Goal: Task Accomplishment & Management: Complete application form

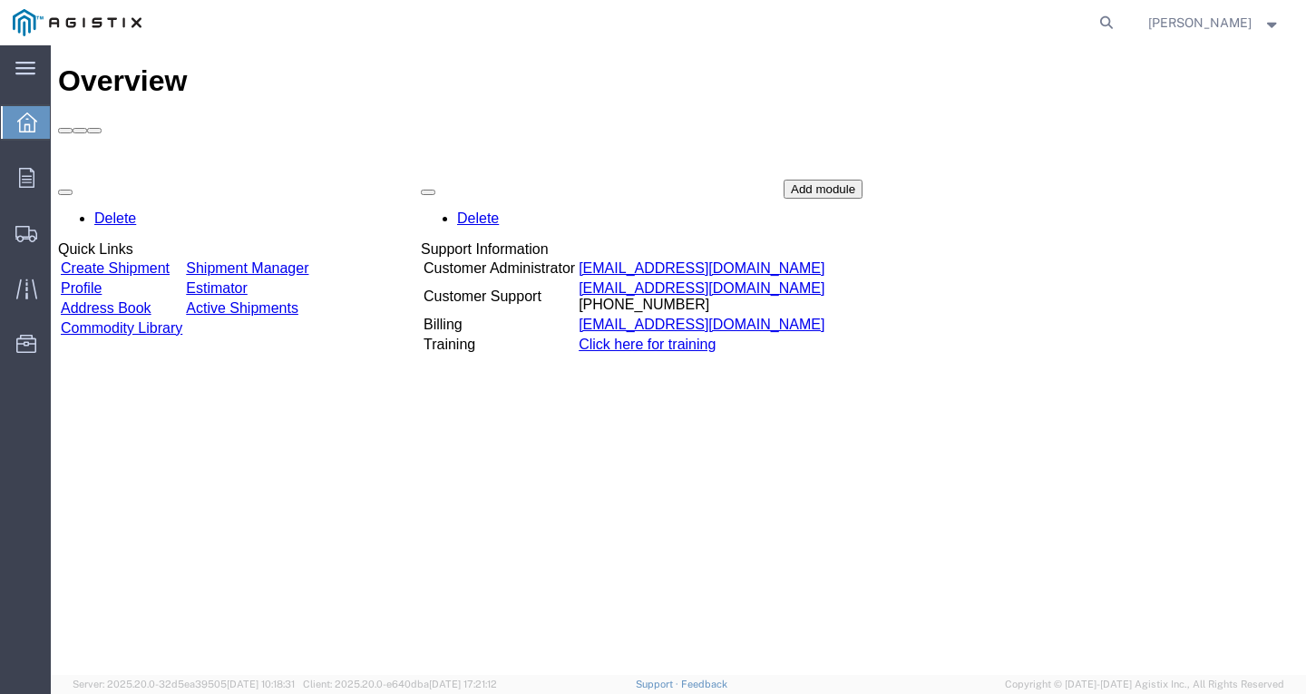
click at [141, 259] on td "Create Shipment" at bounding box center [121, 268] width 123 height 18
click at [135, 260] on link "Create Shipment" at bounding box center [115, 267] width 109 height 15
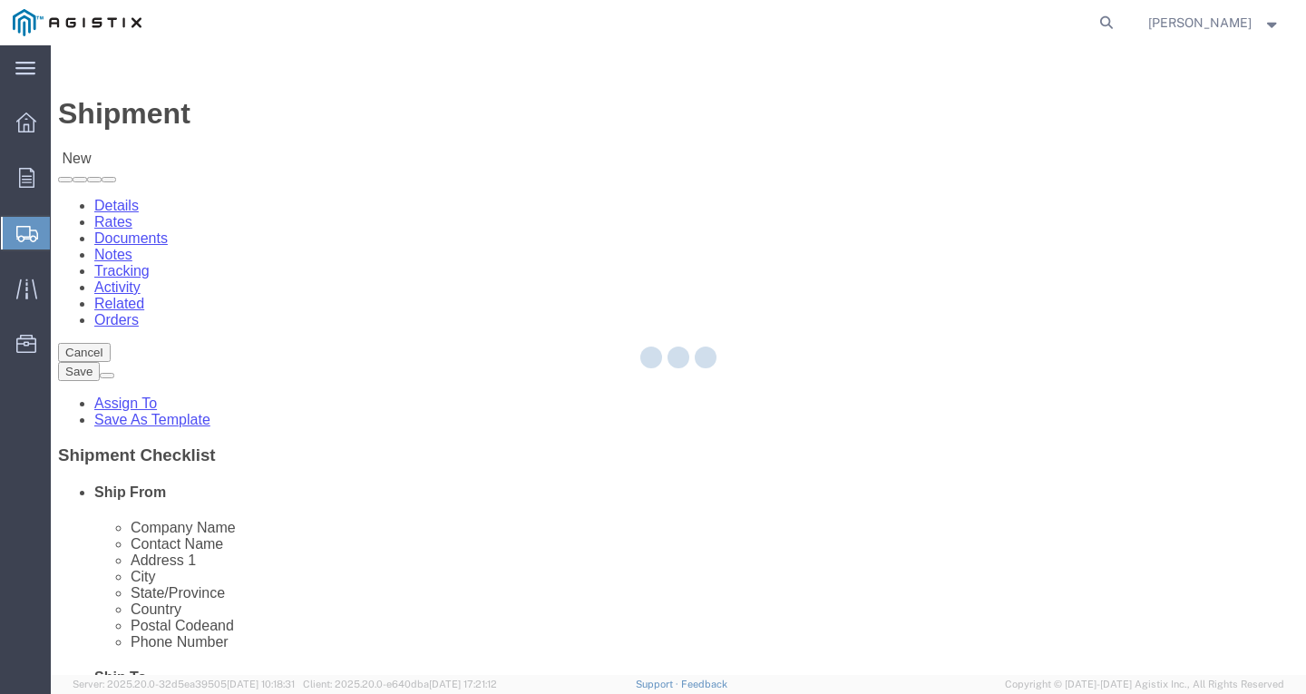
select select
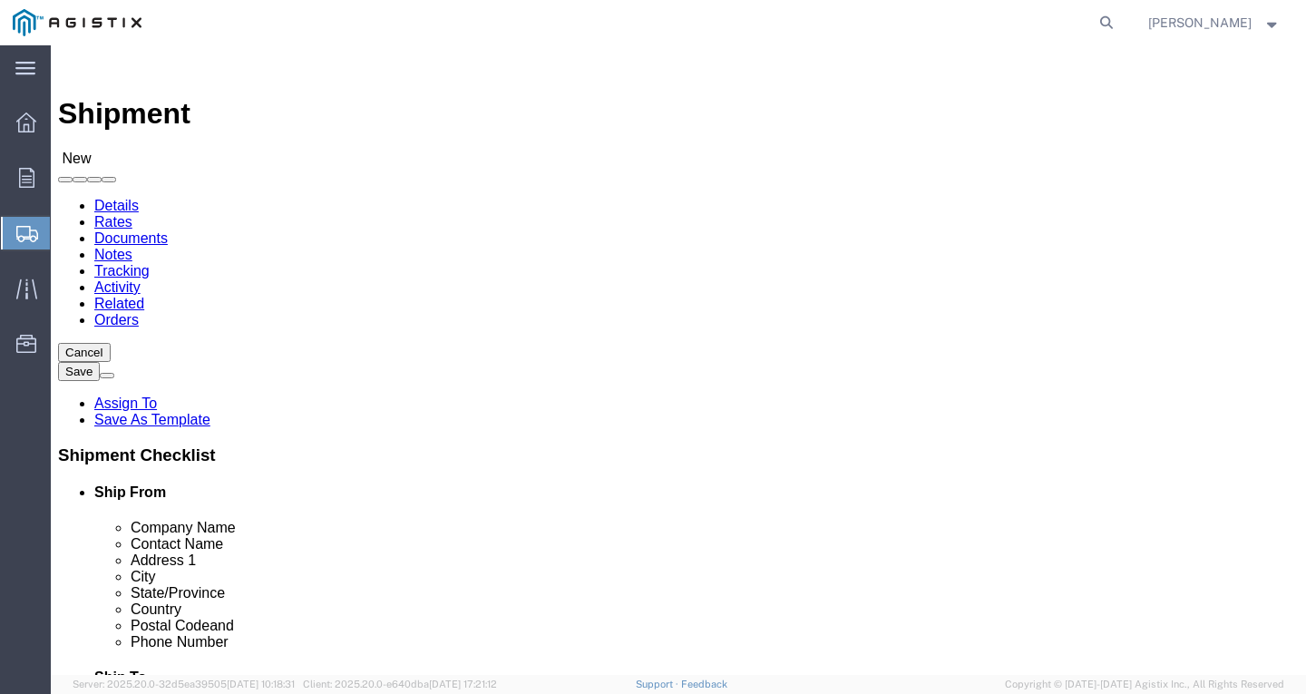
click select "Select PG&E Southwire Company"
select select "9596"
click select "Select PG&E Southwire Company"
select select "PURCHORD"
select select
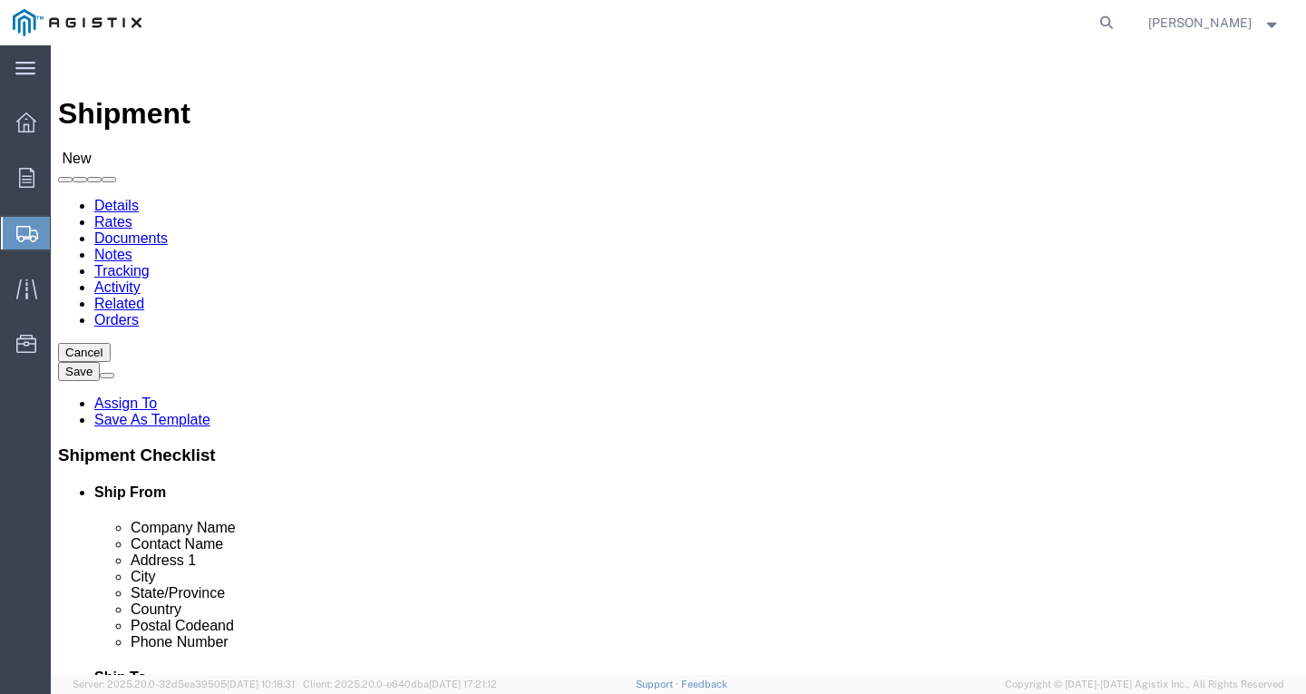
select select
click select "Select All Others [GEOGRAPHIC_DATA] [GEOGRAPHIC_DATA] [GEOGRAPHIC_DATA] [GEOGRA…"
select select "19996"
click select "Select All Others [GEOGRAPHIC_DATA] [GEOGRAPHIC_DATA] [GEOGRAPHIC_DATA] [GEOGRA…"
select select "MYPROFILE"
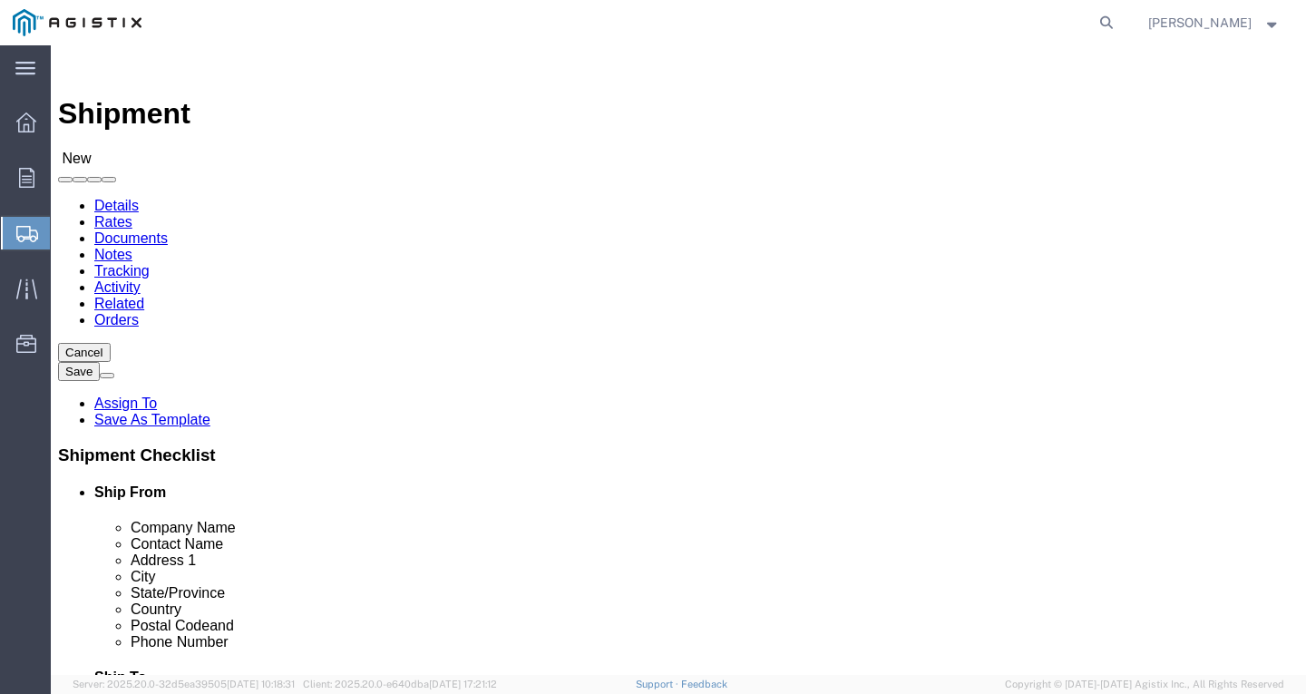
select select "CA"
click span
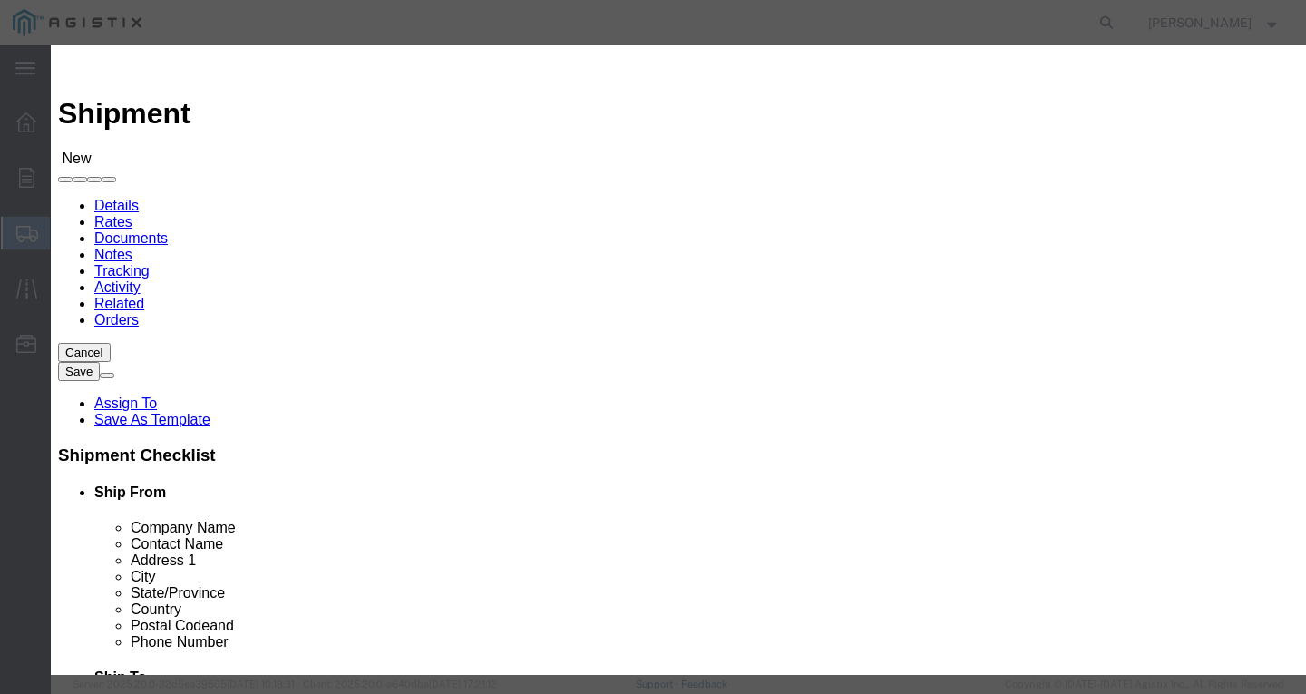
drag, startPoint x: 301, startPoint y: 159, endPoint x: 293, endPoint y: 166, distance: 10.9
click select "Search by Address Book Name City Company Name Contact Name Country CustomerAlia…"
select select "city"
click select "Search by Address Book Name City Company Name Contact Name Country CustomerAlia…"
click input "text"
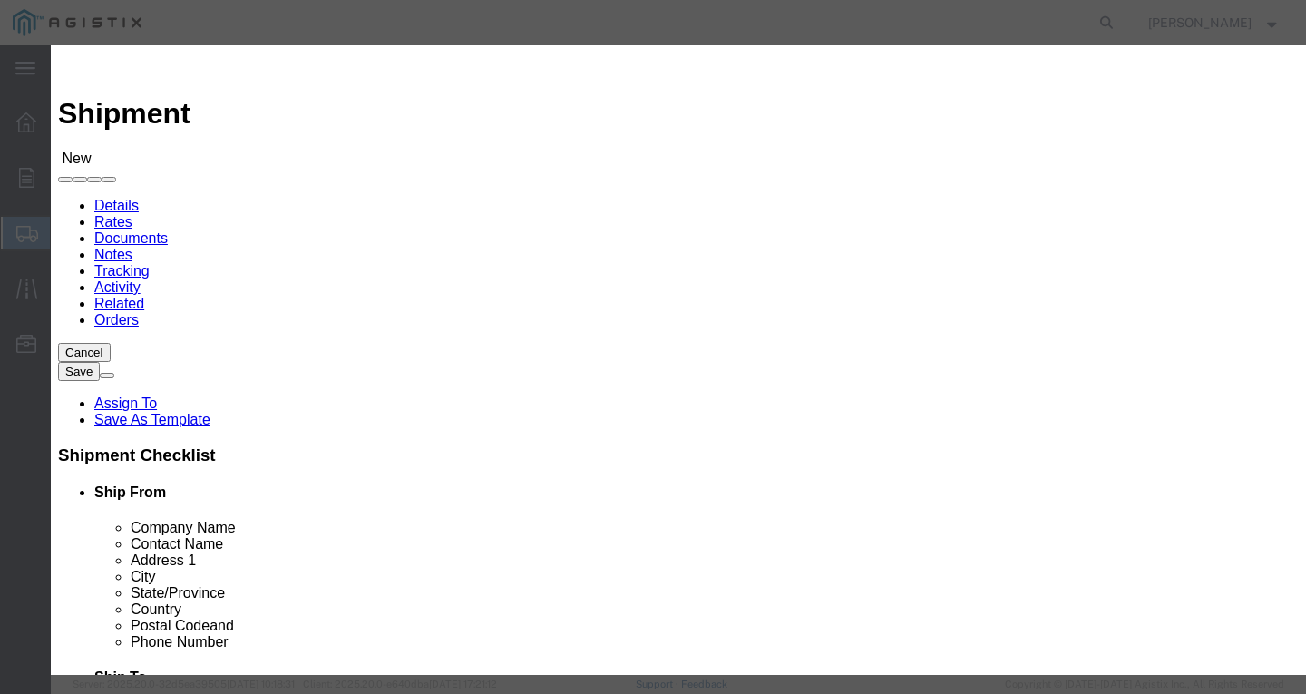
type input "wheatland"
click button "button"
click button "Select"
select select "CA"
click button "Close"
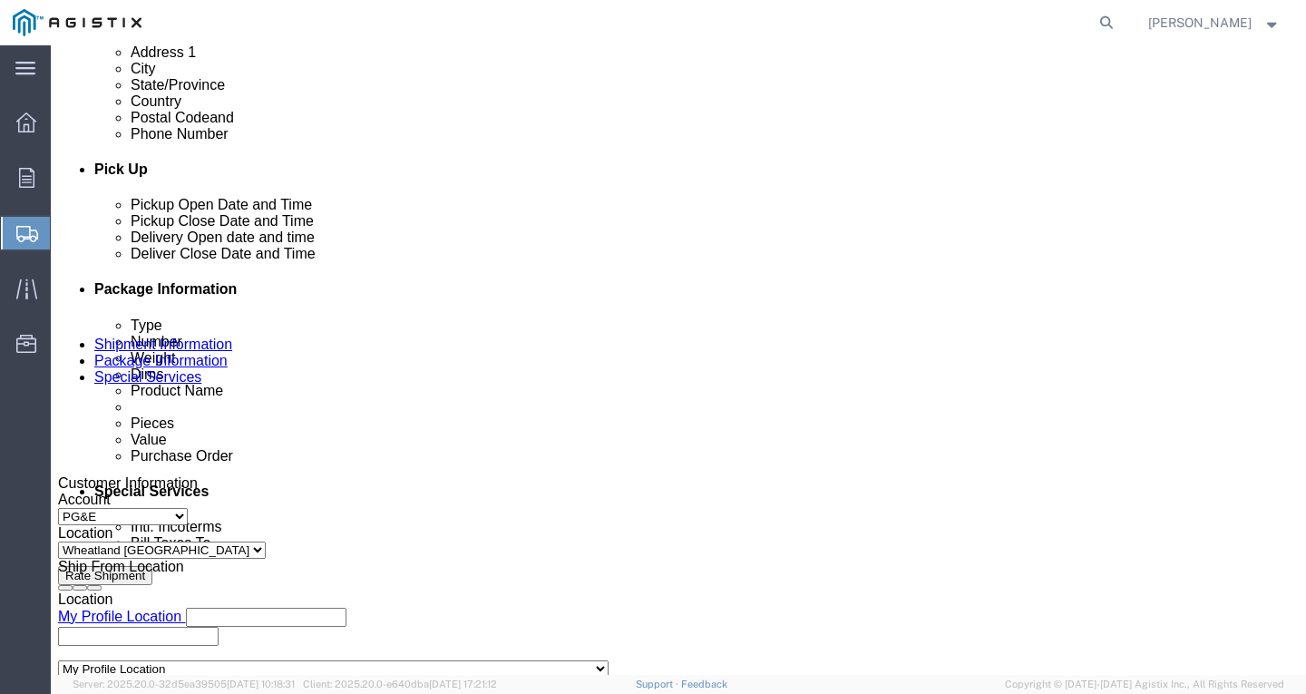
scroll to position [725, 0]
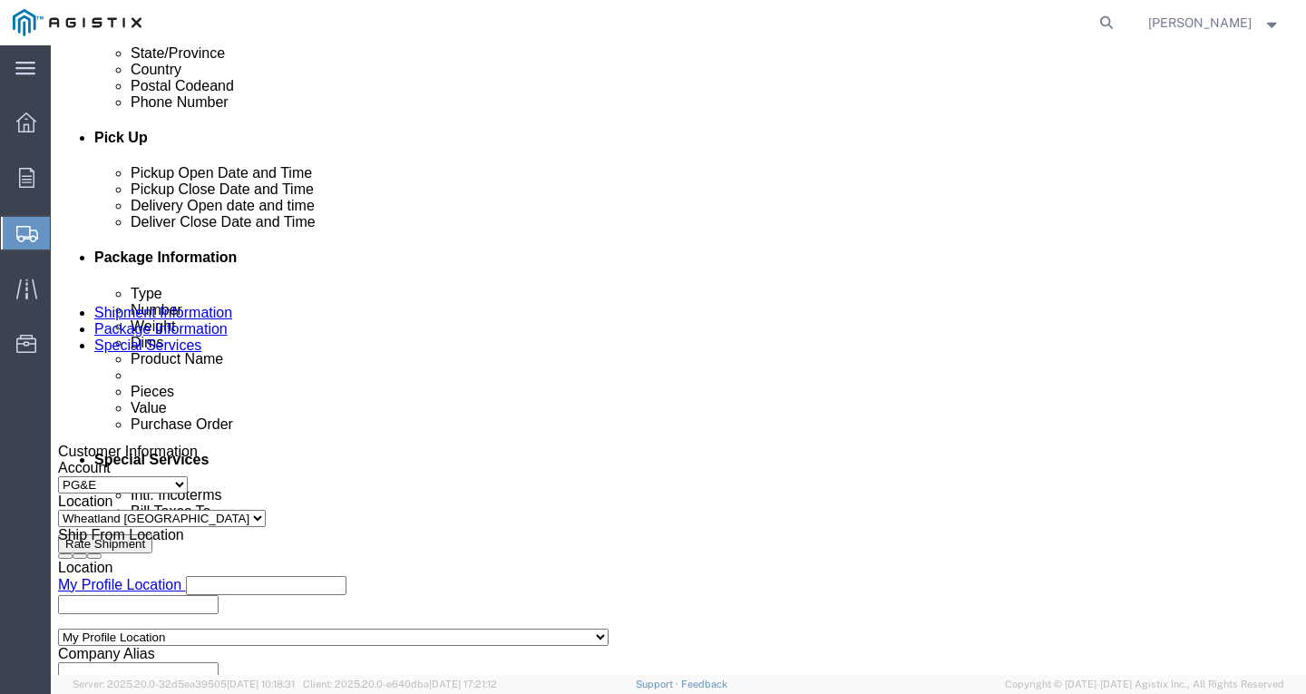
click div "[DATE] 1:00 PM"
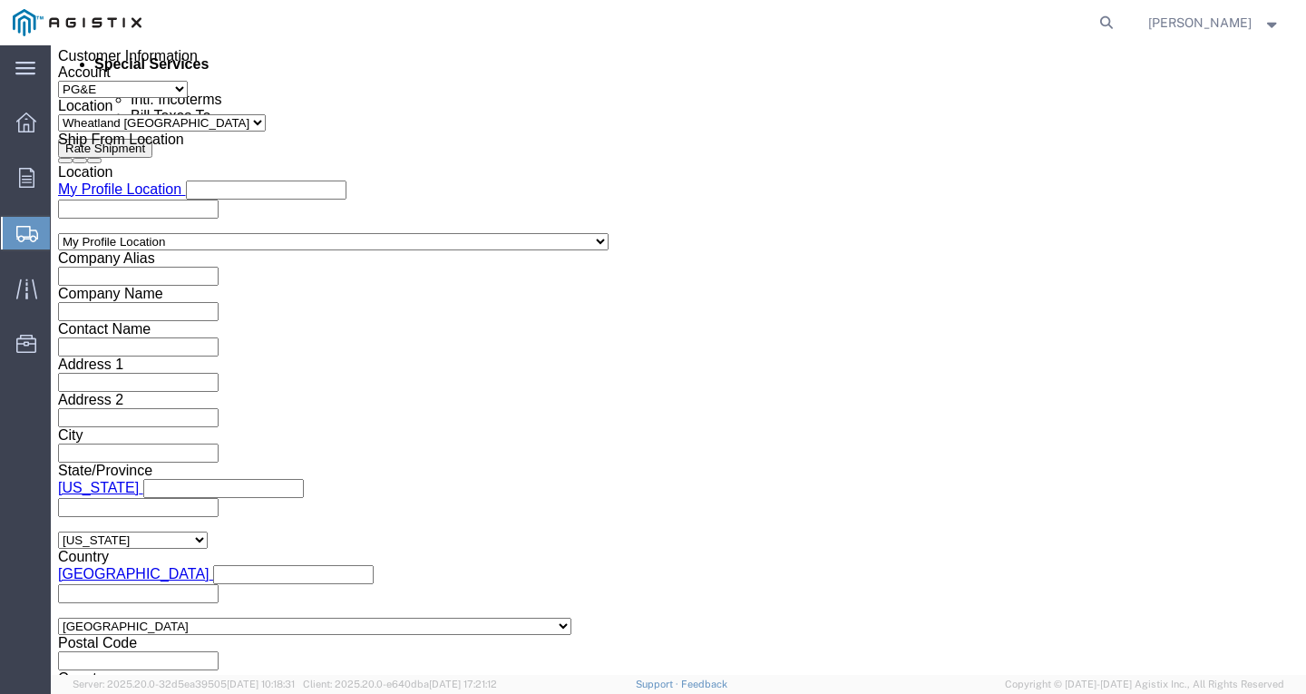
click input "1:00 PM"
type input "11:30 AM"
click button "Apply"
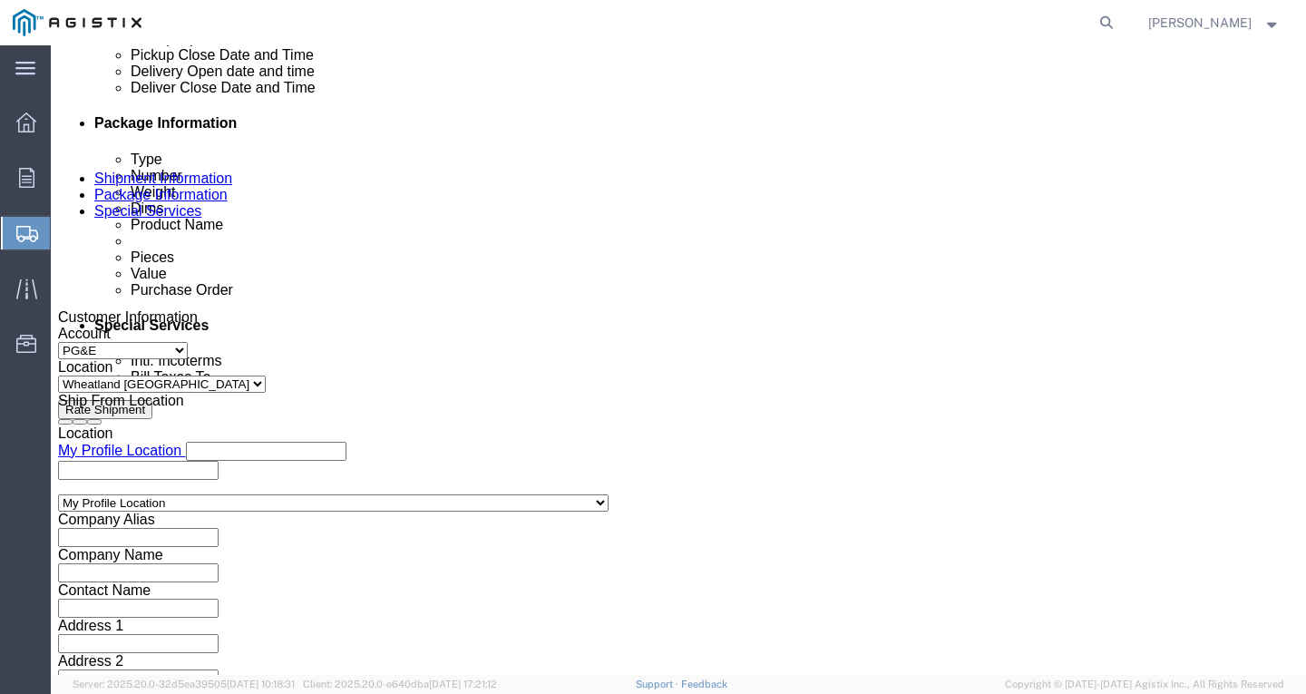
scroll to position [849, 0]
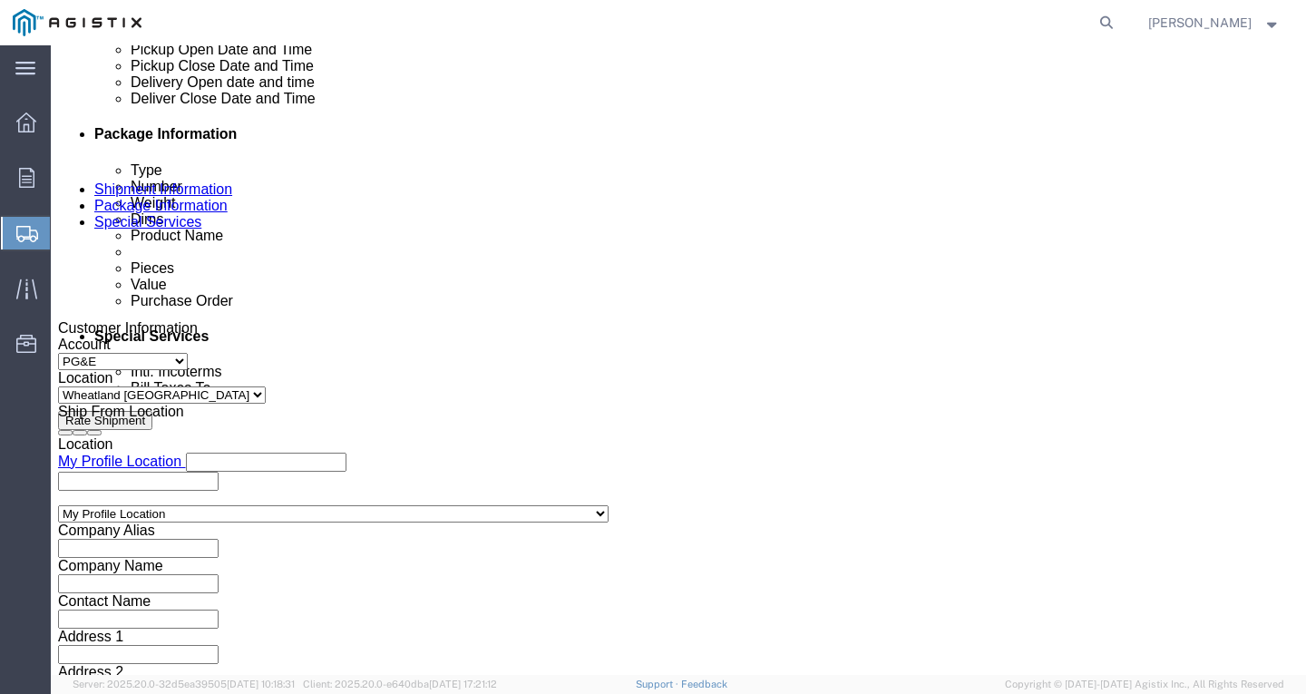
click div
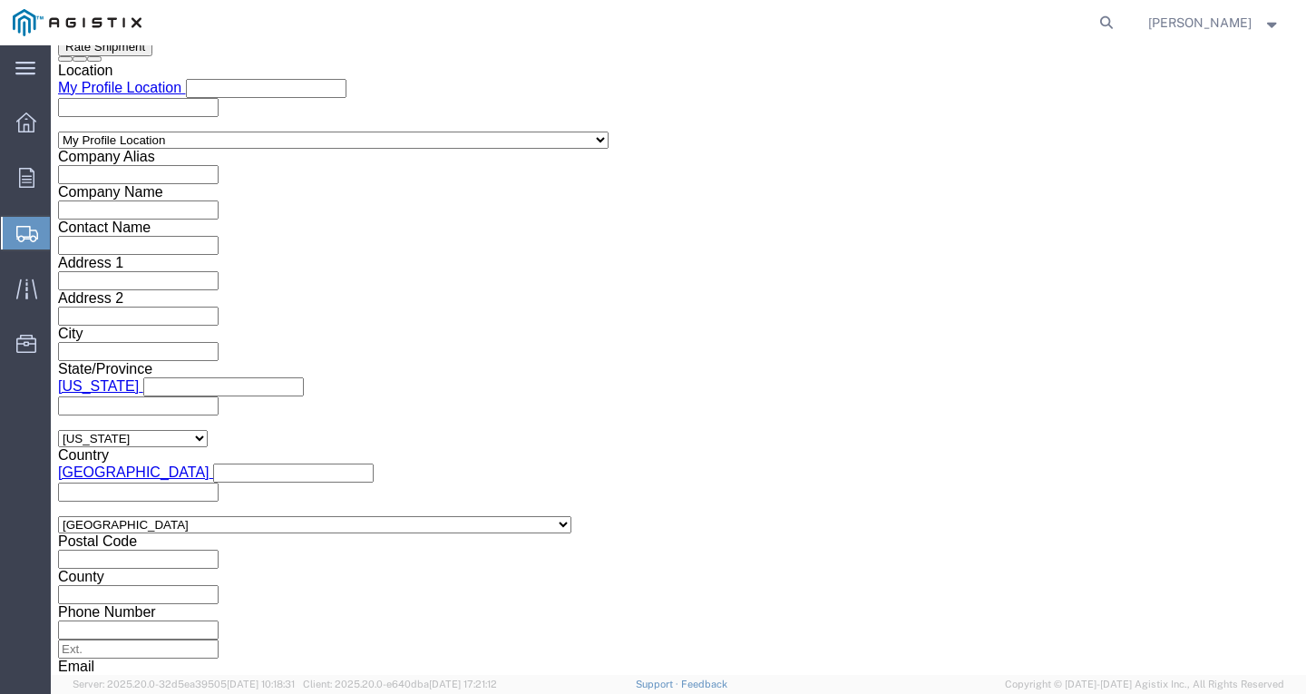
click button "Apply"
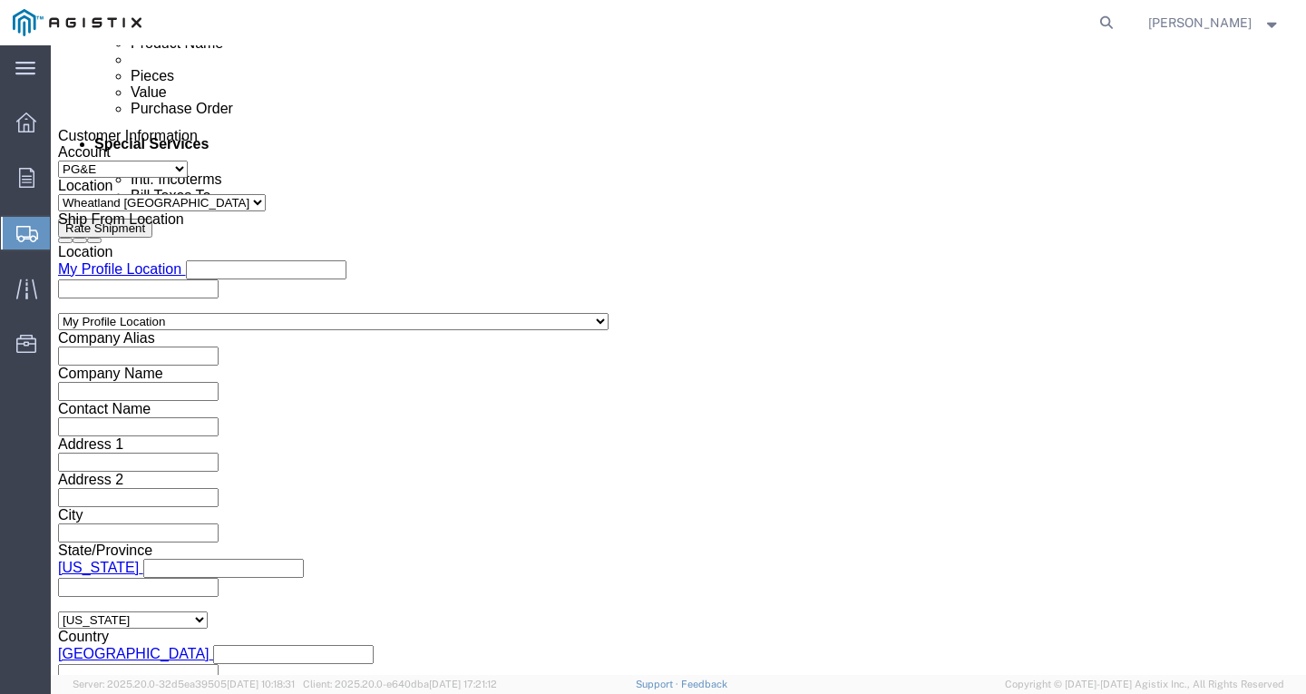
scroll to position [950, 0]
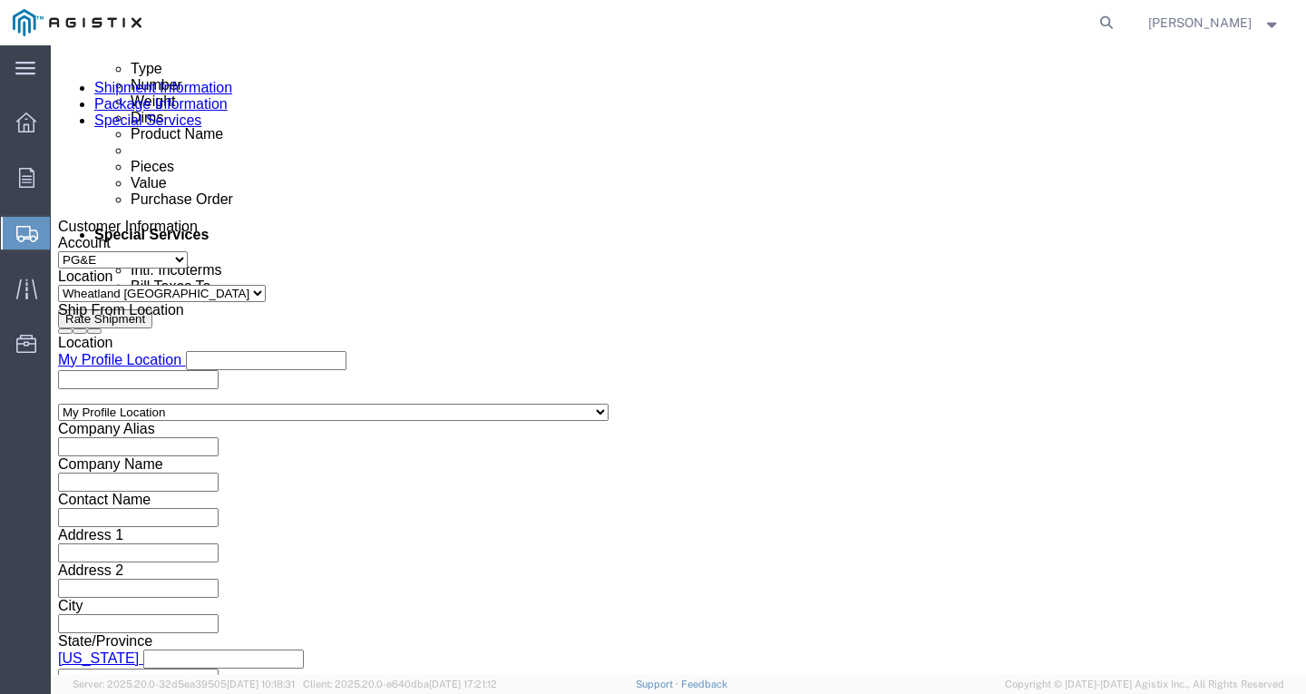
click div
click button "Apply"
click input "text"
paste input "3501421729"
type input "3501421729"
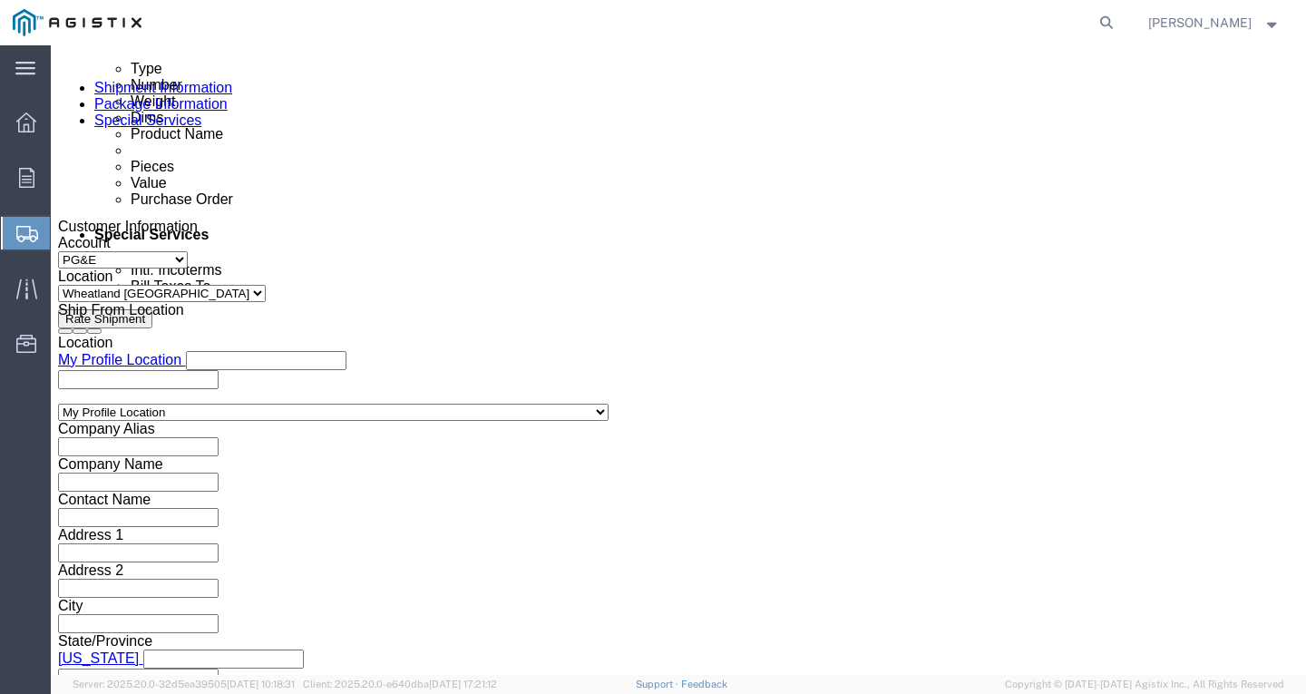
click select "Select Account Type Activity ID Airline Appointment Number ASN Batch Request # …"
select select "PURCHORD"
click select "Select Account Type Activity ID Airline Appointment Number ASN Batch Request # …"
click input "text"
paste input "3501410994"
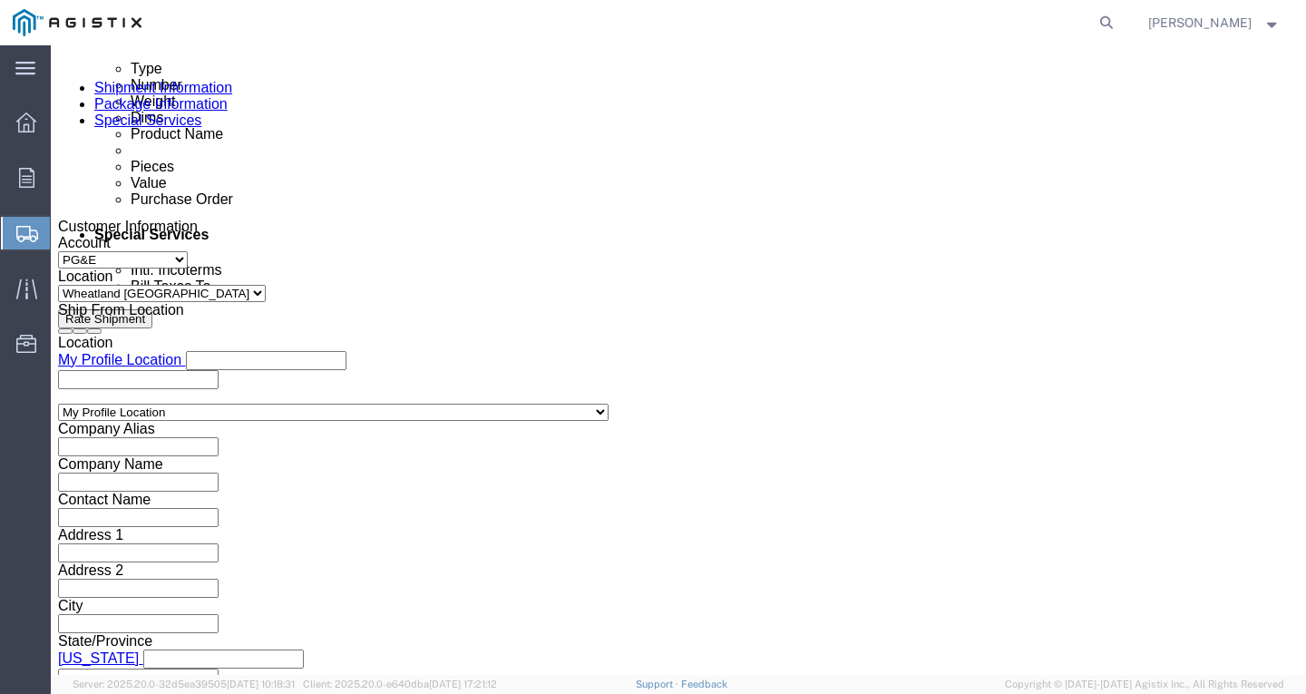
type input "3501410994"
click select "Select Account Type Activity ID Airline Appointment Number ASN Batch Request # …"
select select "PURCHORD"
click select "Select Account Type Activity ID Airline Appointment Number ASN Batch Request # …"
click input "text"
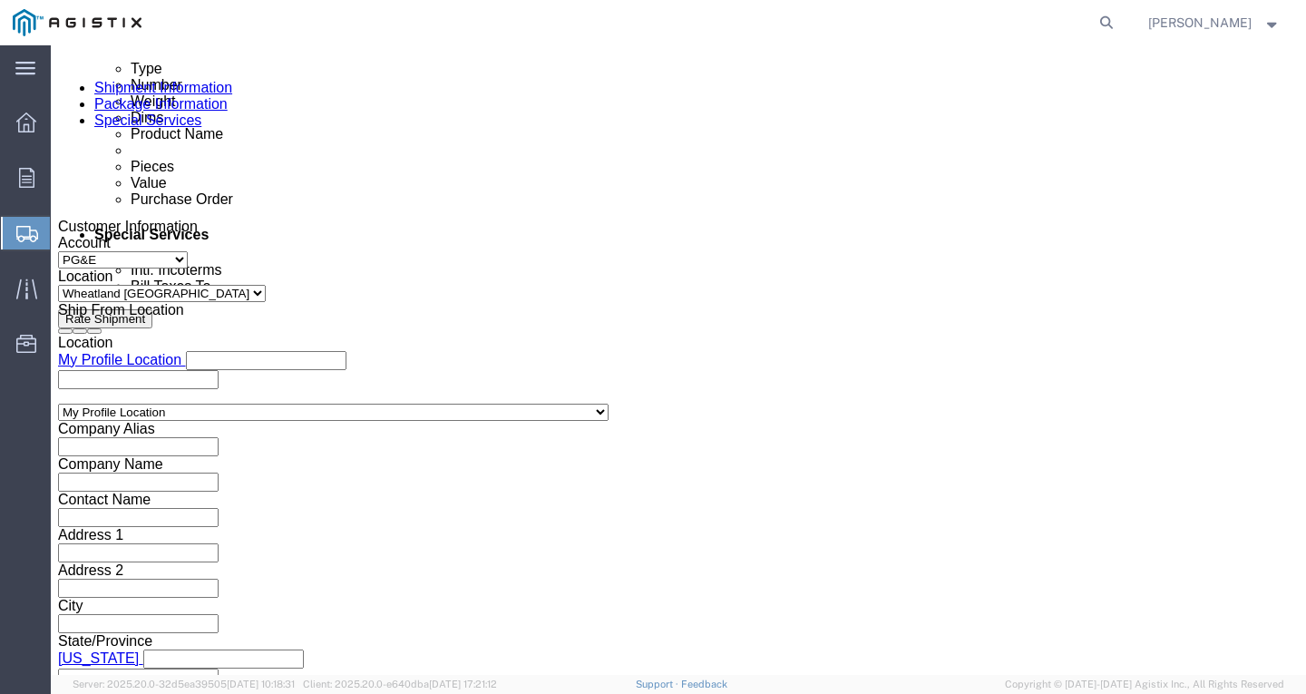
paste input "3501416217"
type input "3501416217"
click button "Add reference"
click select "Select Account Type Activity ID Airline Appointment Number ASN Batch Request # …"
select select "SHIPMENTIDNUM"
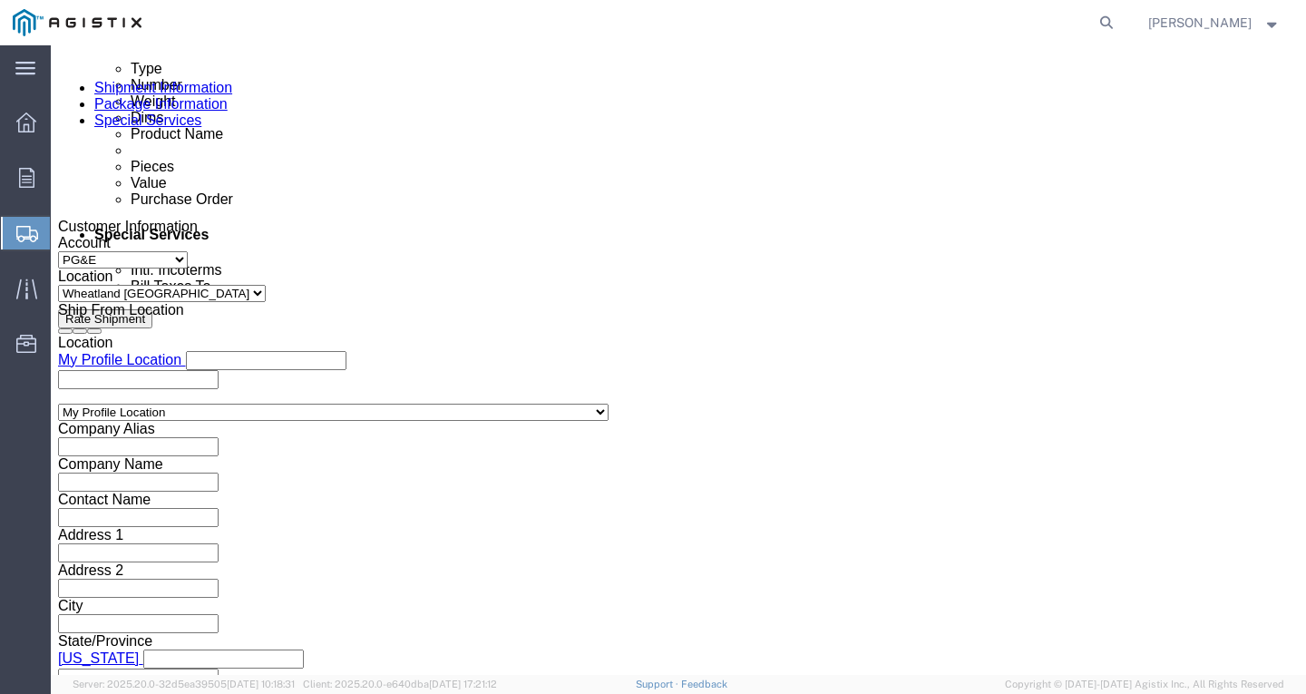
click select "Select Account Type Activity ID Airline Appointment Number ASN Batch Request # …"
drag, startPoint x: 196, startPoint y: 497, endPoint x: 265, endPoint y: 527, distance: 75.1
click input "text"
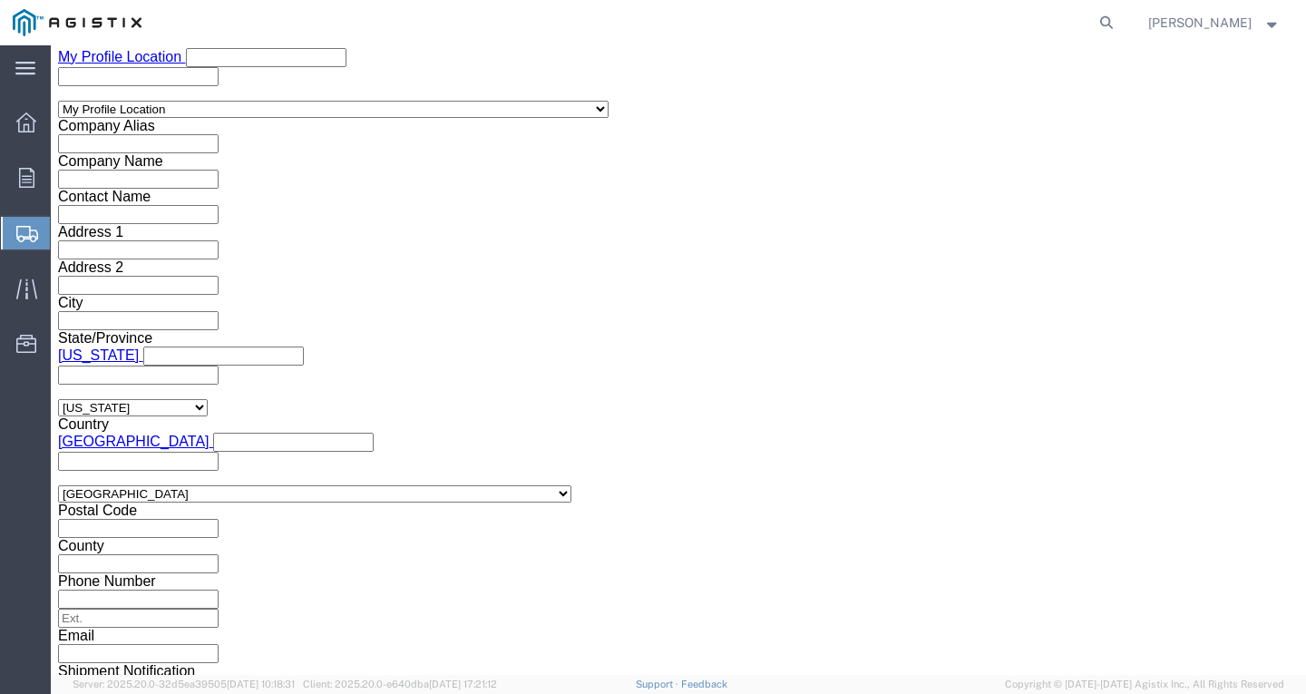
scroll to position [1257, 0]
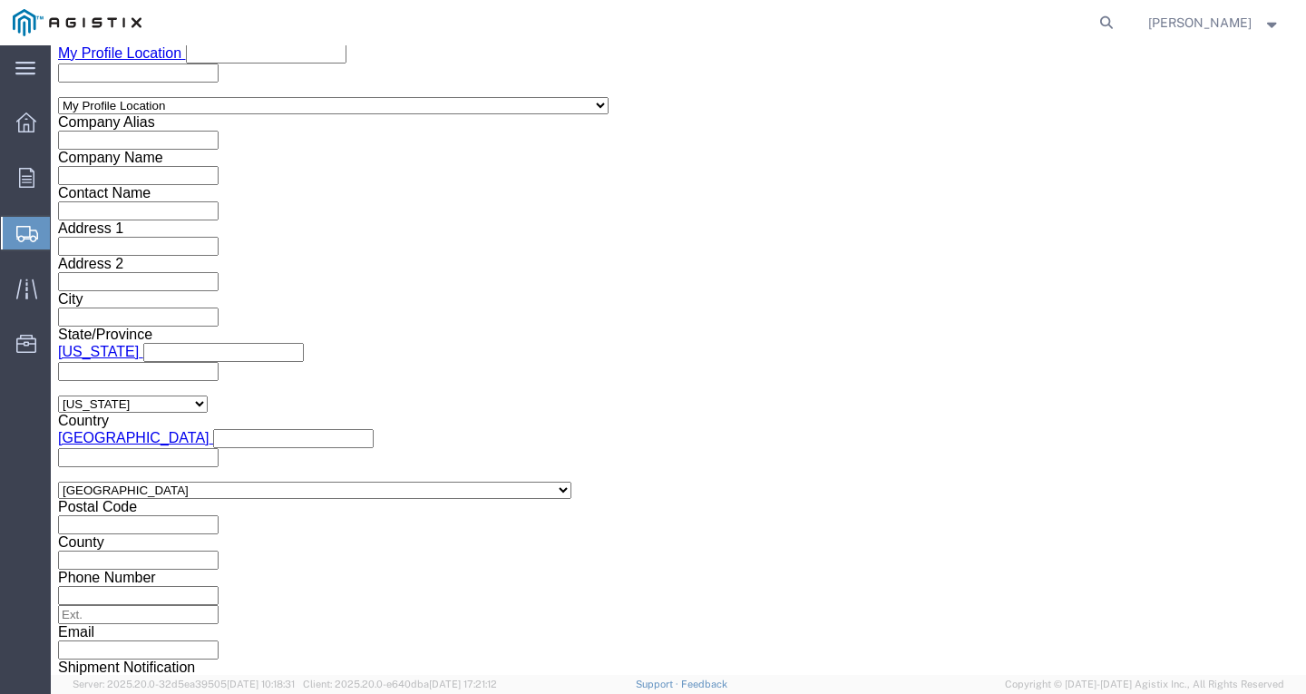
type input "7550370"
click button "Continue"
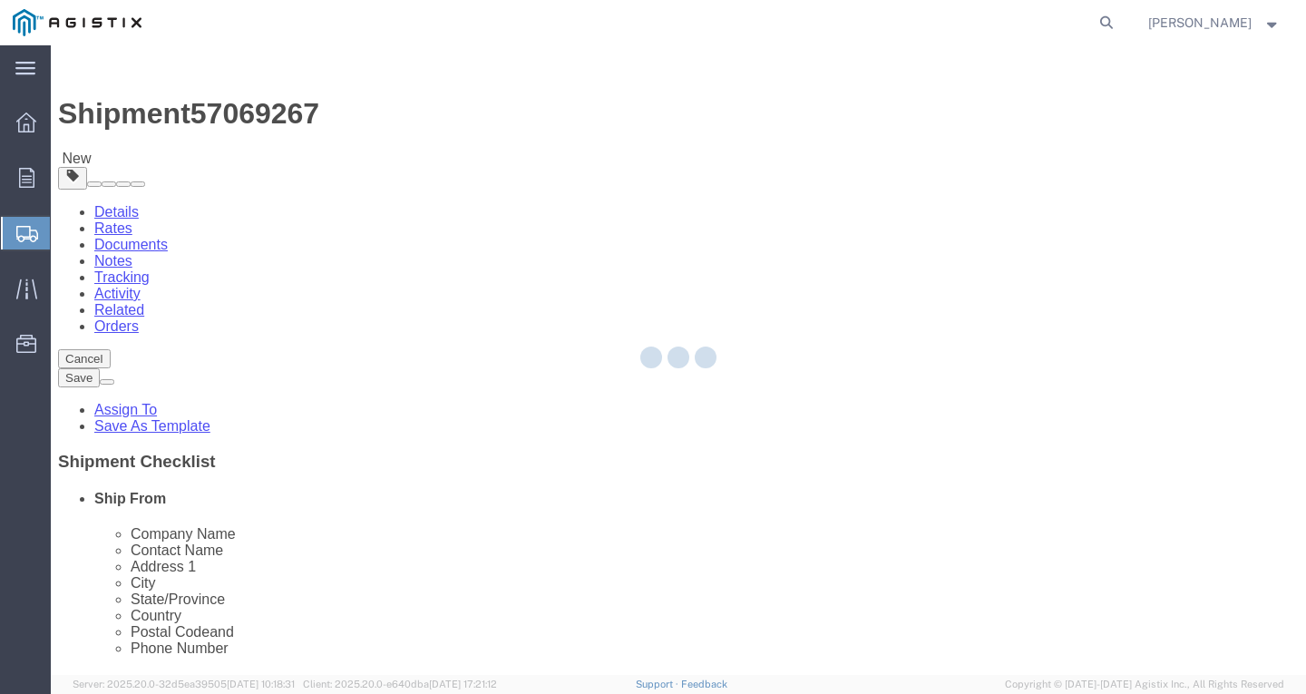
select select "CBOX"
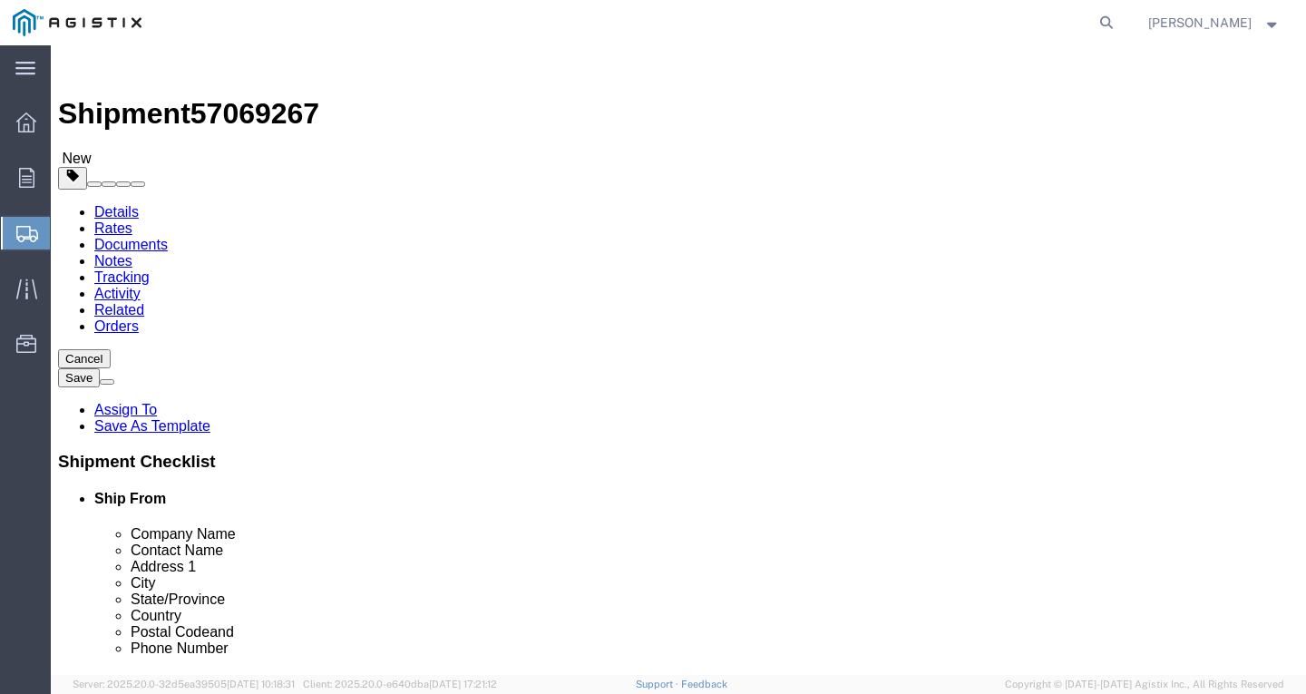
click link "Add Content"
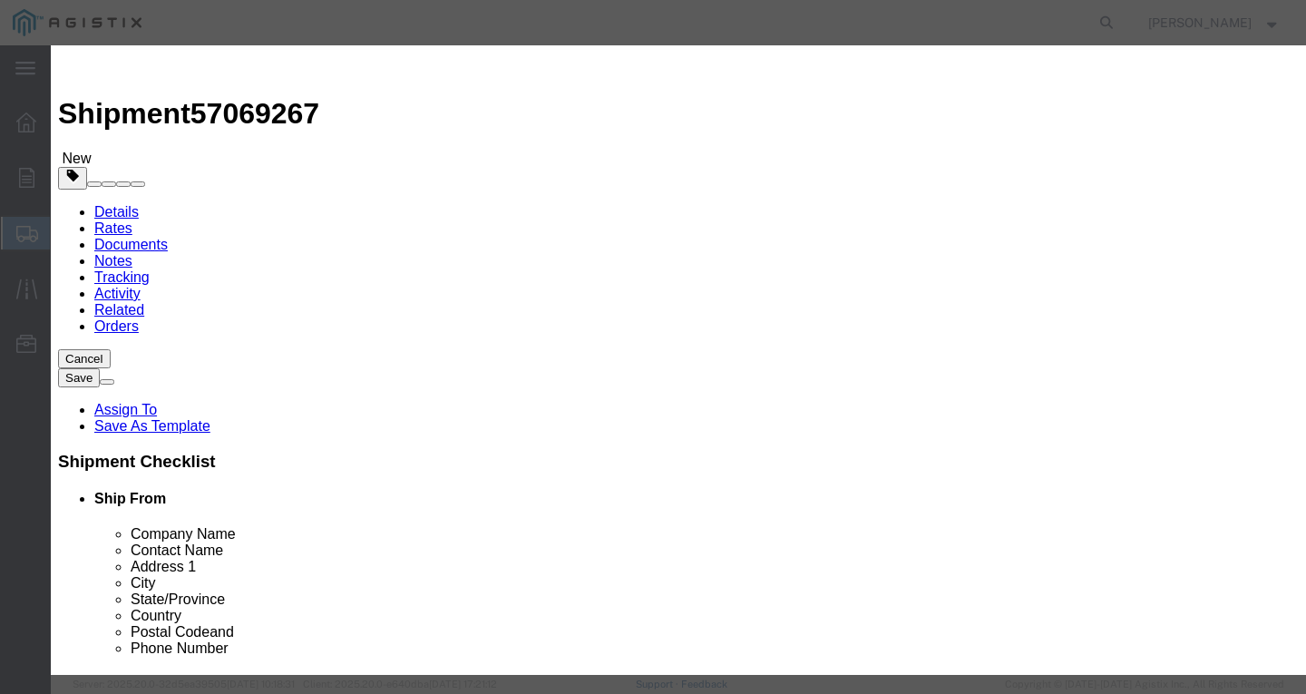
click input "text"
paste input "ACSR 2-7/1 SPARATE + 600pR"
type input "ACSR 2-7/1 SPARATE + 600pR"
type input "20"
type input "1"
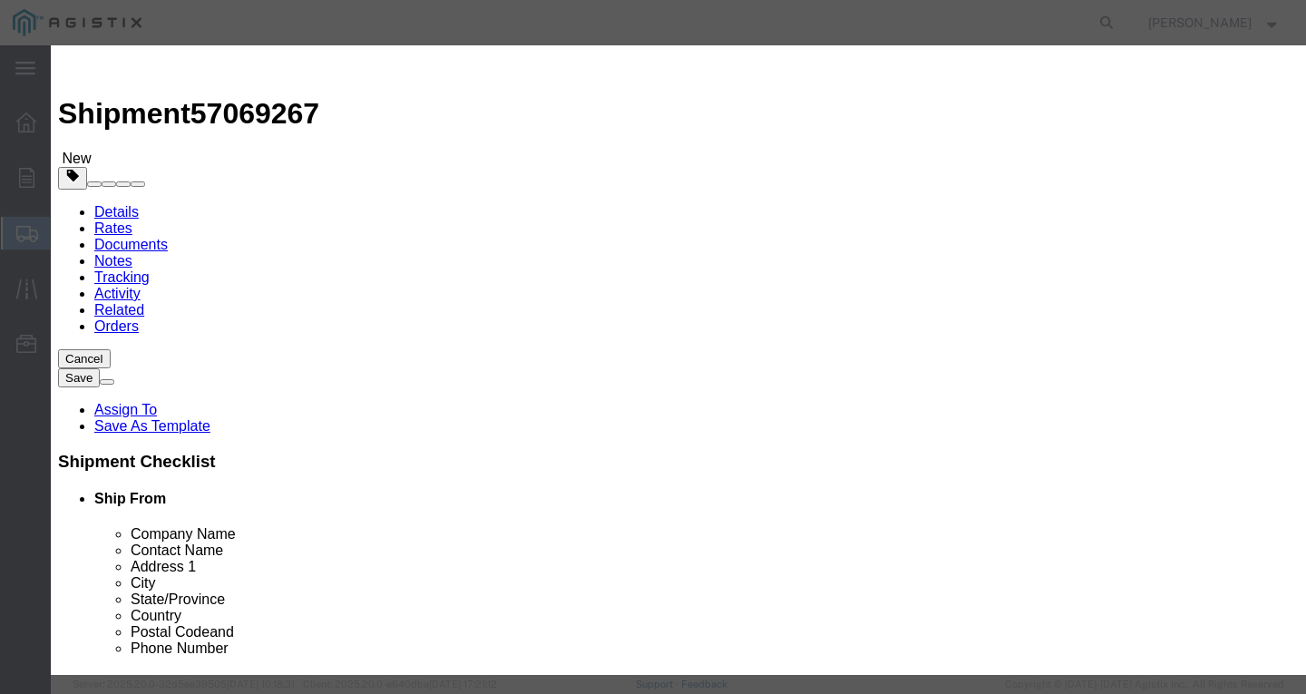
select select "USD"
select select "100"
click button "Save & Close"
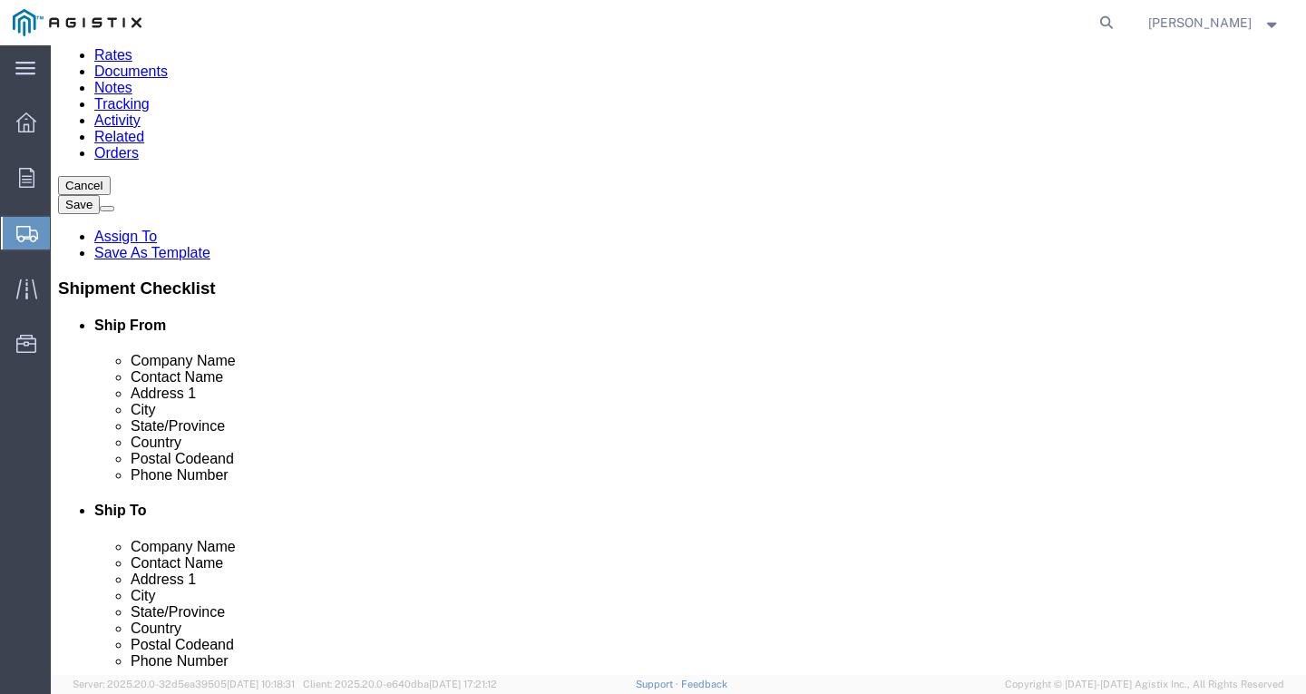
scroll to position [180, 0]
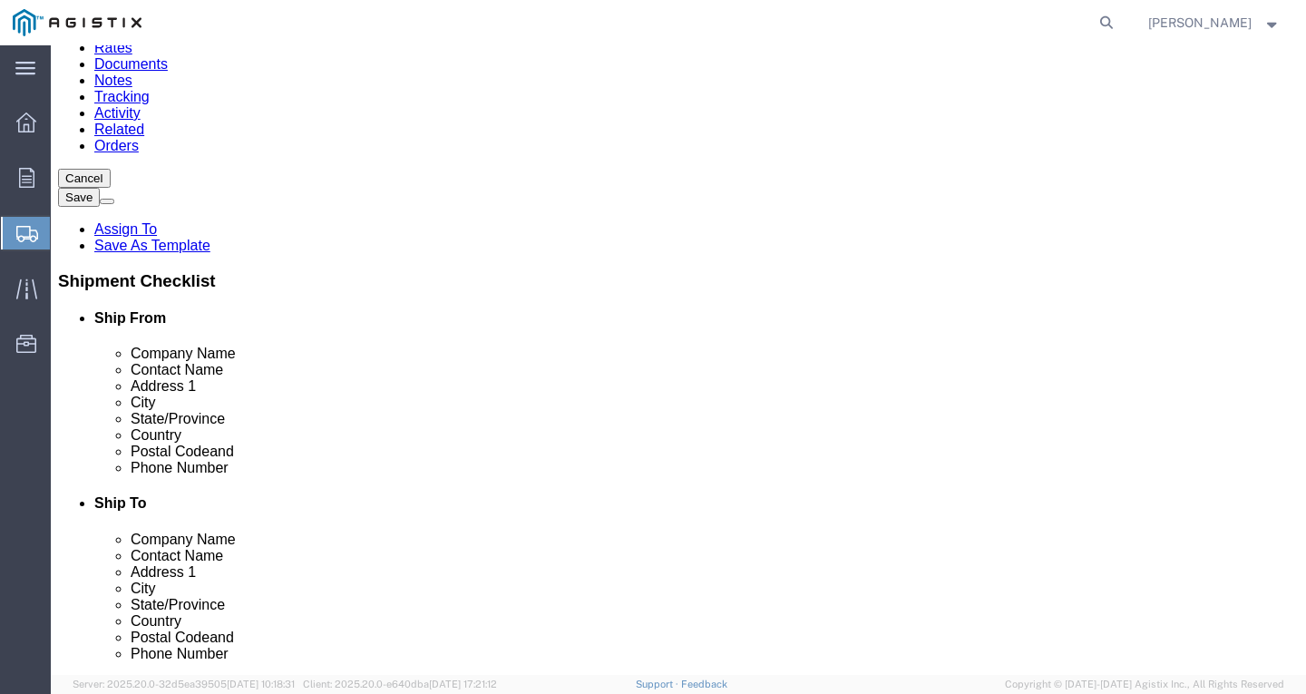
click link "Add Content"
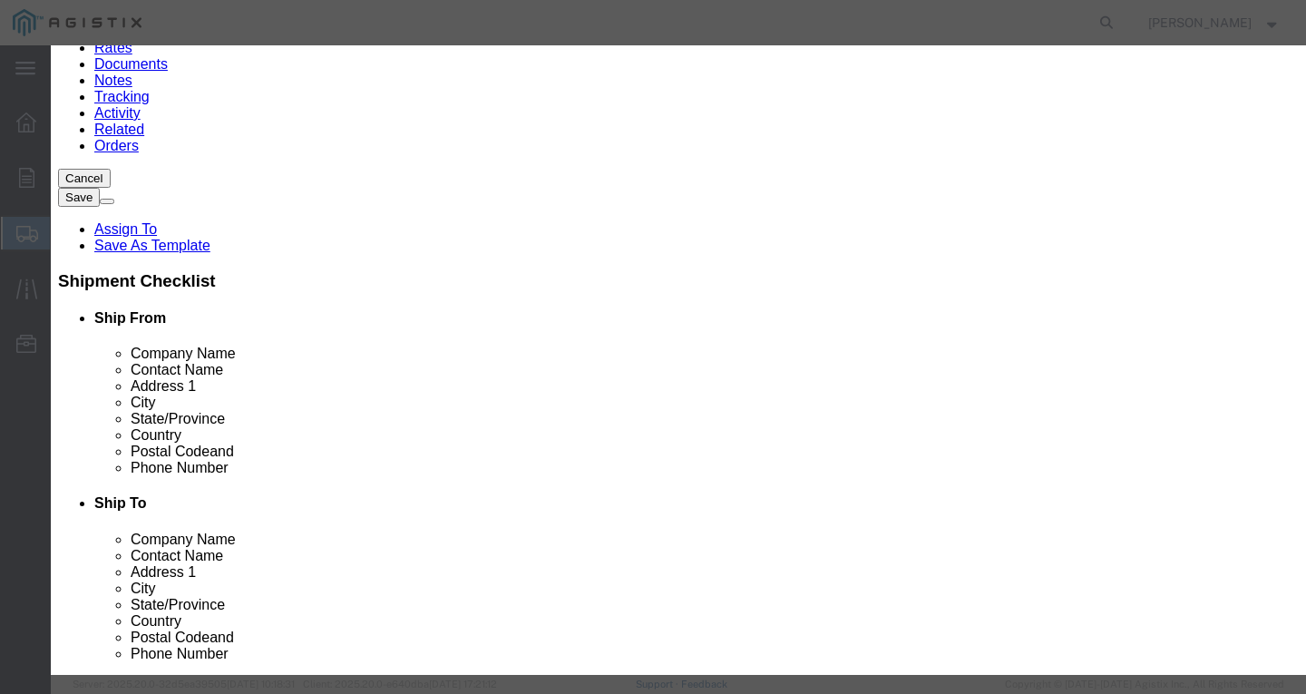
drag, startPoint x: 342, startPoint y: 140, endPoint x: 383, endPoint y: 151, distance: 42.2
click input "text"
paste input "600VUD [GEOGRAPHIC_DATA]/YES 4/0 Str [PERSON_NAME] 1250R"
type input "600VUD [GEOGRAPHIC_DATA]/YES 4/0 Str [PERSON_NAME] 1250R"
type input "1"
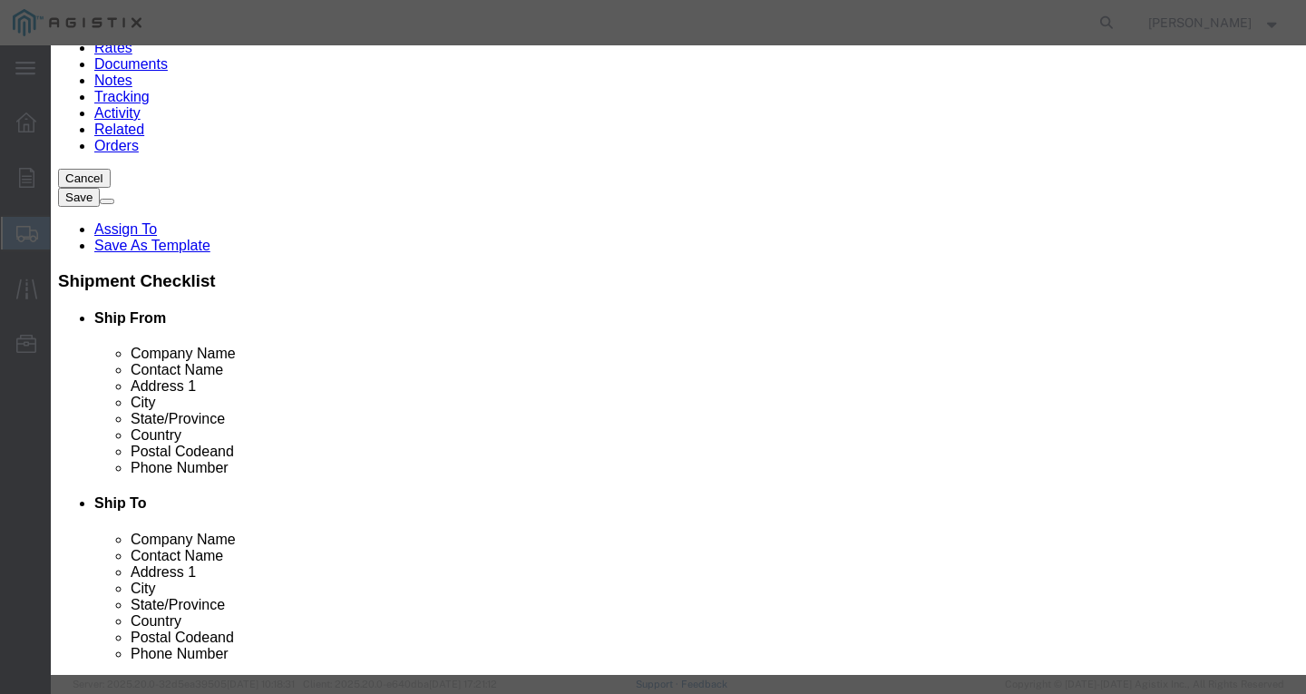
type input "1"
select select "USD"
select select "100"
click button "Save & Close"
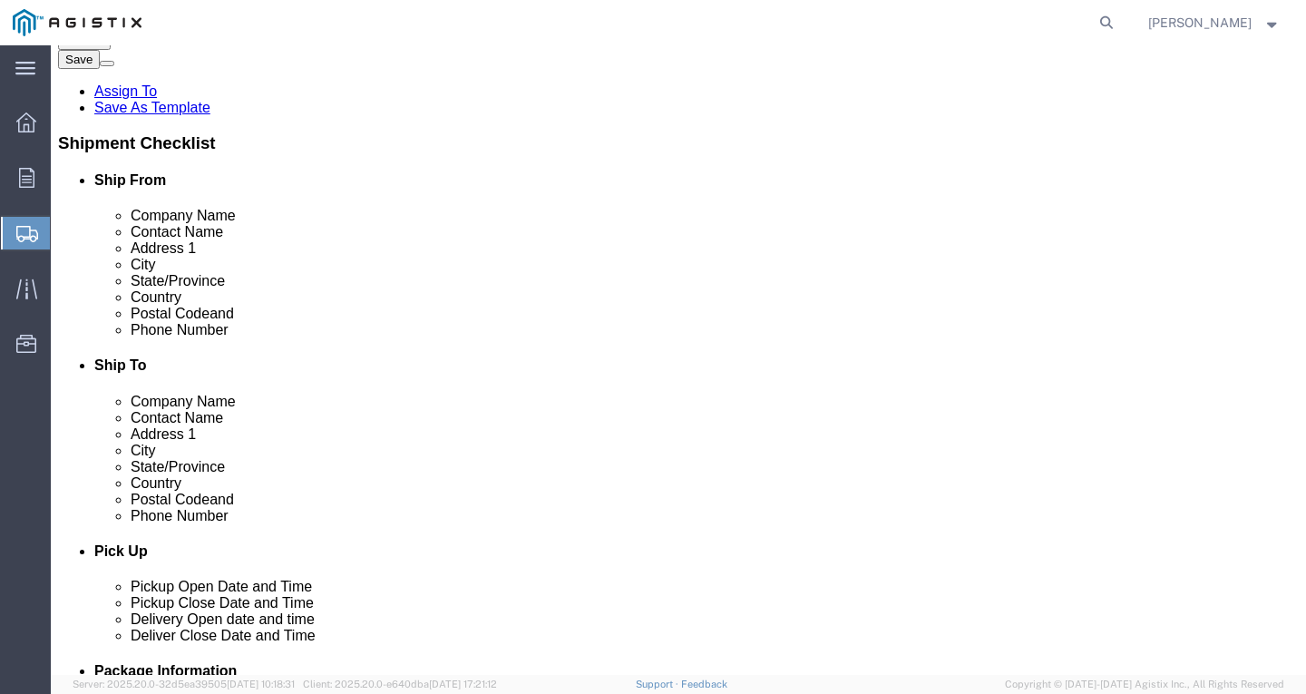
scroll to position [331, 0]
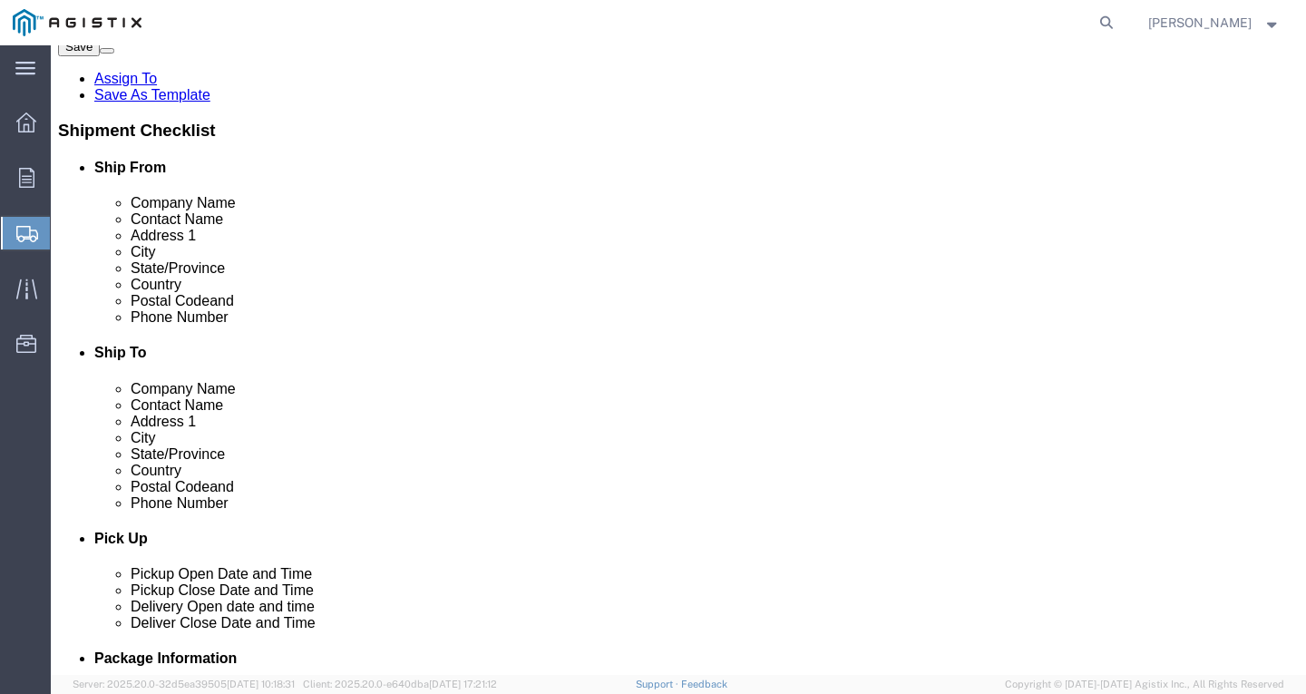
click div "x Package Type Select Bulk Bundle(s) Cardboard Box(es) Carton(s) Crate(s) Drum(…"
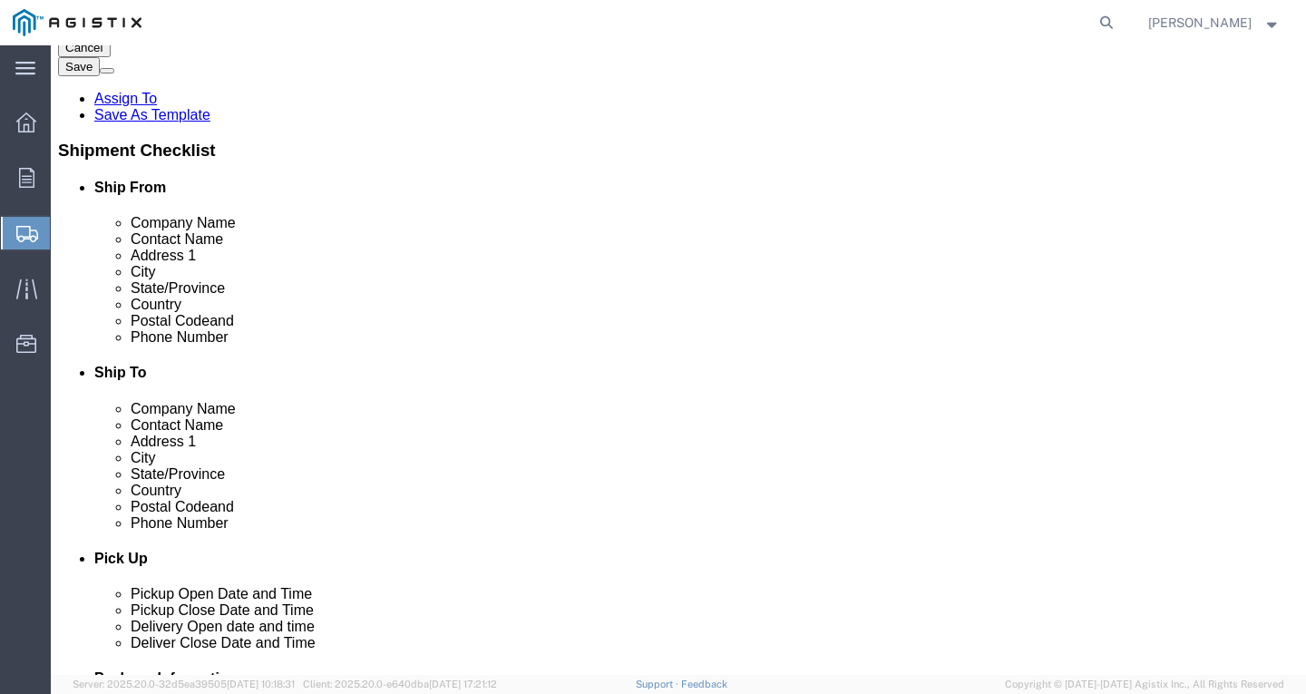
click link "Add Content"
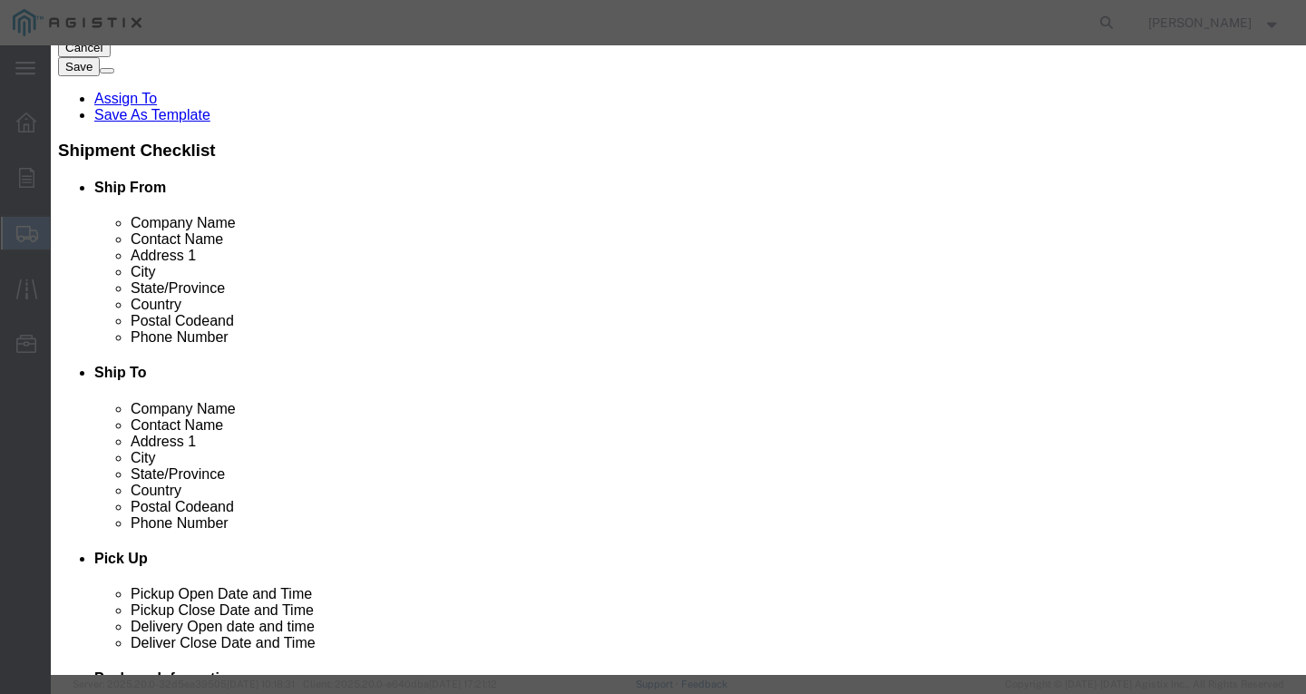
click input "text"
paste input "SSCC 2/0-19 CU THHN BK 600V 2000R"
type input "SSCC 2/0-19 CU THHN BK 600V 2000R"
drag, startPoint x: 372, startPoint y: 175, endPoint x: -45, endPoint y: 120, distance: 420.8
click html "Shipment 57069267 New Details Rates Documents Notes Tracking Activity Related O…"
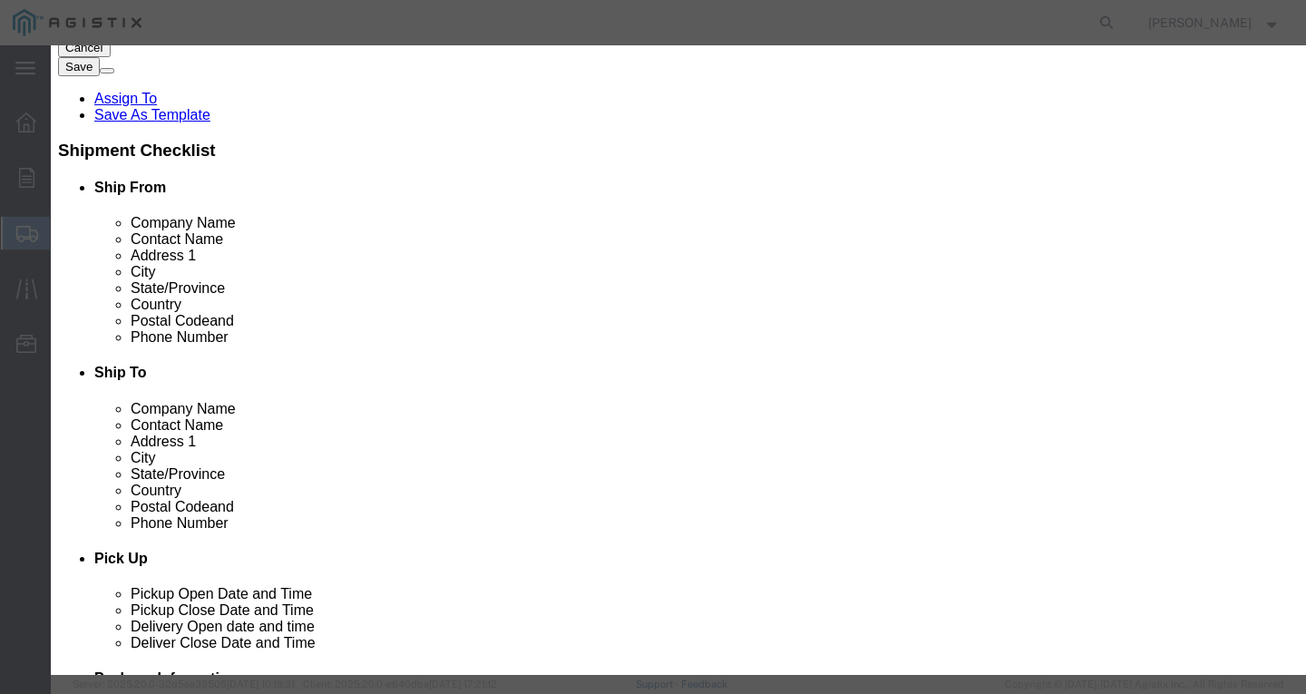
type input "1"
select select "USD"
select select "100"
click button "Save & Close"
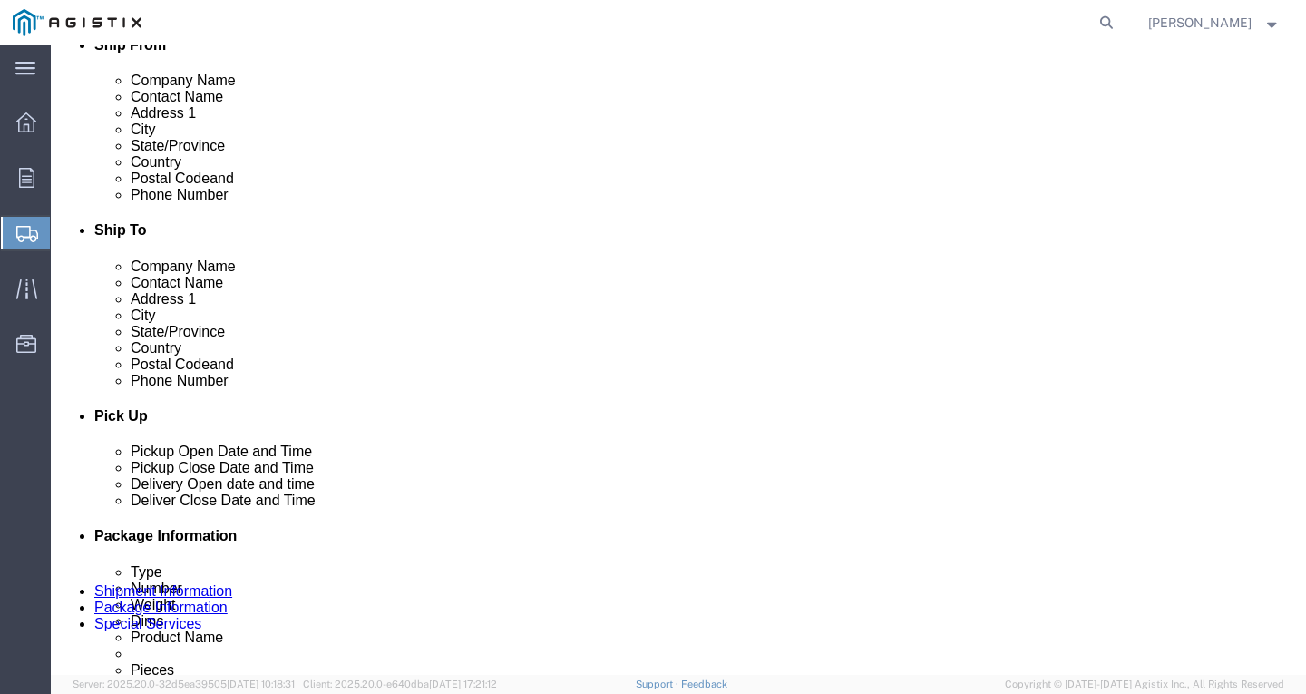
scroll to position [462, 0]
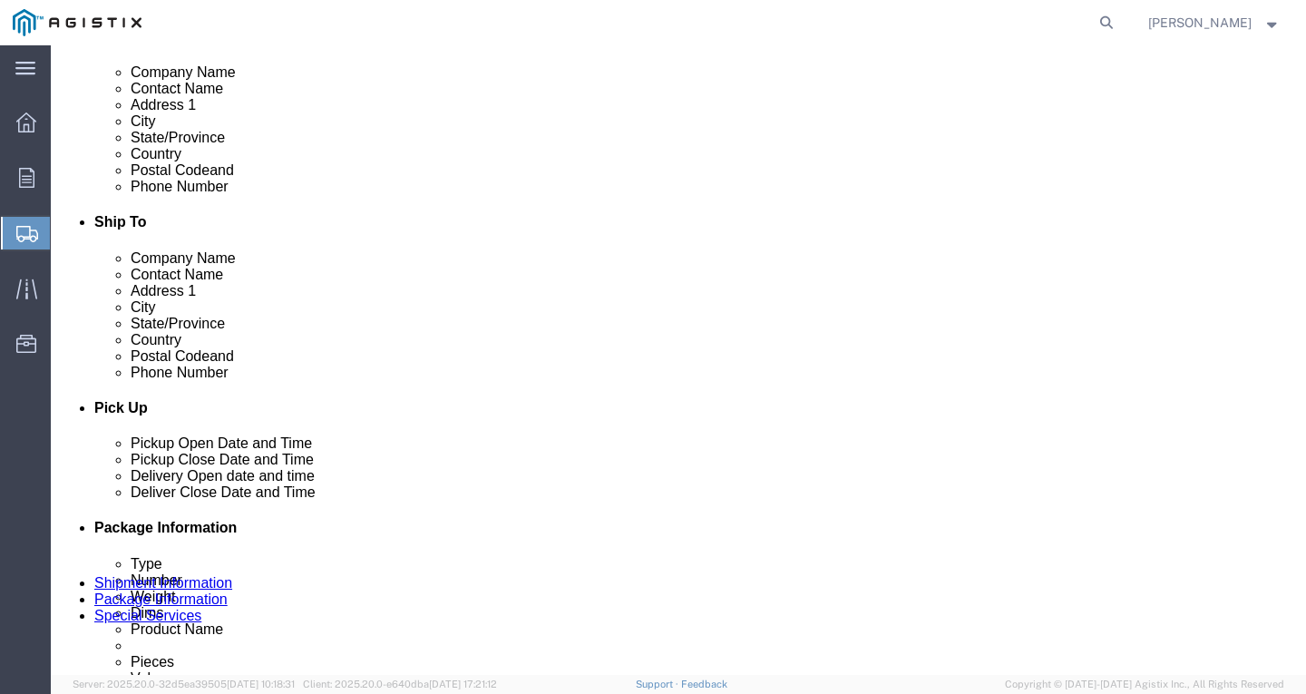
click link "Add Content"
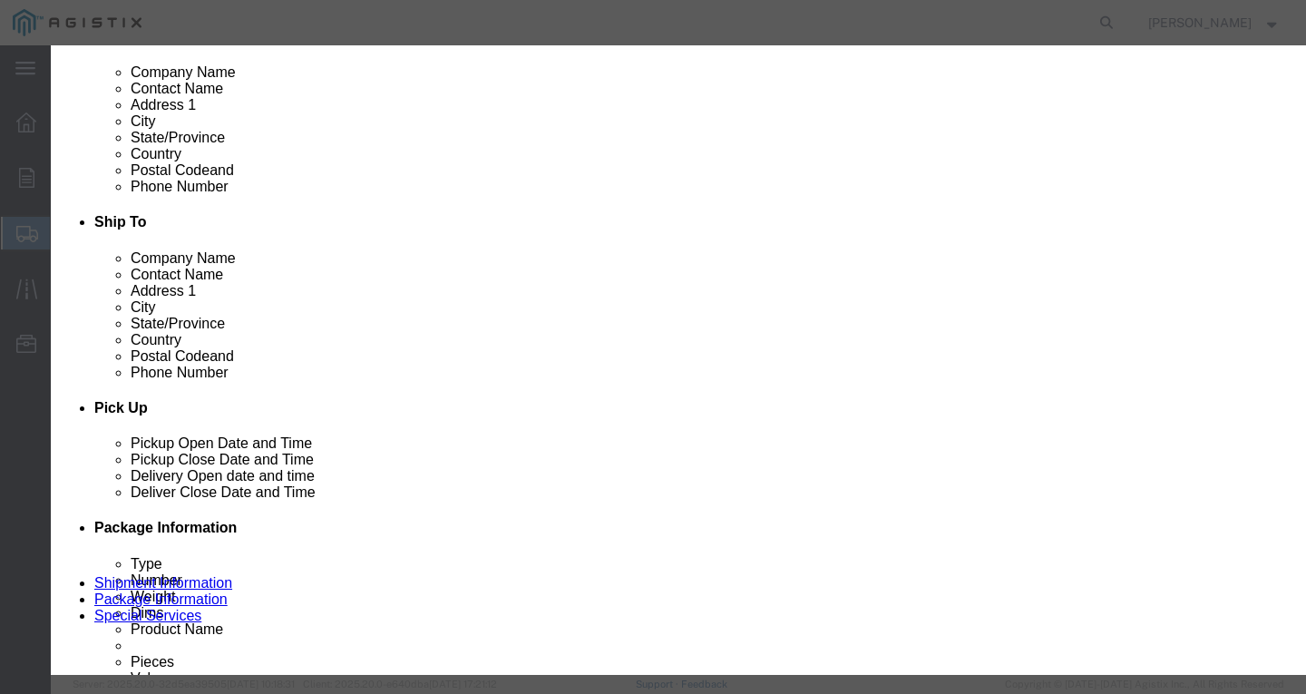
click input "text"
paste input "600VOH TX/LDPE 1/0-7 AAC SNAIL+ 1200R"
type input "600VOH TX/LDPE 1/0-7 AAC SNAIL+ 1200R"
drag, startPoint x: 359, startPoint y: 174, endPoint x: -51, endPoint y: 160, distance: 410.1
click html "Shipment 57069267 New Details Rates Documents Notes Tracking Activity Related O…"
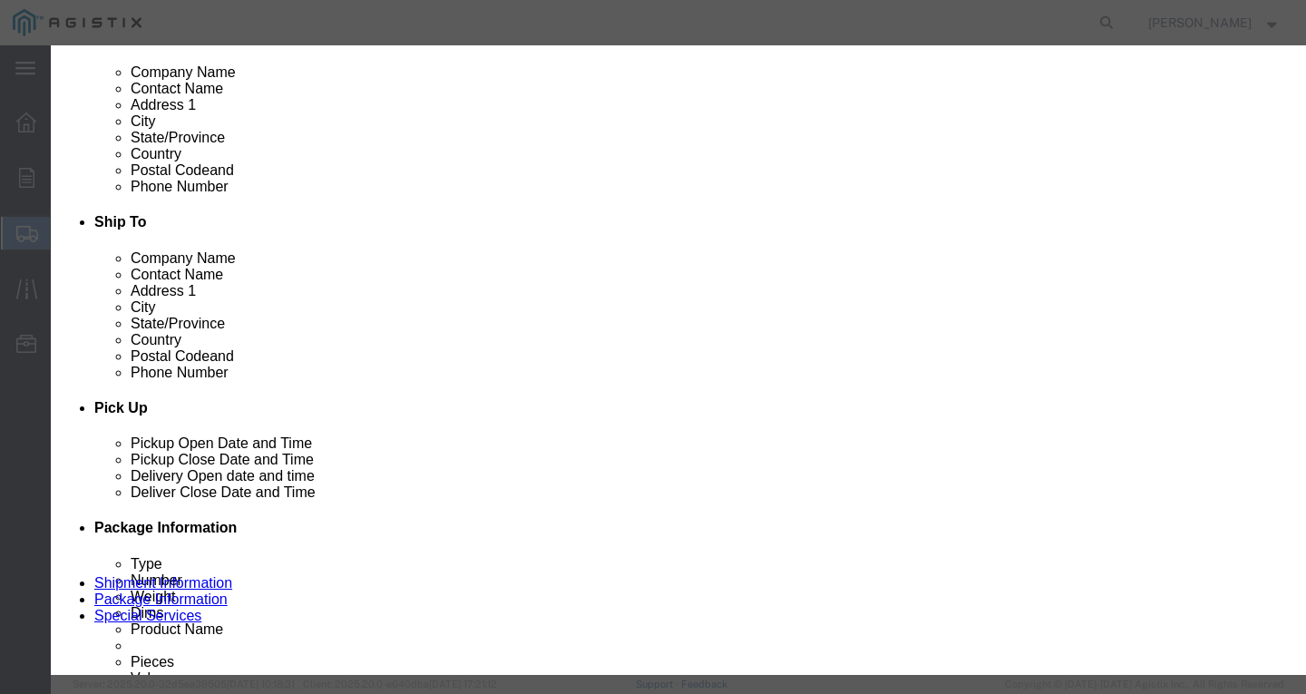
type input "1"
select select "USD"
select select "100"
click button "Save & Close"
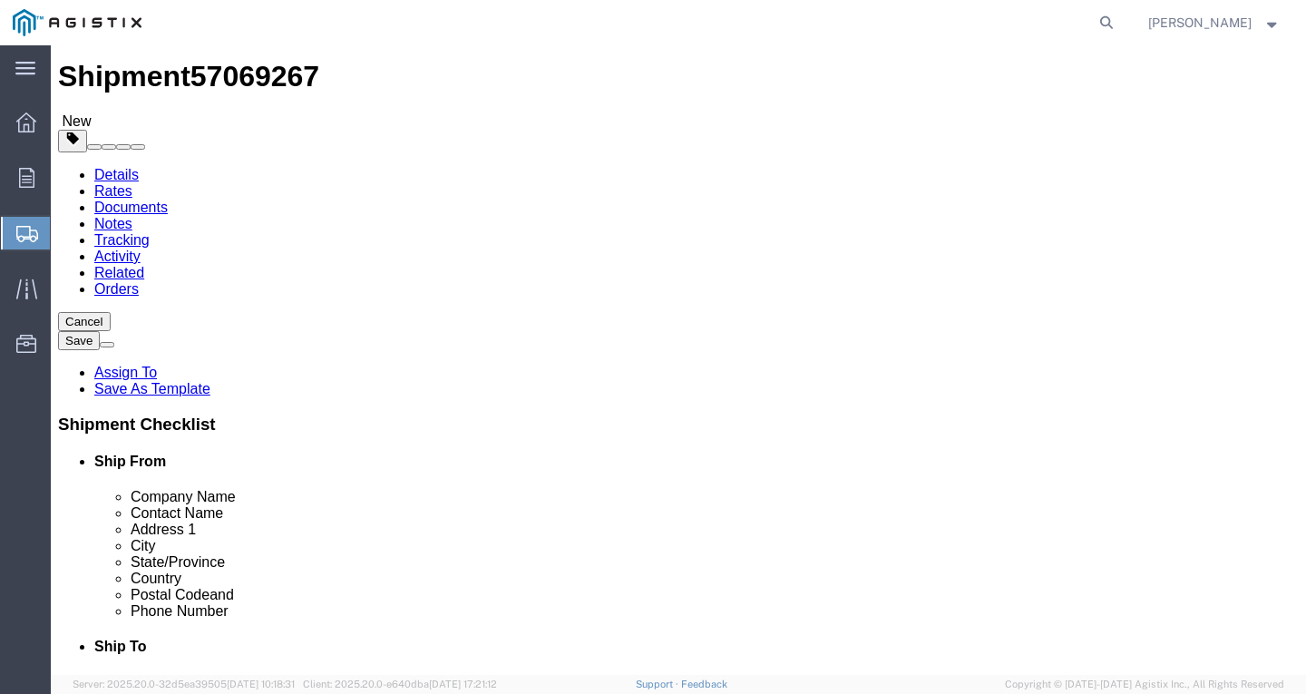
scroll to position [8, 0]
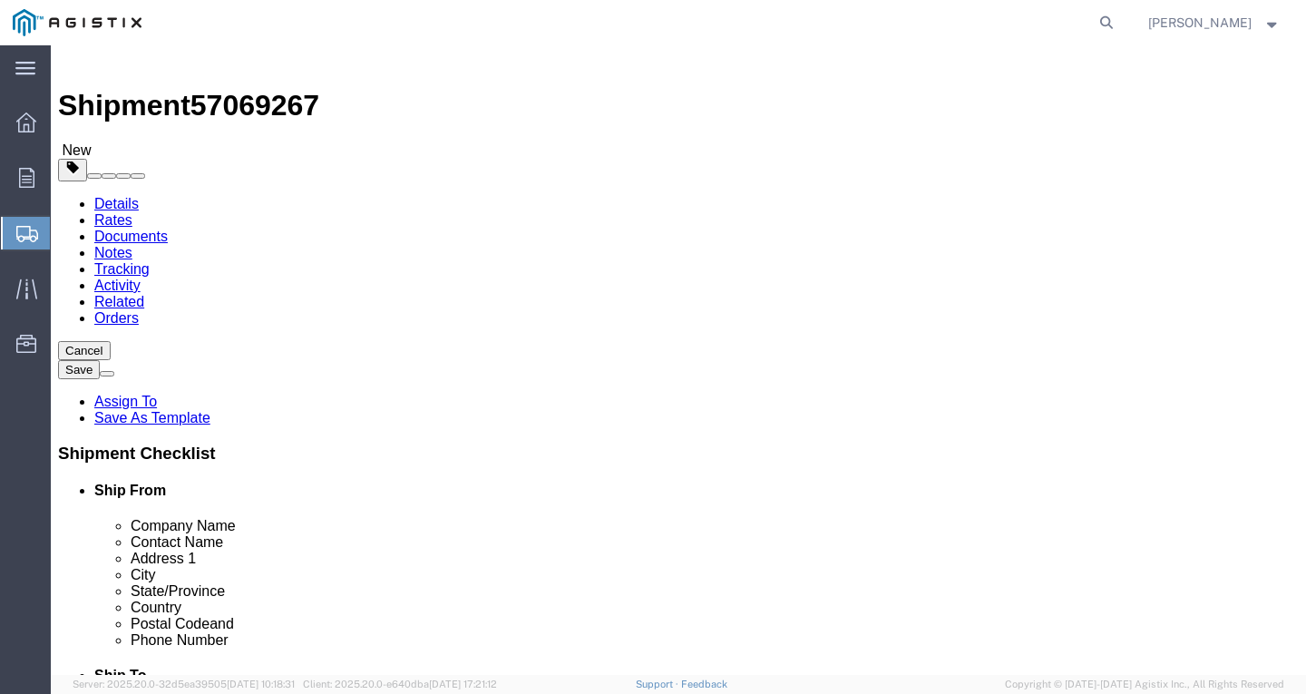
click select "Select Bulk Bundle(s) Cardboard Box(es) Carton(s) Crate(s) Drum(s) (Fiberboard)…"
select select "YRPK"
click select "Select Bulk Bundle(s) Cardboard Box(es) Carton(s) Crate(s) Drum(s) (Fiberboard)…"
drag, startPoint x: 212, startPoint y: 368, endPoint x: 36, endPoint y: 384, distance: 176.6
click div "Number 1"
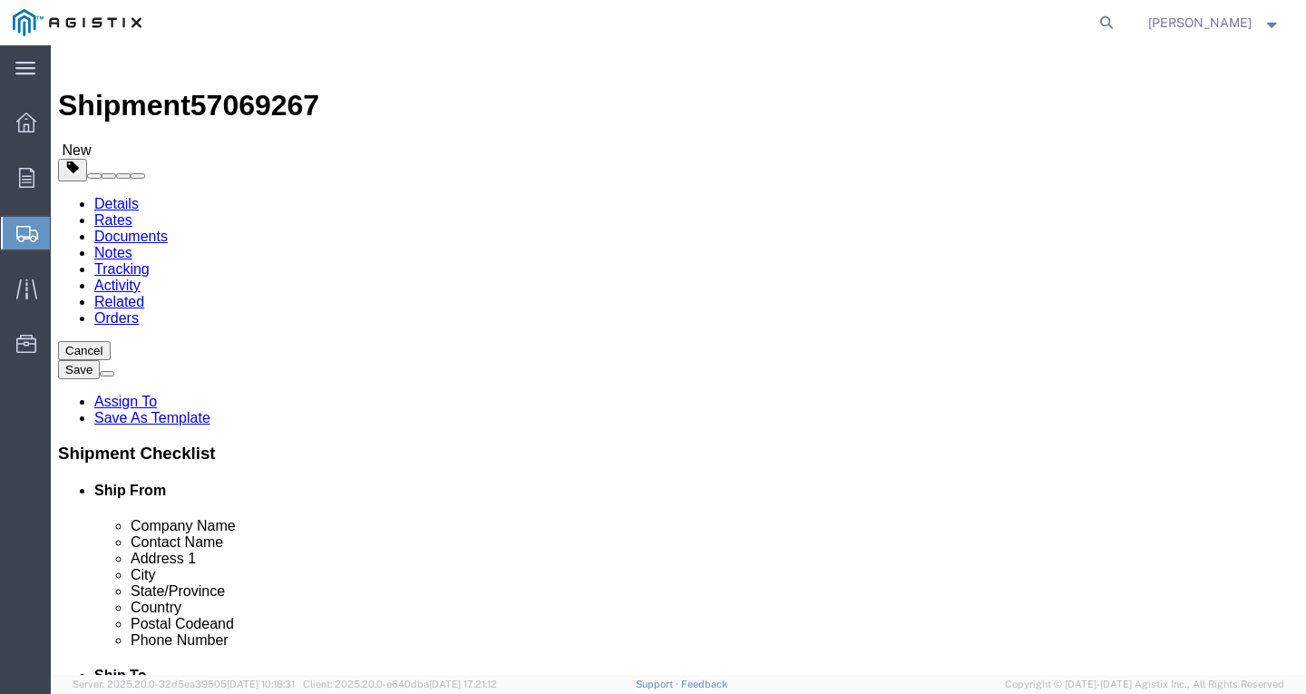
type input "23"
type input "50"
drag, startPoint x: 219, startPoint y: 445, endPoint x: 109, endPoint y: 444, distance: 109.7
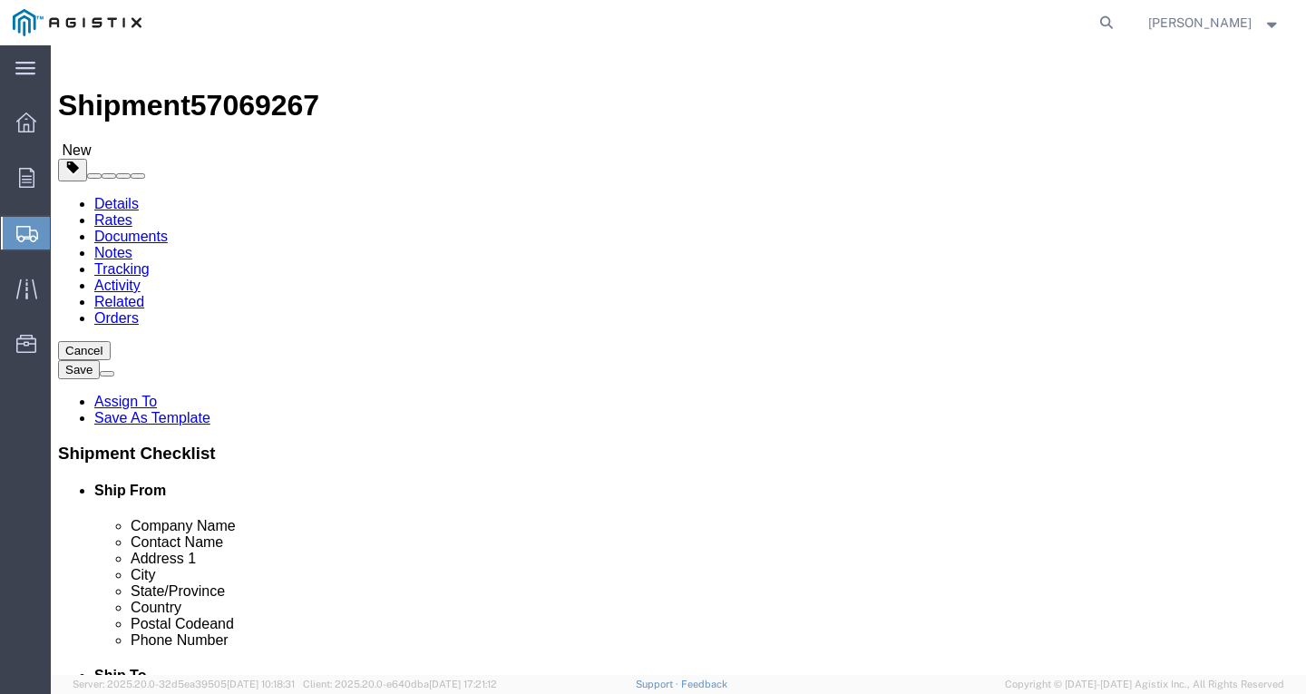
click div "Weight 0.00 Select kgs lbs Ship. t°"
type input "14474"
click button "Rate Shipment"
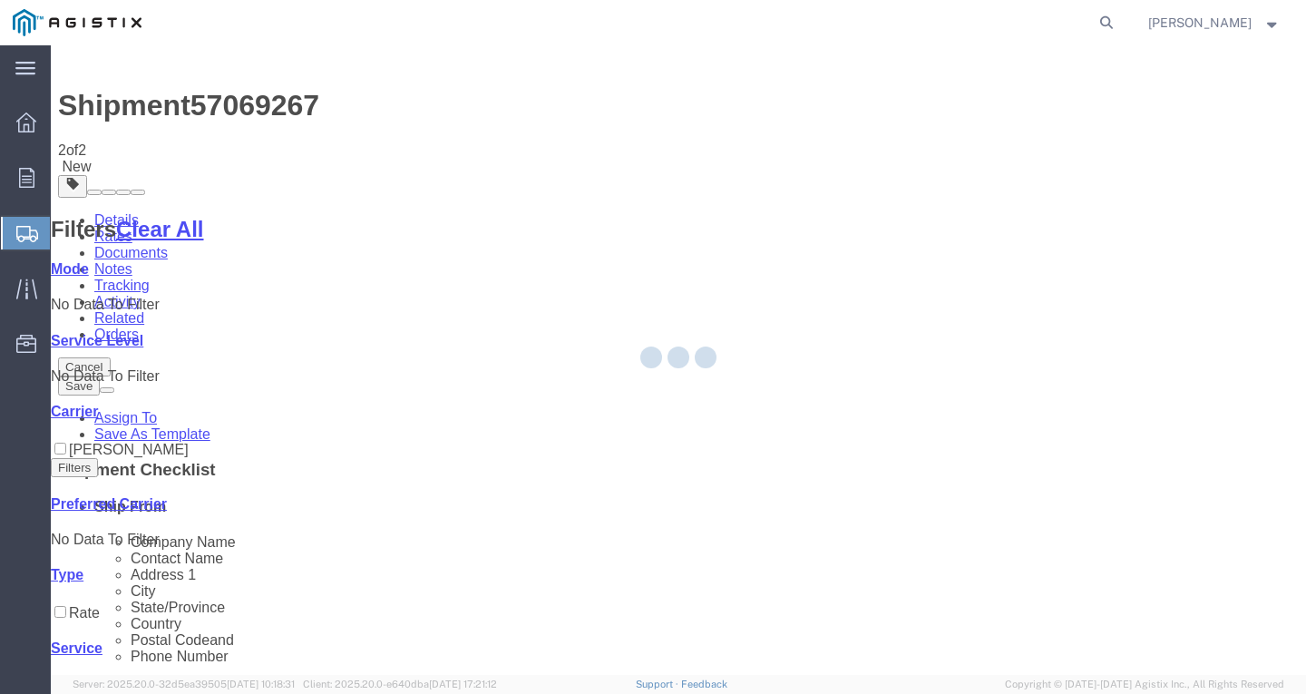
scroll to position [0, 0]
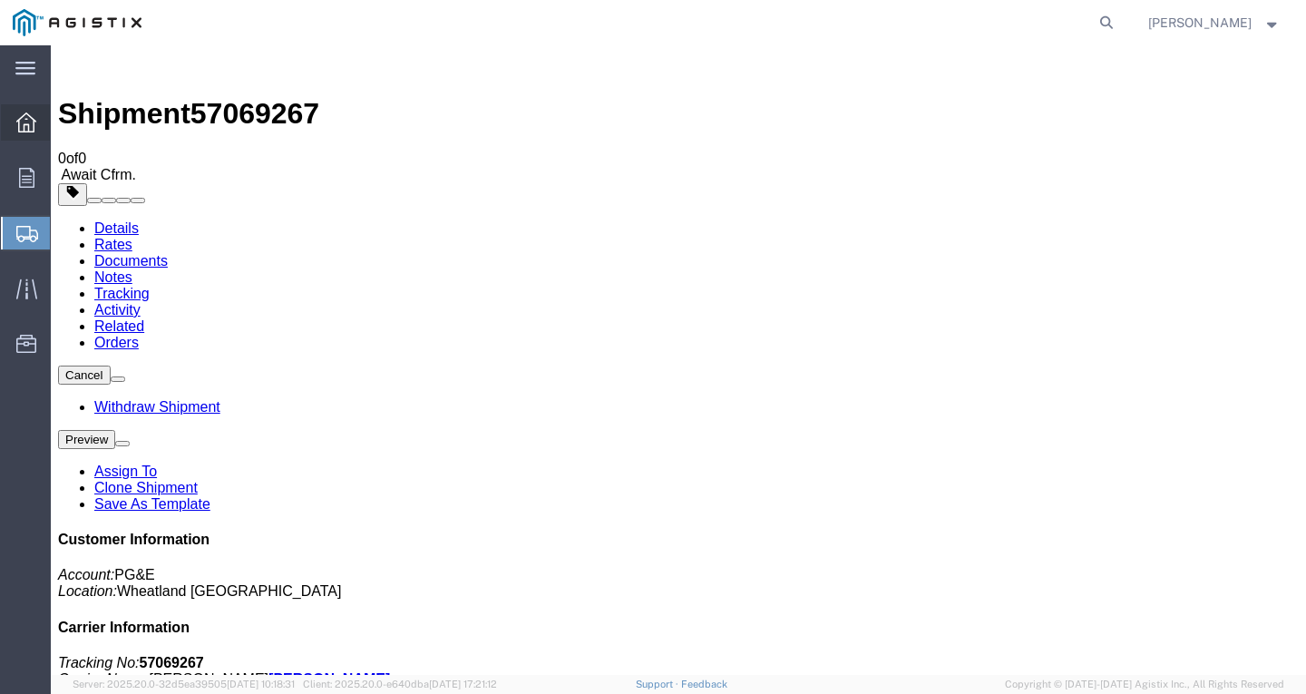
click at [22, 129] on icon at bounding box center [26, 122] width 20 height 20
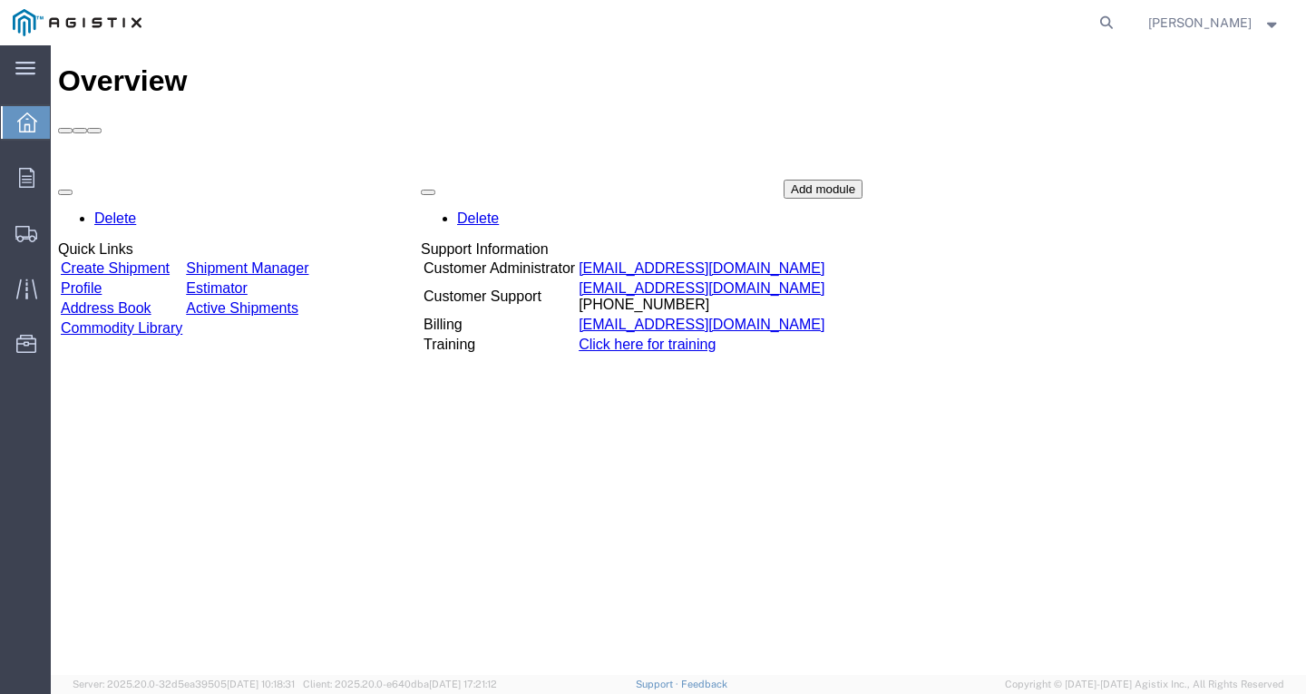
click at [162, 260] on link "Create Shipment" at bounding box center [115, 267] width 109 height 15
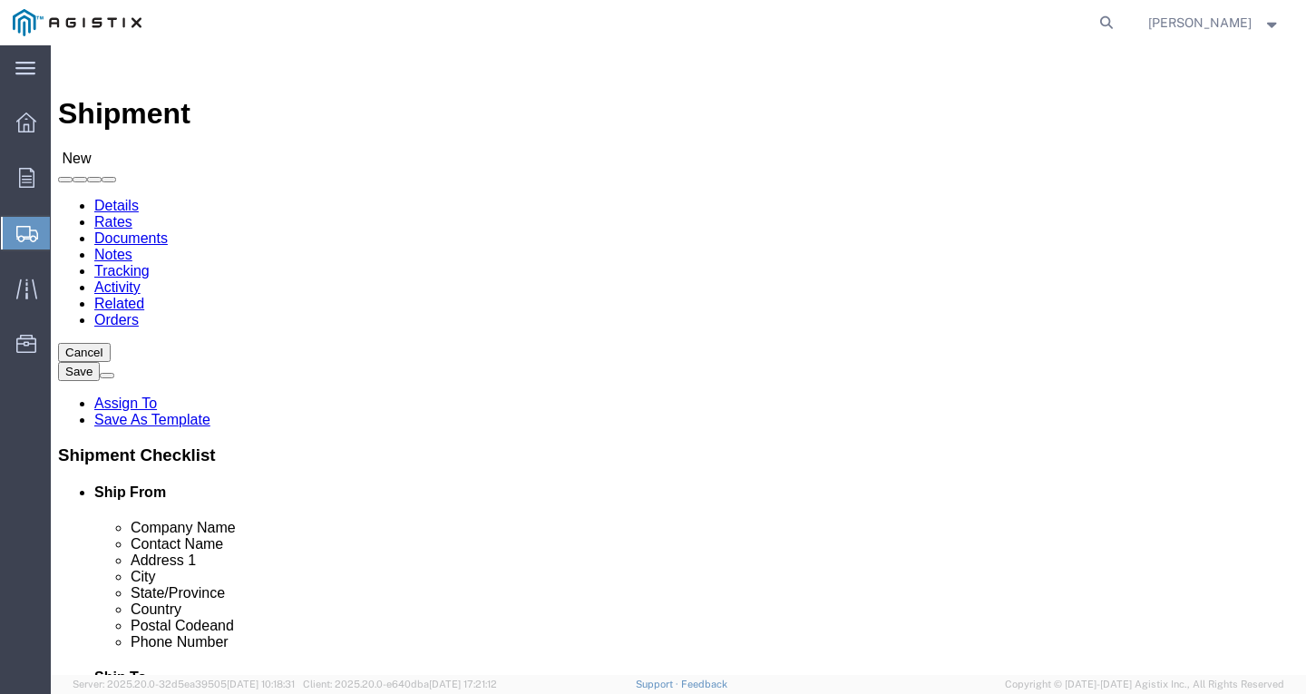
click div "Account Select PG&E Southwire Company"
click select "Select PG&E Southwire Company"
select select "9596"
click select "Select PG&E Southwire Company"
select select "PURCHORD"
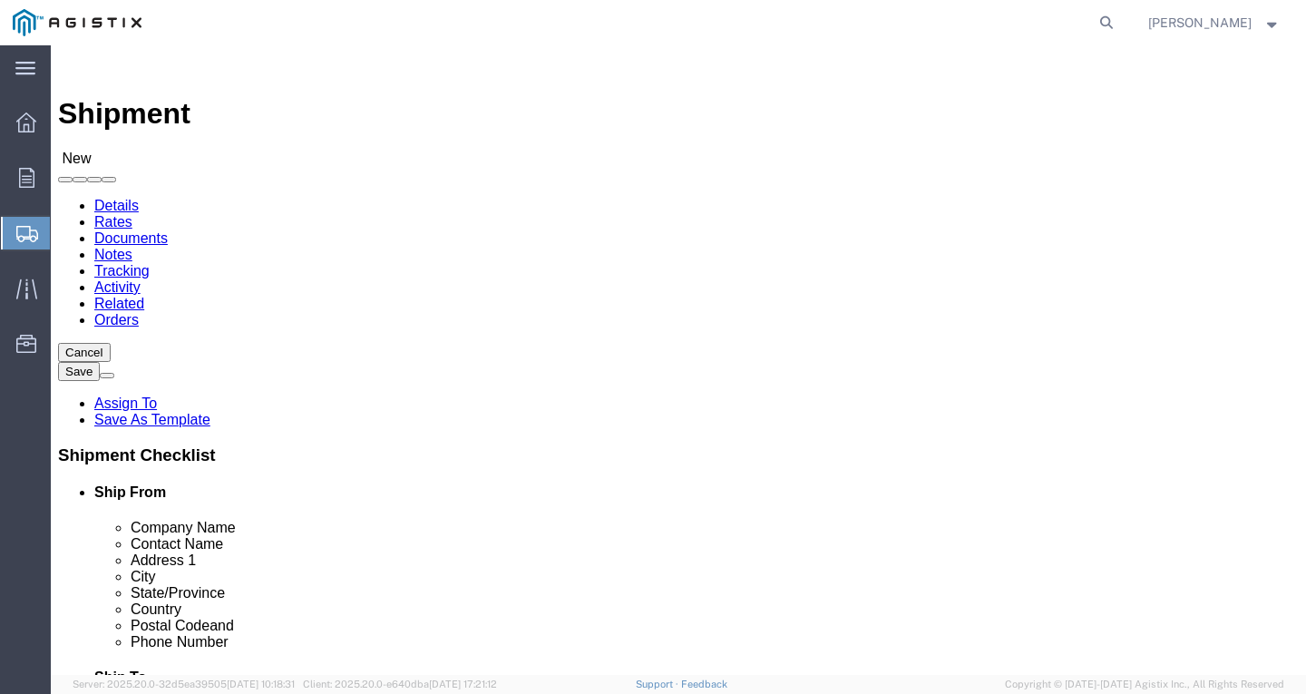
select select
click select "Select All Others [GEOGRAPHIC_DATA] [GEOGRAPHIC_DATA] [GEOGRAPHIC_DATA] [GEOGRA…"
select select "19740"
click select "Select All Others [GEOGRAPHIC_DATA] [GEOGRAPHIC_DATA] [GEOGRAPHIC_DATA] [GEOGRA…"
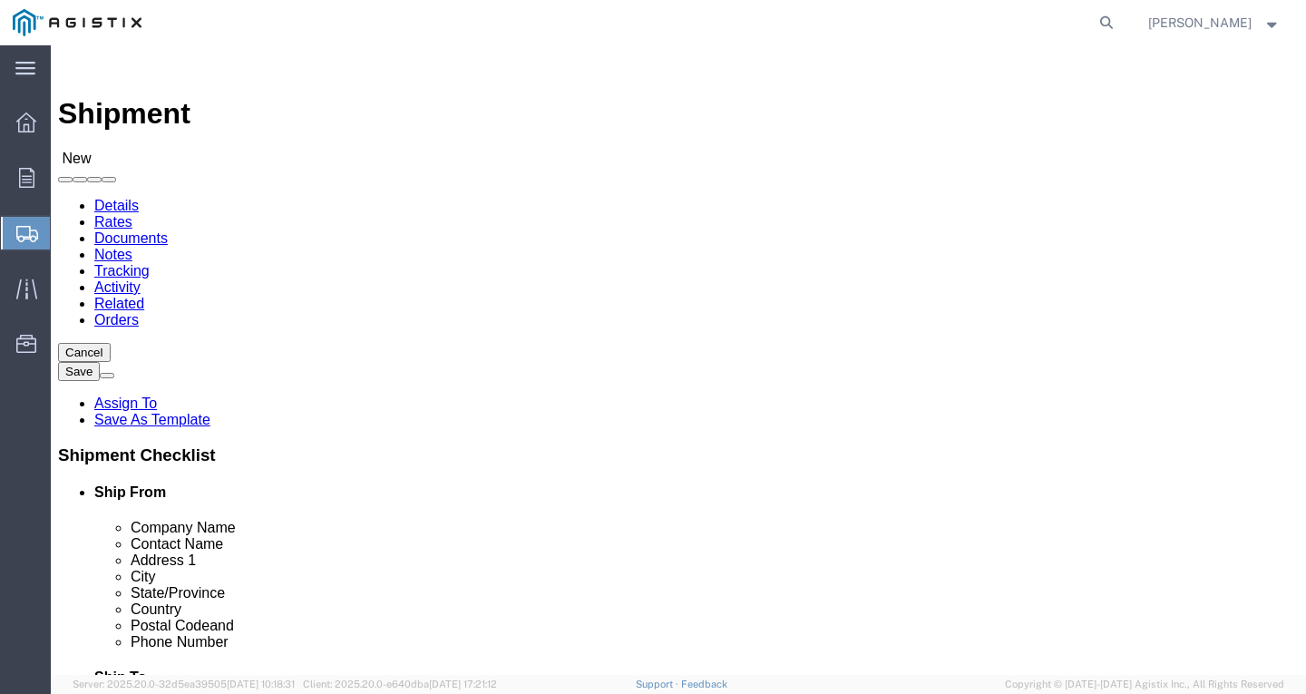
select select "MYPROFILE"
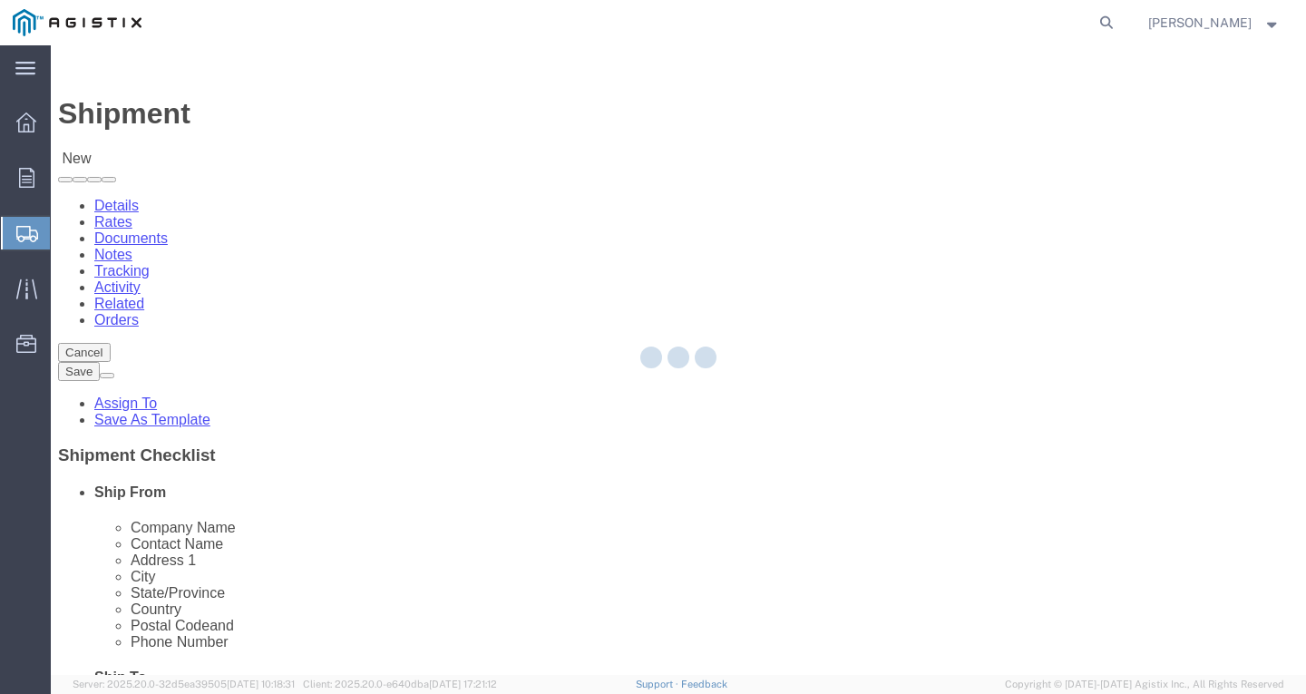
type input "Southwire Company"
type input "[PERSON_NAME]"
type input "[STREET_ADDRESS]"
type input "Fontana"
type input "92337"
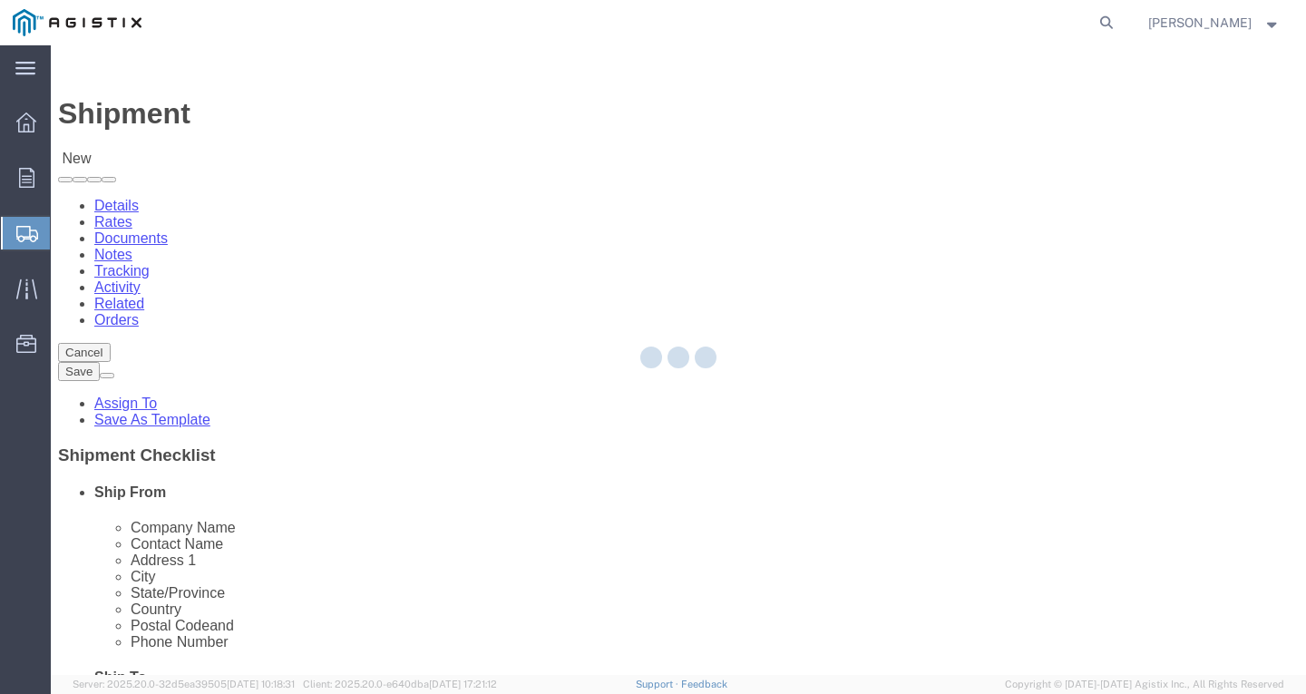
type input "[PHONE_NUMBER]"
type input "[PERSON_NAME][EMAIL_ADDRESS][PERSON_NAME][DOMAIN_NAME]"
checkbox input "true"
select select "CA"
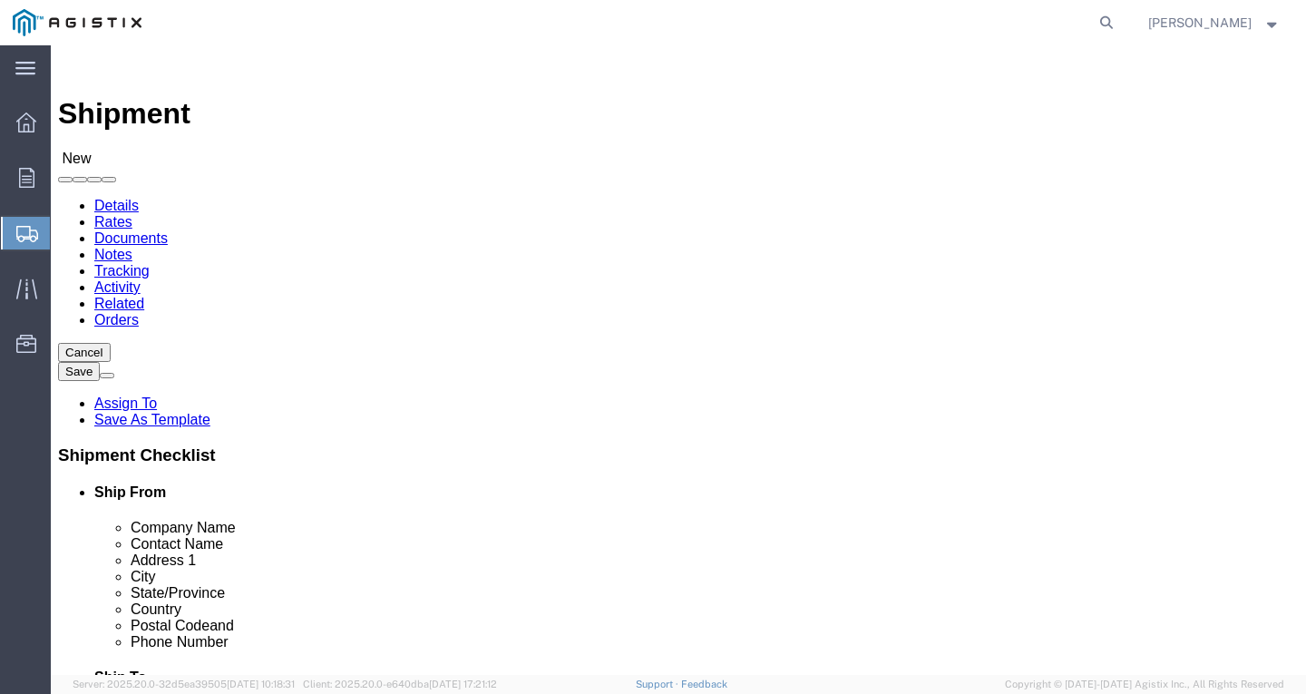
click span
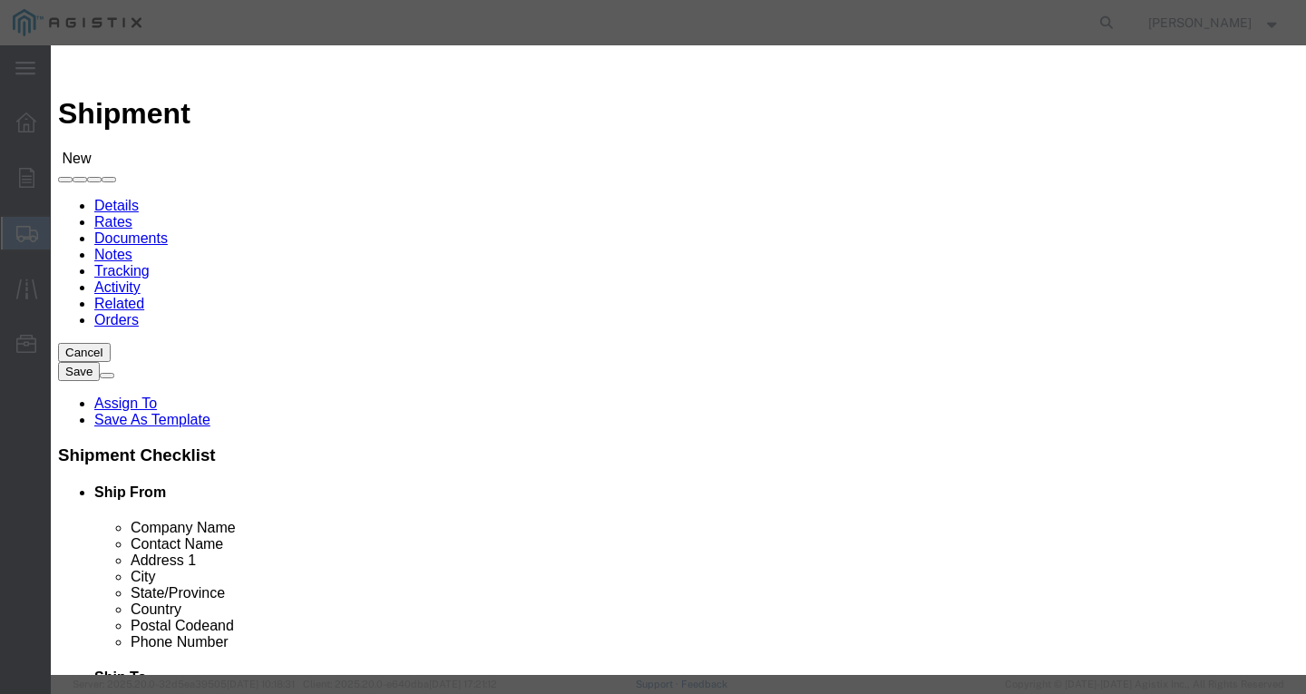
click select "Search by Address Book Name City Company Name Contact Name Country CustomerAlia…"
select select "city"
click select "Search by Address Book Name City Company Name Contact Name Country CustomerAlia…"
click input "text"
type input "FREMONT"
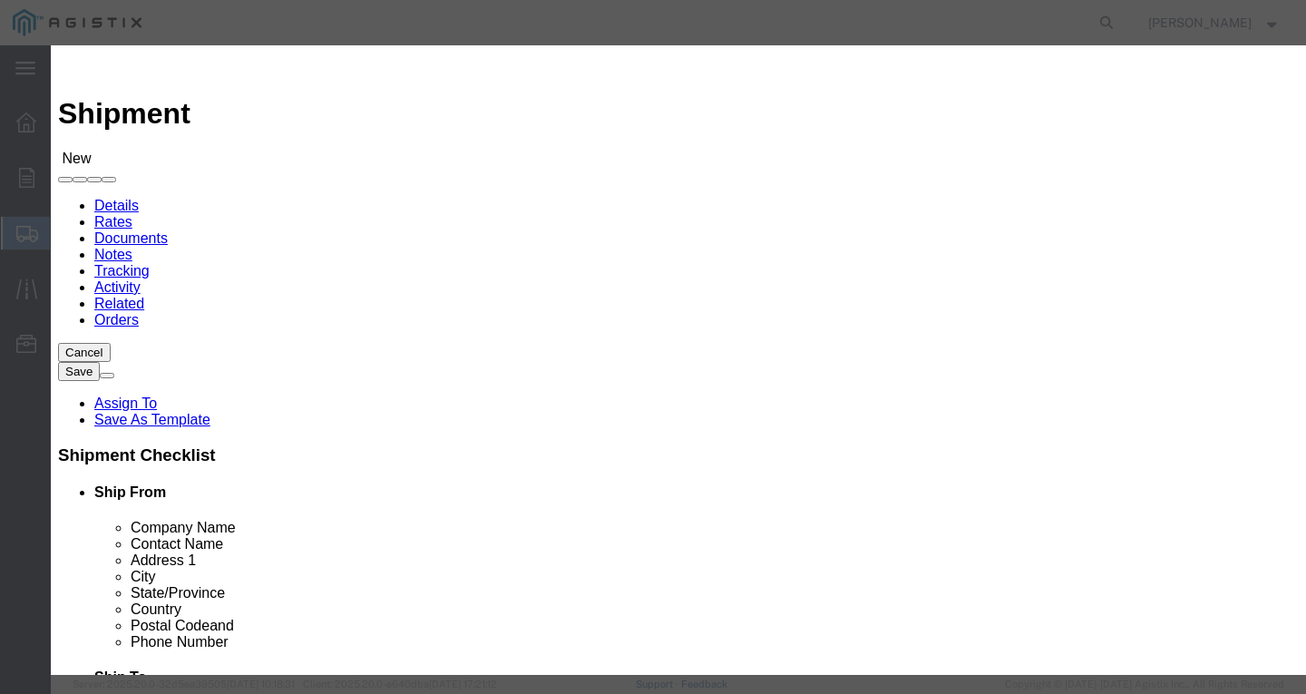
click icon "button"
click button "Select"
select select
type input "PG&E"
type input "[STREET_ADDRESS][PERSON_NAME]"
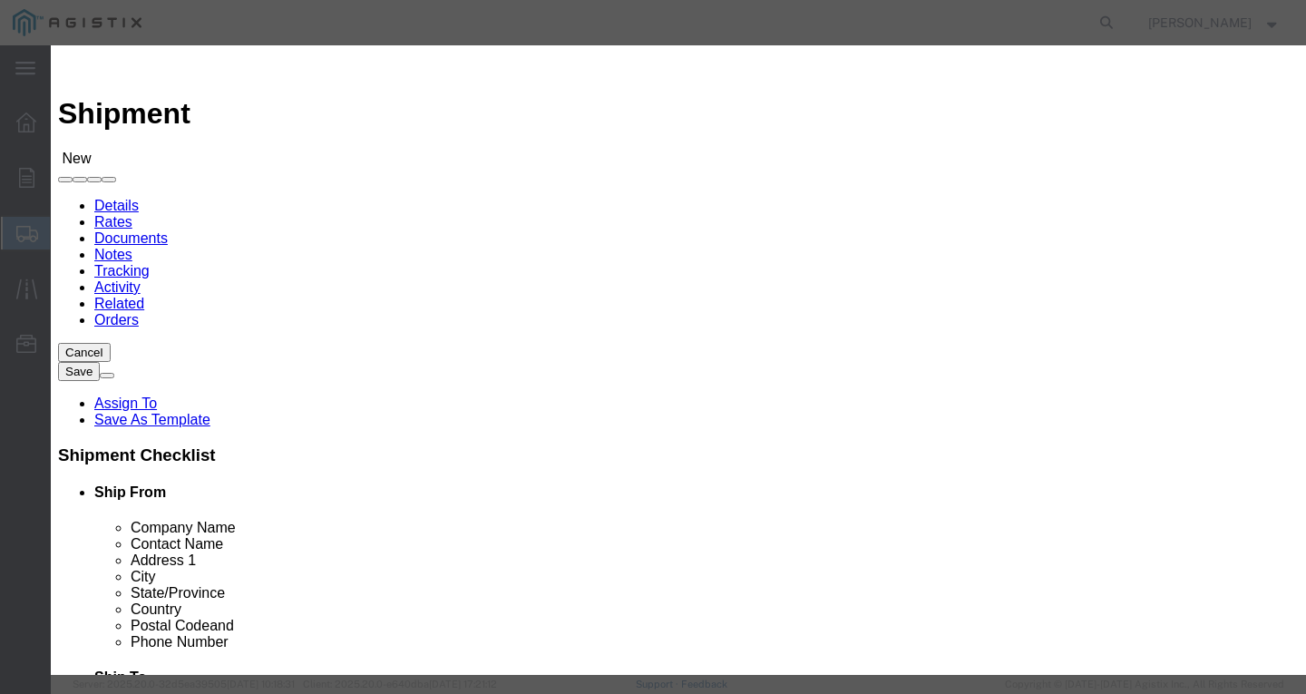
type input "Fremont"
type input "94538-3129"
select select "CA"
click button "Close"
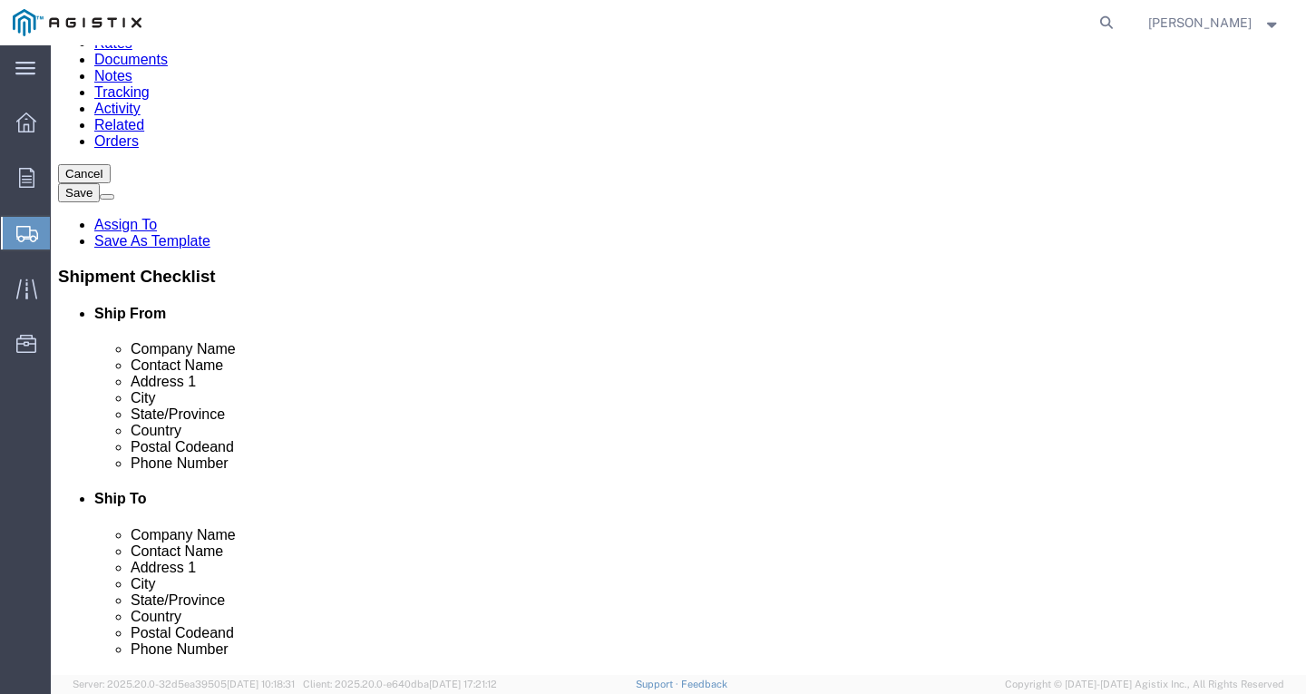
scroll to position [181, 0]
drag, startPoint x: 693, startPoint y: 347, endPoint x: 703, endPoint y: 345, distance: 10.1
click input "text"
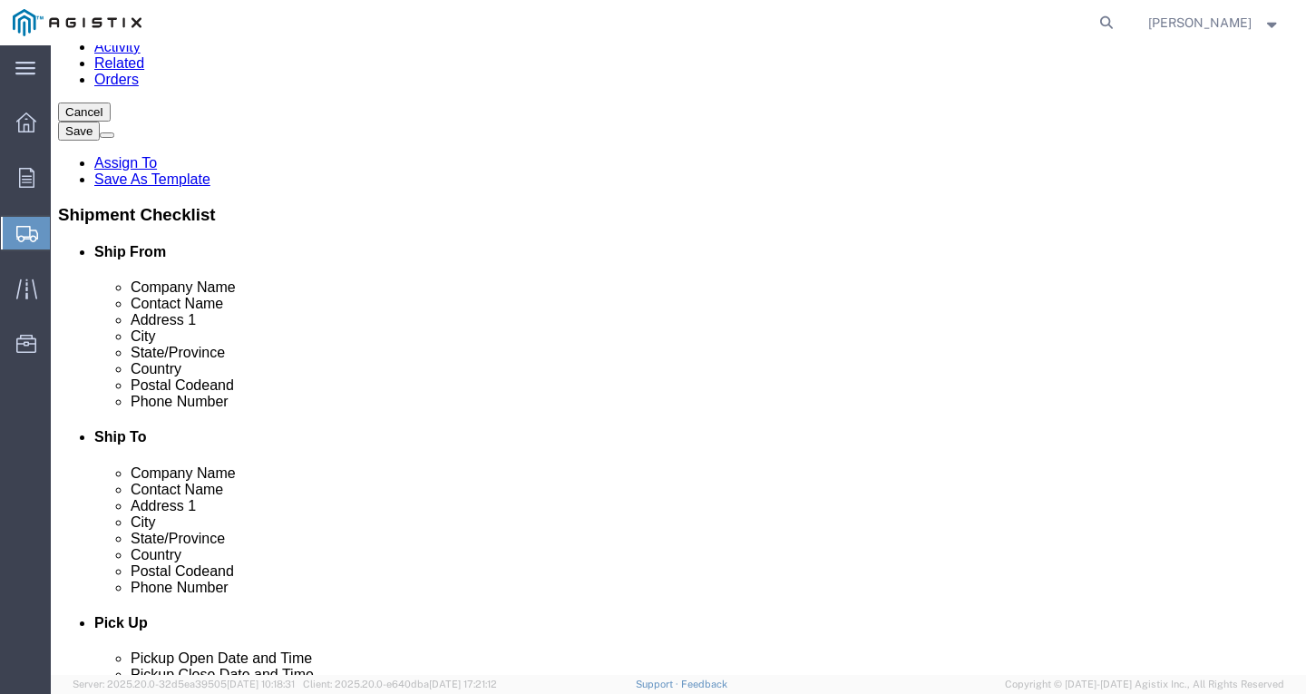
scroll to position [272, 0]
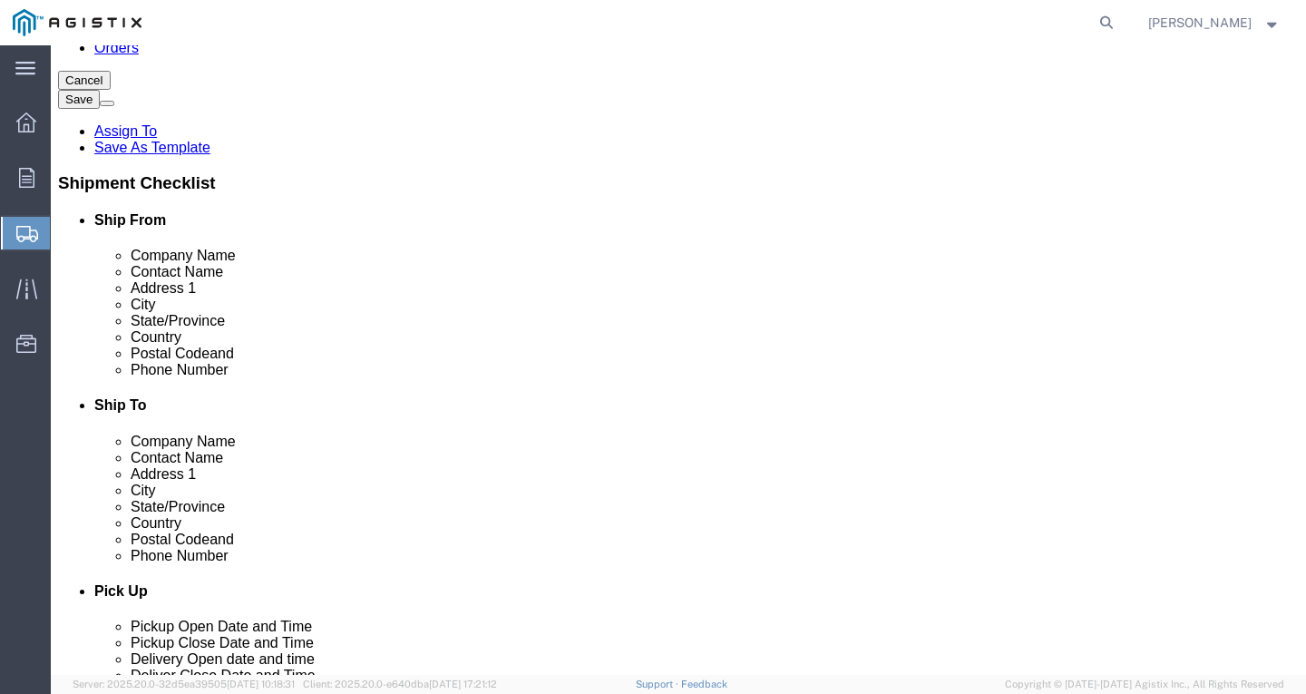
type input "RECEIVING DEPARTMENT"
click input "text"
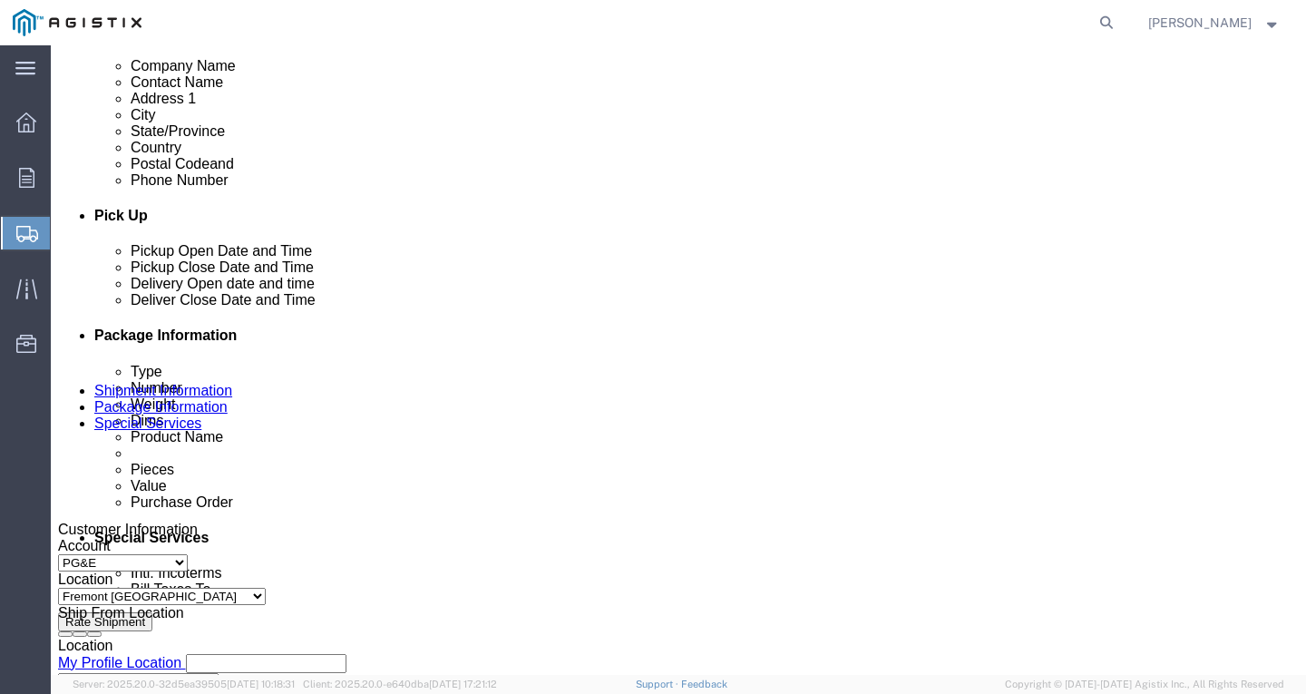
scroll to position [725, 0]
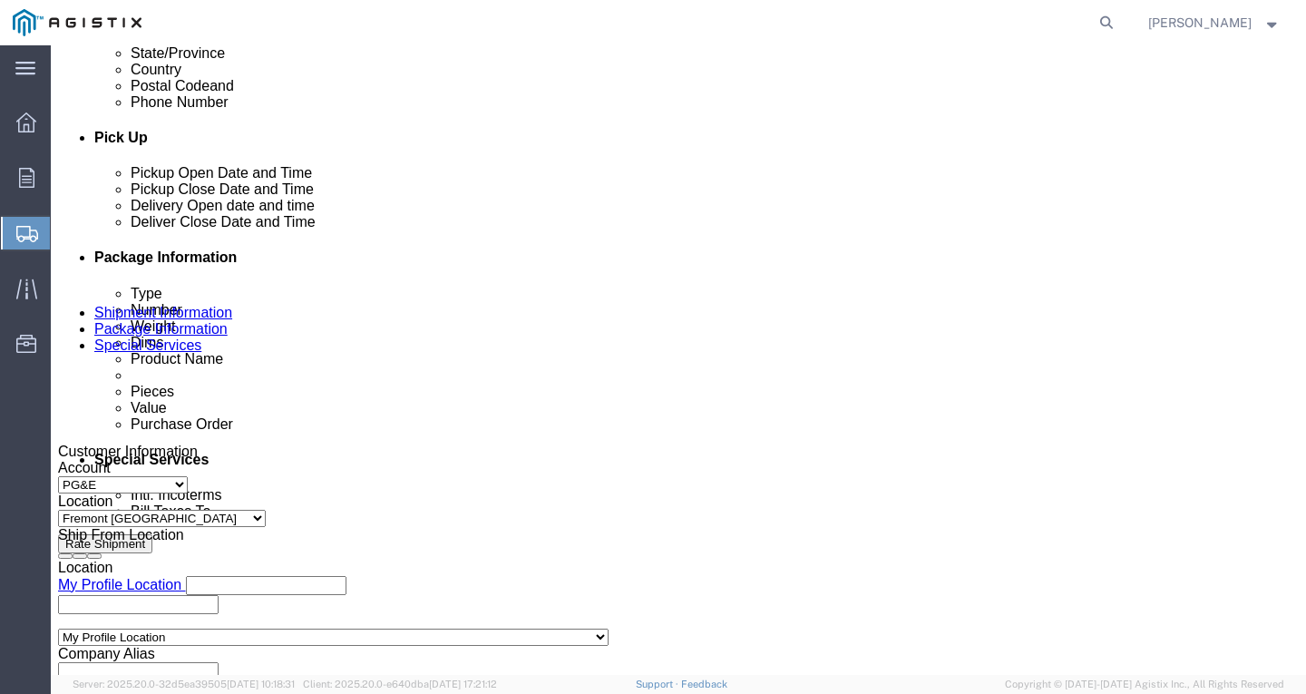
type input "[PHONE_NUMBER]"
click div "[DATE] 2:00 PM"
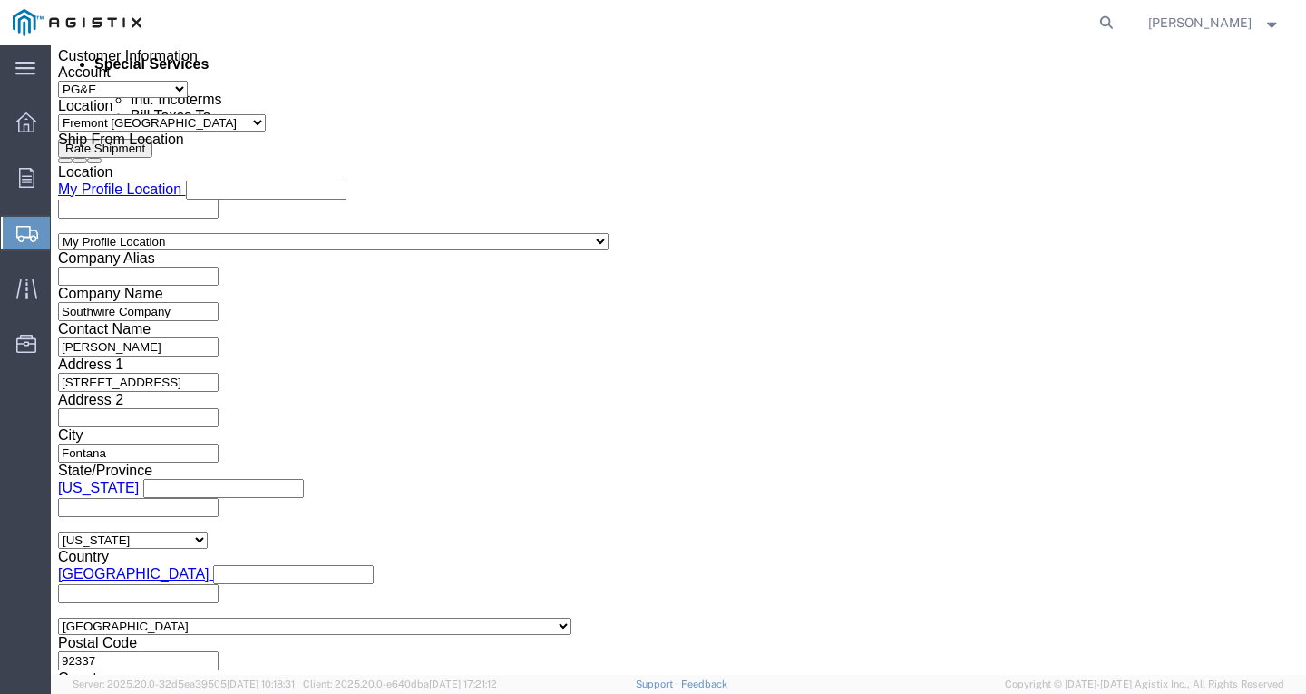
click input "2:00 PM"
type input "12:30 PM"
click button "Apply"
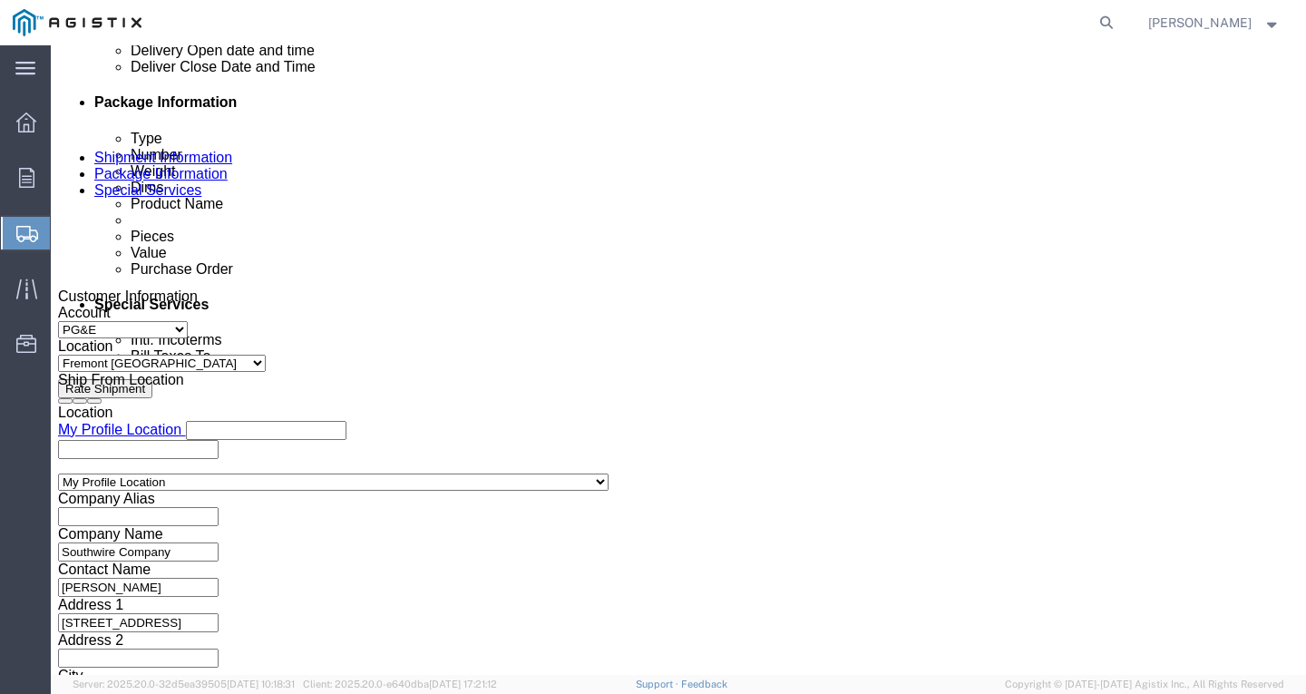
scroll to position [849, 0]
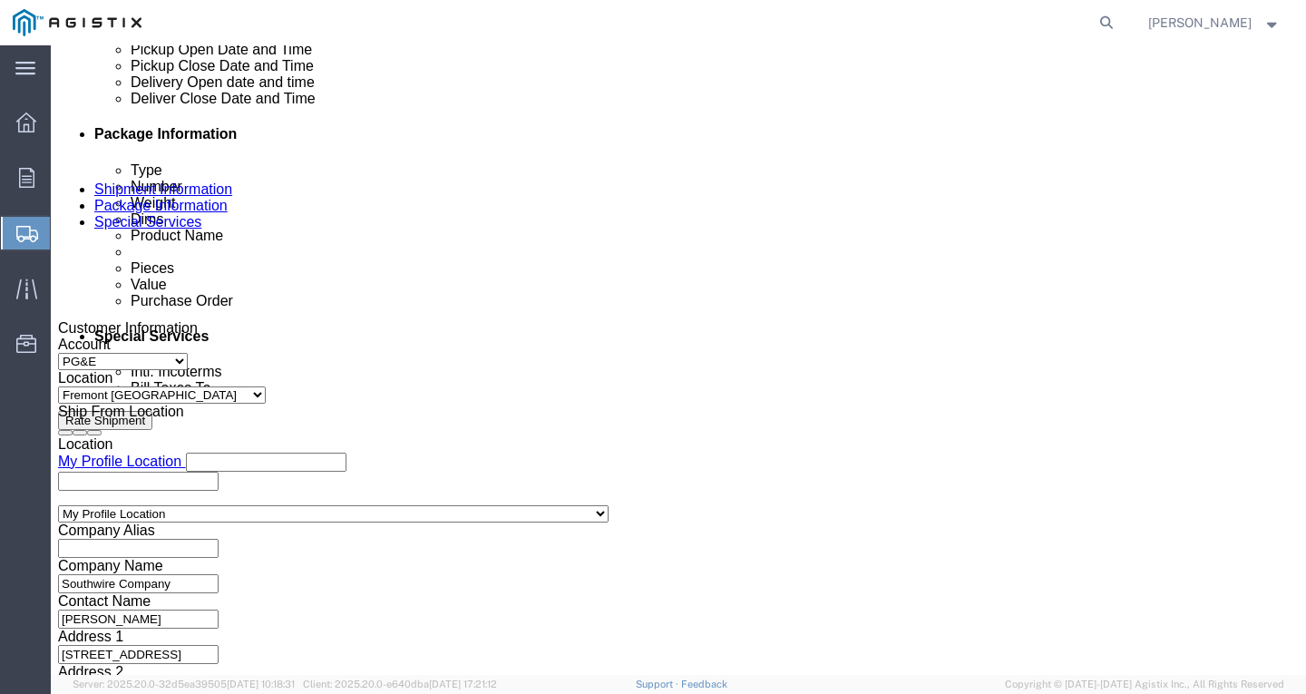
click div
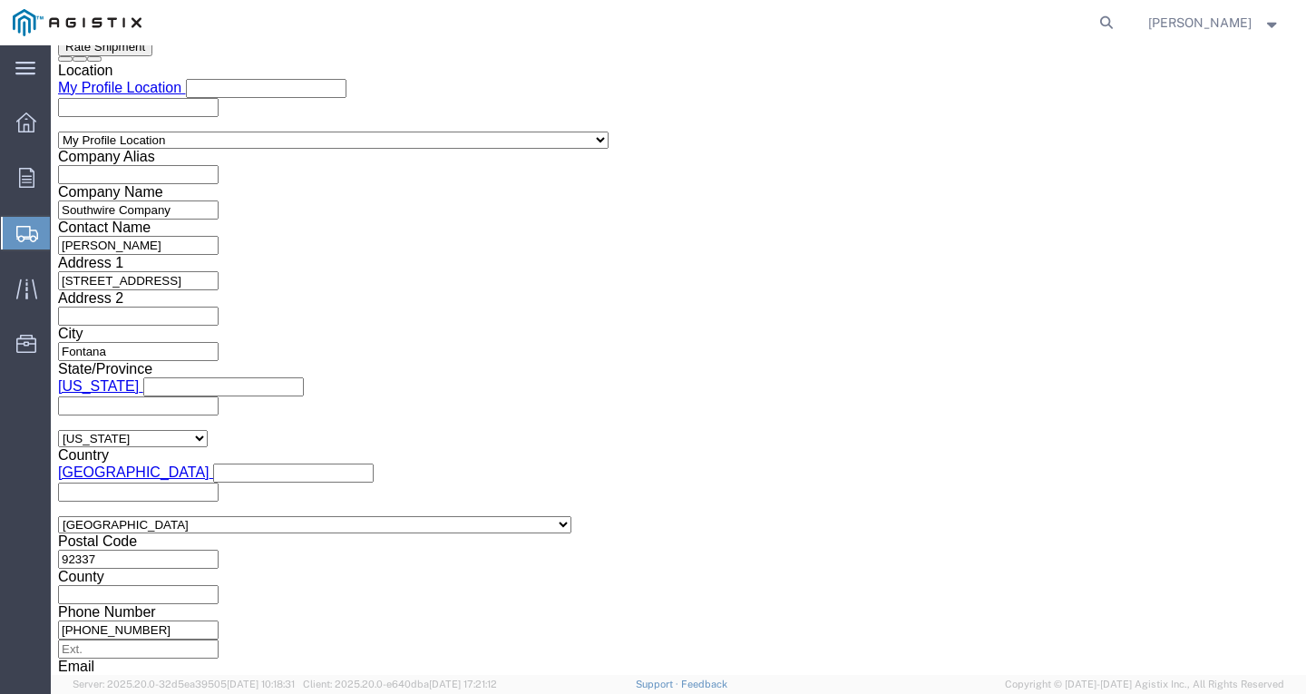
click button "Apply"
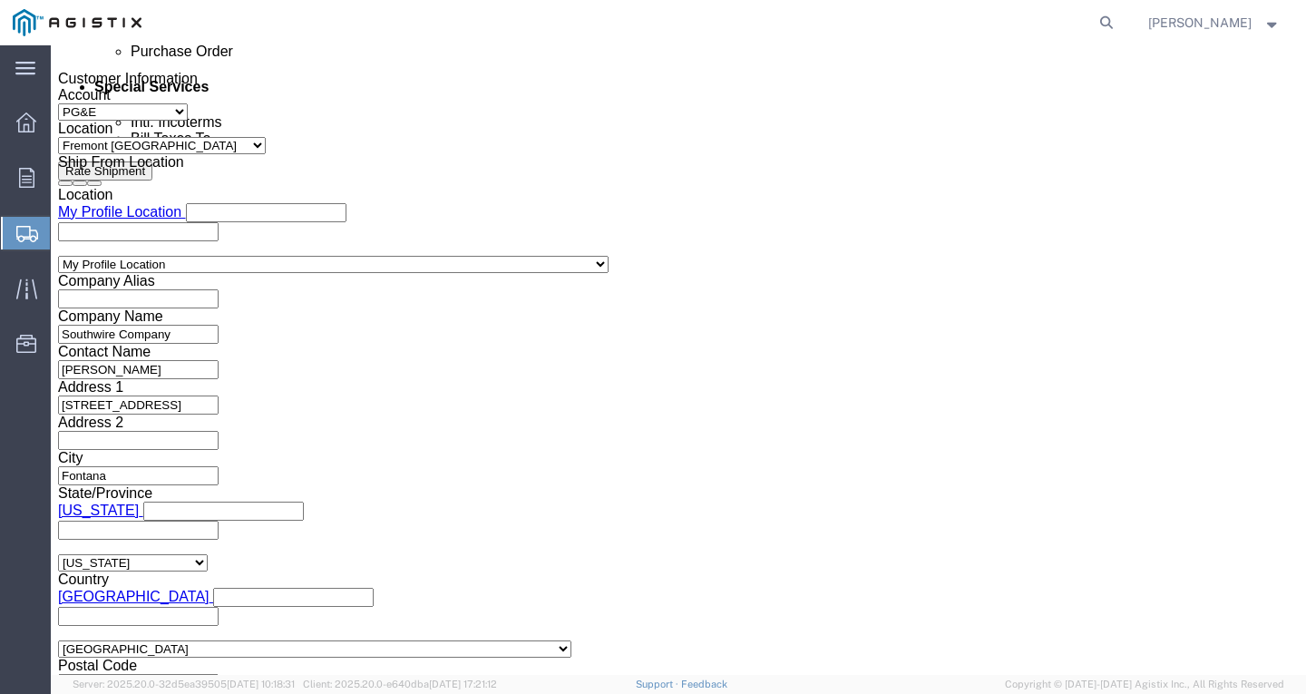
scroll to position [1041, 0]
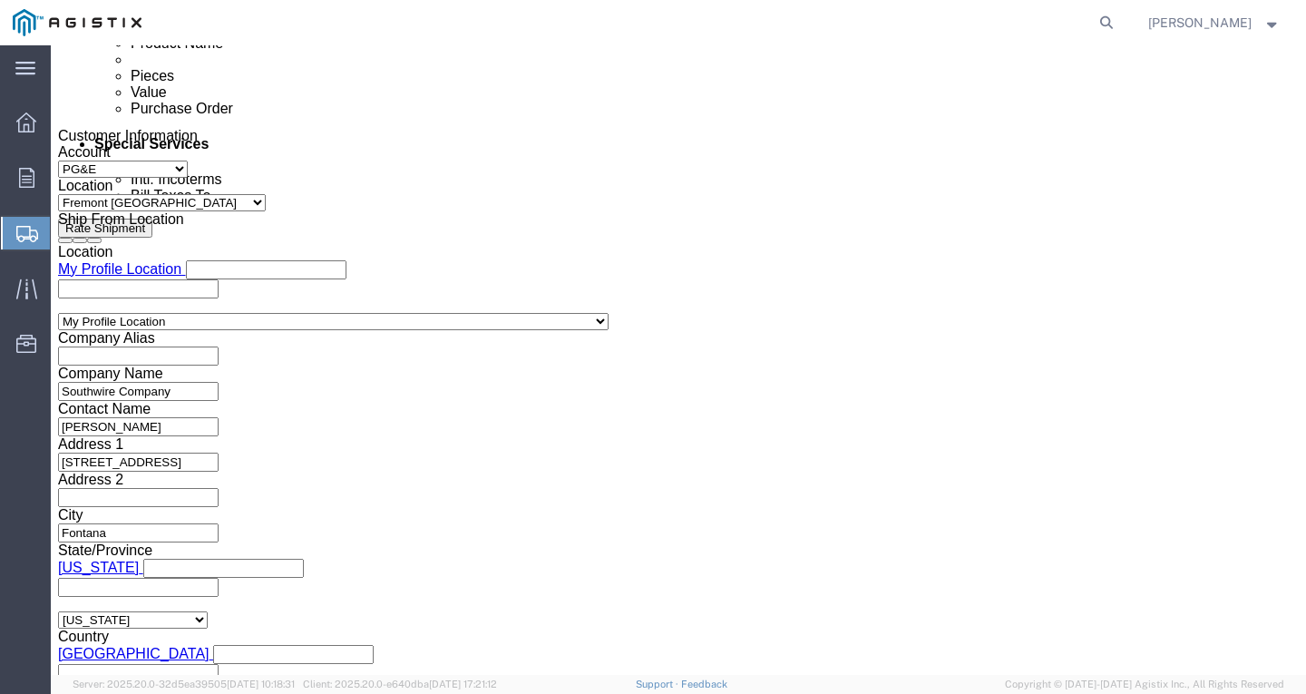
click div
click button "Apply"
click input "text"
paste input "3501410806"
type input "3501410806"
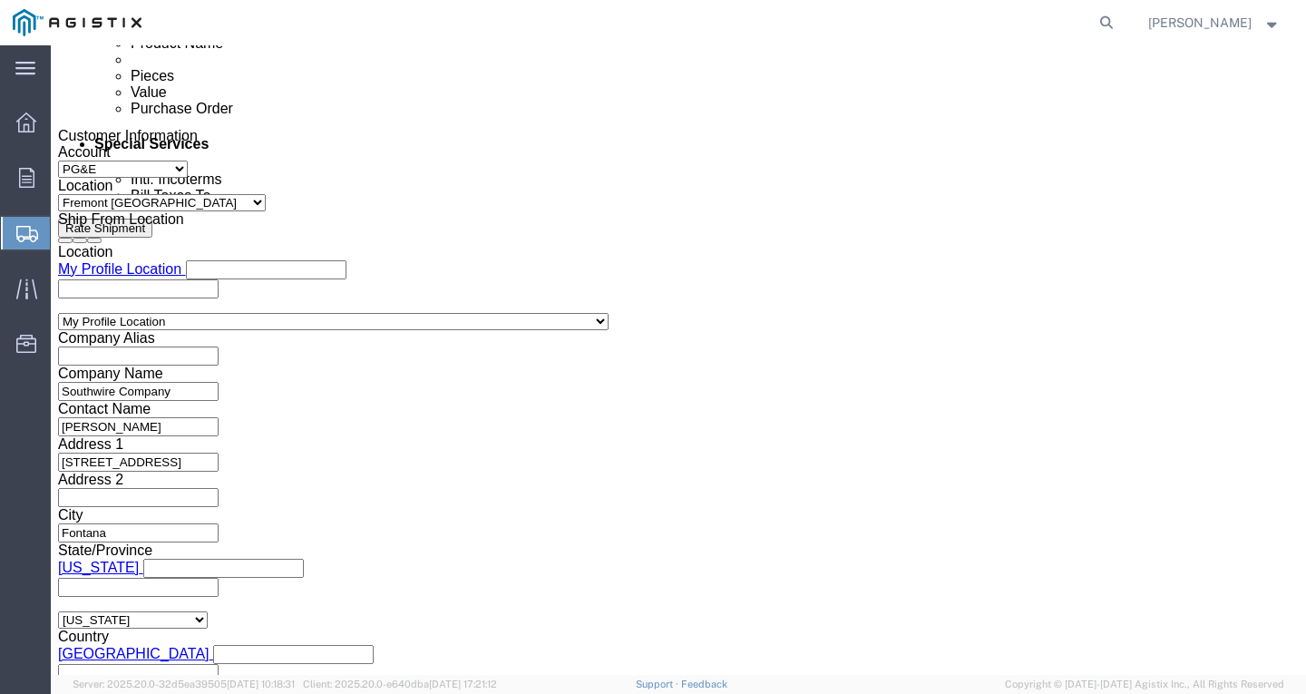
click select "Select Account Type Activity ID Airline Appointment Number ASN Batch Request # …"
select select "PURCHORD"
click select "Select Account Type Activity ID Airline Appointment Number ASN Batch Request # …"
click input "text"
paste input "3501416315"
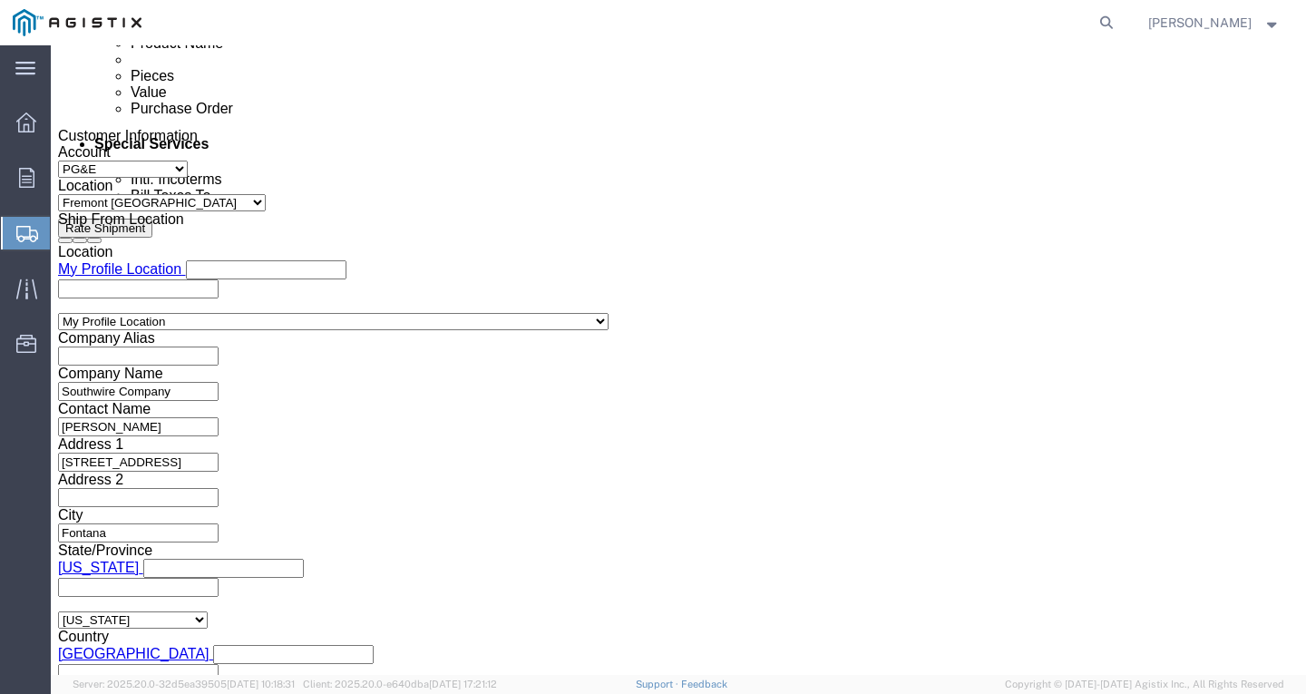
type input "3501416315"
click select "Select Account Type Activity ID Airline Appointment Number ASN Batch Request # …"
select select "PURCHORD"
click select "Select Account Type Activity ID Airline Appointment Number ASN Batch Request # …"
click input "text"
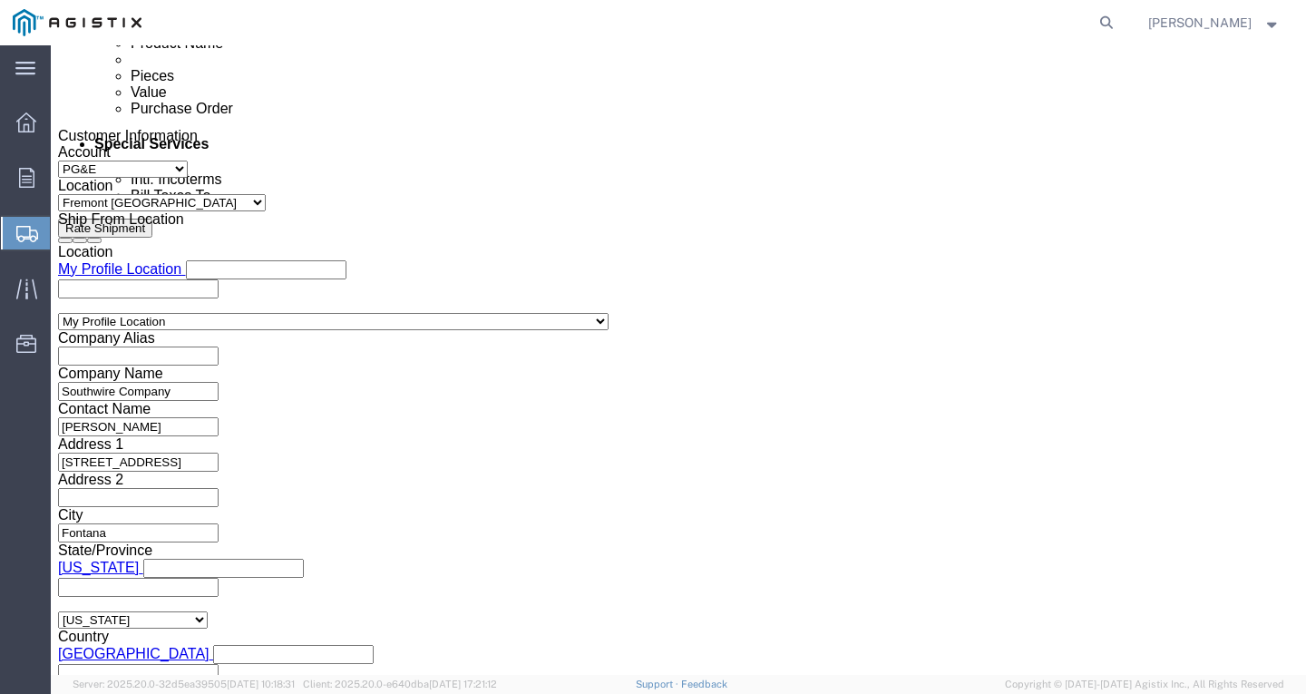
paste input "3501409872"
type input "3501409872"
click div "Add reference"
click button "Add reference"
click select "Select Account Type Activity ID Airline Appointment Number ASN Batch Request # …"
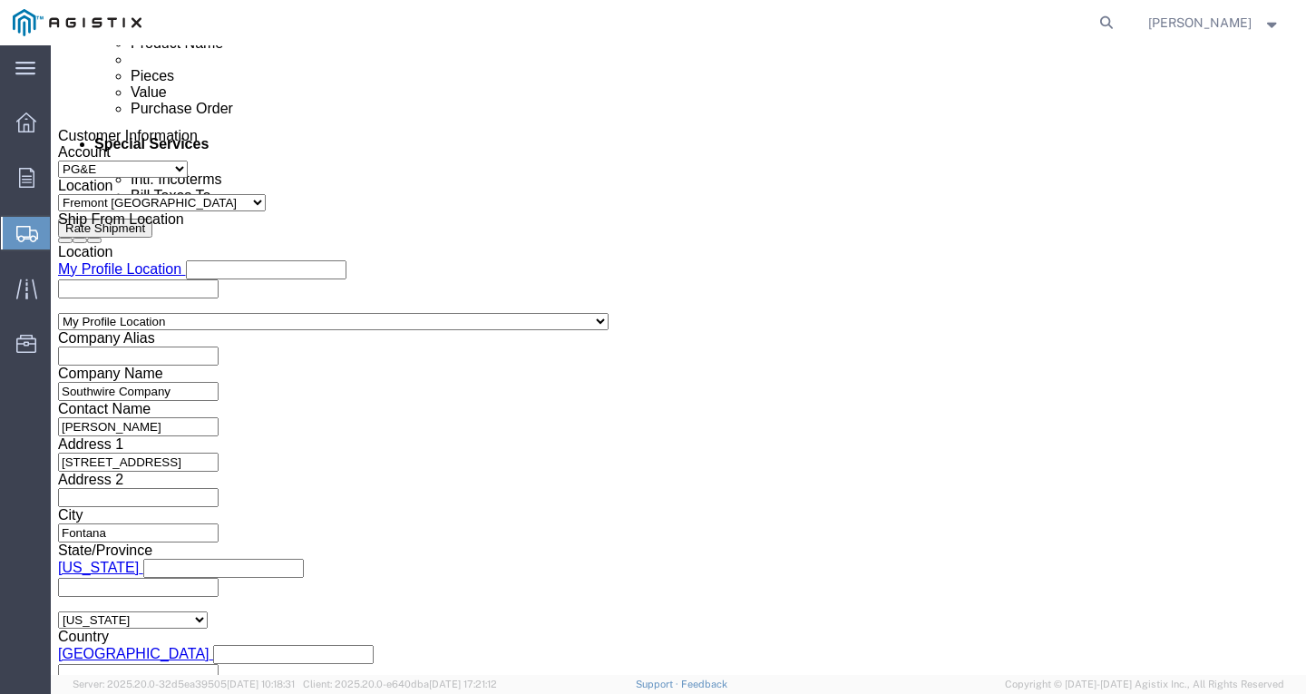
select select "SHIPMENTIDNUM"
click select "Select Account Type Activity ID Airline Appointment Number ASN Batch Request # …"
drag, startPoint x: 196, startPoint y: 409, endPoint x: 396, endPoint y: 456, distance: 205.9
click input "text"
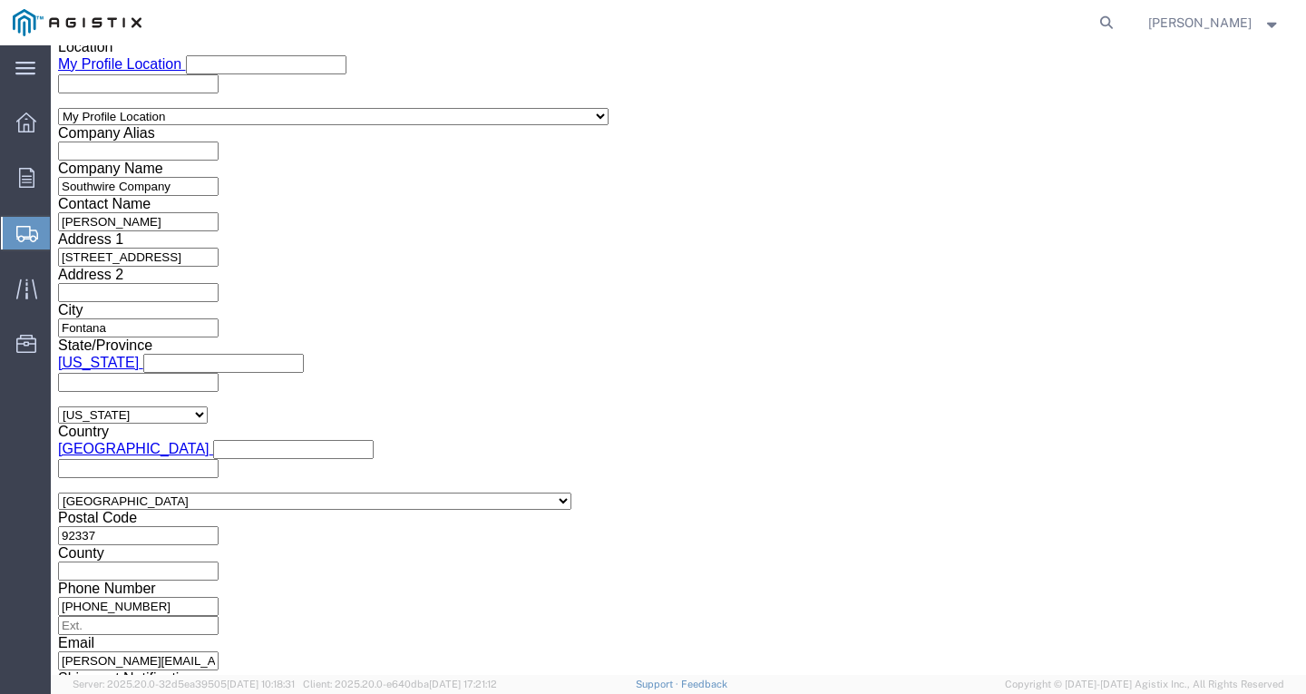
scroll to position [1257, 0]
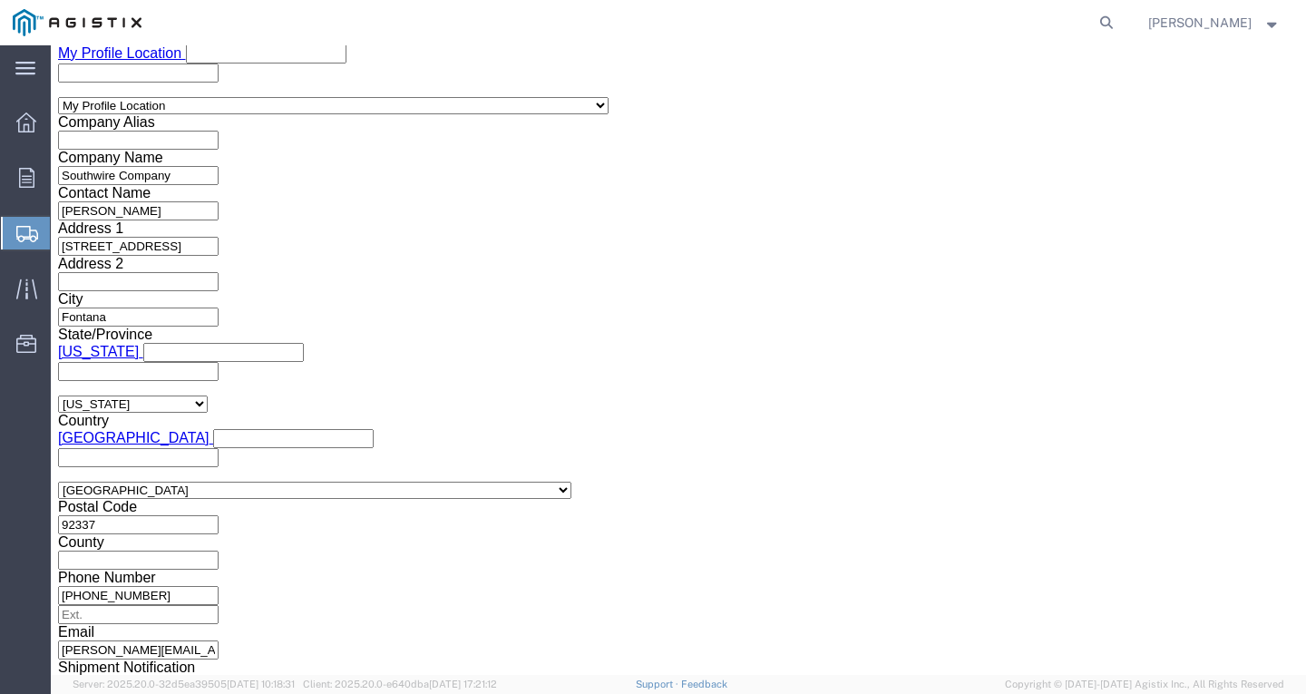
type input "7558662"
click button "Continue"
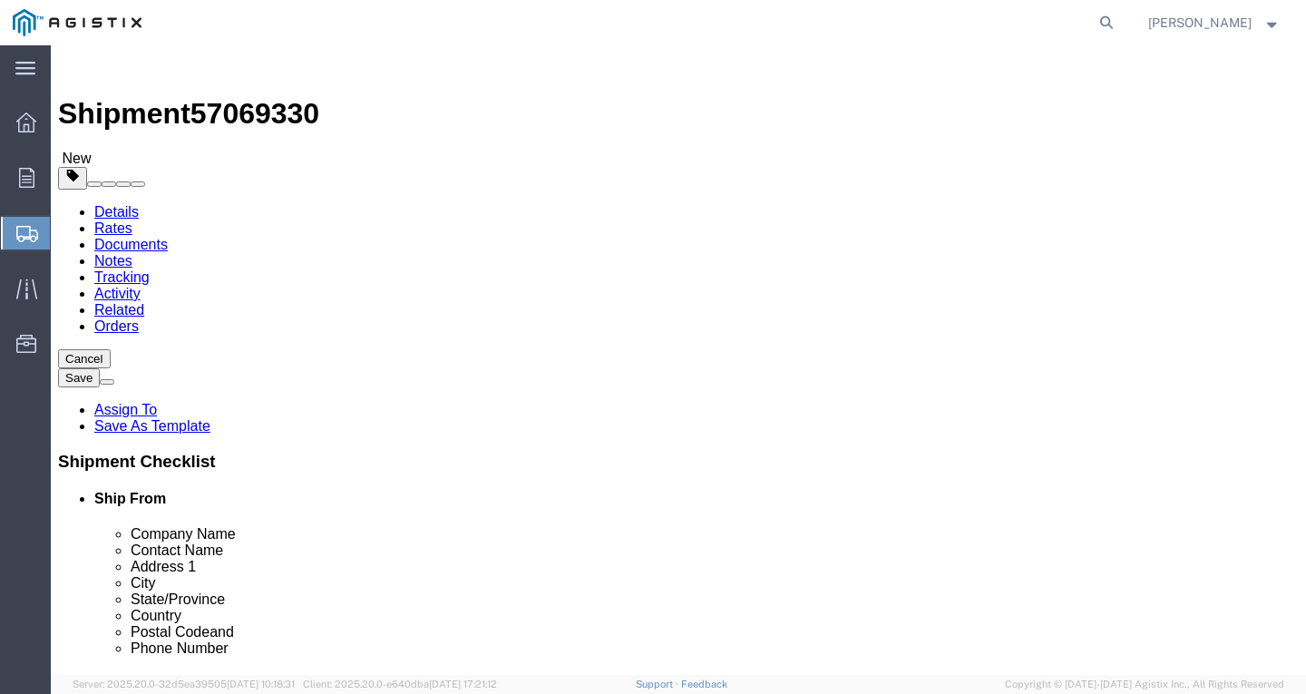
select select "CBOX"
click link "Add Content"
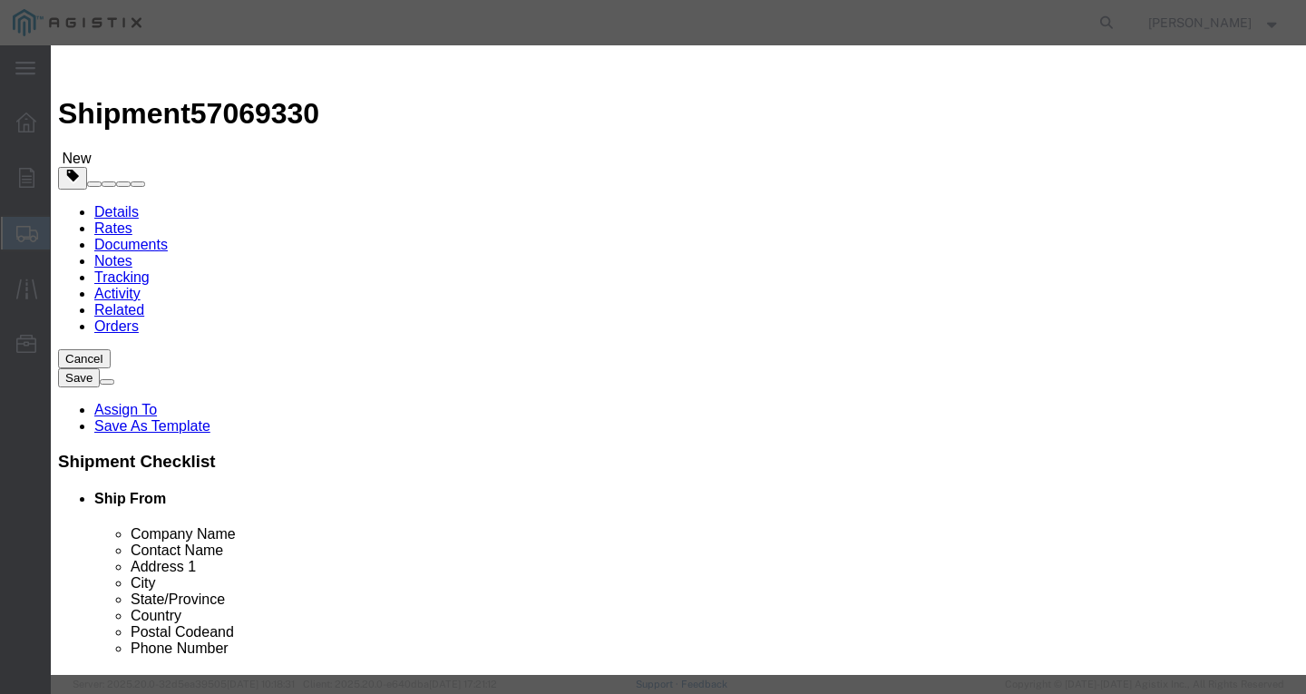
click input "text"
paste input "CCU/LLDPE 4 SOL SD CU 60 MILS 171R"
type input "CCU/LLDPE 4 SOL SD CU 60 MILS 171R"
drag, startPoint x: 368, startPoint y: 174, endPoint x: 19, endPoint y: 188, distance: 349.4
click div "Add content Commodity library Product Name CCU/LLDPE 4 SOL SD CU 60 MILS 171R P…"
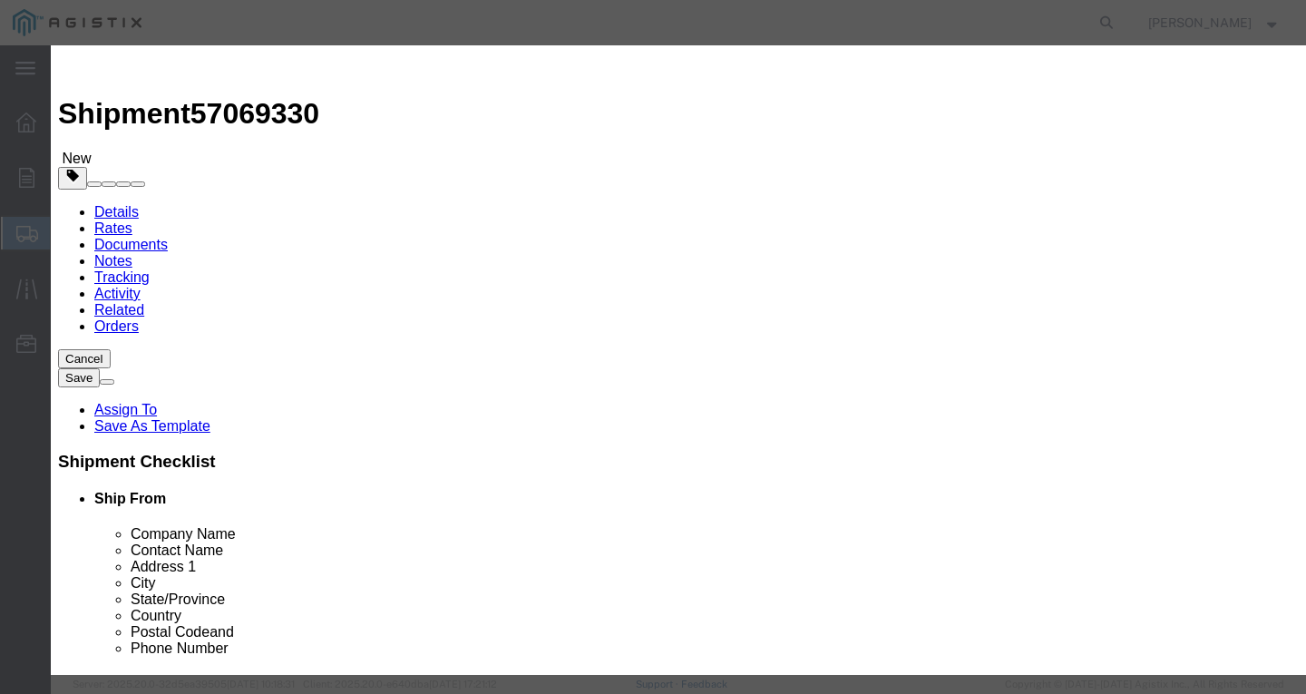
type input "10"
type input "1"
select select "USD"
select select "100"
click button "Save & Close"
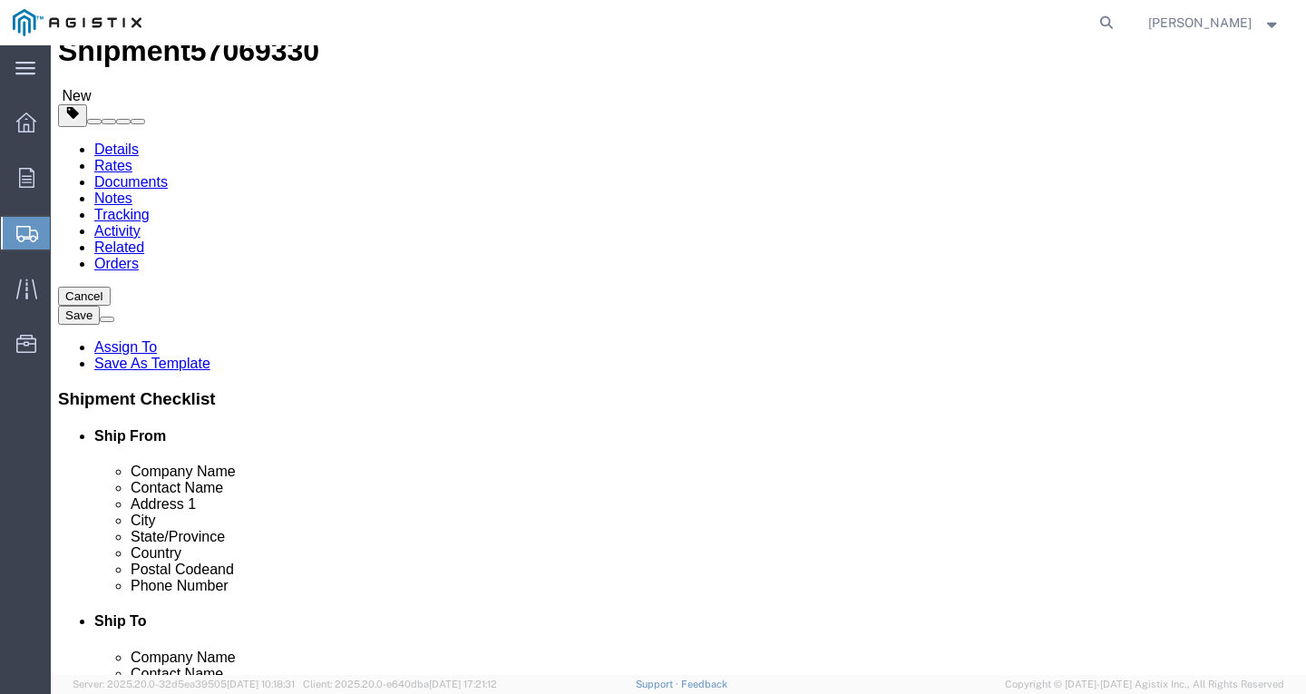
scroll to position [131, 0]
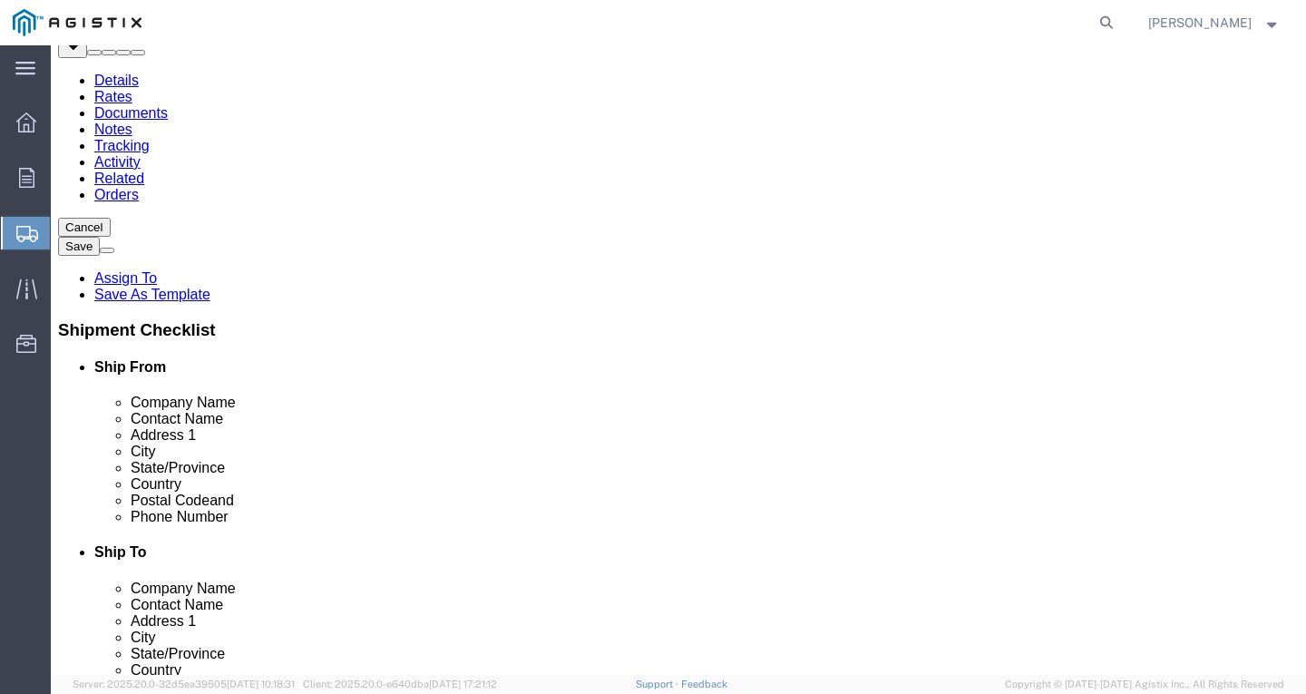
click link "Add Content"
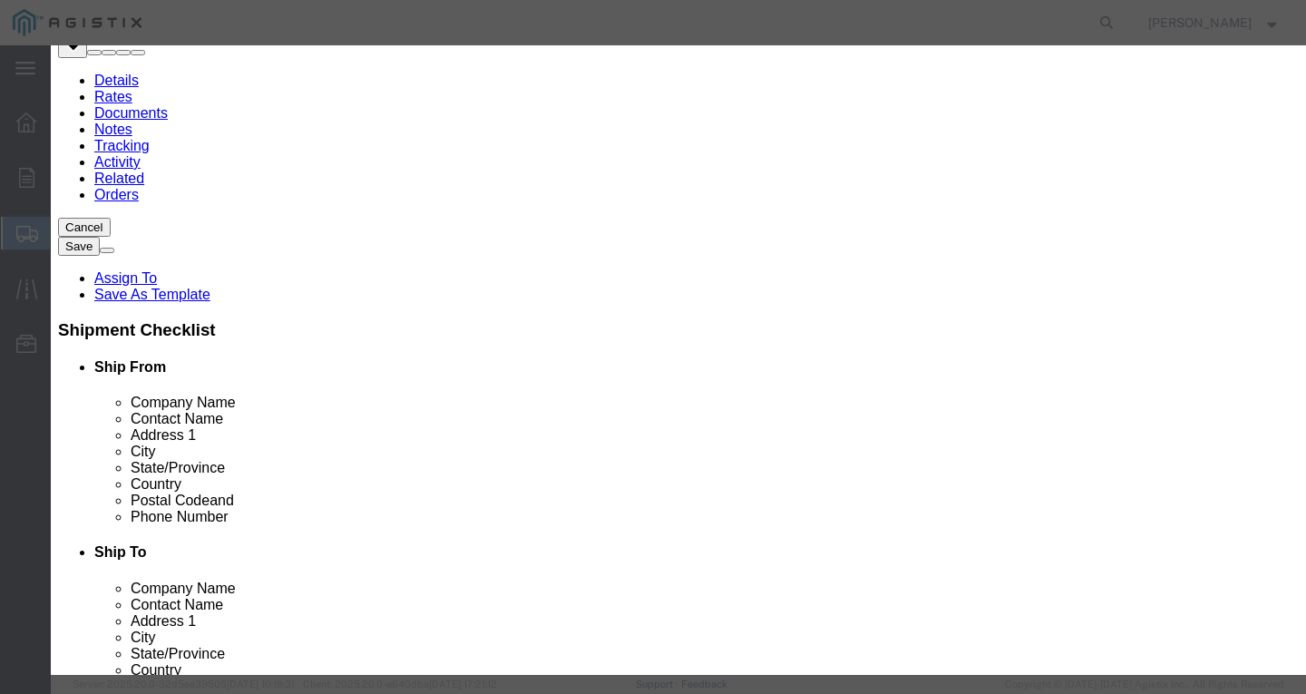
click input "text"
paste input "CCU/LDPE 1/0-7 MHD CU 60 MILS+ 600pR"
type input "CCU/LDPE 1/0-7 MHD CU 60 MILS+ 600pR"
type input "1"
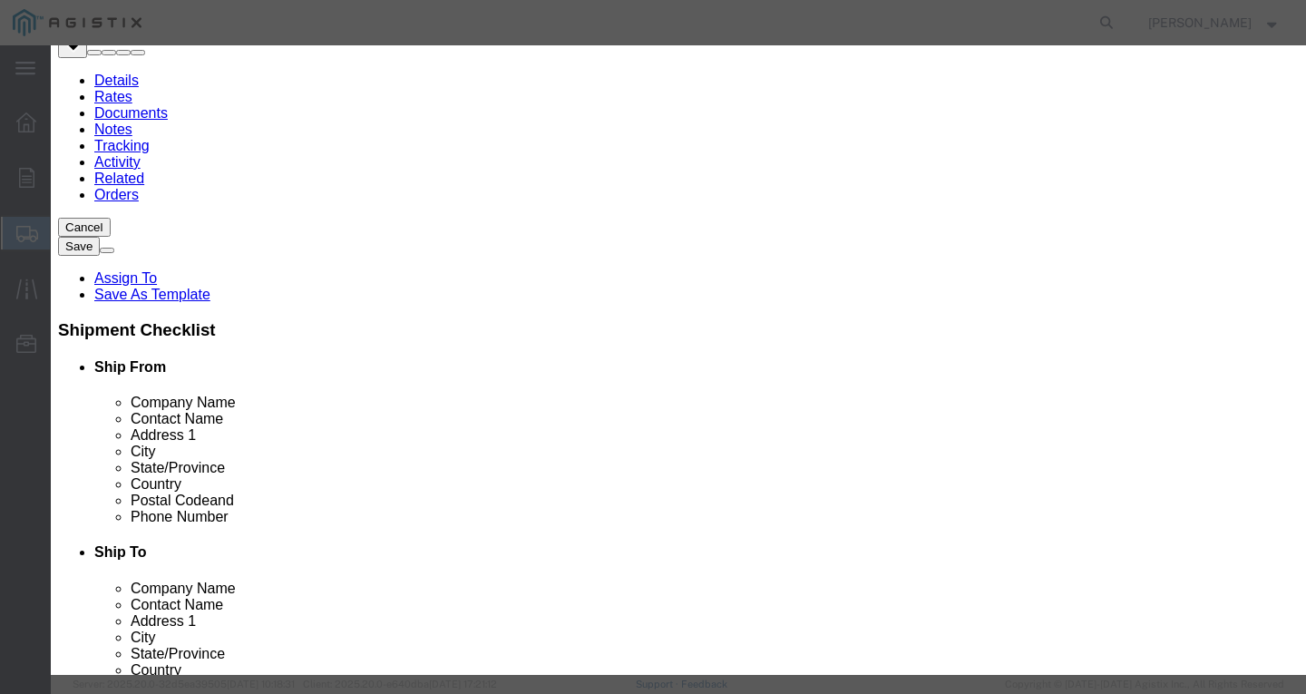
select select "USD"
select select "100"
click button "Save & Close"
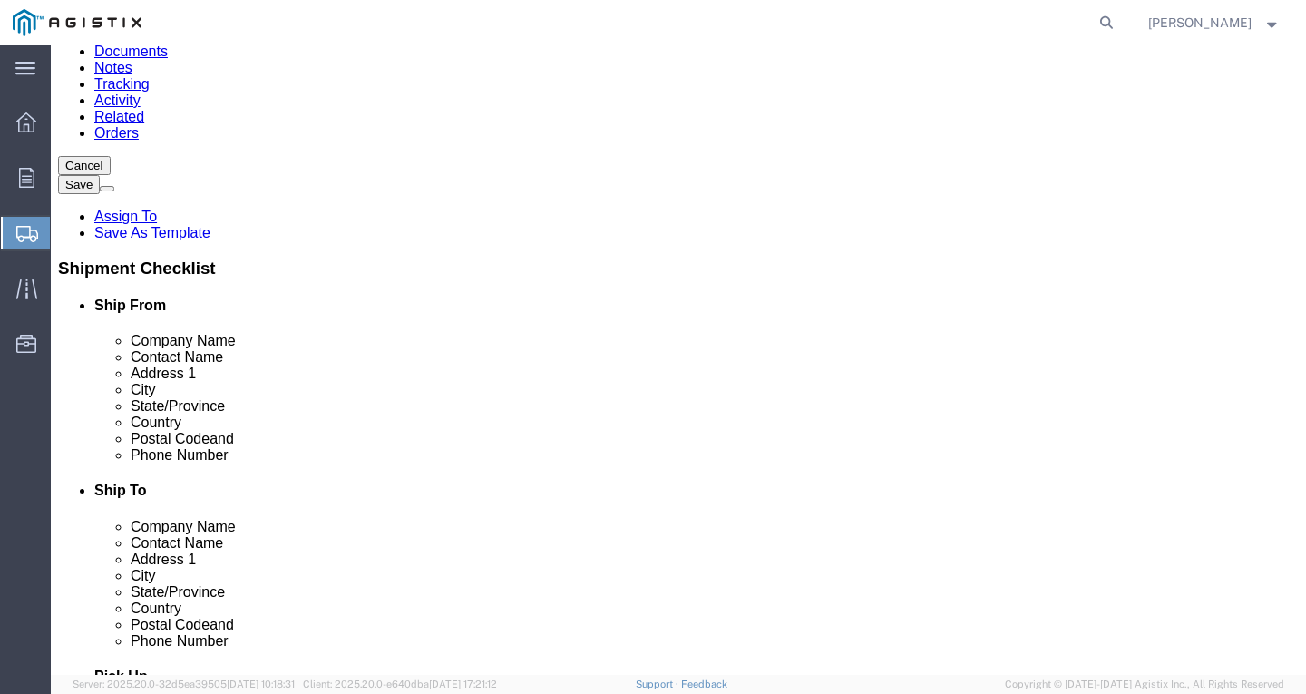
scroll to position [262, 0]
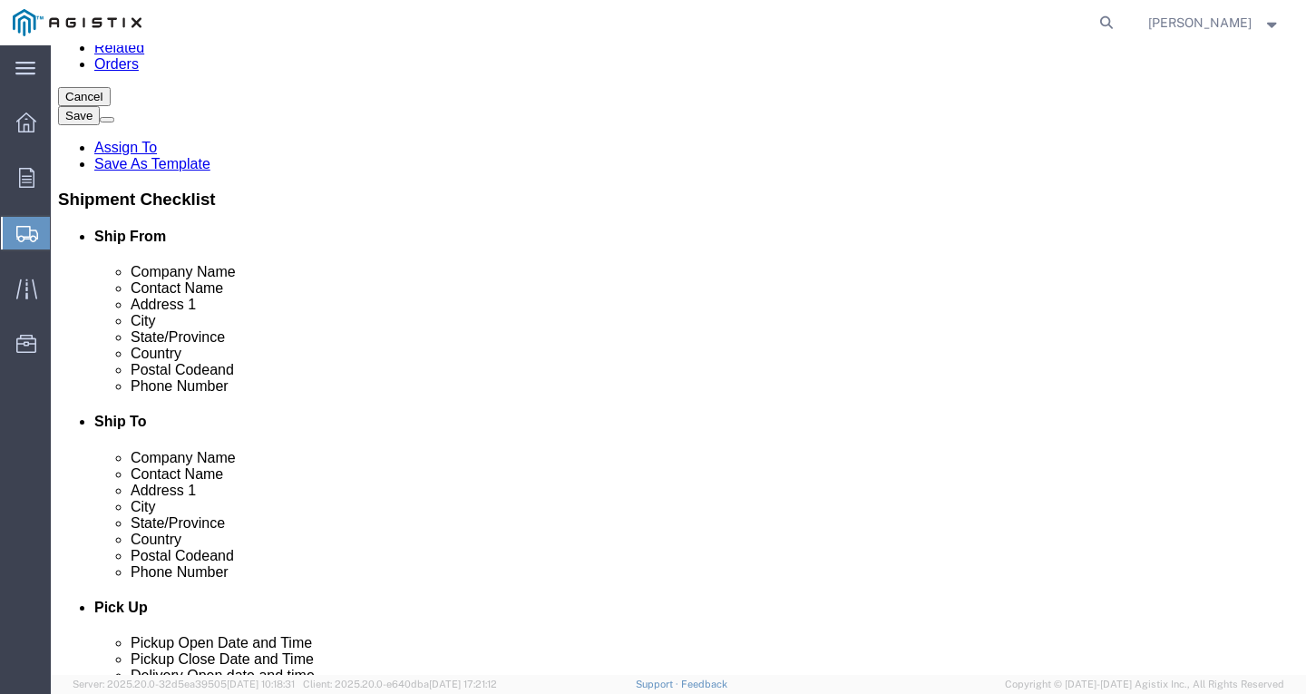
click link "Add Content"
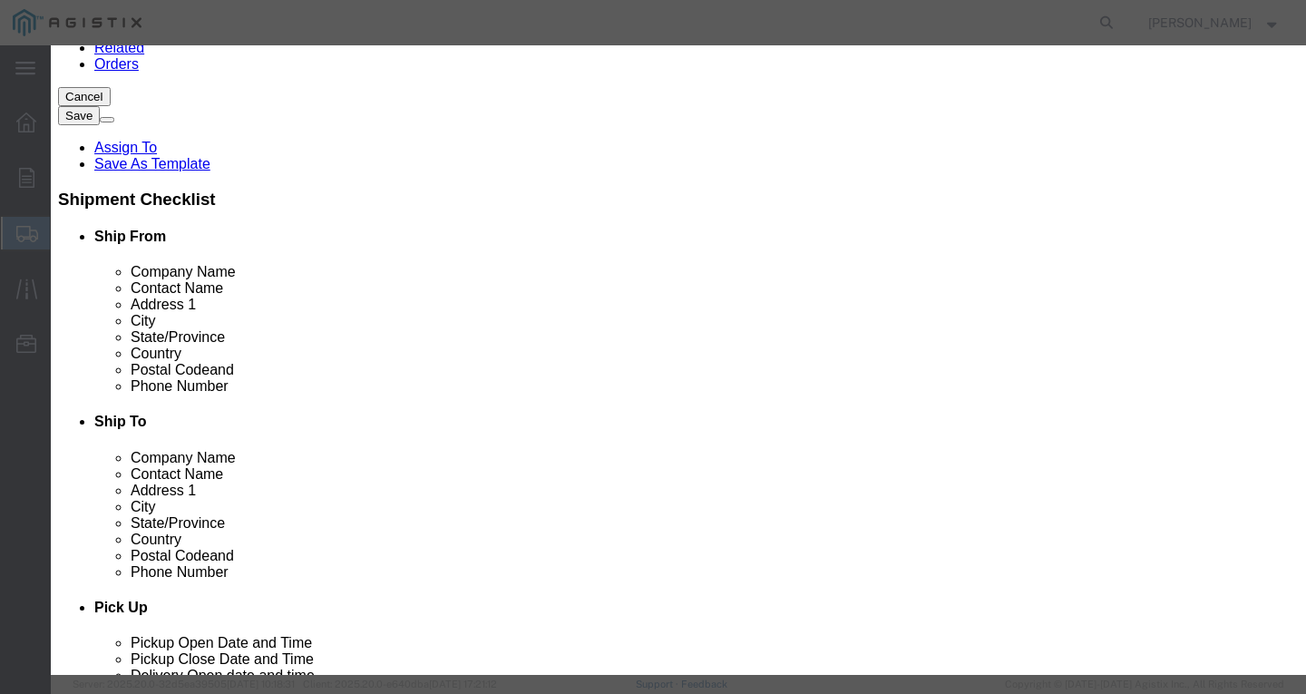
click input "text"
paste input "600VOH QX/LDPE 1/0-7 AAC STANDARDBRED 50"
type input "600VOH QX/LDPE 1/0-7 AAC STANDARDBRED 50"
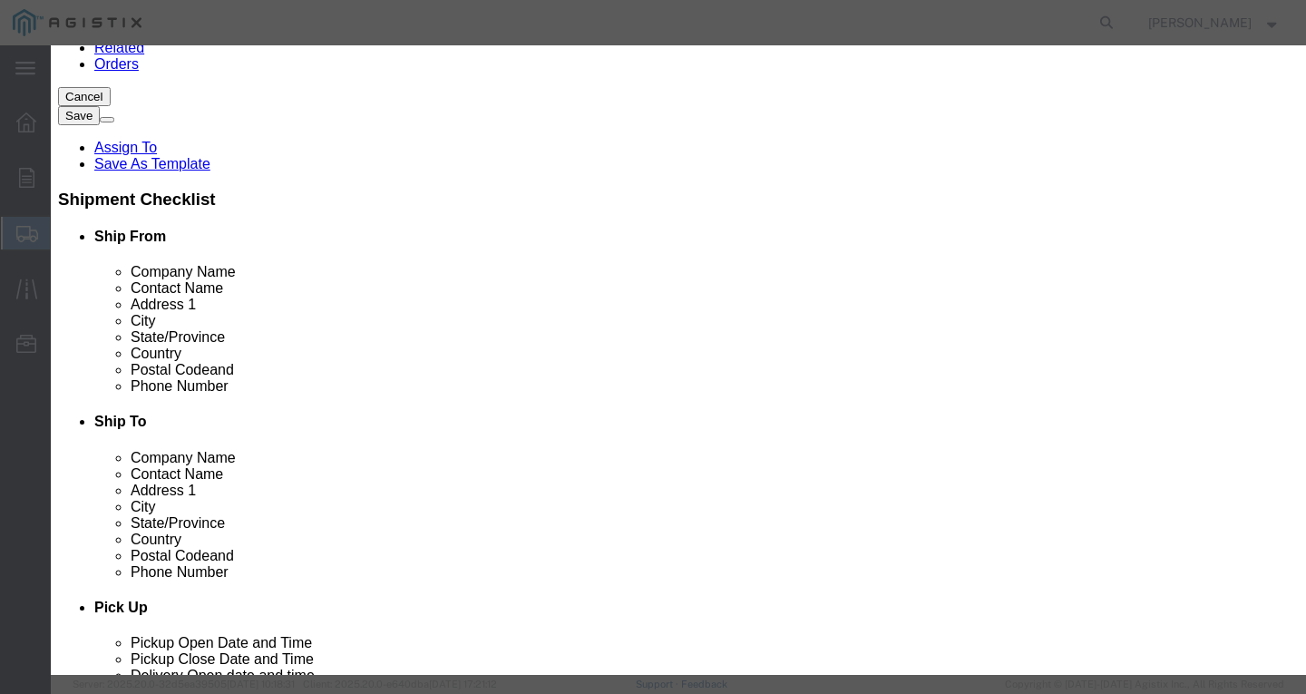
type input "1"
select select "USD"
select select "100"
click button "Save & Close"
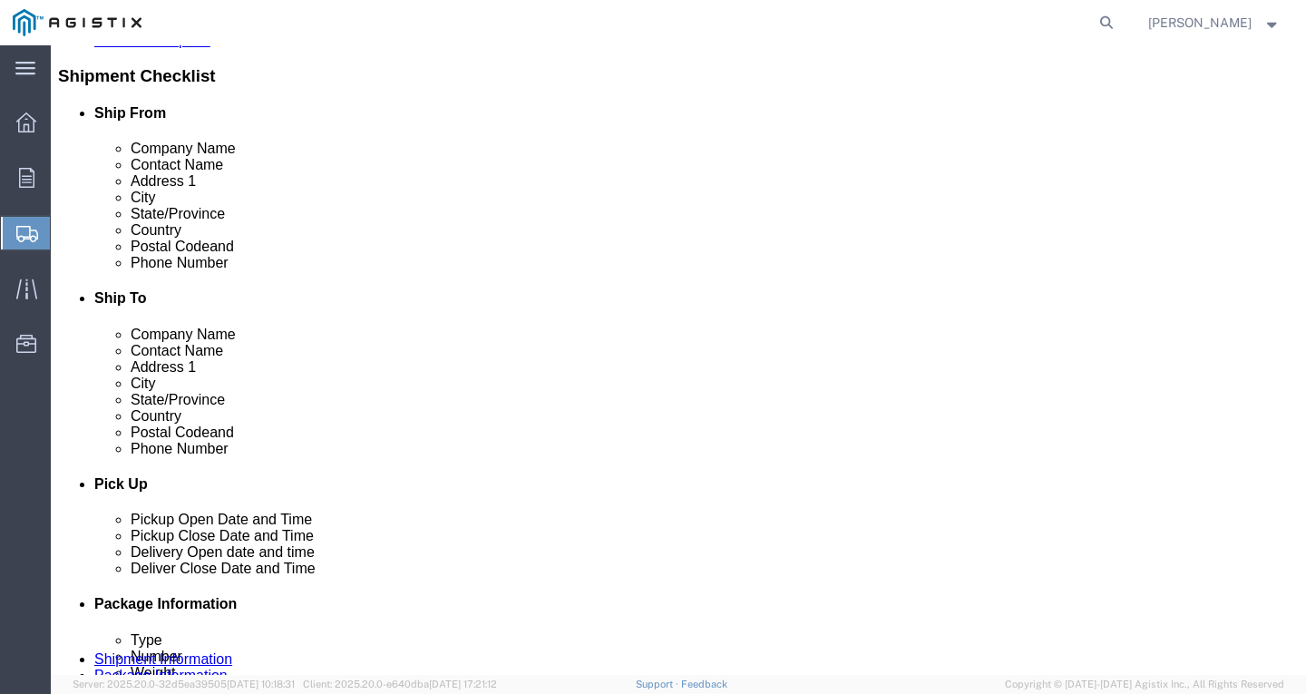
scroll to position [413, 0]
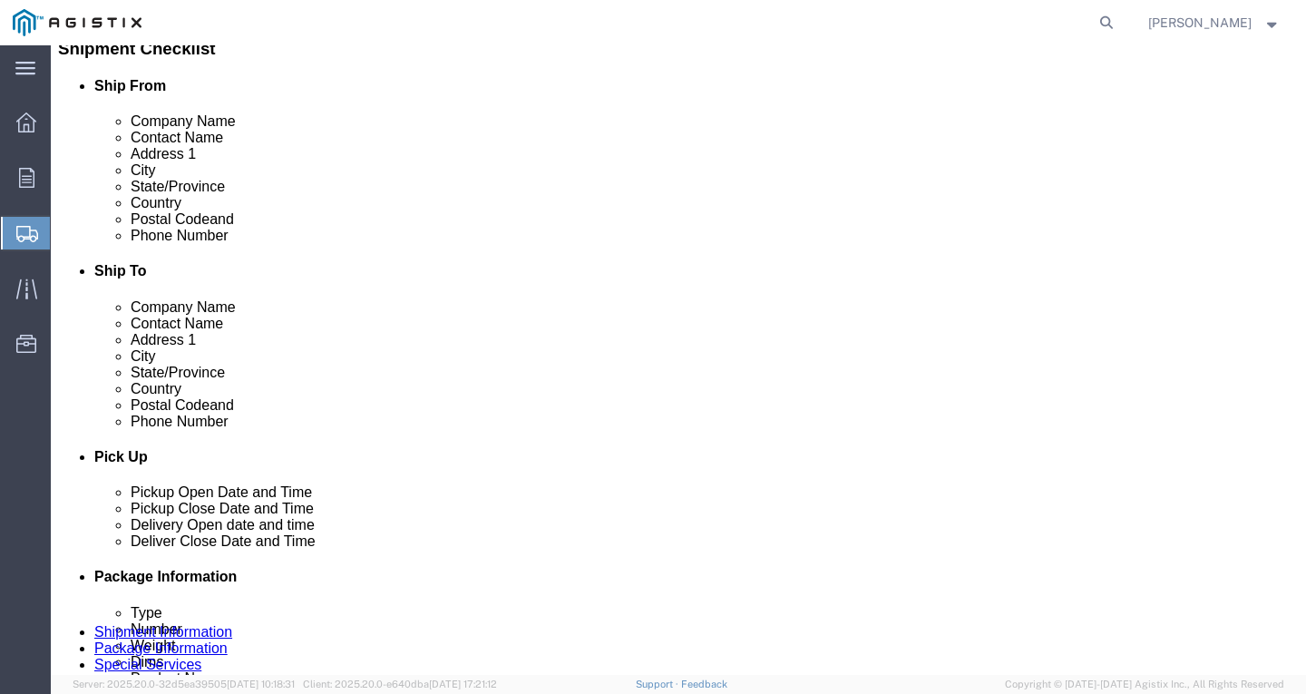
click link "Add Content"
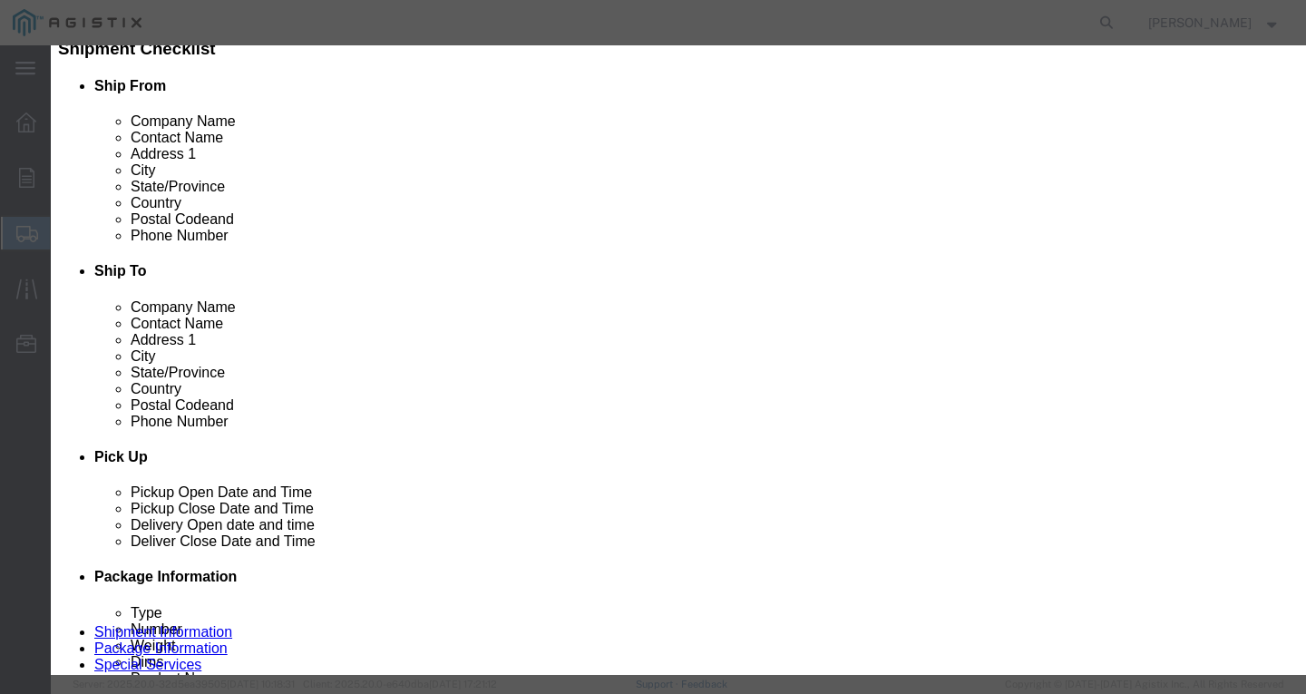
click input "text"
paste input "AAC 336.4-19 TULIP 1900pR"
type input "AAC 336.4-19 TULIP 1900pR"
drag, startPoint x: 348, startPoint y: 176, endPoint x: 145, endPoint y: 184, distance: 203.3
click div "Commodity library Product Name AAC 336.4-19 TULIP 1900pR Pieces 0 Select Bag Ba…"
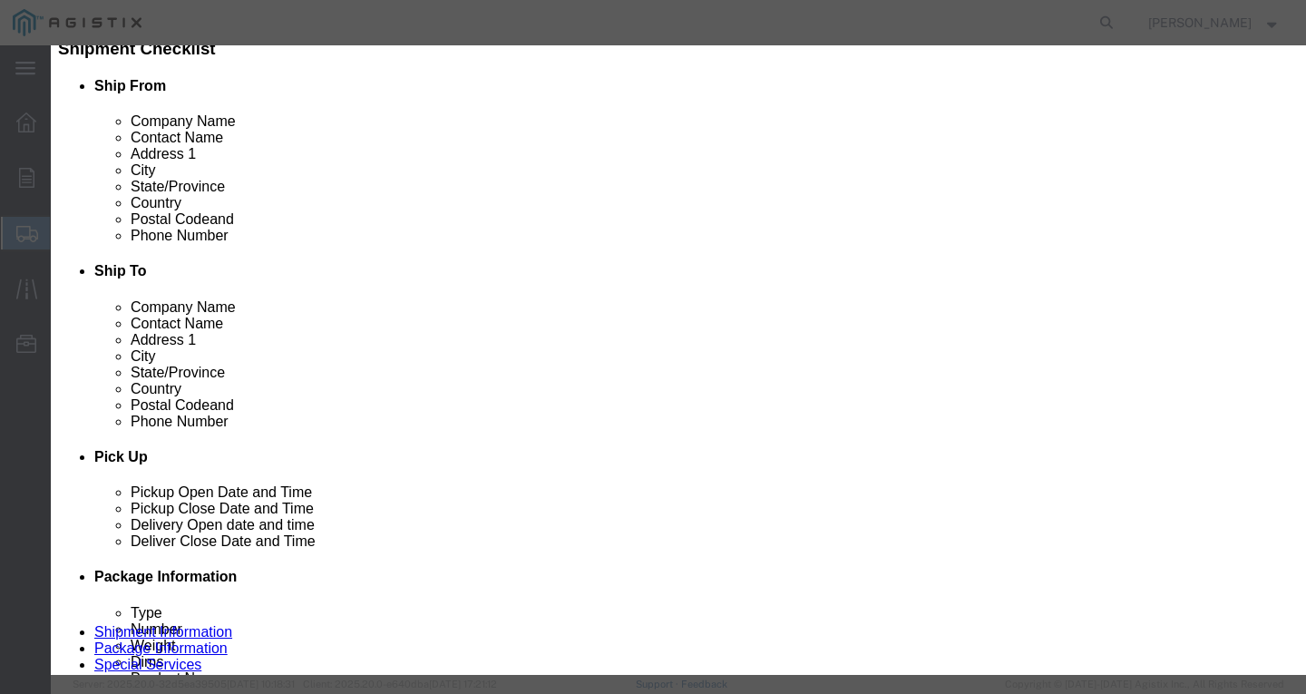
type input "1"
select select "USD"
select select "100"
click button "Save & Close"
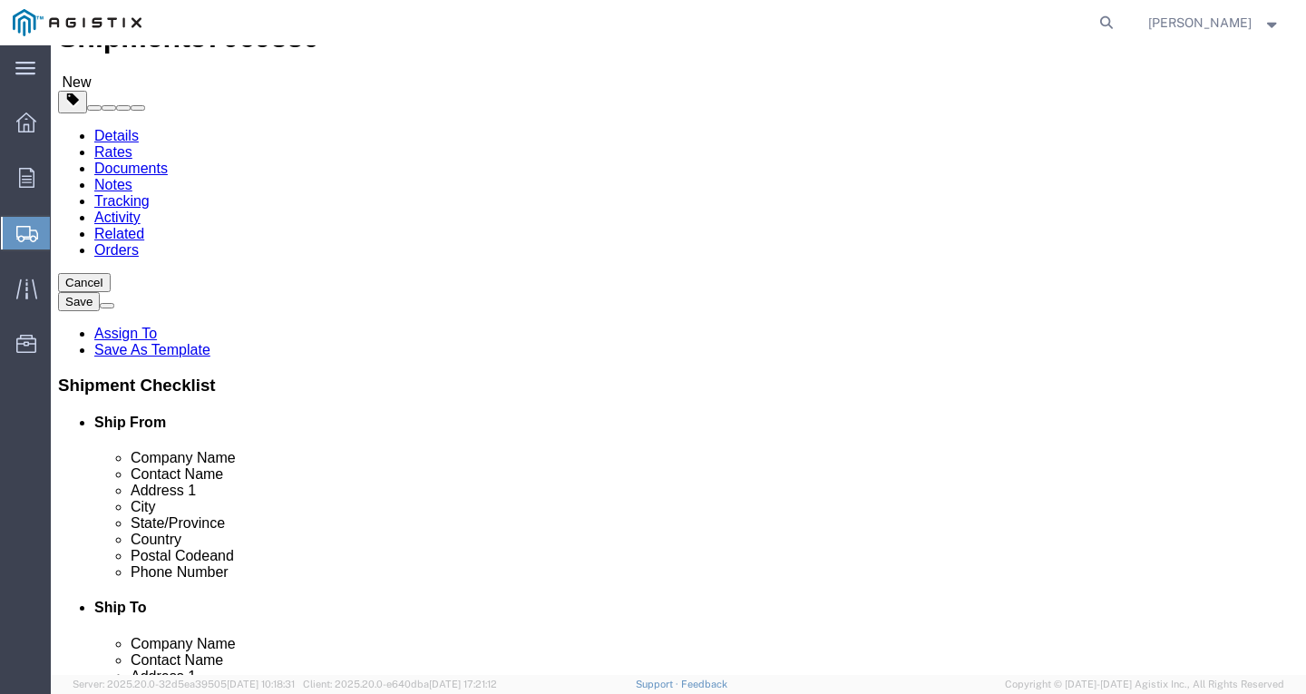
scroll to position [0, 0]
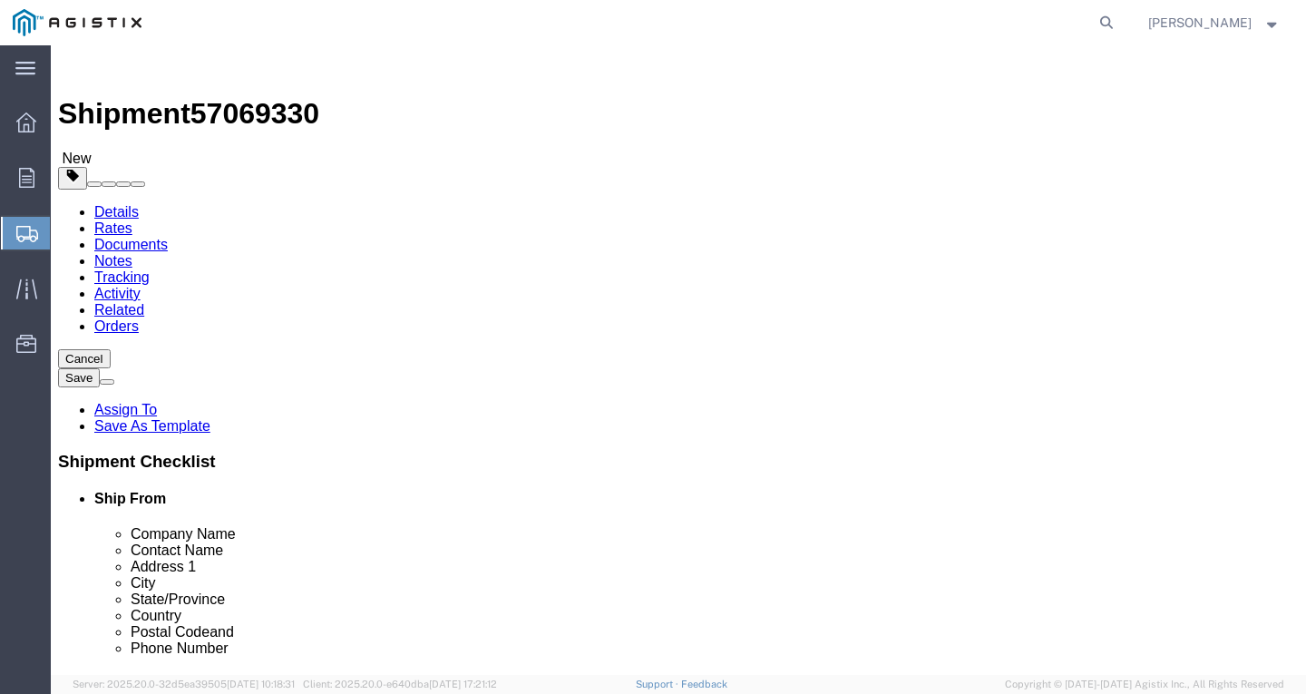
click select "Select Bulk Bundle(s) Cardboard Box(es) Carton(s) Crate(s) Drum(s) (Fiberboard)…"
select select "YRPK"
click select "Select Bulk Bundle(s) Cardboard Box(es) Carton(s) Crate(s) Drum(s) (Fiberboard)…"
click input "1"
type input "13"
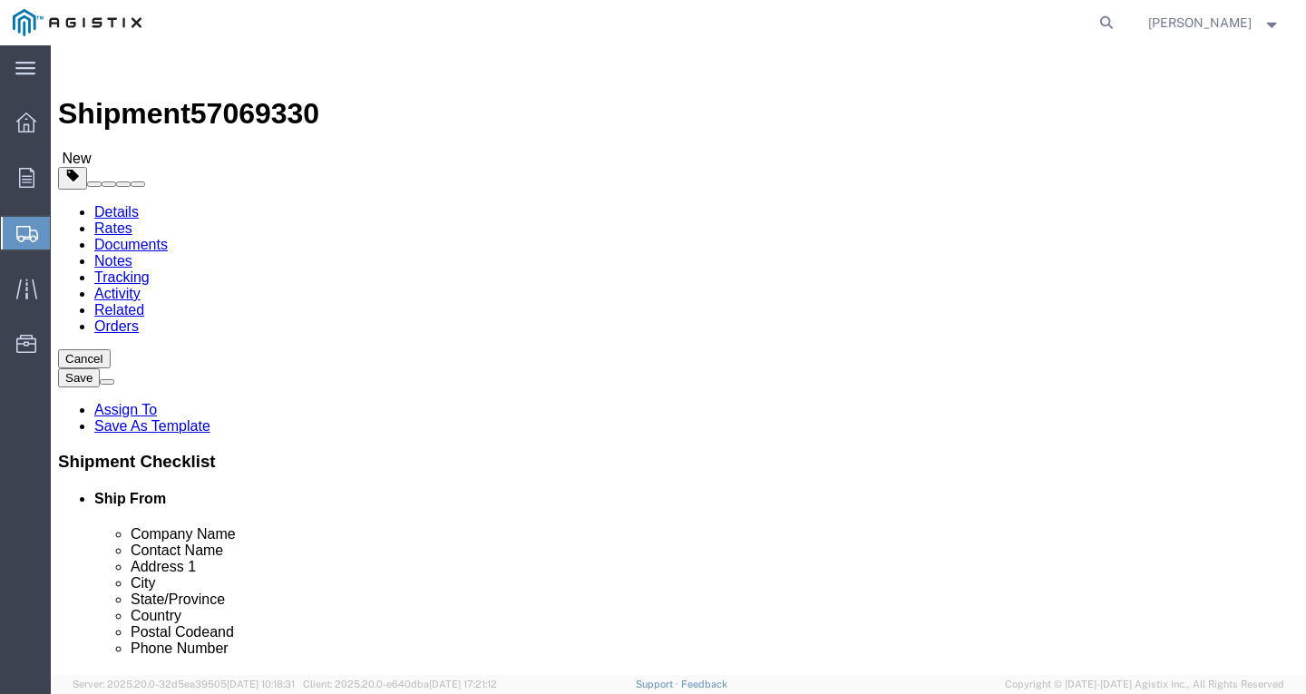
type input "50"
drag, startPoint x: 231, startPoint y: 452, endPoint x: 1, endPoint y: 423, distance: 232.2
click div "Please fix the following errors Customer Information Account Select PG&E Southw…"
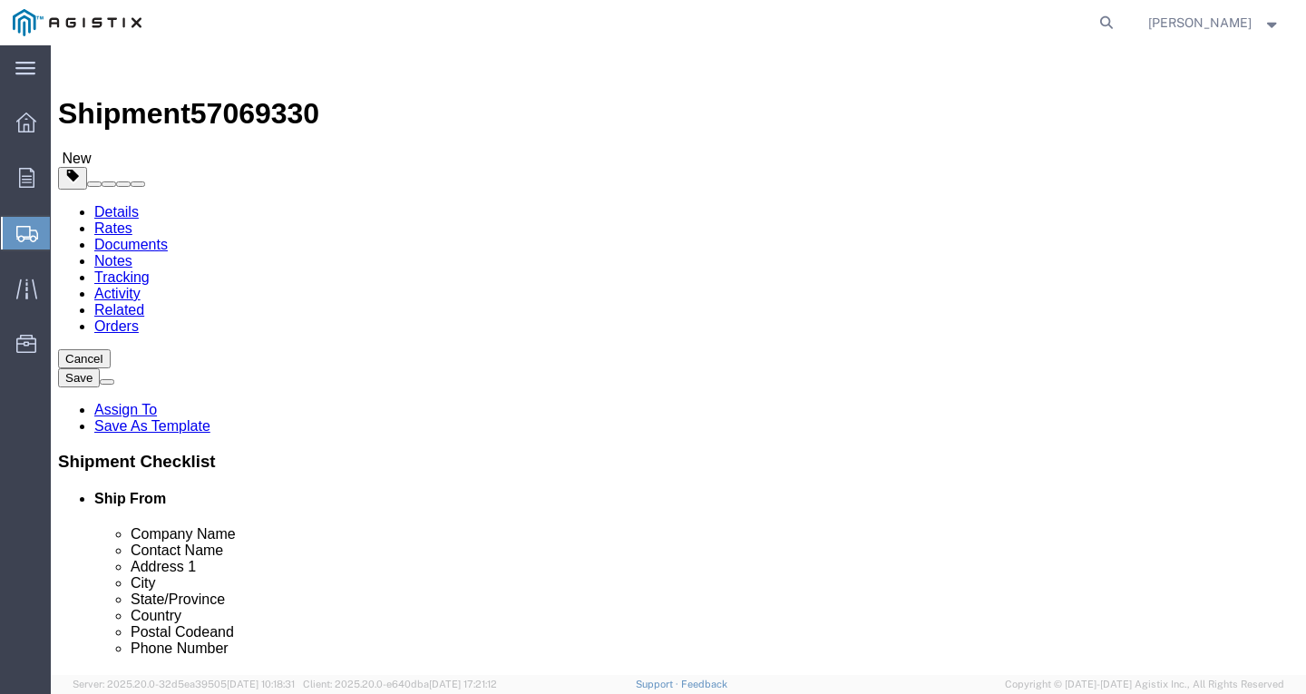
type input "12109"
click div "Rate Shipment"
click button "Rate Shipment"
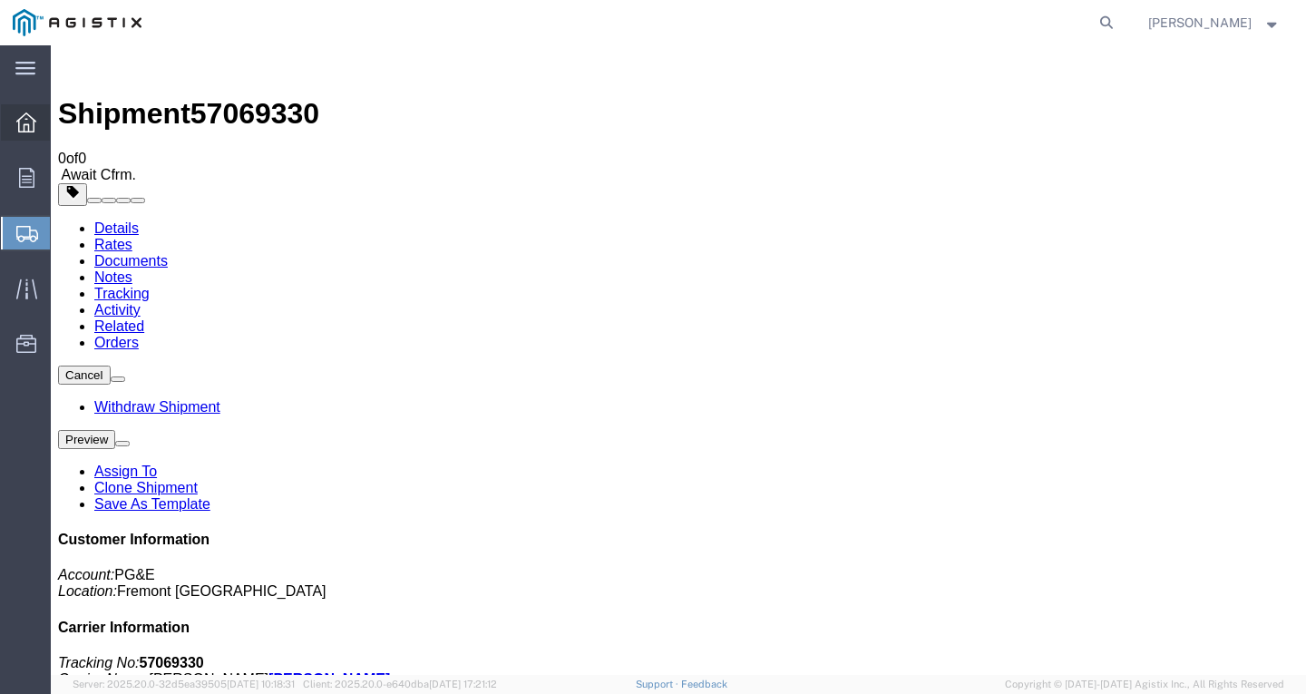
click at [32, 122] on icon at bounding box center [26, 122] width 20 height 20
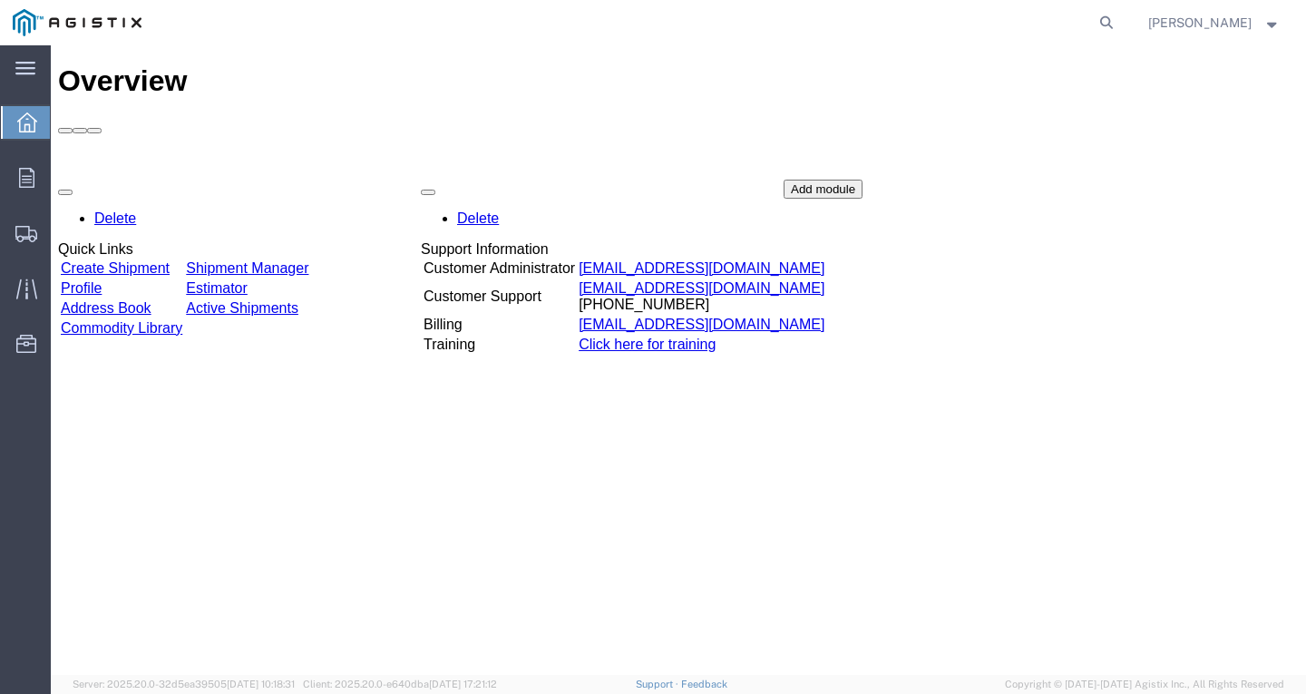
click at [117, 260] on link "Create Shipment" at bounding box center [115, 267] width 109 height 15
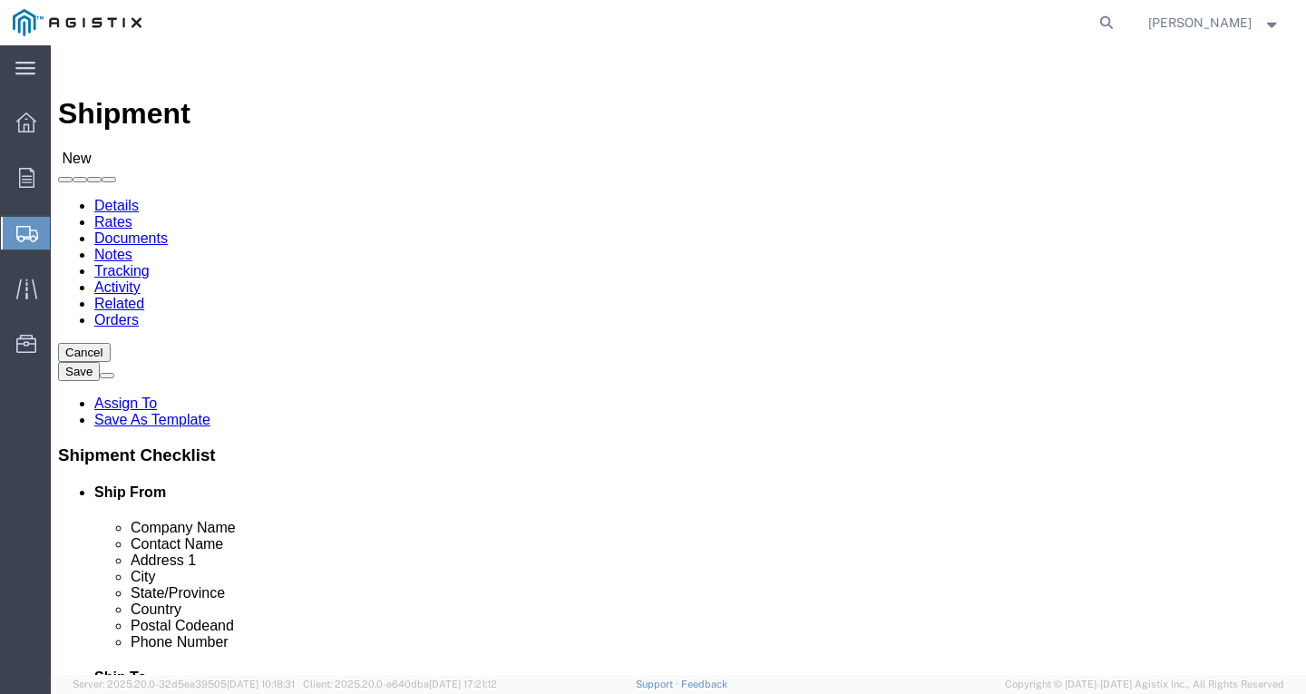
click select "Select PG&E Southwire Company"
select select "9596"
click select "Select PG&E Southwire Company"
select select "PURCHORD"
select select
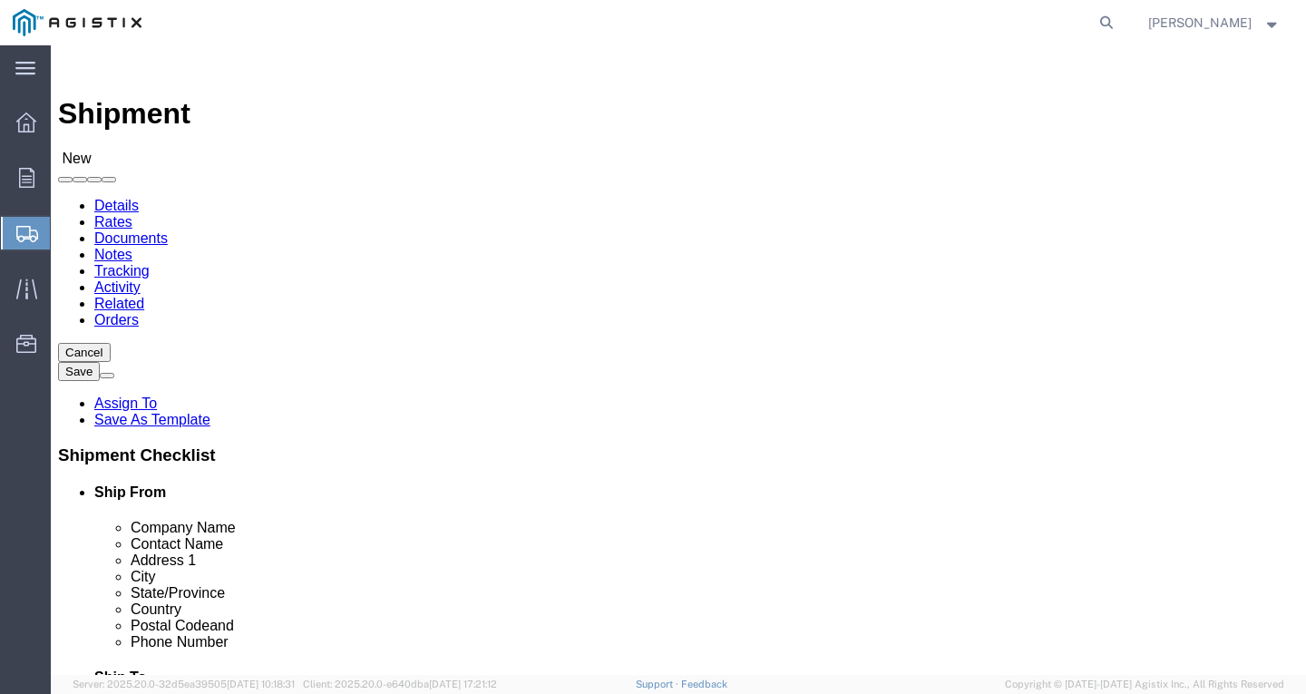
select select
click select "Select All Others [GEOGRAPHIC_DATA] [GEOGRAPHIC_DATA] [GEOGRAPHIC_DATA] [GEOGRA…"
select select "19745"
click select "Select All Others [GEOGRAPHIC_DATA] [GEOGRAPHIC_DATA] [GEOGRAPHIC_DATA] [GEOGRA…"
select select "MYPROFILE"
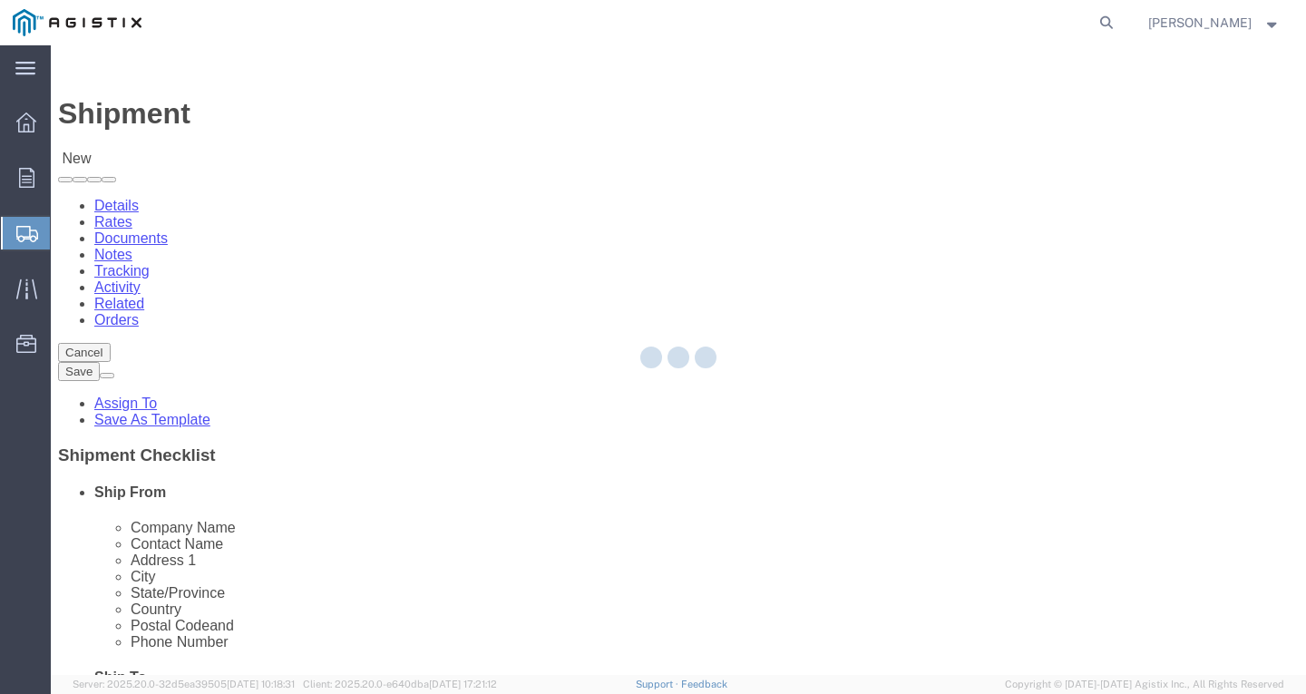
checkbox input "true"
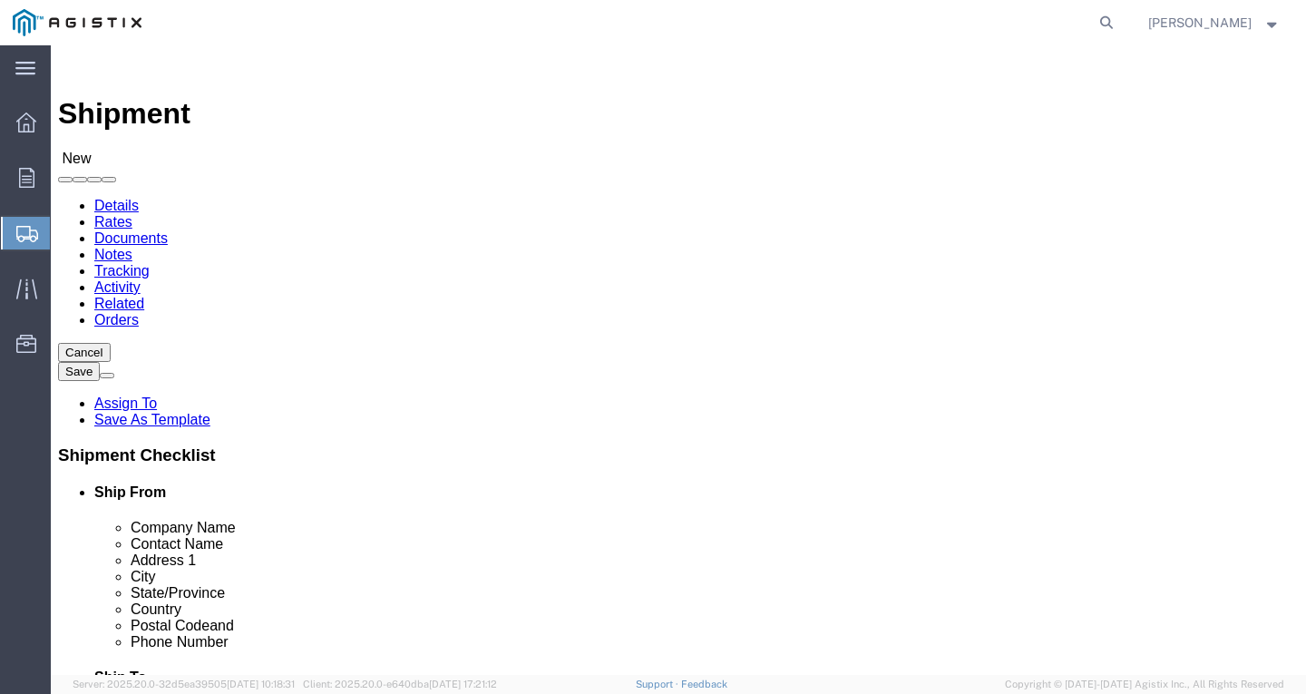
select select "CA"
click button
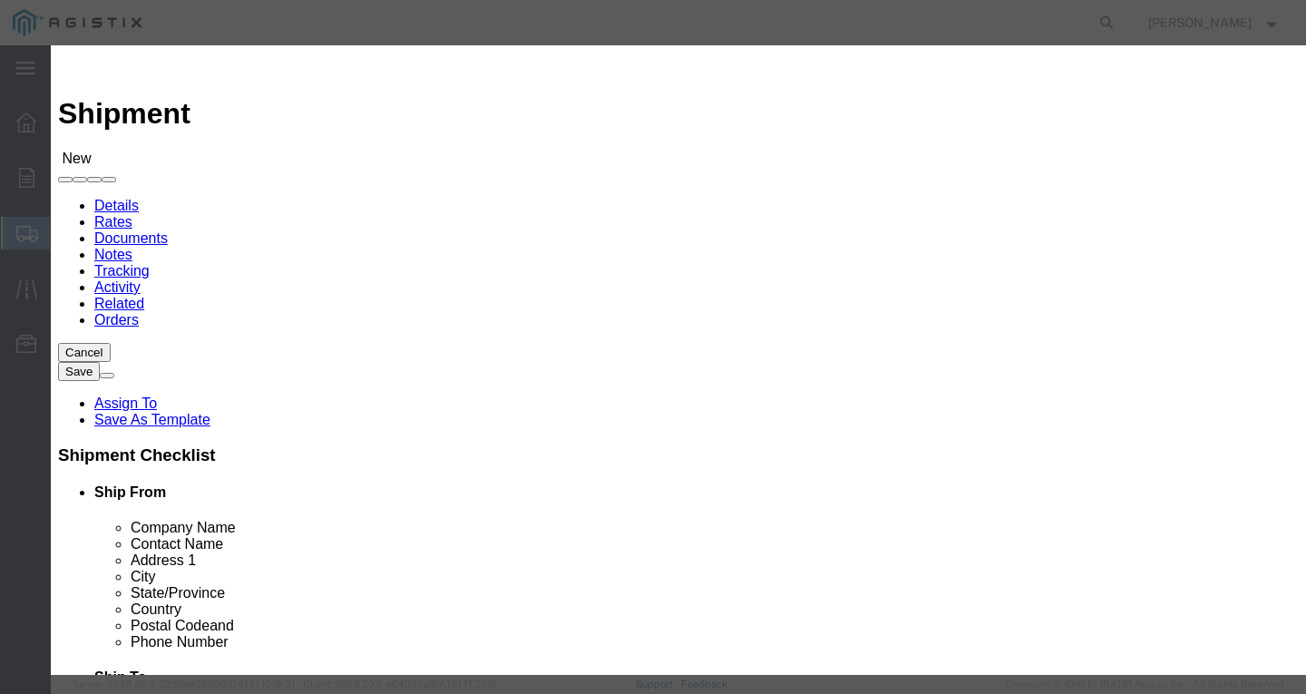
click select "Search by Address Book Name City Company Name Contact Name Country CustomerAlia…"
select select "city"
click select "Search by Address Book Name City Company Name Contact Name Country CustomerAlia…"
click input "text"
type input "[GEOGRAPHIC_DATA]"
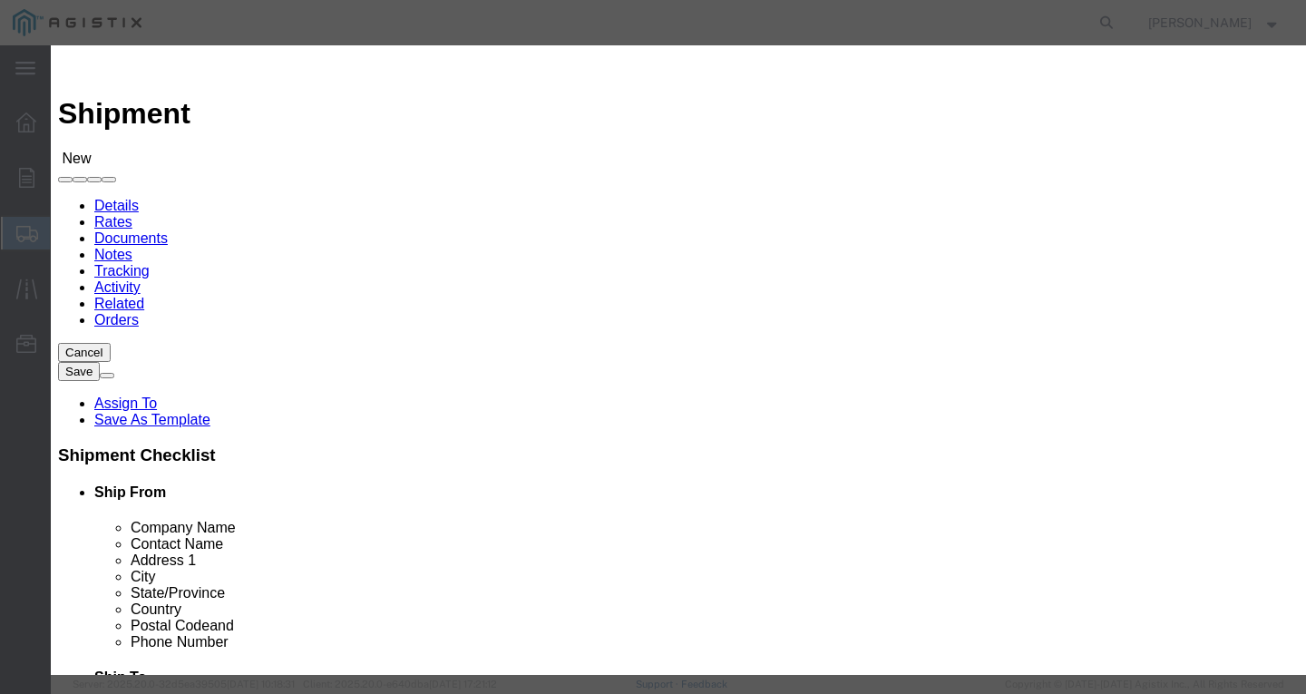
click button "button"
click button "Select"
click icon "button"
click button "Select"
click button "Close"
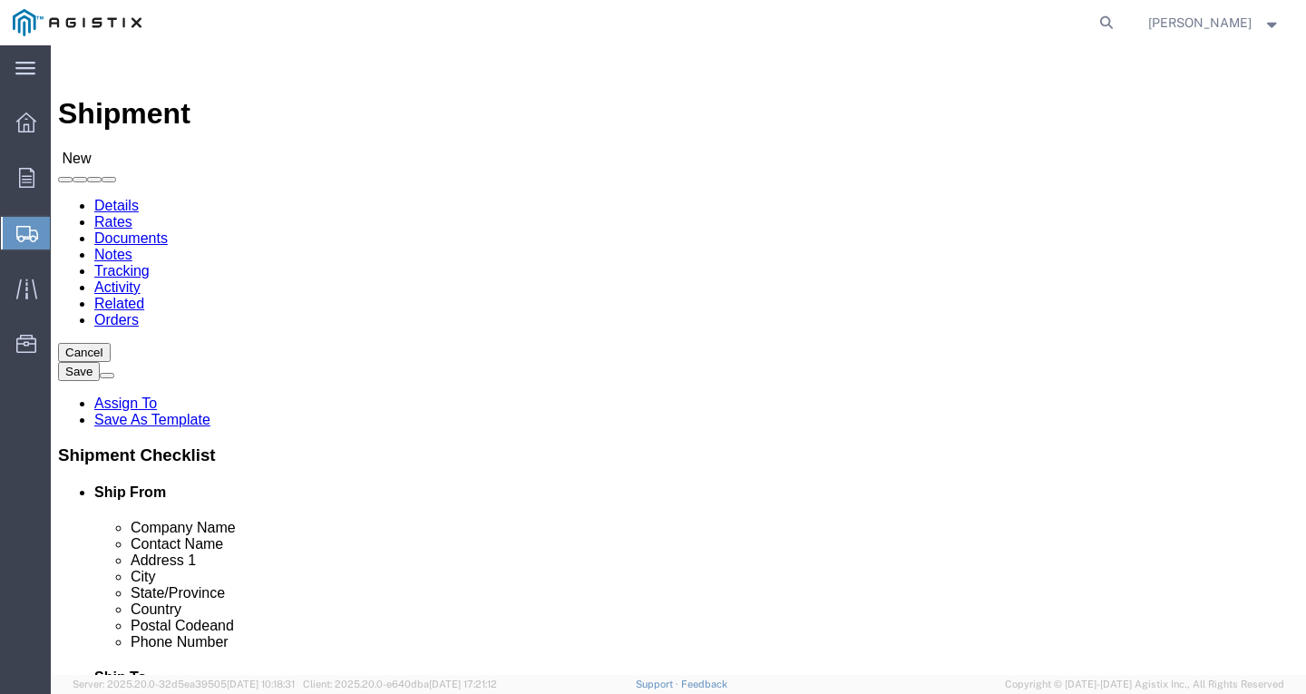
select select "CA"
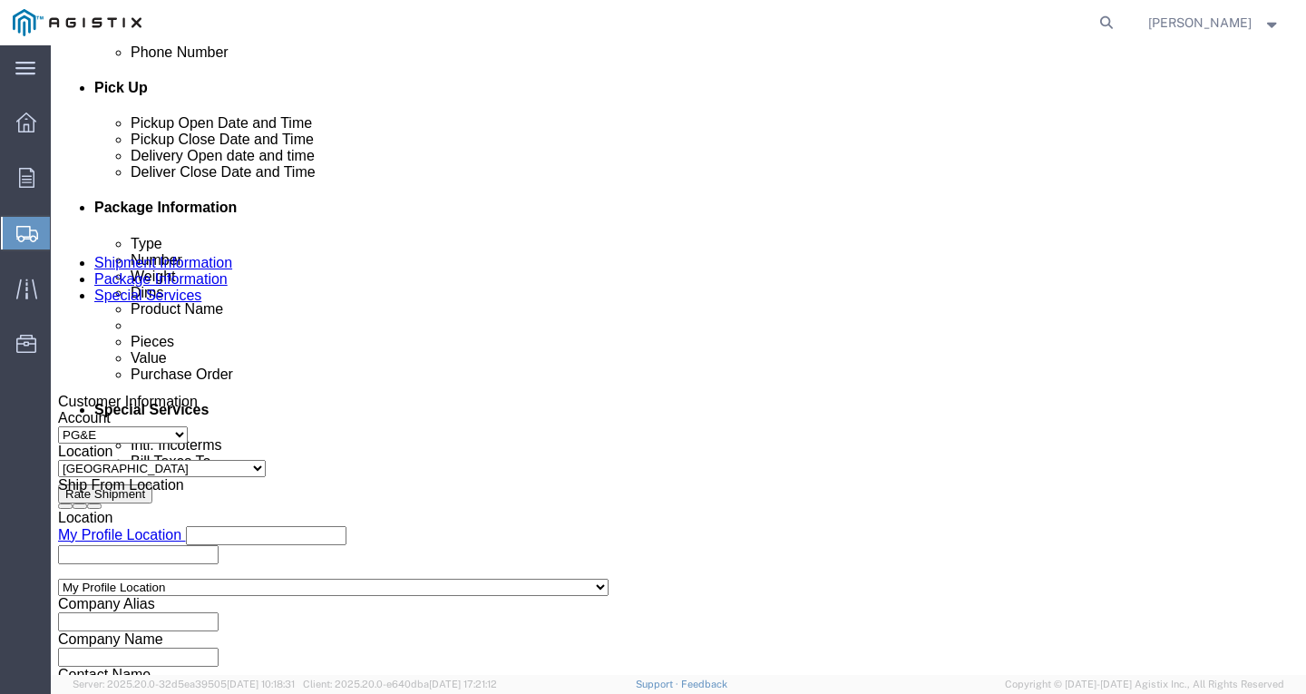
scroll to position [816, 0]
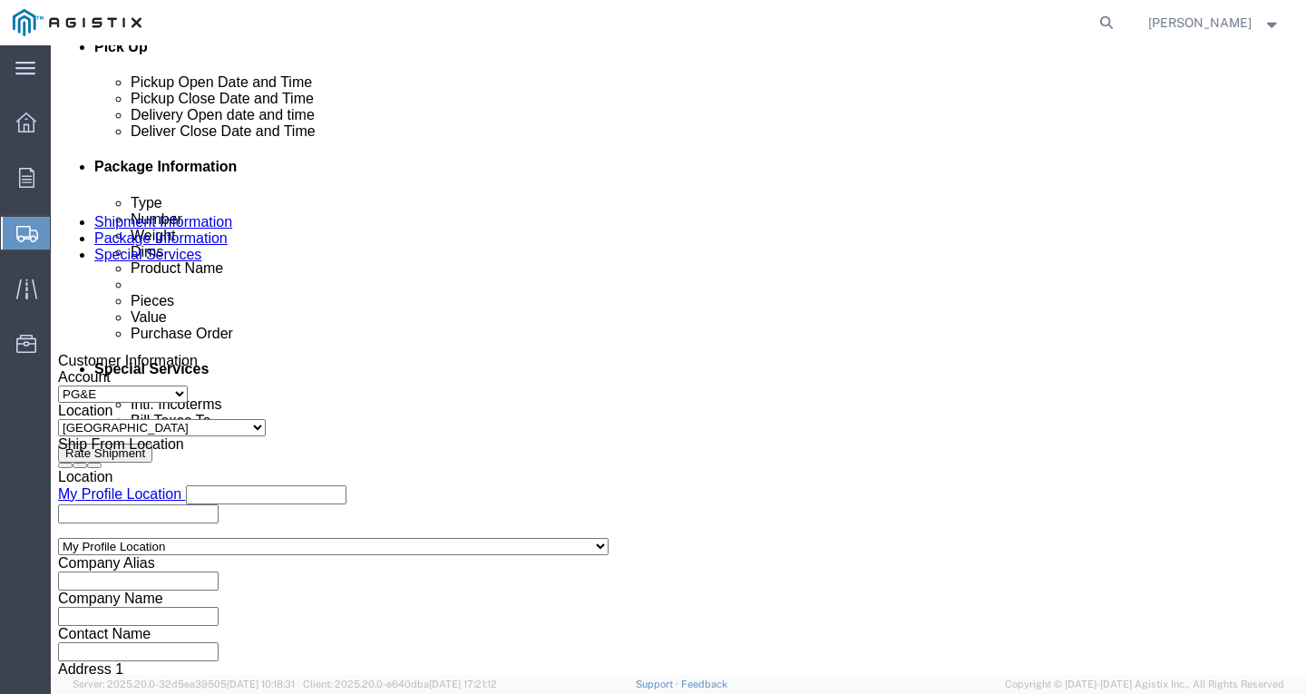
click div "[DATE] 2:00 PM"
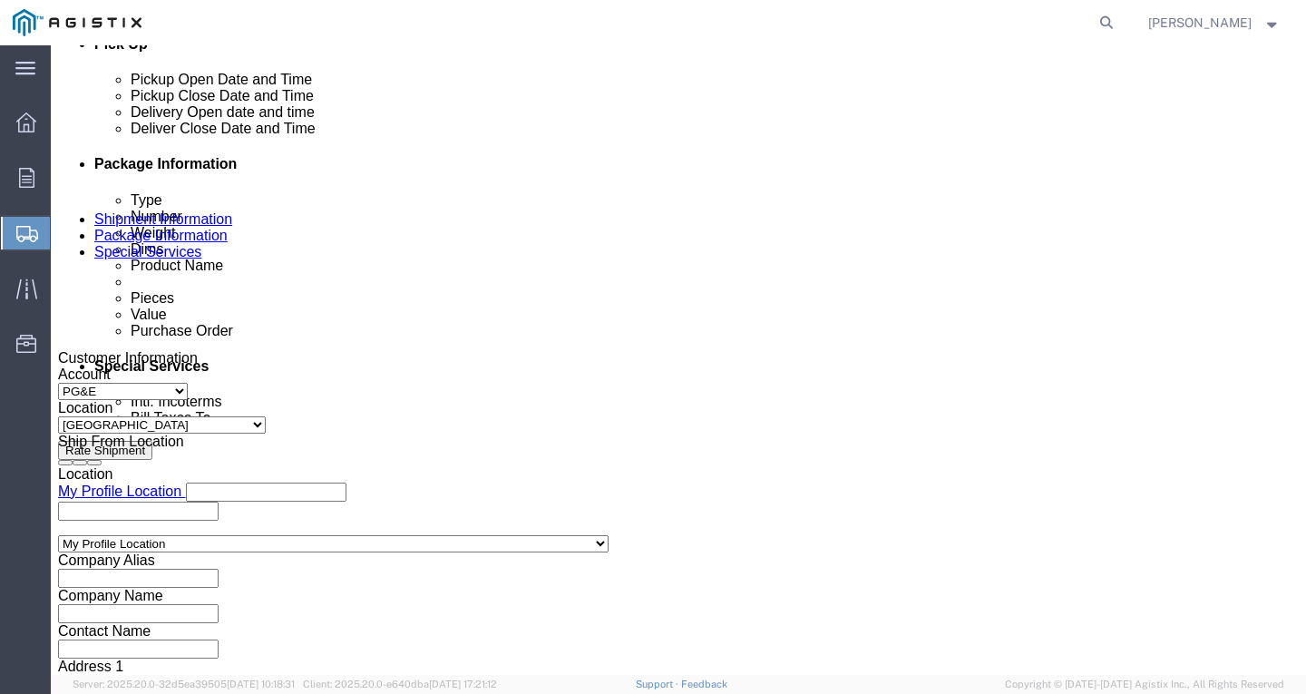
drag, startPoint x: 111, startPoint y: 616, endPoint x: 154, endPoint y: 612, distance: 43.7
click input "2:00 PM"
type input "1:30 PM"
click button "Apply"
click div
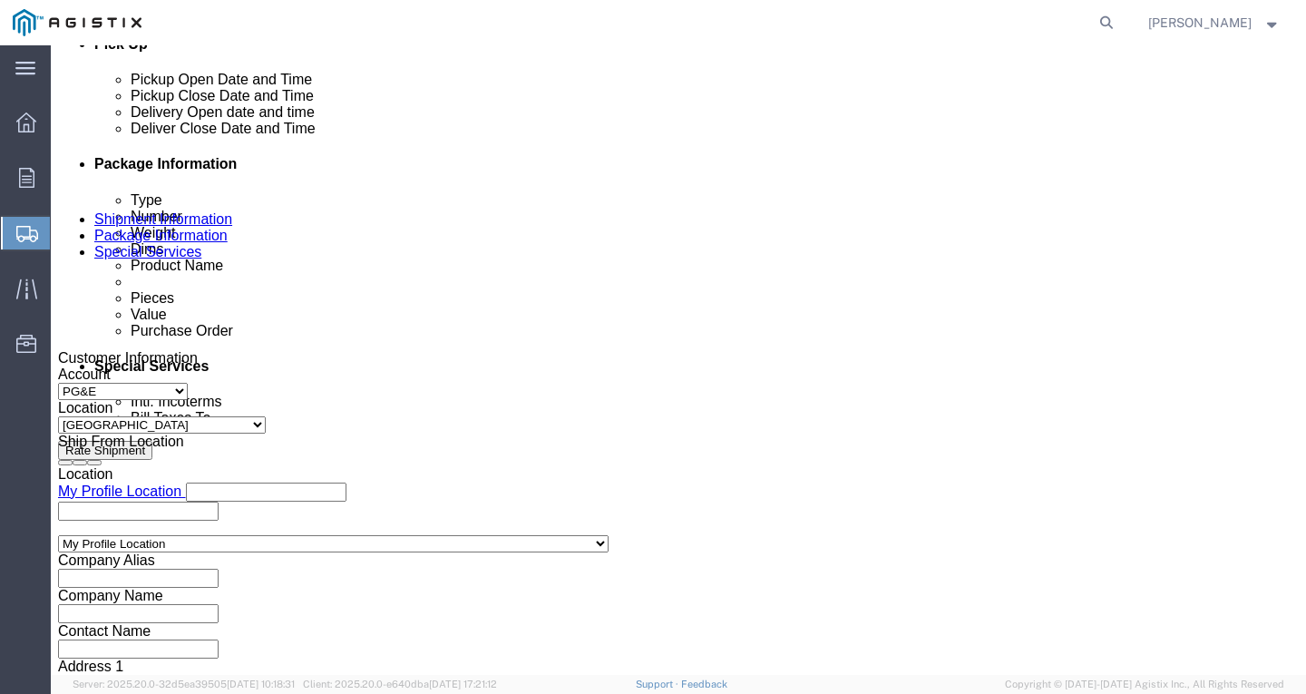
scroll to position [1222, 0]
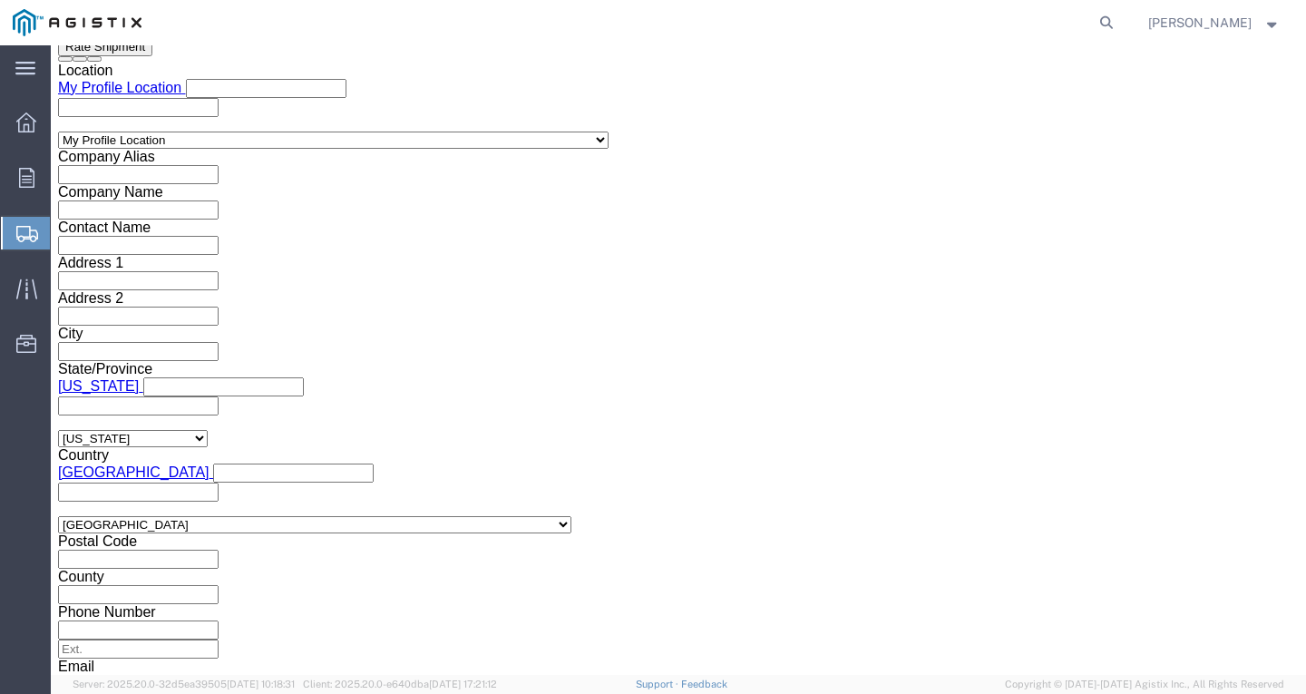
click div "Open Time 3:30 PM [DATE] 3:30 PM - [DATE] 3:30 PM Cancel Apply"
click button "Apply"
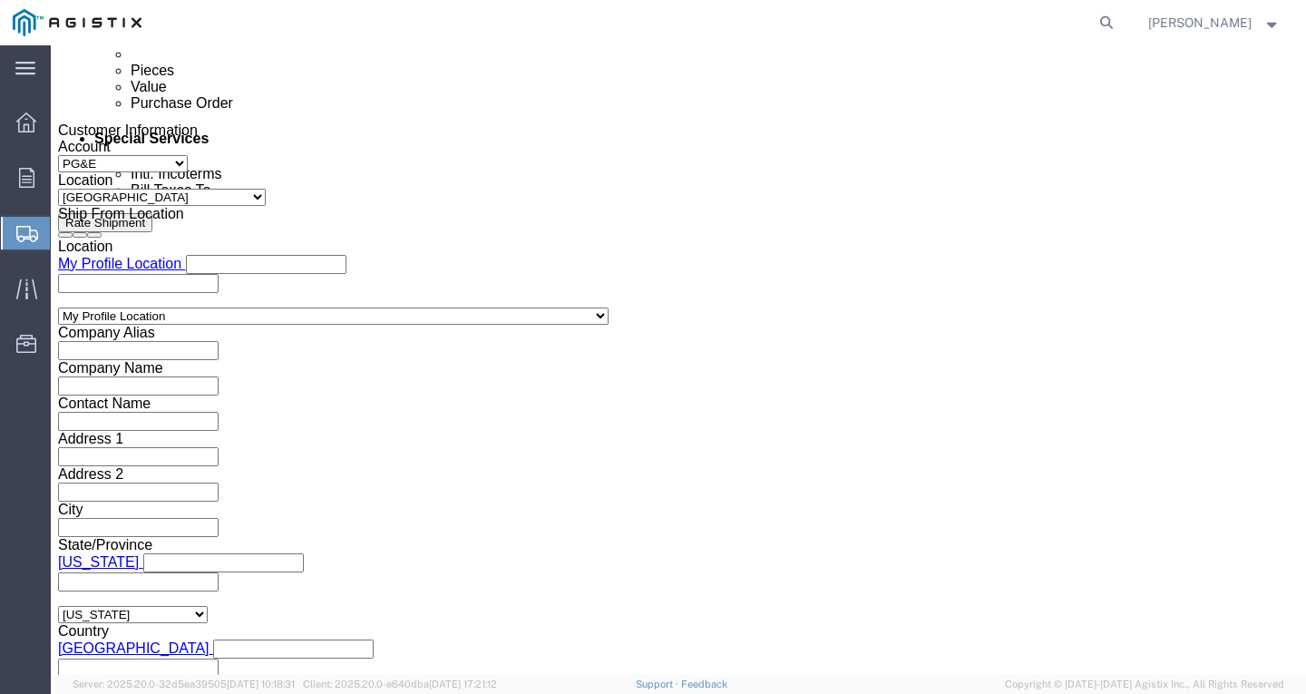
scroll to position [1041, 0]
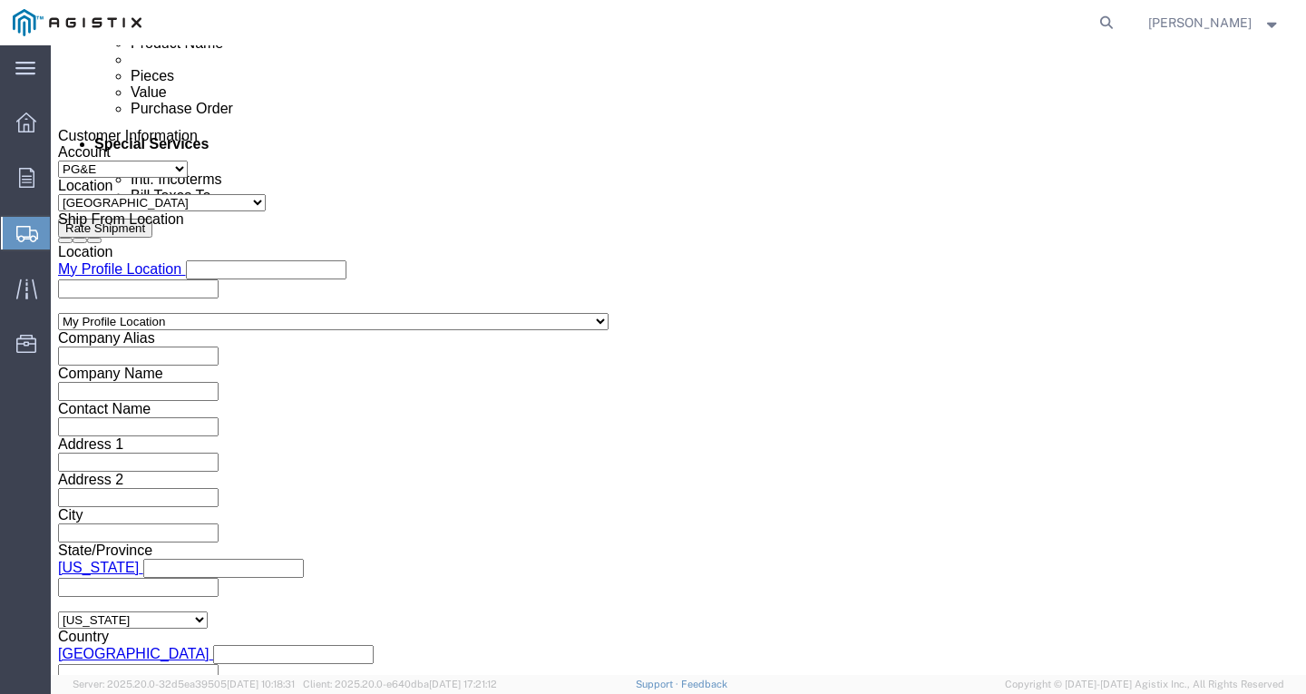
click div
click button "Apply"
click input "text"
paste input "3501421149"
type input "3501421149"
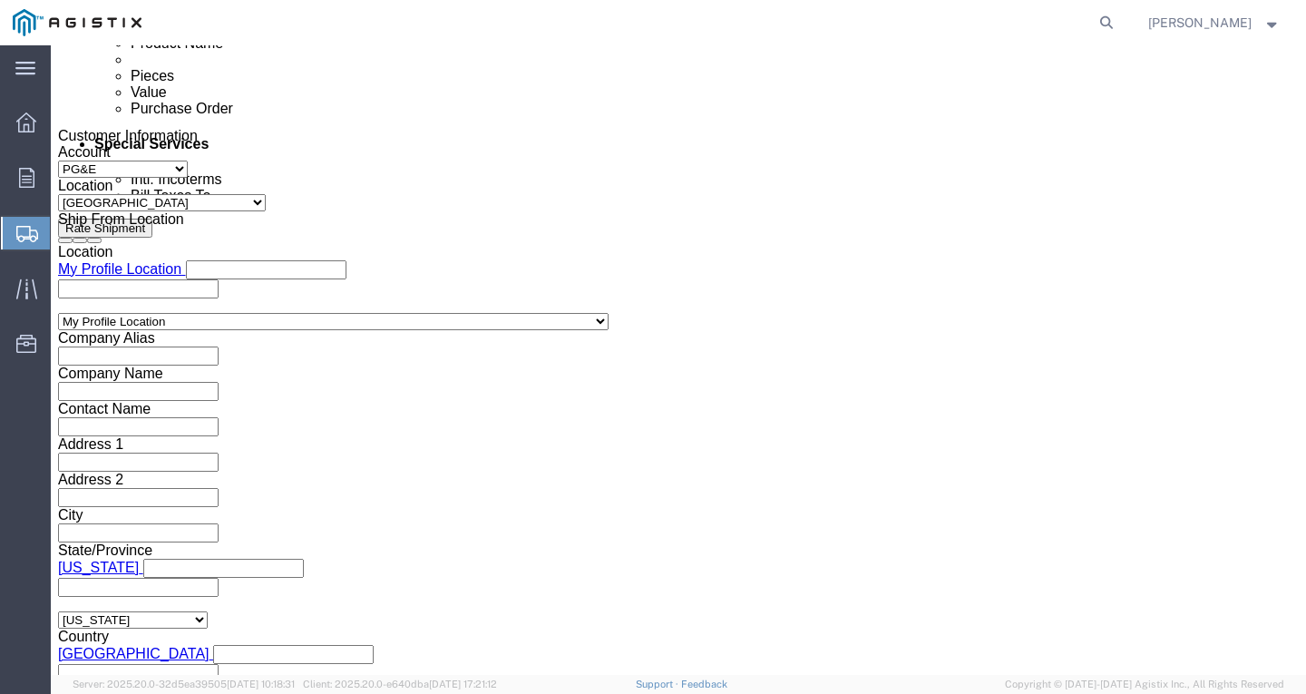
click select "Select Account Type Activity ID Airline Appointment Number ASN Batch Request # …"
select select "PURCHORD"
click select "Select Account Type Activity ID Airline Appointment Number ASN Batch Request # …"
click input "text"
paste input "3501409873"
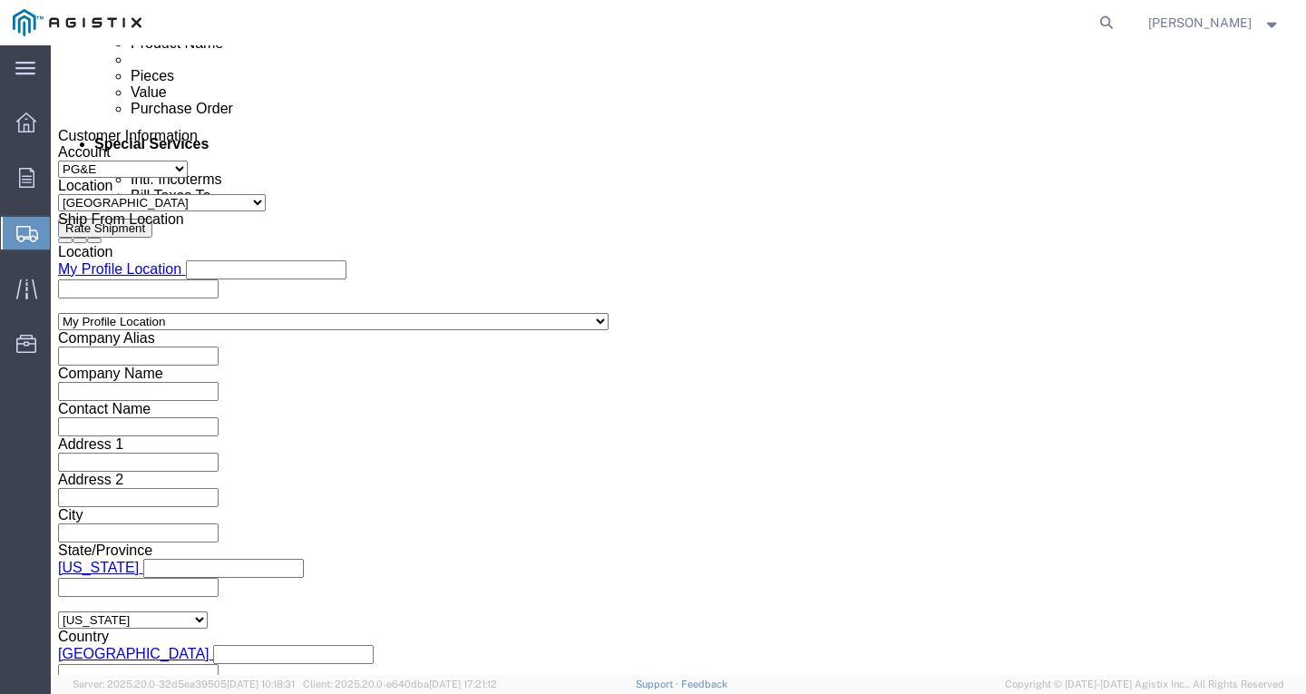
type input "3501409873"
click select "Select Account Type Activity ID Airline Appointment Number ASN Batch Request # …"
select select "PURCHORD"
click select "Select Account Type Activity ID Airline Appointment Number ASN Batch Request # …"
click input "text"
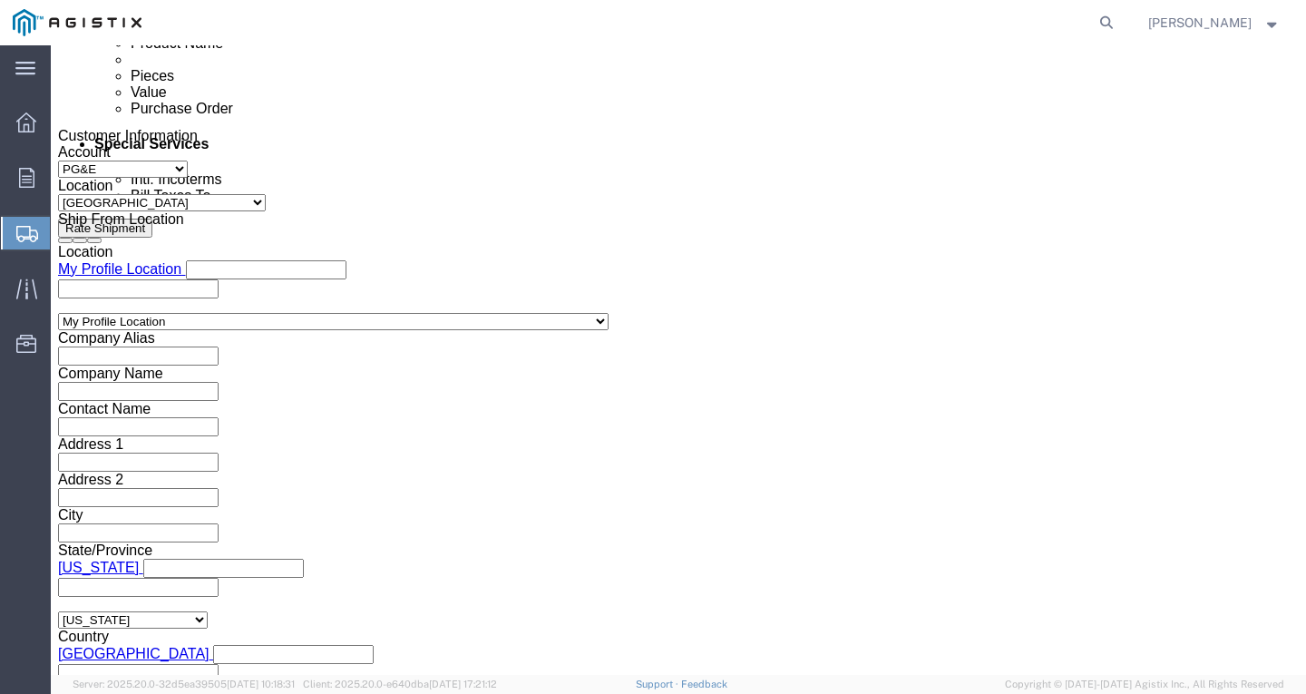
paste input "3501415532"
type input "3501415532"
click button "Add reference"
click select "Select Account Type Activity ID Airline Appointment Number ASN Batch Request # …"
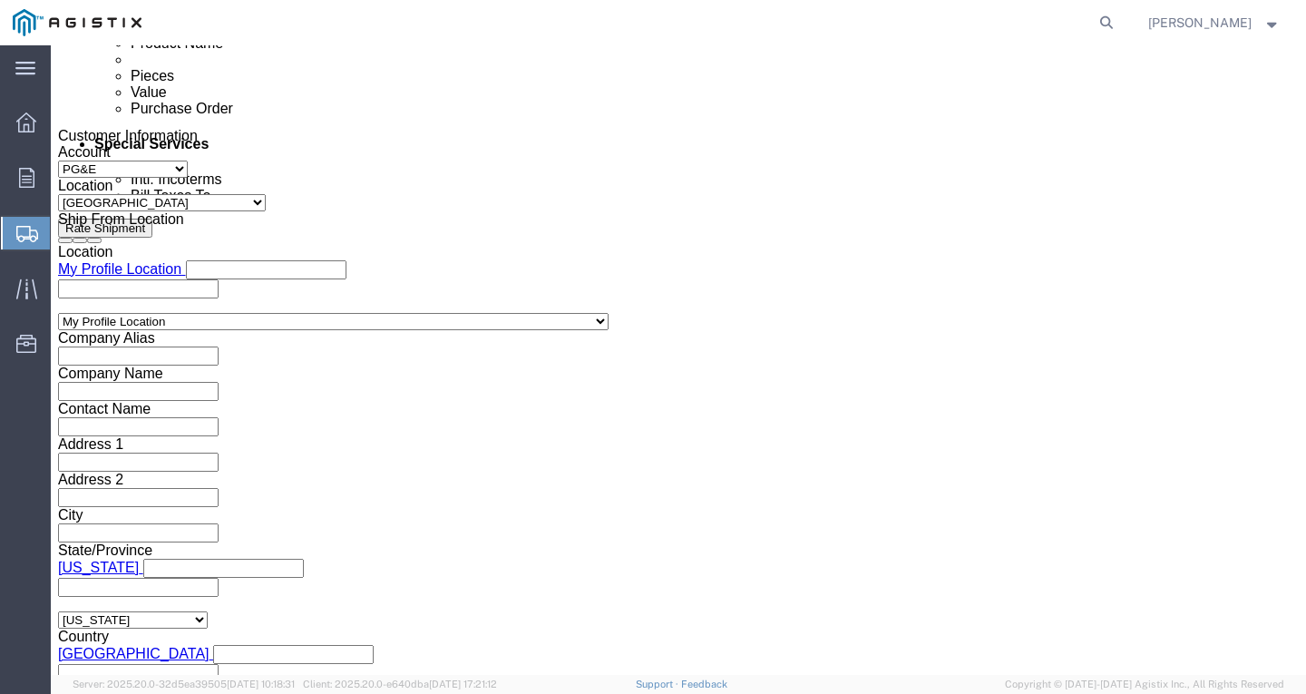
click select "Select Account Type Activity ID Airline Appointment Number ASN Batch Request # …"
select select "SHIPMENTIDNUM"
click select "Select Account Type Activity ID Airline Appointment Number ASN Batch Request # …"
drag, startPoint x: 197, startPoint y: 403, endPoint x: 209, endPoint y: 409, distance: 14.2
click input "text"
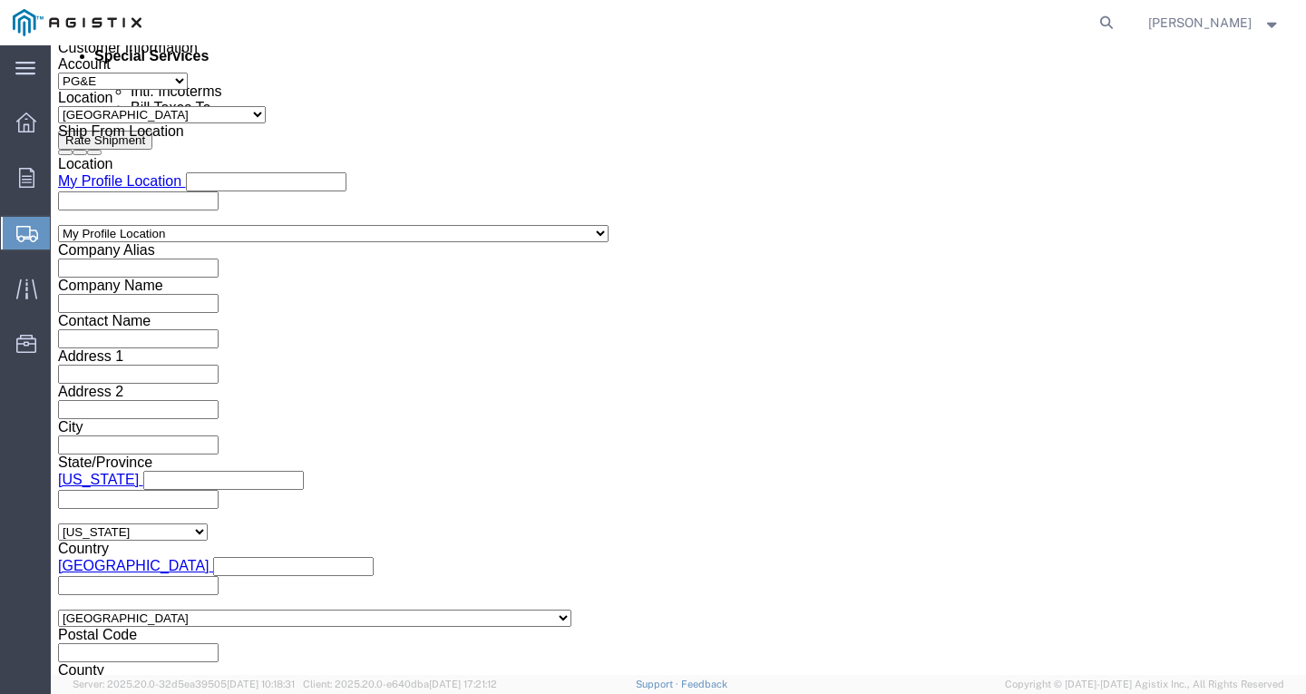
scroll to position [1257, 0]
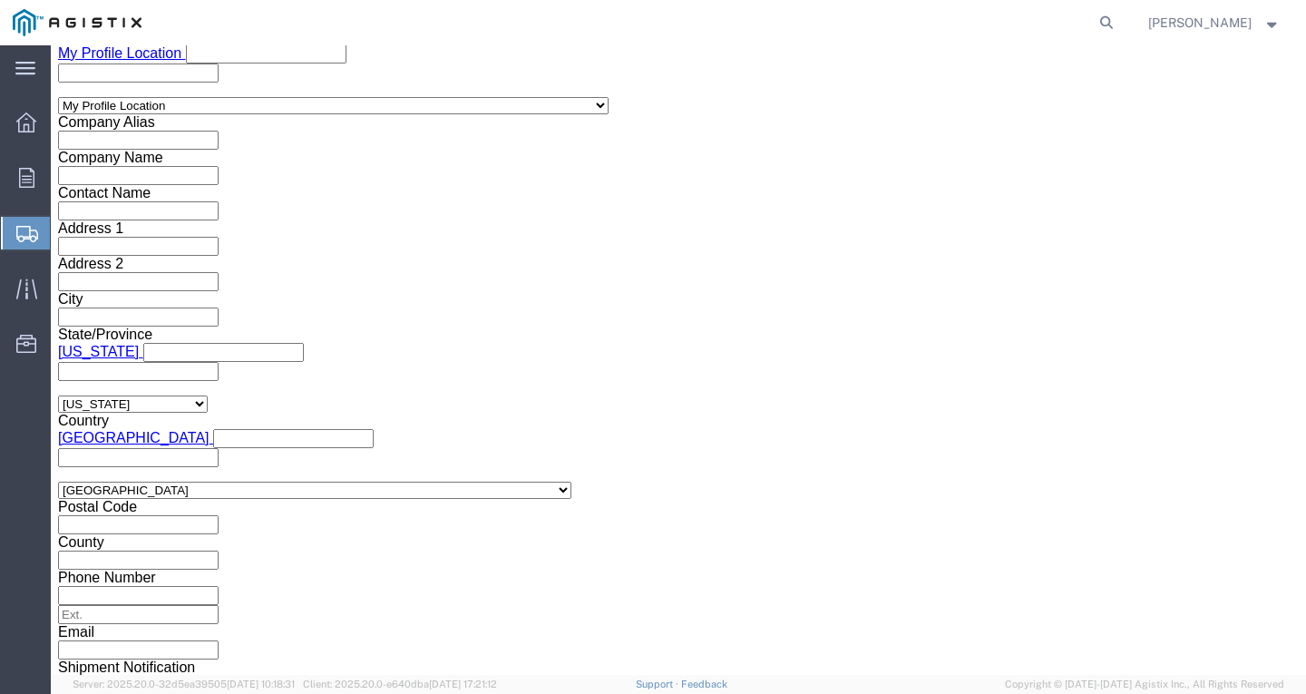
type input "7550377"
click button "Continue"
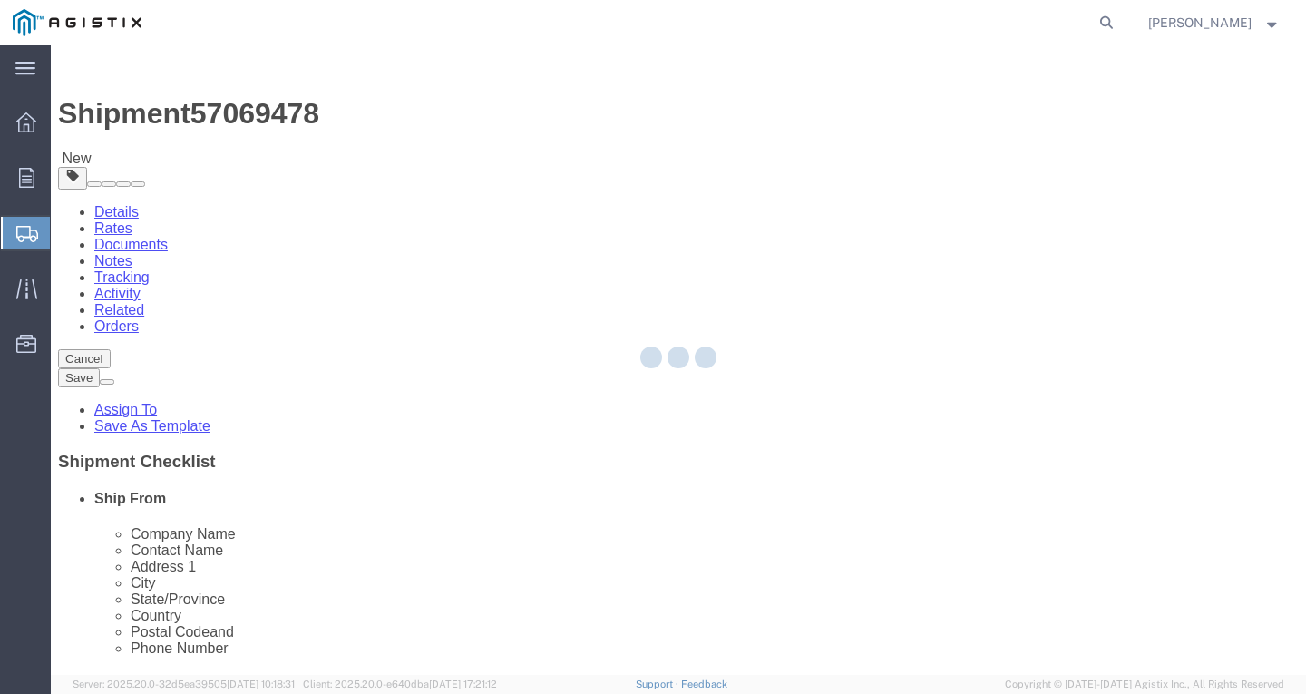
select select "CBOX"
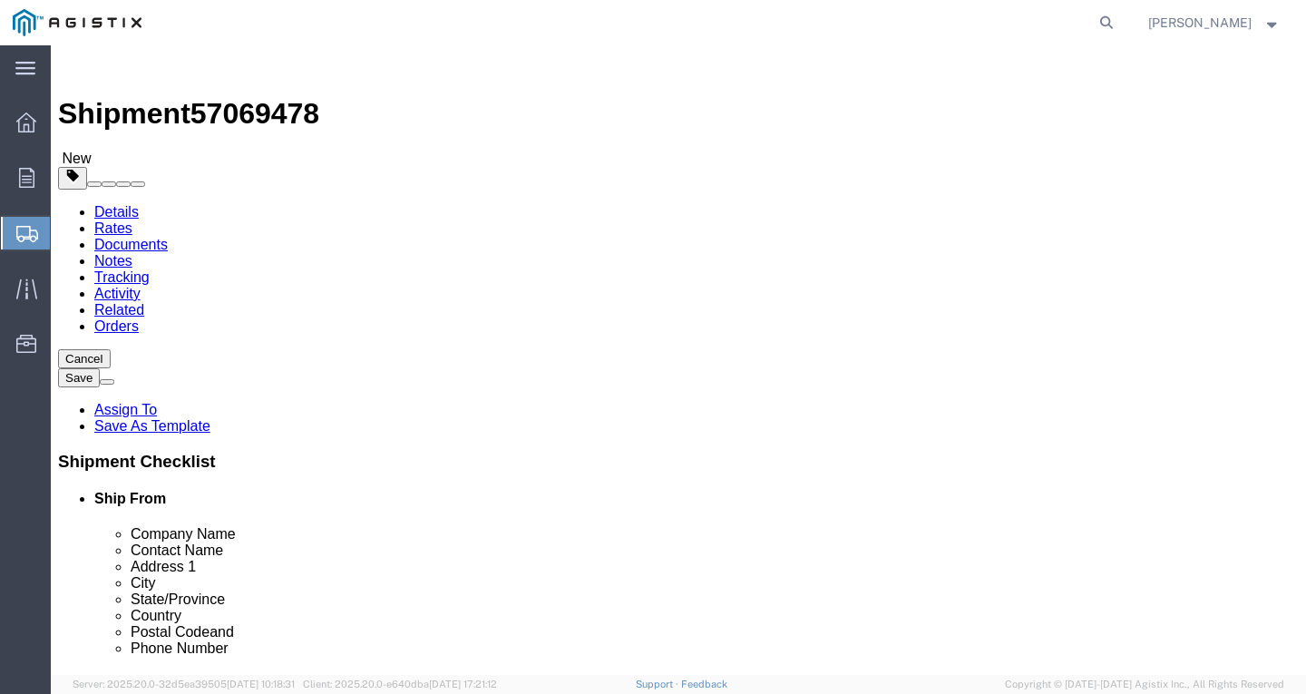
click link "Add Content"
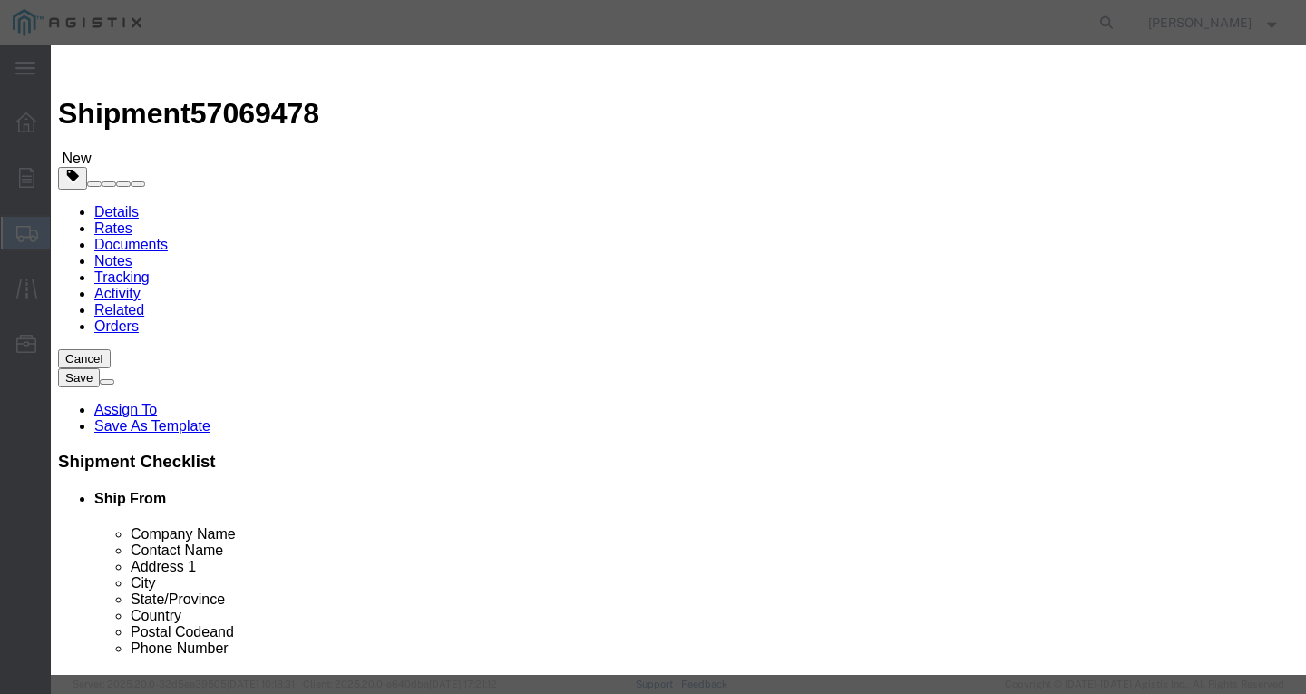
click input "text"
paste input "600VUD [GEOGRAPHIC_DATA]/YES 4/0 Str [PERSON_NAME] 1250R"
type input "600VUD [GEOGRAPHIC_DATA]/YES 4/0 Str [PERSON_NAME] 1250R"
drag, startPoint x: 182, startPoint y: 161, endPoint x: 36, endPoint y: 157, distance: 146.1
click div "Add content Commodity library Product Name 600VUD TX/YES 4/0 Str [PERSON_NAME] …"
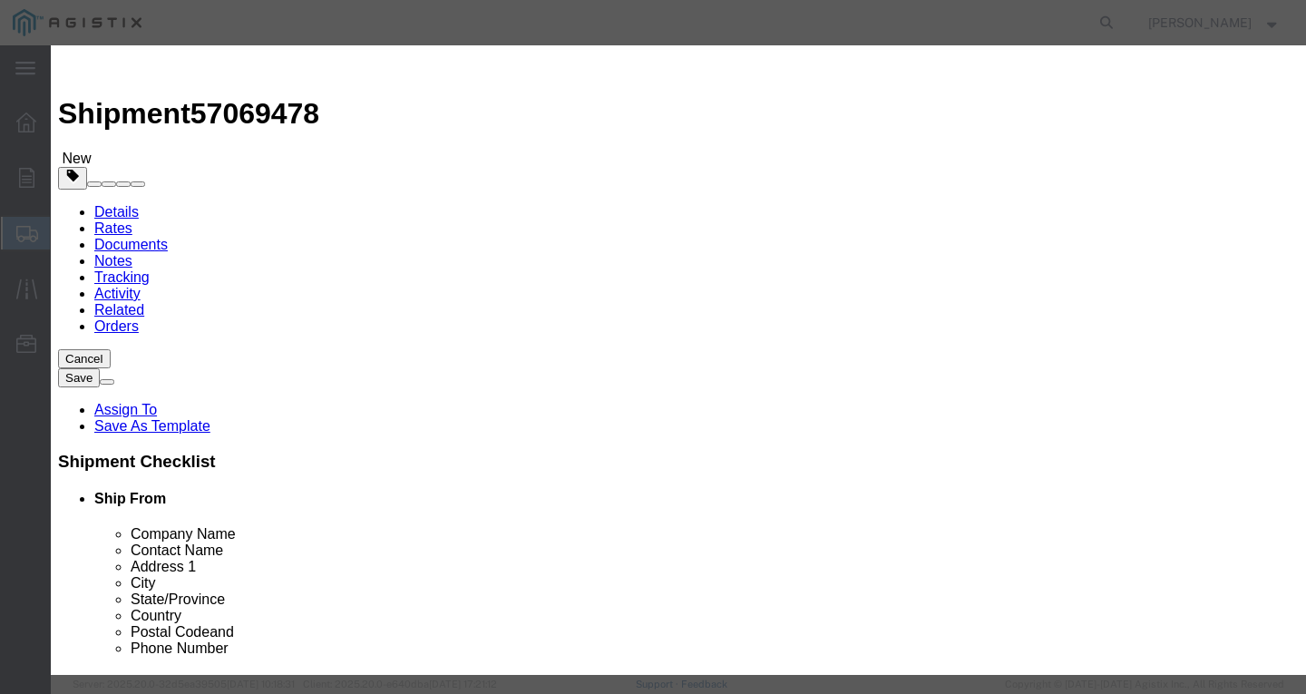
type input "10"
type input "1"
select select "USD"
select select "100"
click button "Save & Close"
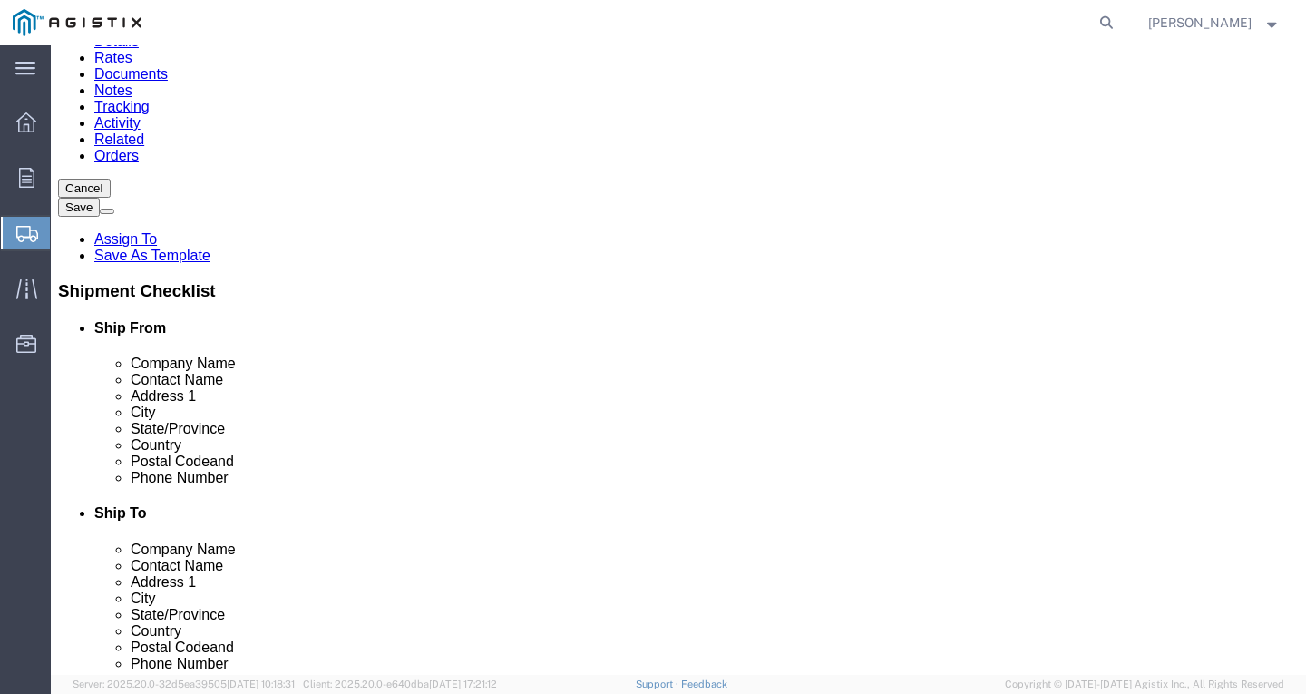
scroll to position [181, 0]
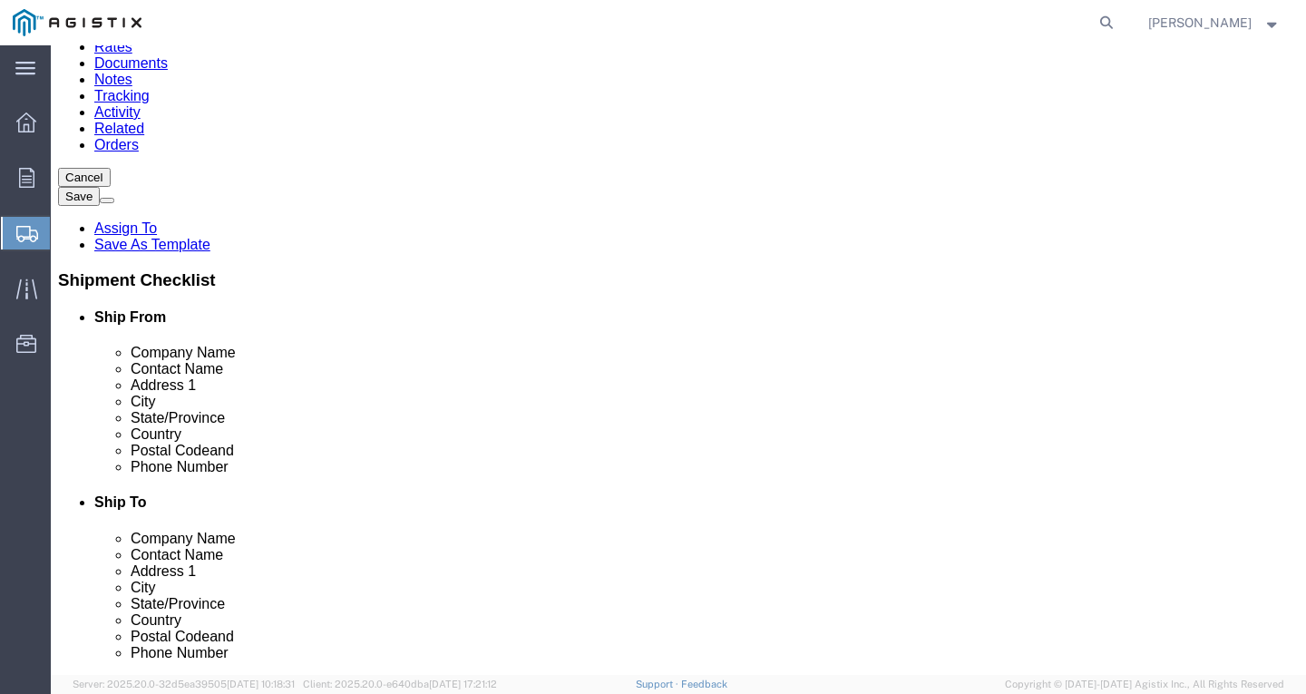
click link "Add Content"
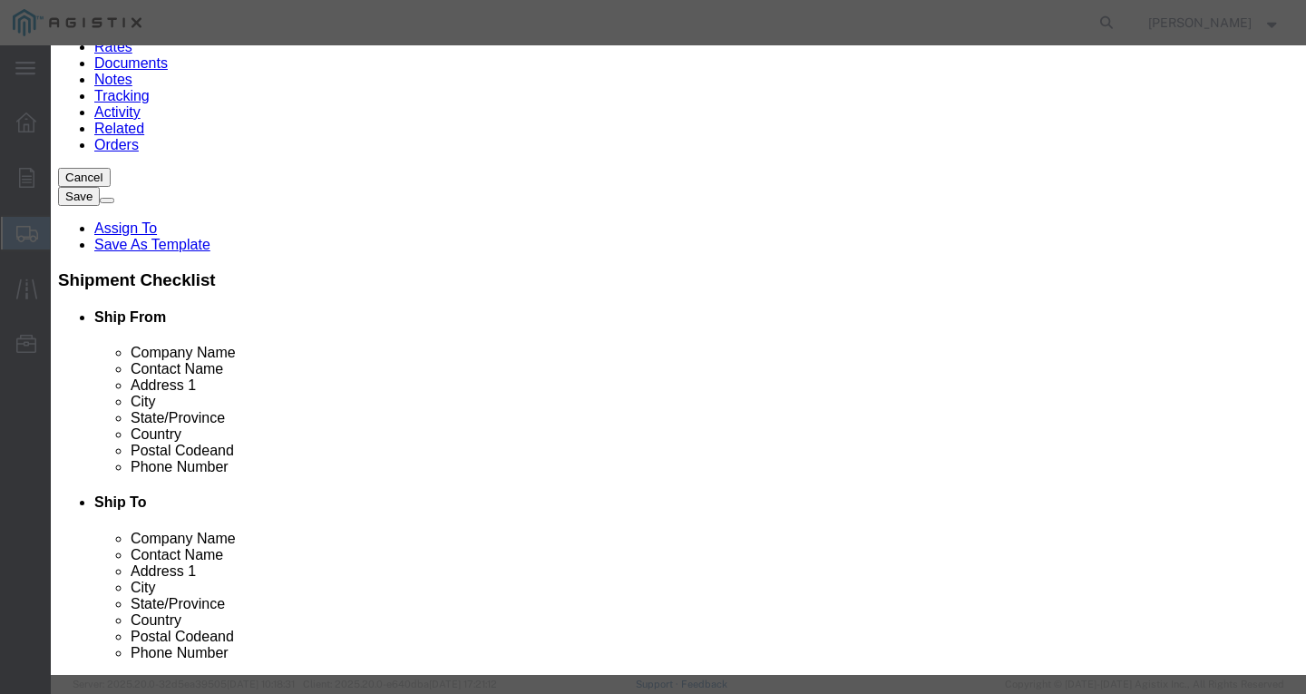
click input "text"
paste input "SSCC 10 S CU PVC YW 600V 500C"
type input "SSCC 10 S CU PVC YW 600V 500C"
drag, startPoint x: 334, startPoint y: 170, endPoint x: 102, endPoint y: 173, distance: 232.2
click div "Add content Commodity library Product Name SSCC 10 S CU PVC YW 600V 500C Pieces…"
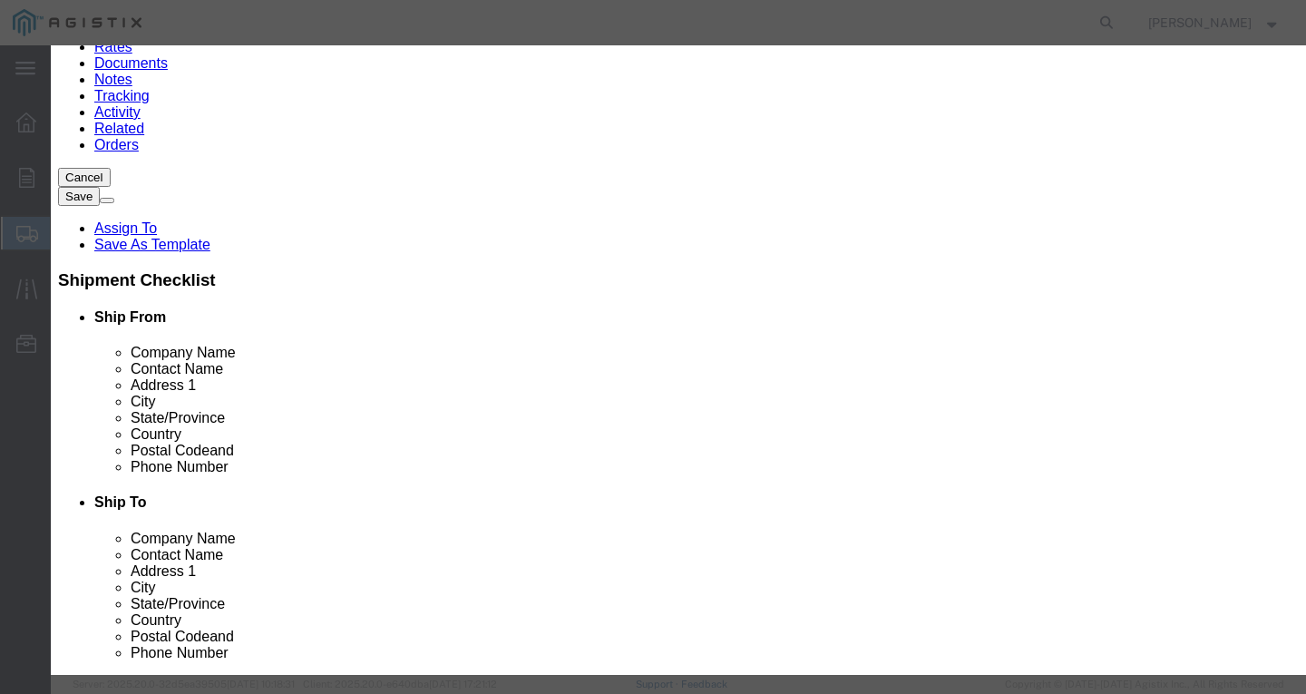
type input "1"
select select "USD"
select select "100"
click button "Save & Close"
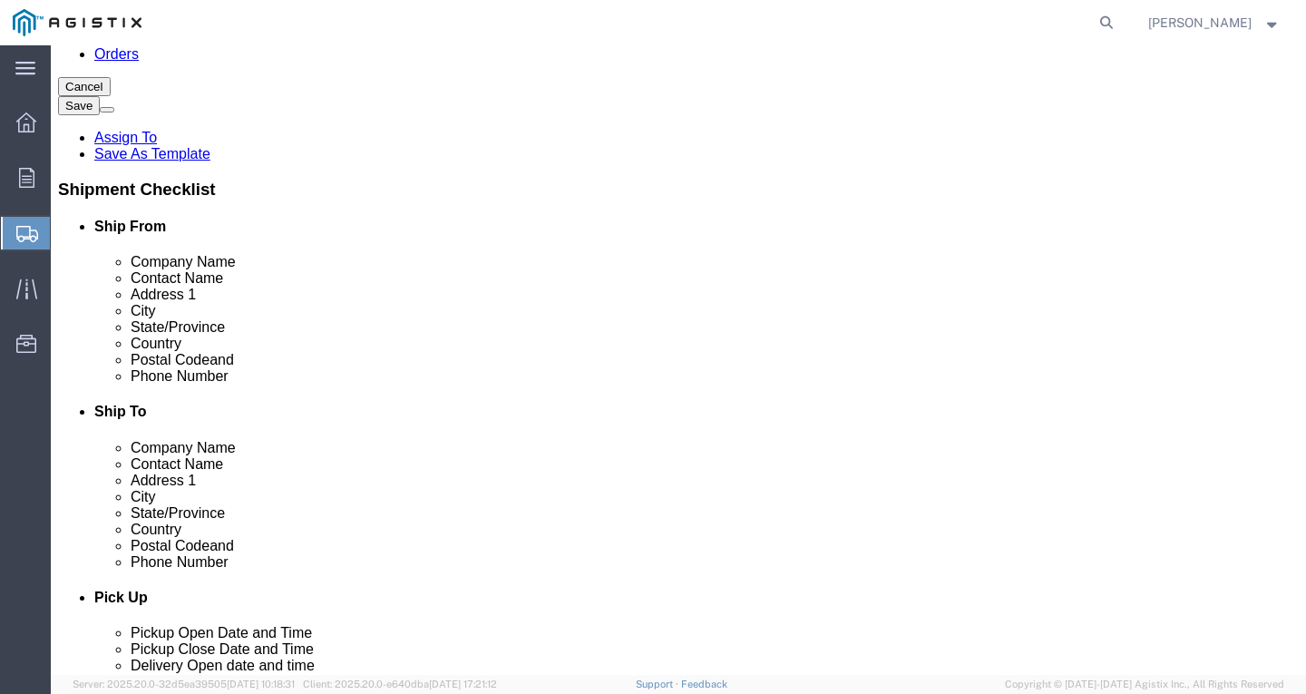
scroll to position [331, 0]
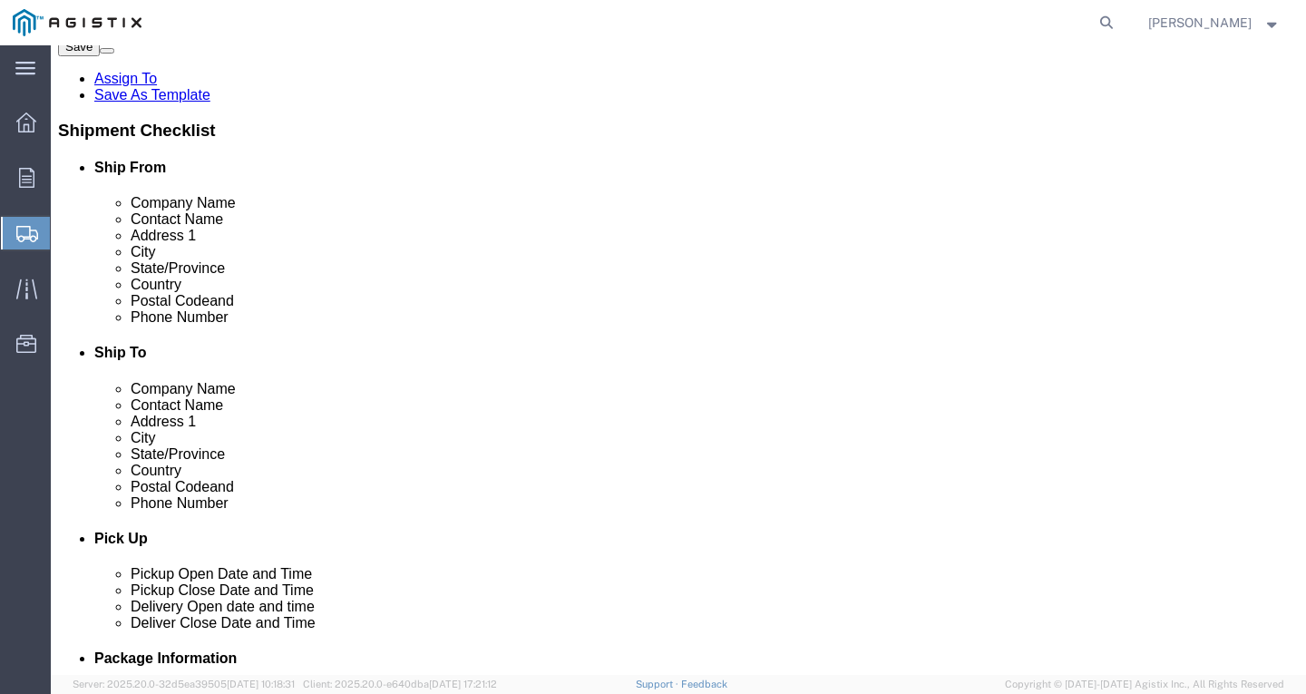
click link "Add Content"
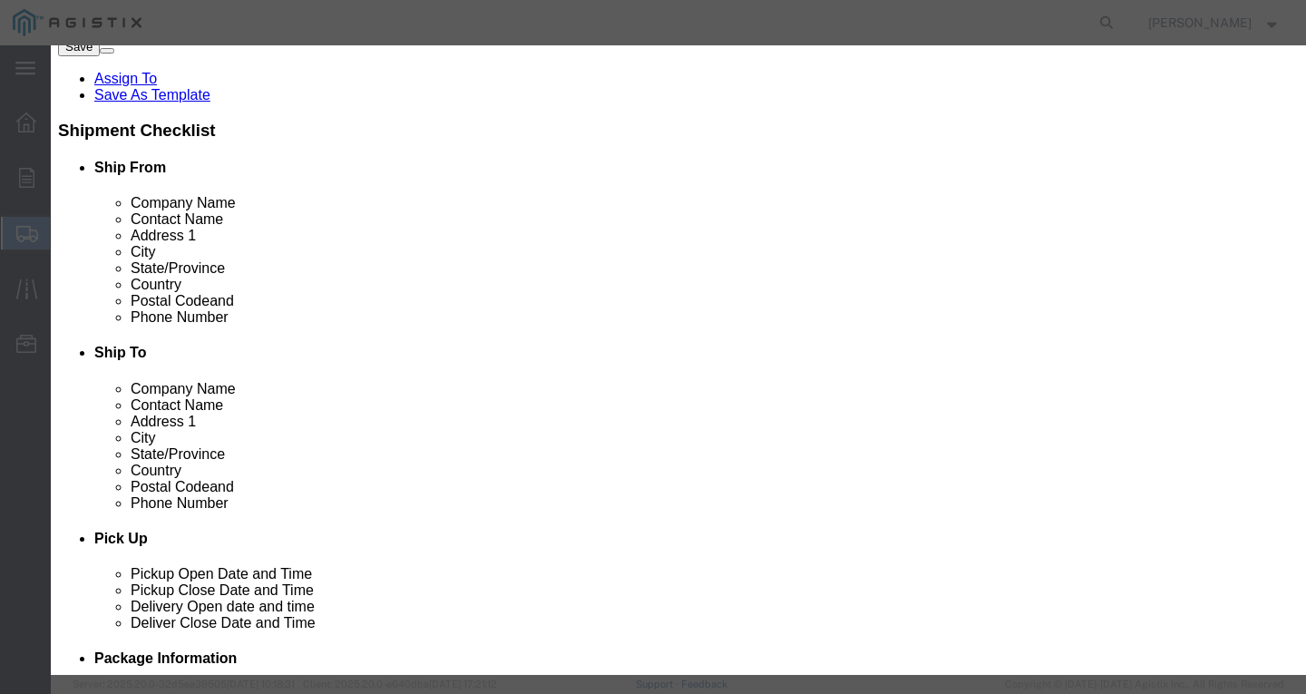
click input "text"
paste input "SSCC 8-7 CU XLP BR 600V 5kR"
type input "SSCC 8-7 CU XLP BR 600V 5kR"
drag, startPoint x: 47, startPoint y: 155, endPoint x: 6, endPoint y: 161, distance: 41.2
click div "Add content Commodity library Product Name SSCC 8-7 CU XLP BR 600V 5kR Pieces 0…"
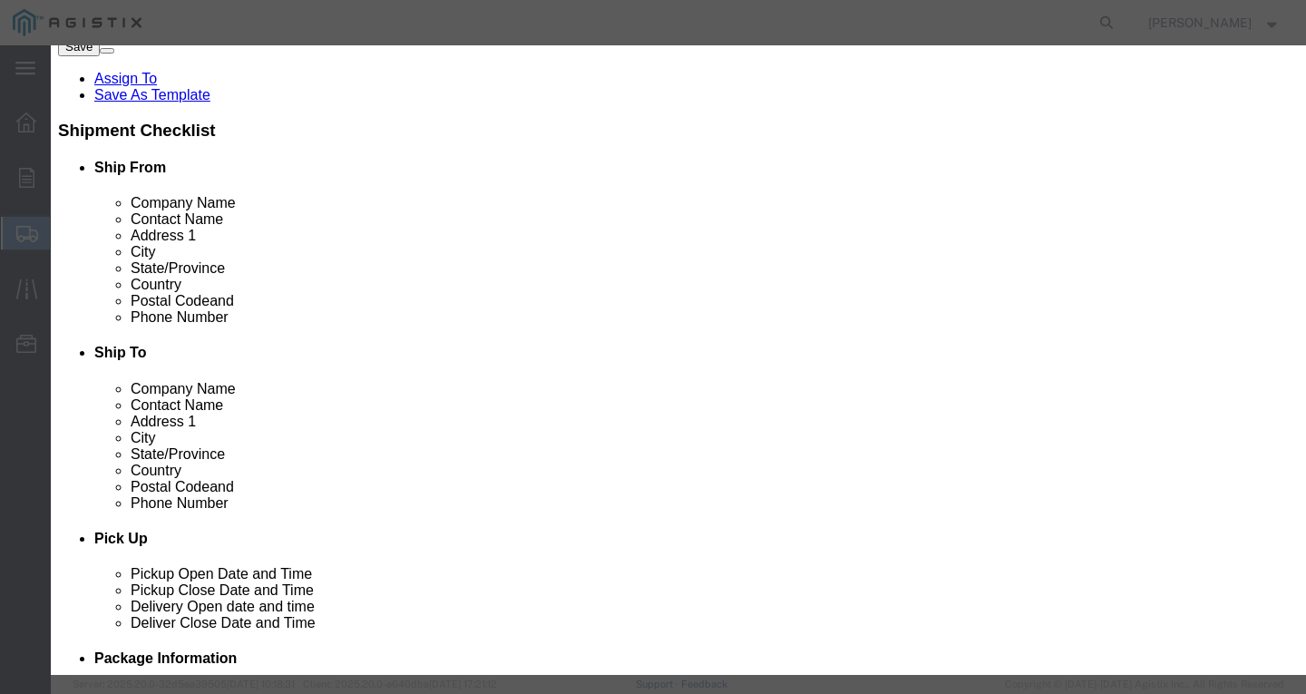
type input "1"
select select "USD"
select select "100"
click button "Save & Close"
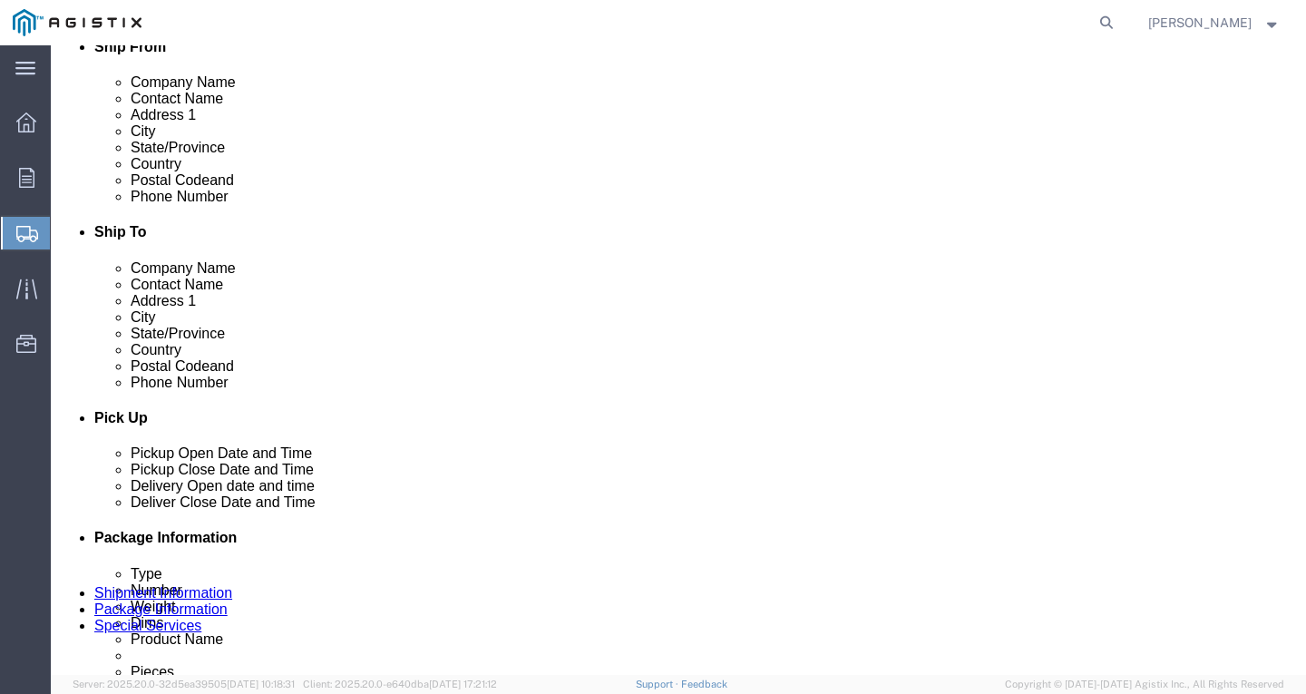
scroll to position [462, 0]
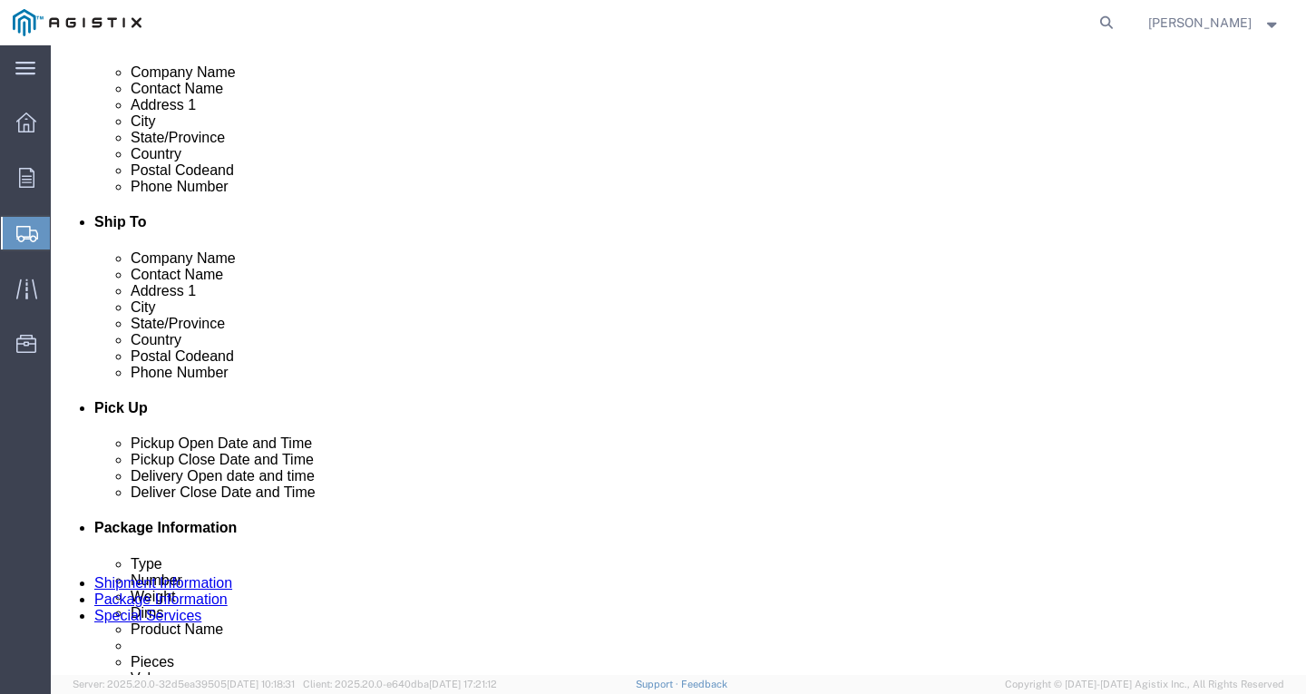
click link "Add Content"
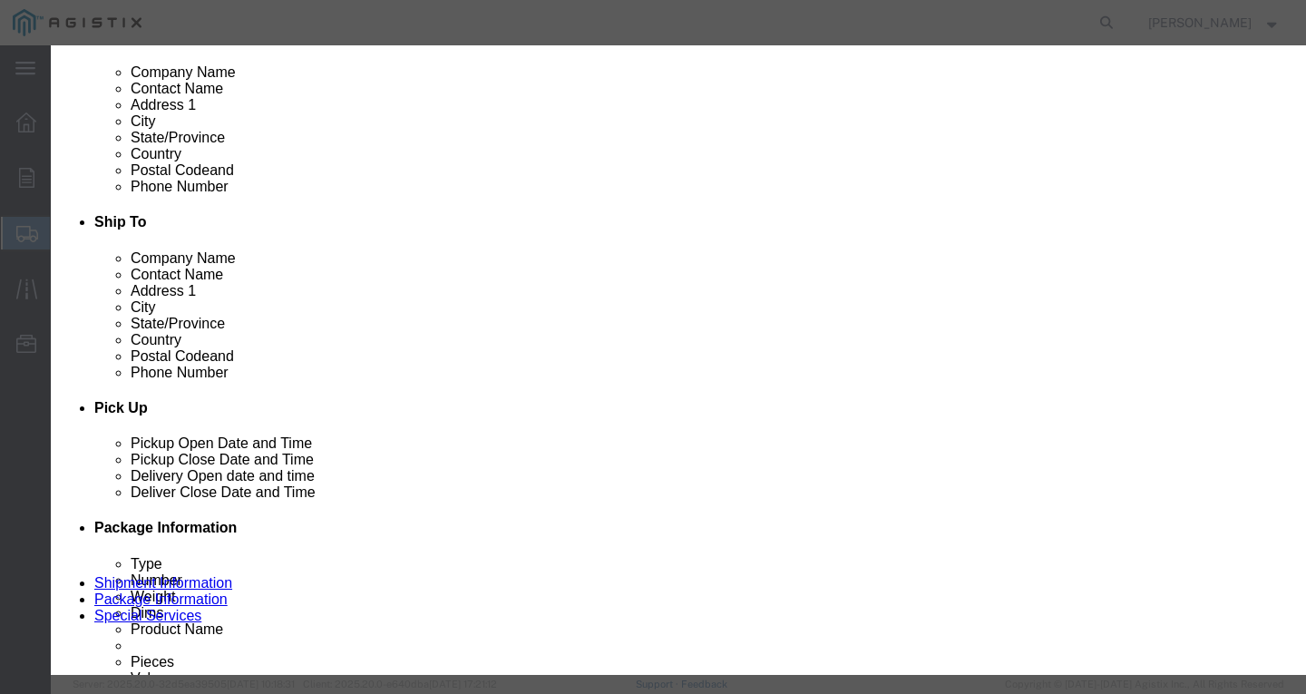
click div "Commodity library"
click input "text"
paste input "600VUD/Prl 4/C 1/0-18 Al+ 1000R"
type input "600VUD/Prl 4/C 1/0-18 Al+ 1000R"
click input "600VUD/Prl 4/C 1/0-18 Al+ 1000R"
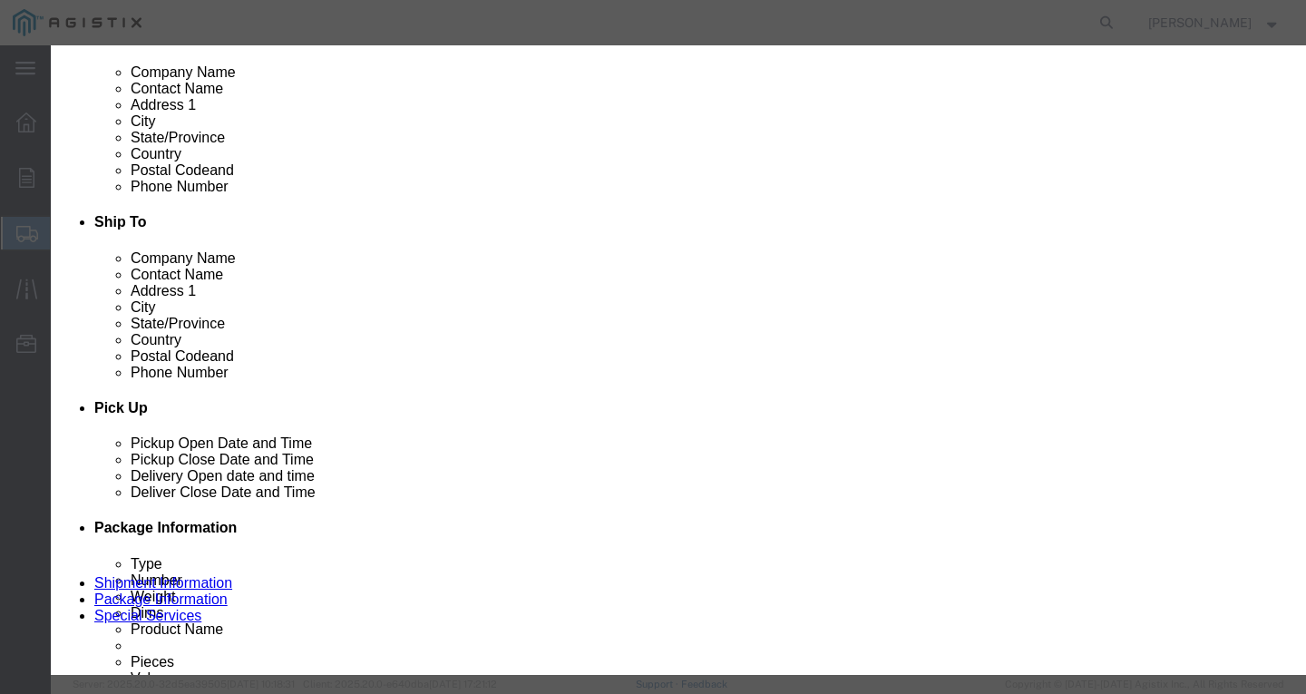
type input "1"
select select "USD"
select select "100"
click button "Save & Close"
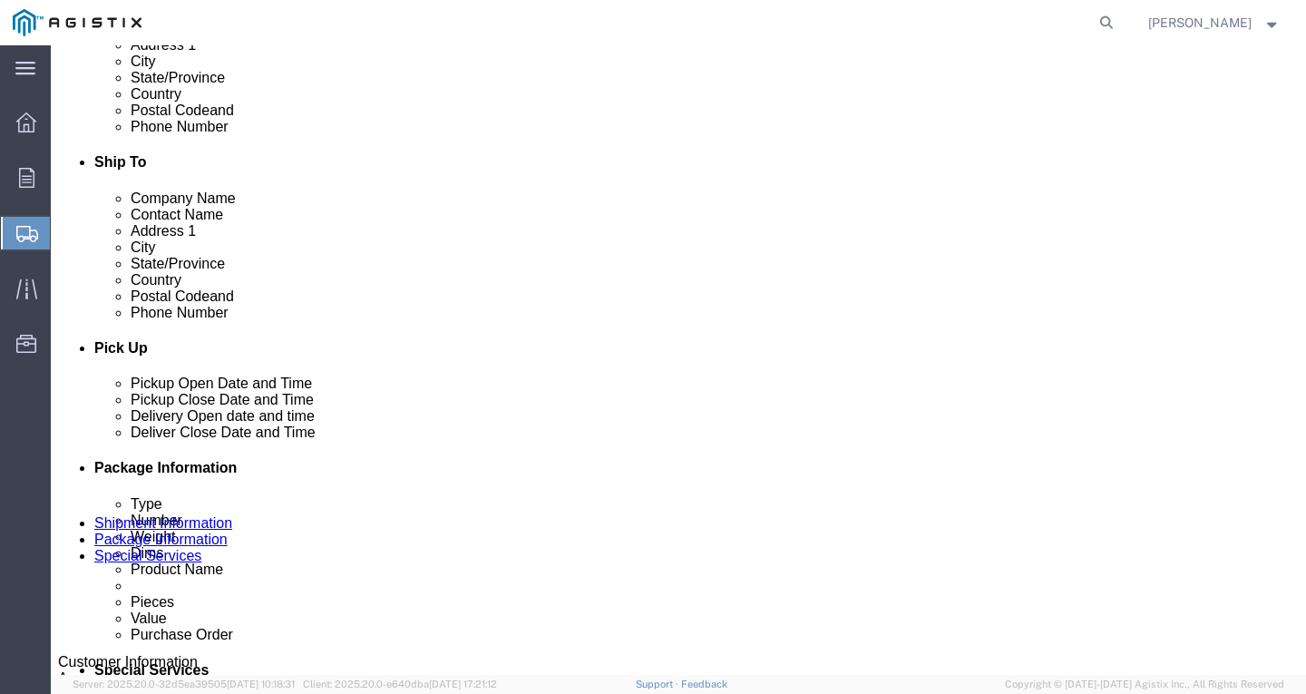
scroll to position [552, 0]
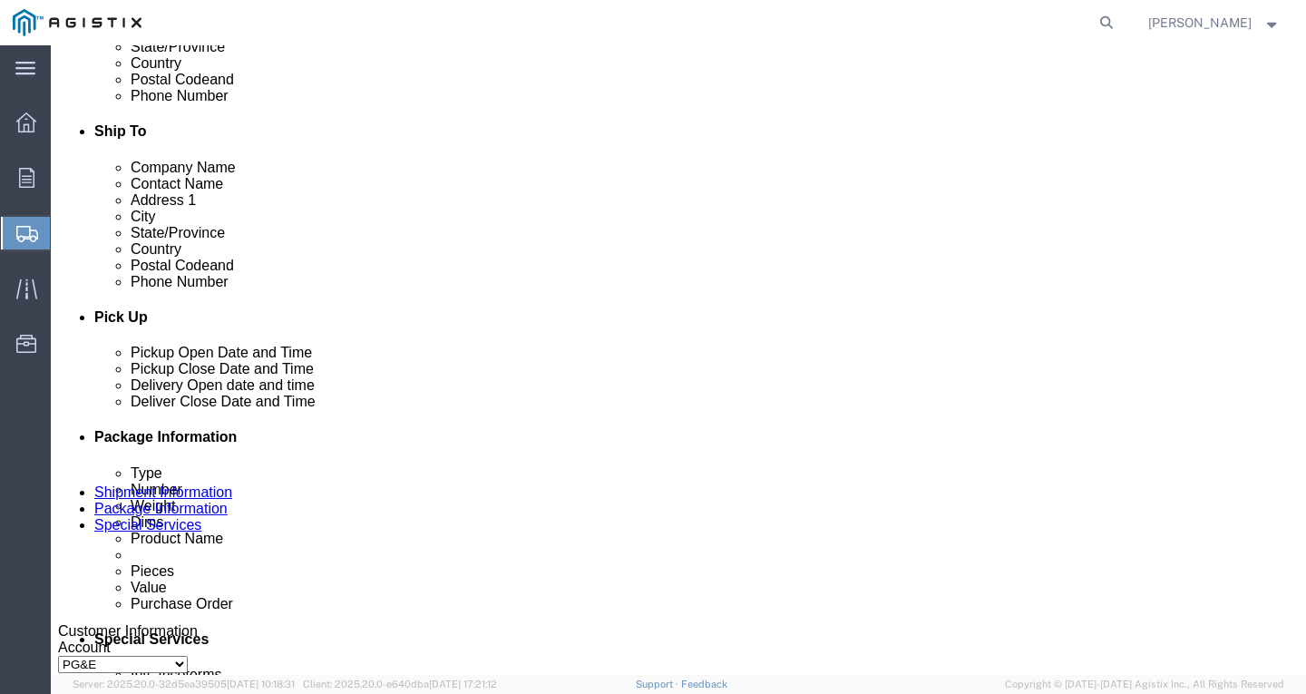
click link "Add Content"
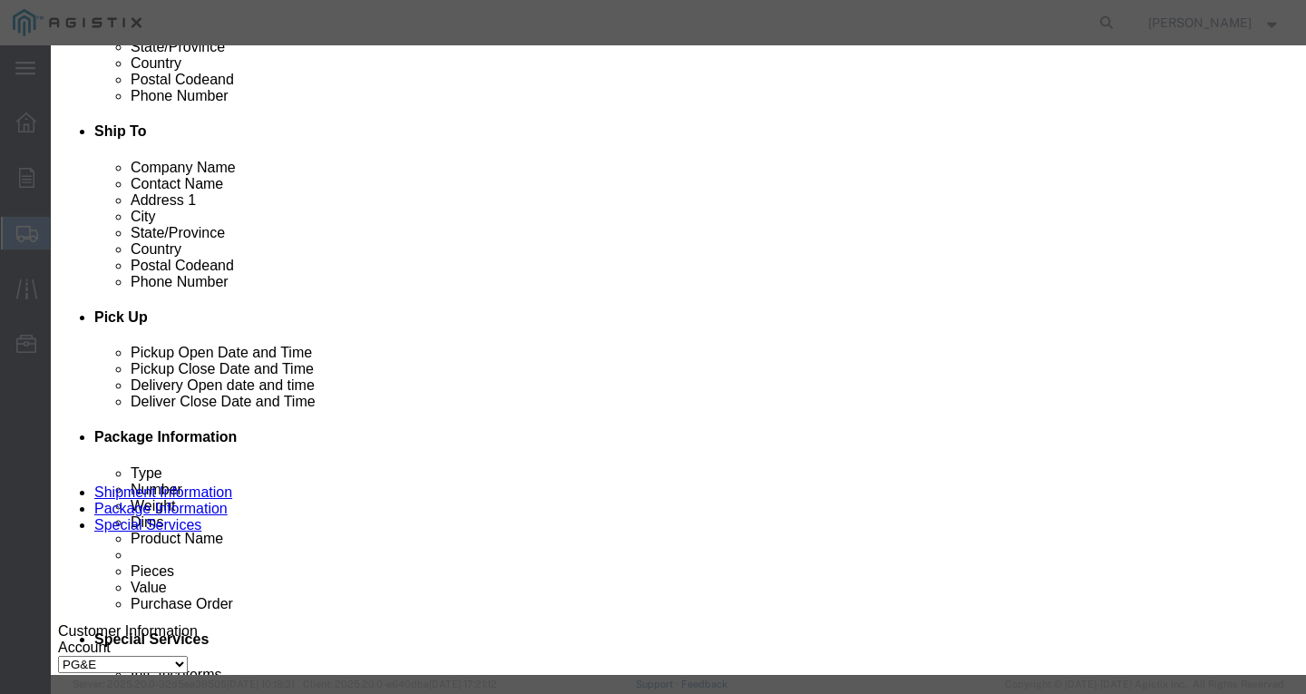
click input "text"
paste input "CCU/LDPE 6 SOL SD CU 60 MILS 260Sp"
type input "CCU/LDPE 6 SOL SD CU 60 MILS 260Sp"
drag, startPoint x: 351, startPoint y: 178, endPoint x: -51, endPoint y: 142, distance: 403.3
click html "Shipment 57069478 New Details Rates Documents Notes Tracking Activity Related O…"
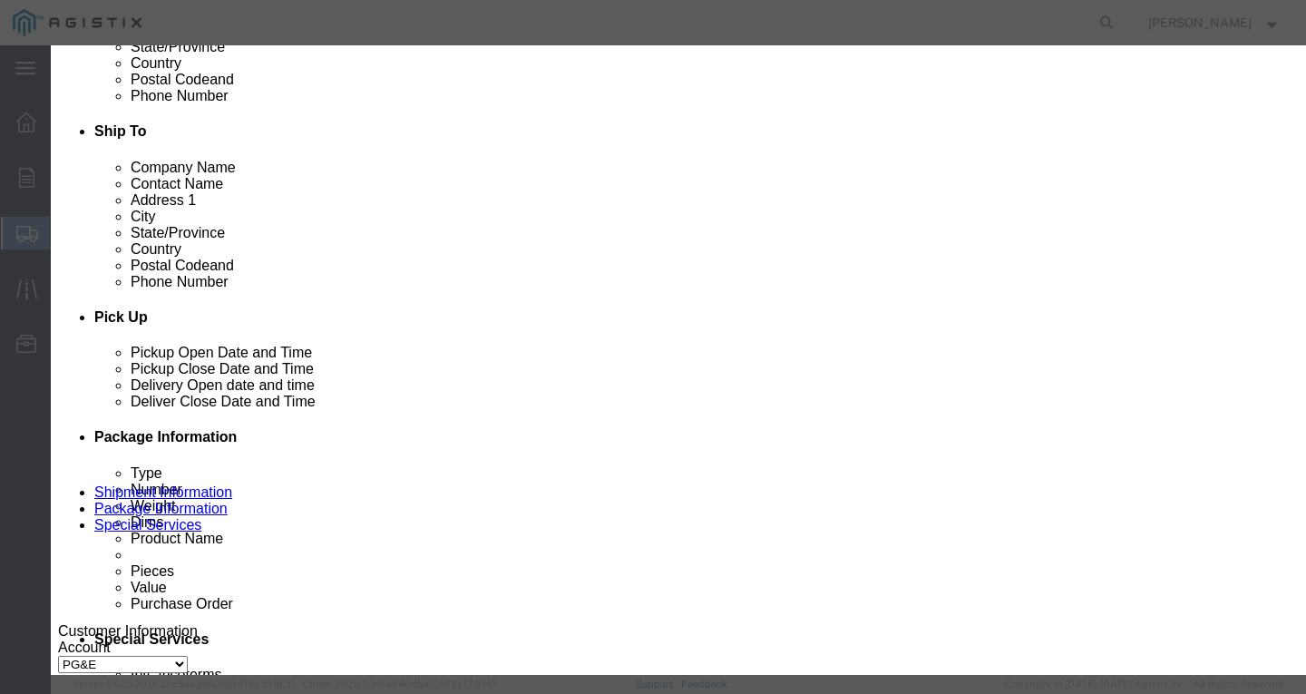
type input "2"
type input "1"
select select "USD"
select select "100"
click button "Save & Close"
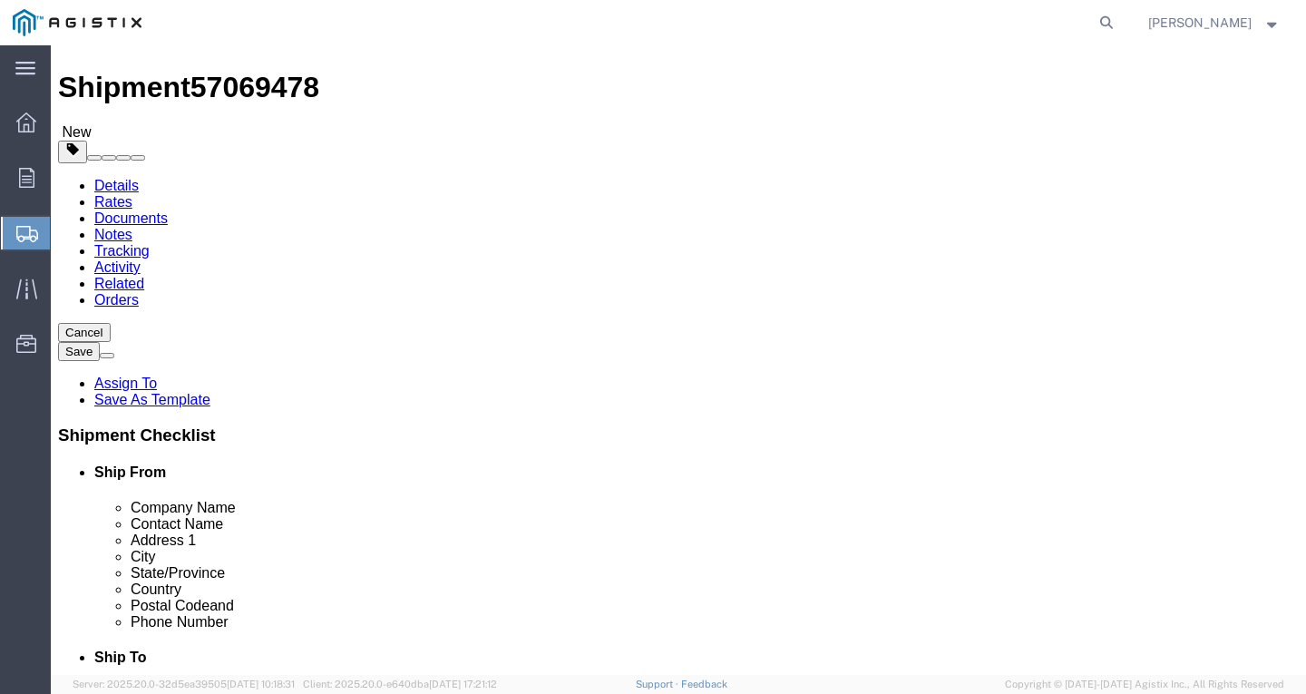
scroll to position [0, 0]
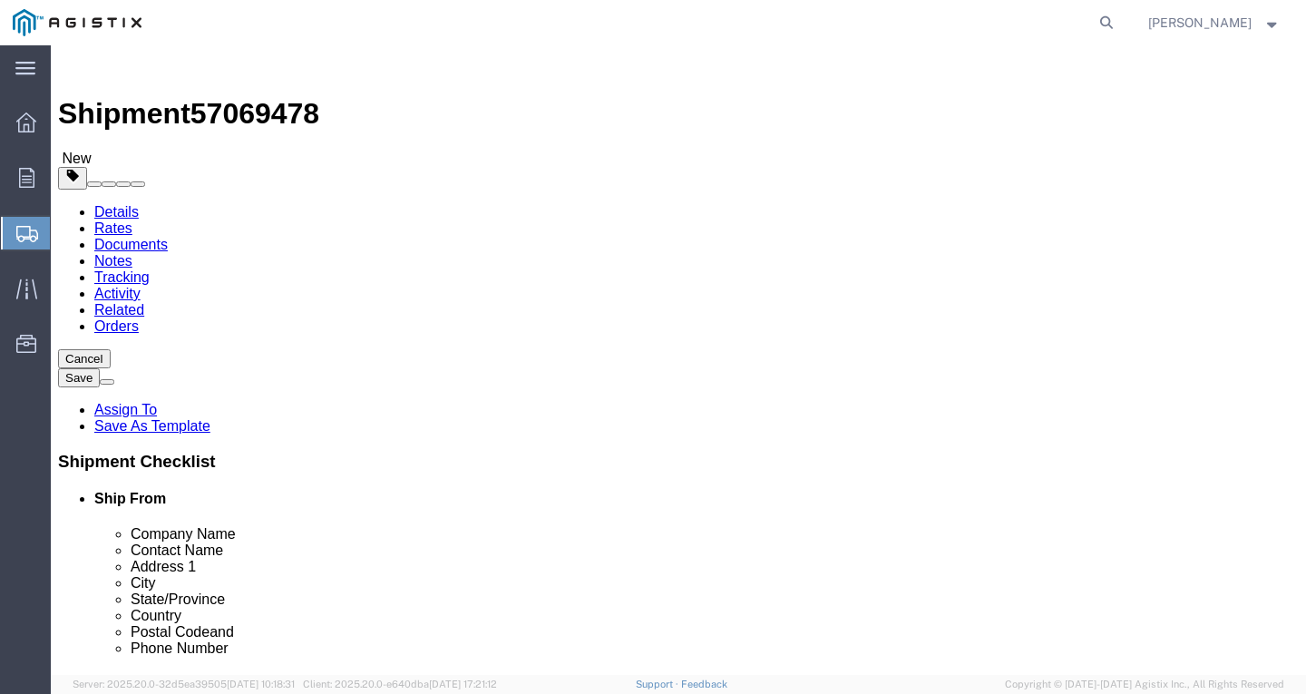
click select "Select Bulk Bundle(s) Cardboard Box(es) Carton(s) Crate(s) Drum(s) (Fiberboard)…"
select select "YRPK"
click select "Select Bulk Bundle(s) Cardboard Box(es) Carton(s) Crate(s) Drum(s) (Fiberboard)…"
click input "1"
type input "15"
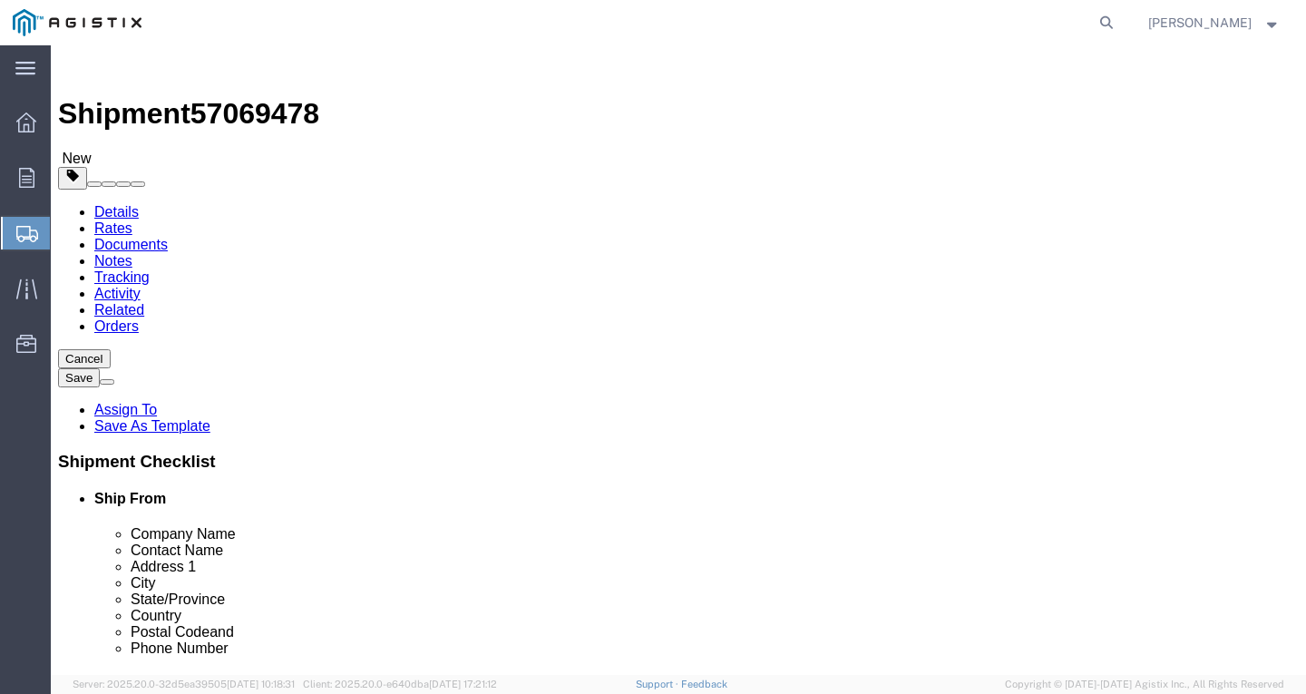
type input "50"
drag, startPoint x: 225, startPoint y: 452, endPoint x: -51, endPoint y: 450, distance: 275.7
click html "Shipment 57069478 New Details Rates Documents Notes Tracking Activity Related O…"
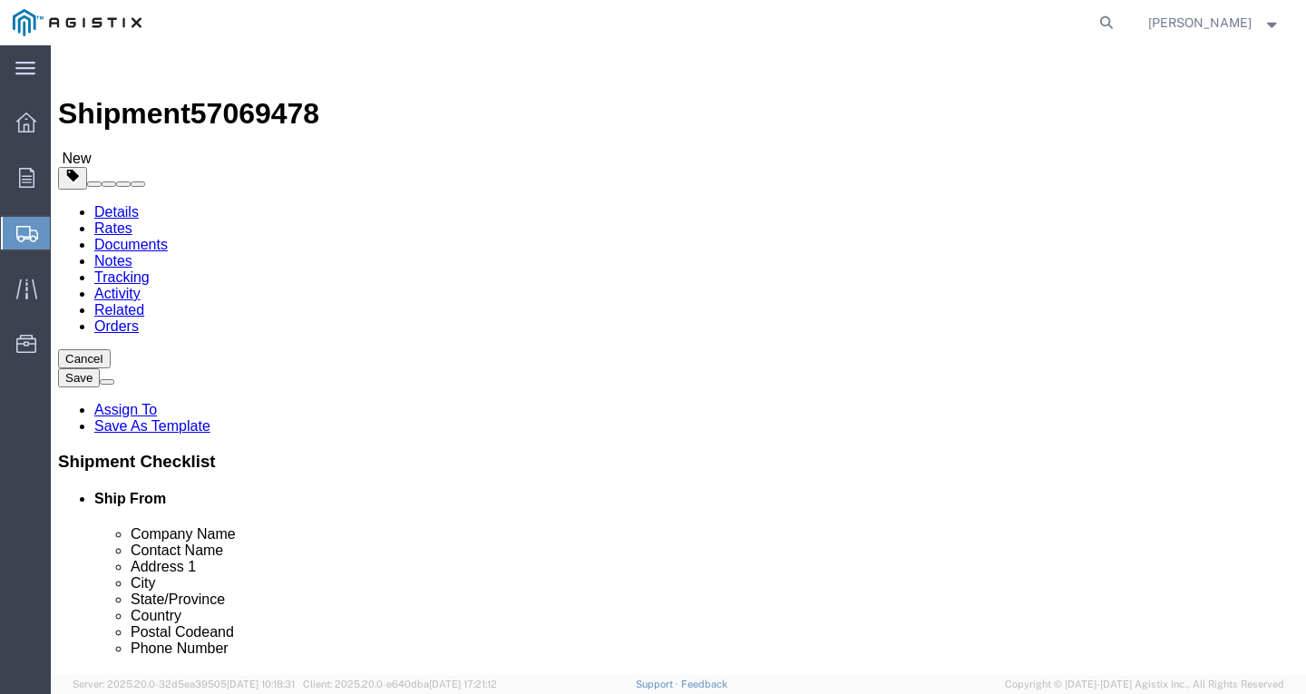
type input "13682"
click button "Rate Shipment"
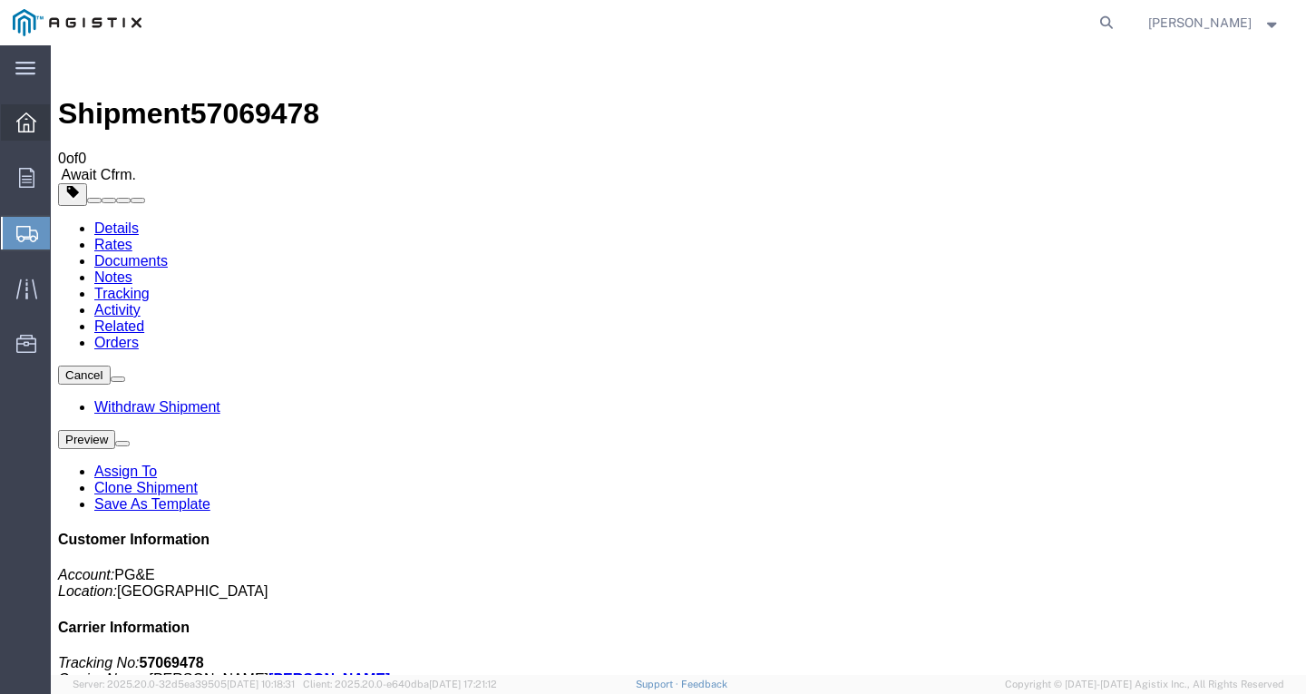
click at [30, 113] on icon at bounding box center [26, 122] width 20 height 20
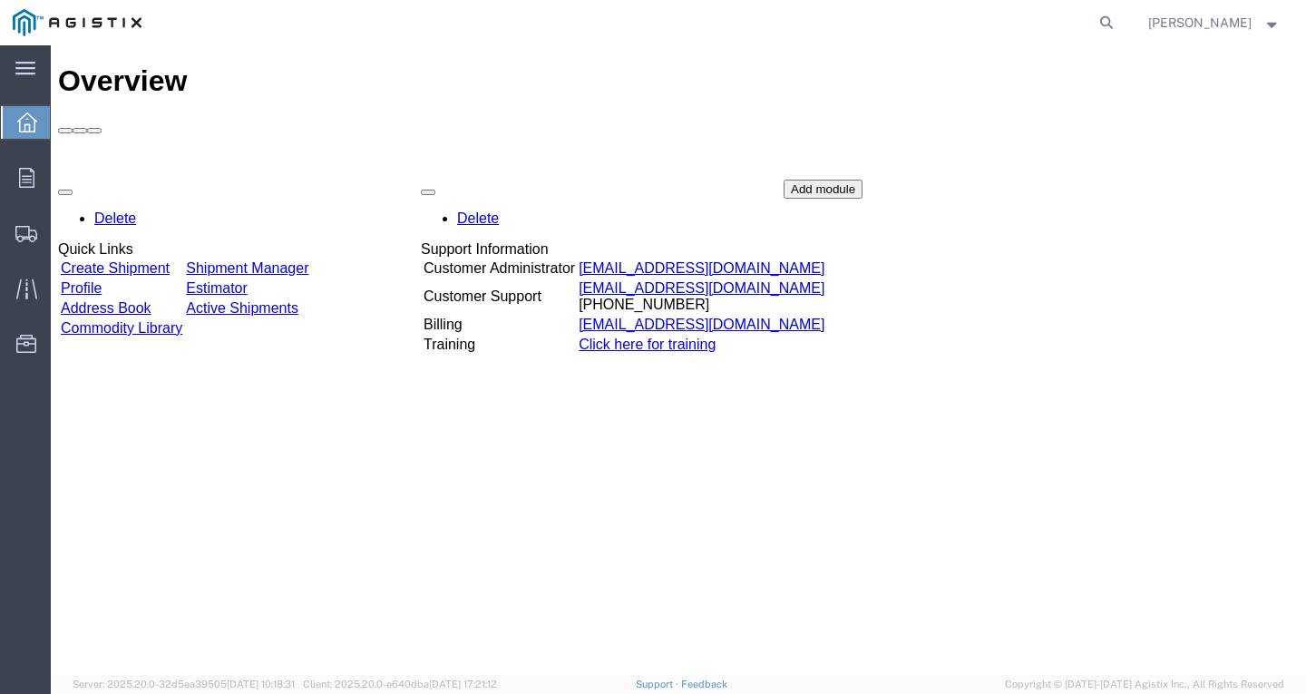
click at [118, 260] on link "Create Shipment" at bounding box center [115, 267] width 109 height 15
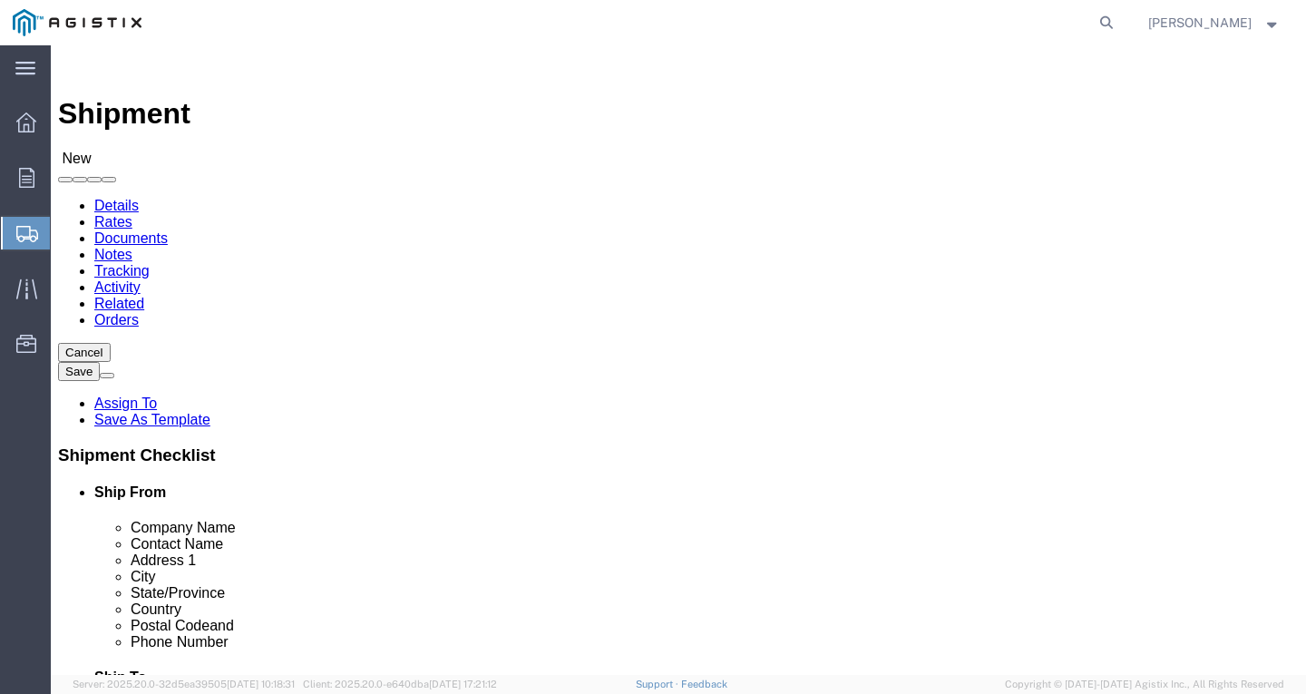
click select "Select PG&E Southwire Company"
select select "9596"
click select "Select PG&E Southwire Company"
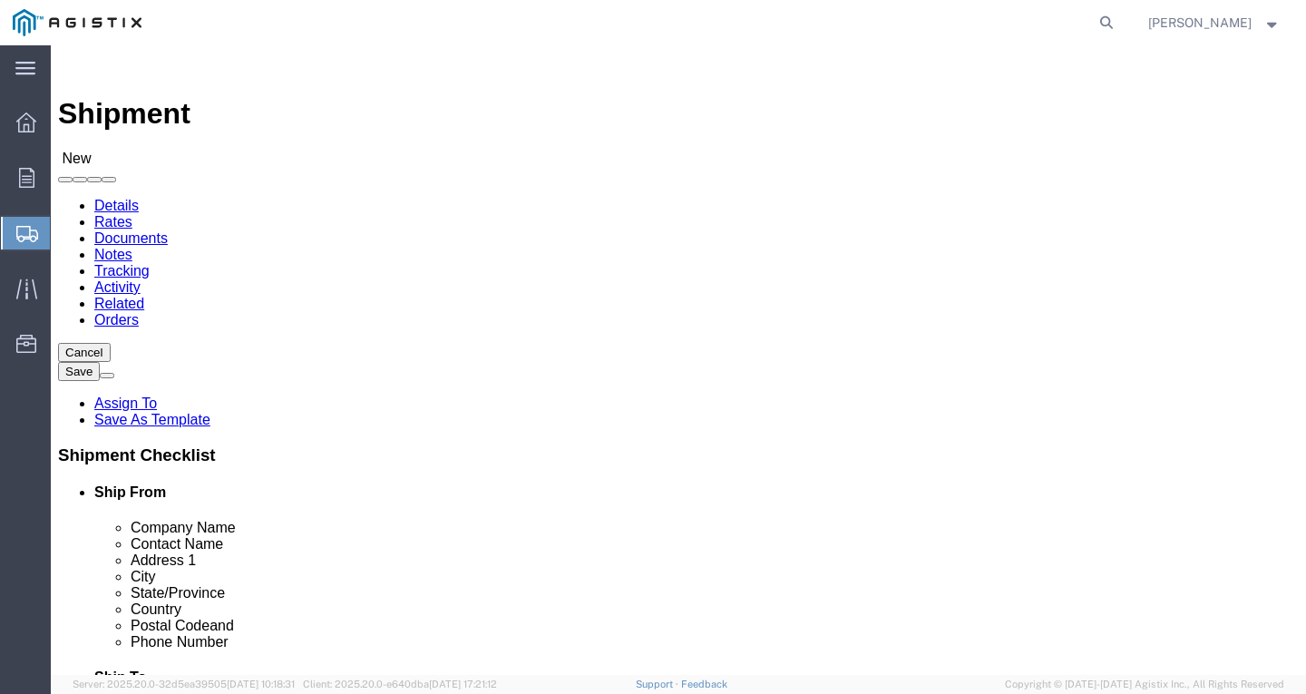
select select "PURCHORD"
select select
click div "Location Select All Others [GEOGRAPHIC_DATA] [GEOGRAPHIC_DATA] [GEOGRAPHIC_DATA…"
click select "Select All Others [GEOGRAPHIC_DATA] [GEOGRAPHIC_DATA] [GEOGRAPHIC_DATA] [GEOGRA…"
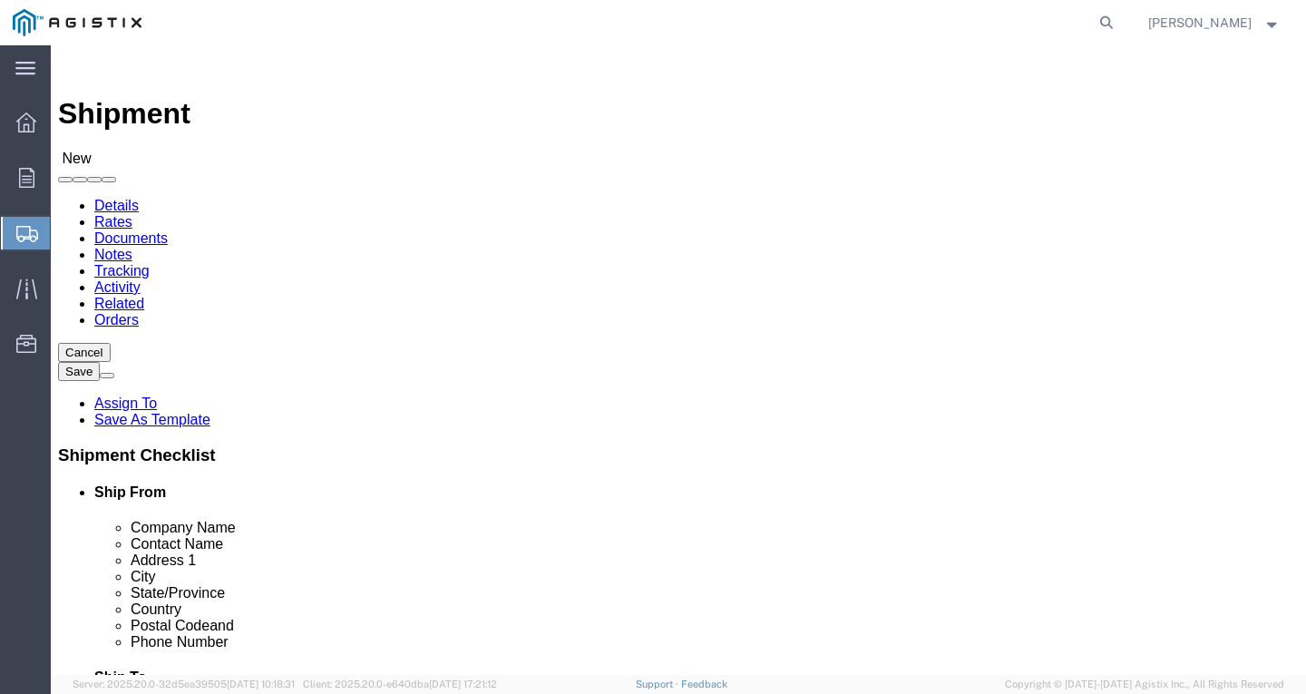
select select "19996"
click select "Select All Others [GEOGRAPHIC_DATA] [GEOGRAPHIC_DATA] [GEOGRAPHIC_DATA] [GEOGRA…"
select select "MYPROFILE"
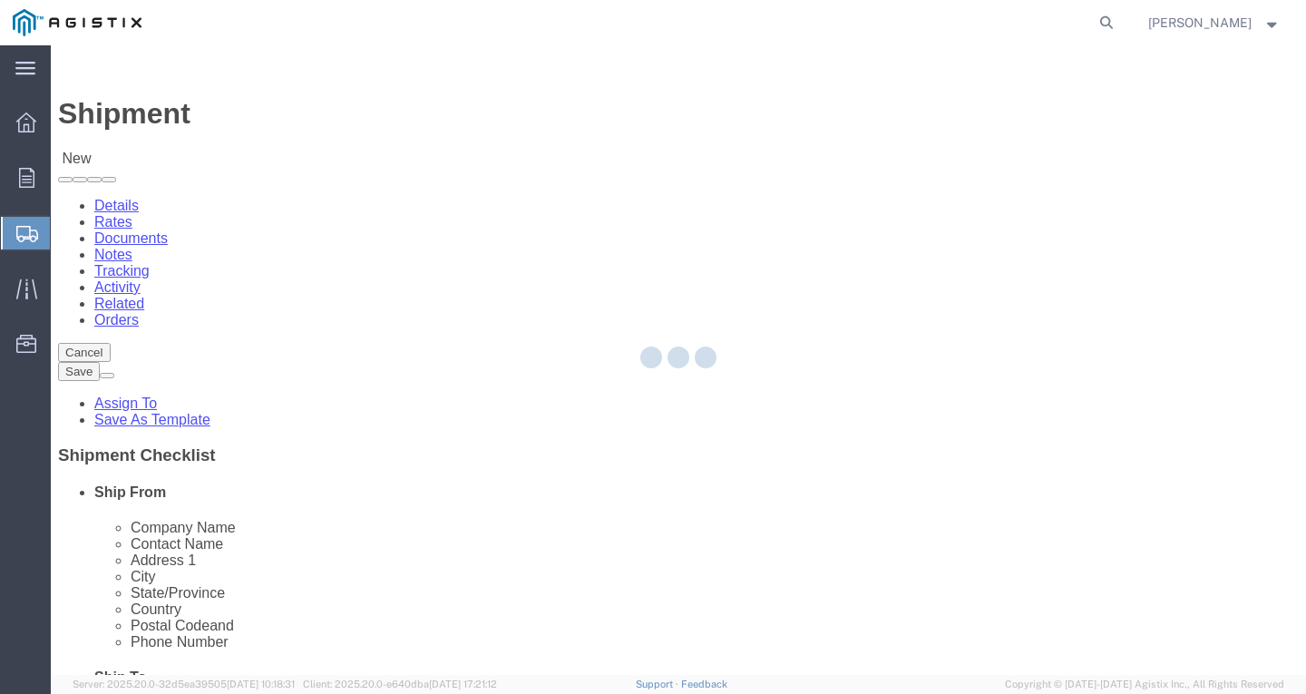
checkbox input "true"
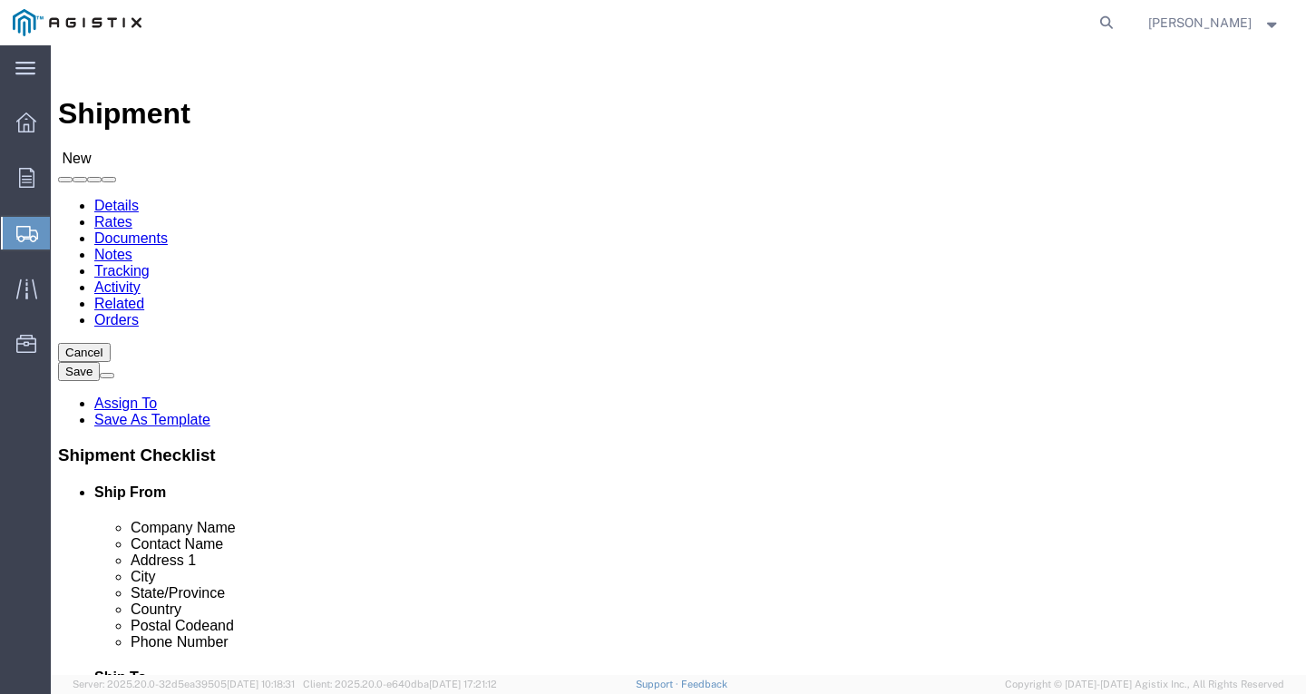
select select "CA"
click span
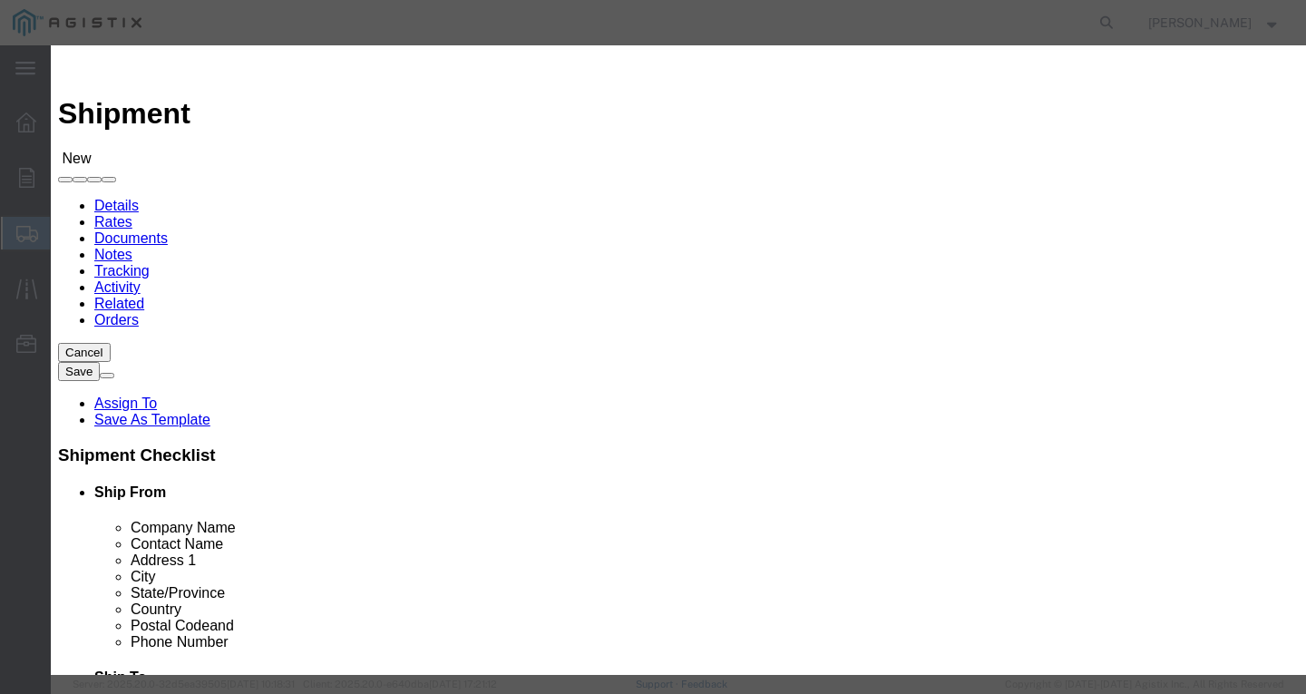
click select "Search by Address Book Name City Company Name Contact Name Country CustomerAlia…"
select select "city"
click select "Search by Address Book Name City Company Name Contact Name Country CustomerAlia…"
drag, startPoint x: 423, startPoint y: 173, endPoint x: 935, endPoint y: 300, distance: 527.0
click input "text"
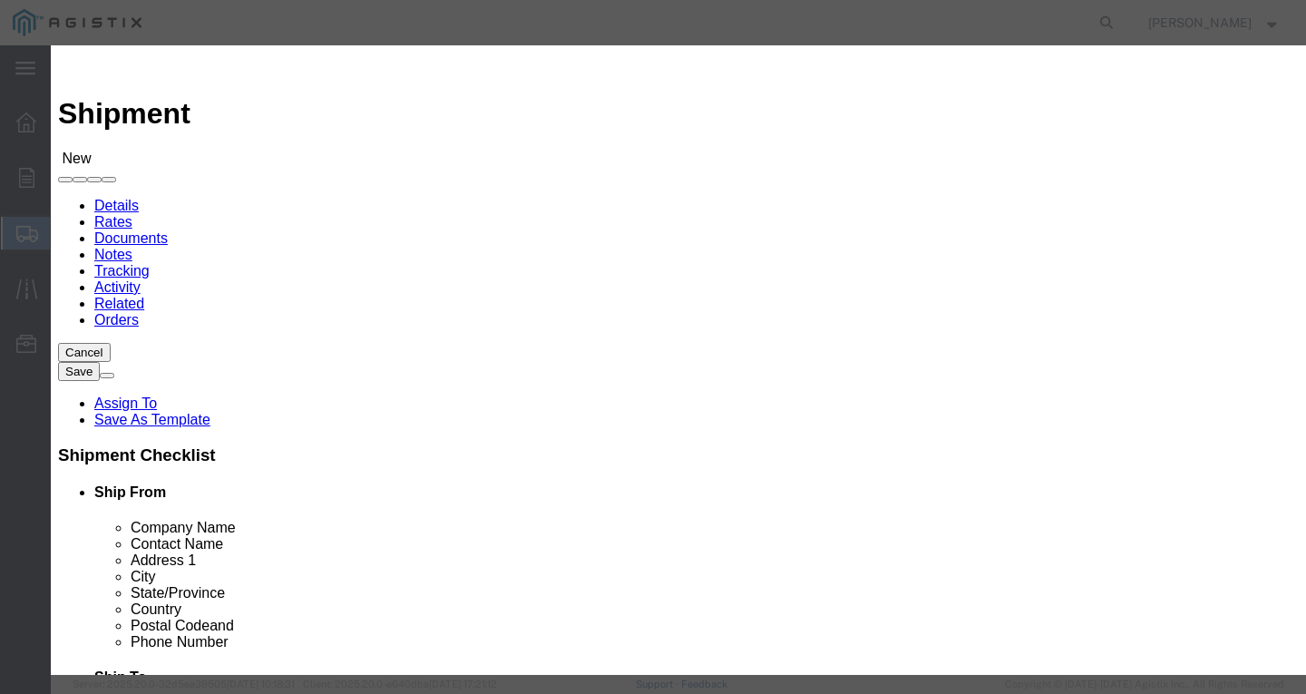
type input "[GEOGRAPHIC_DATA]"
click icon "button"
click button "Select"
select select "CA"
click button "Close"
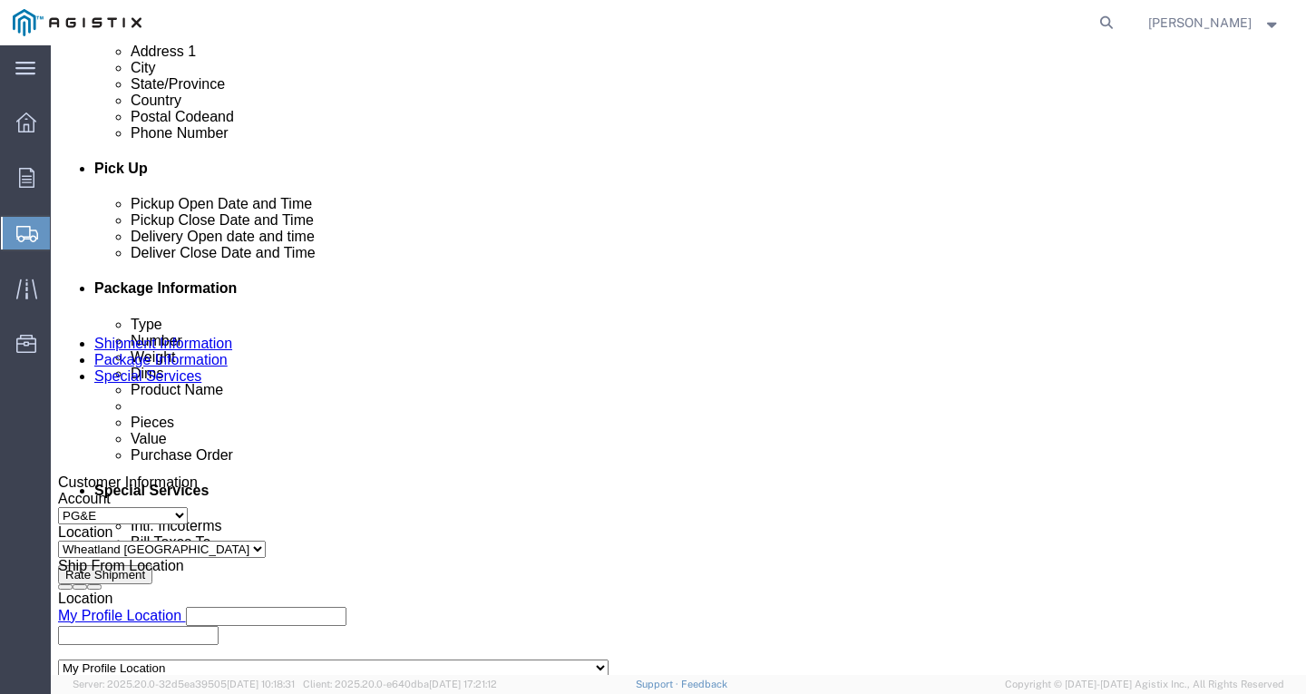
scroll to position [725, 0]
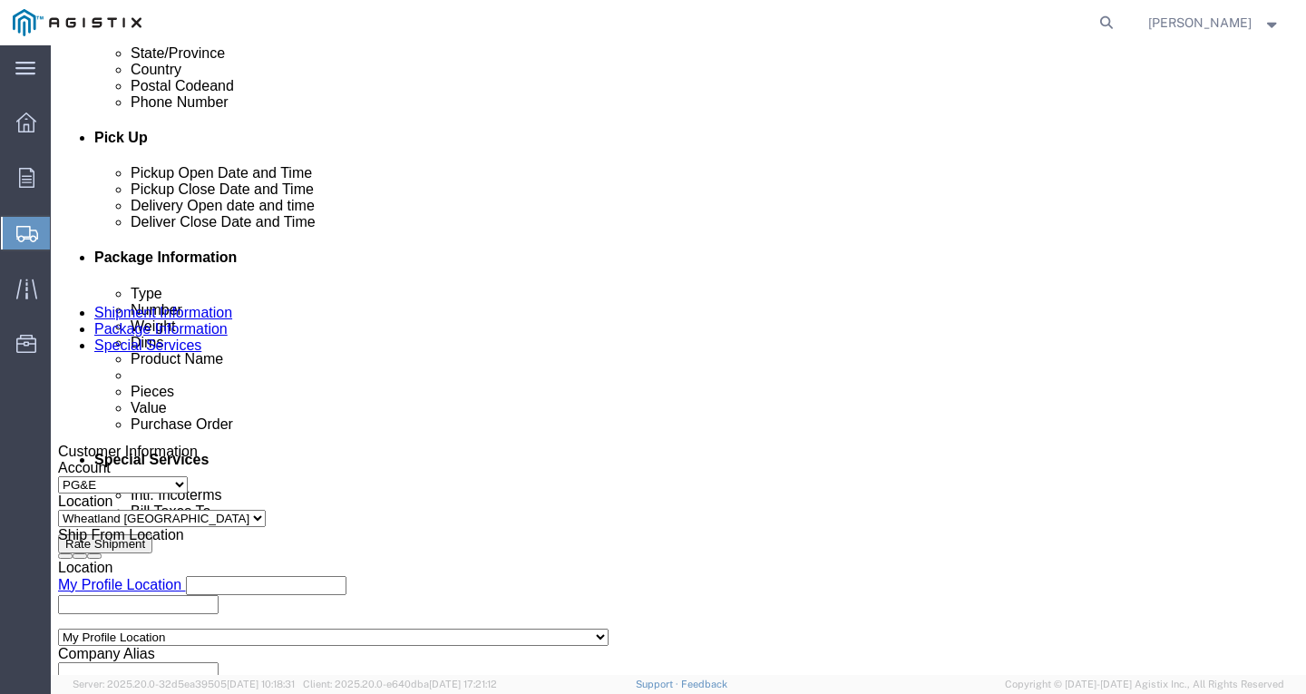
click div "[DATE] 2:00 PM"
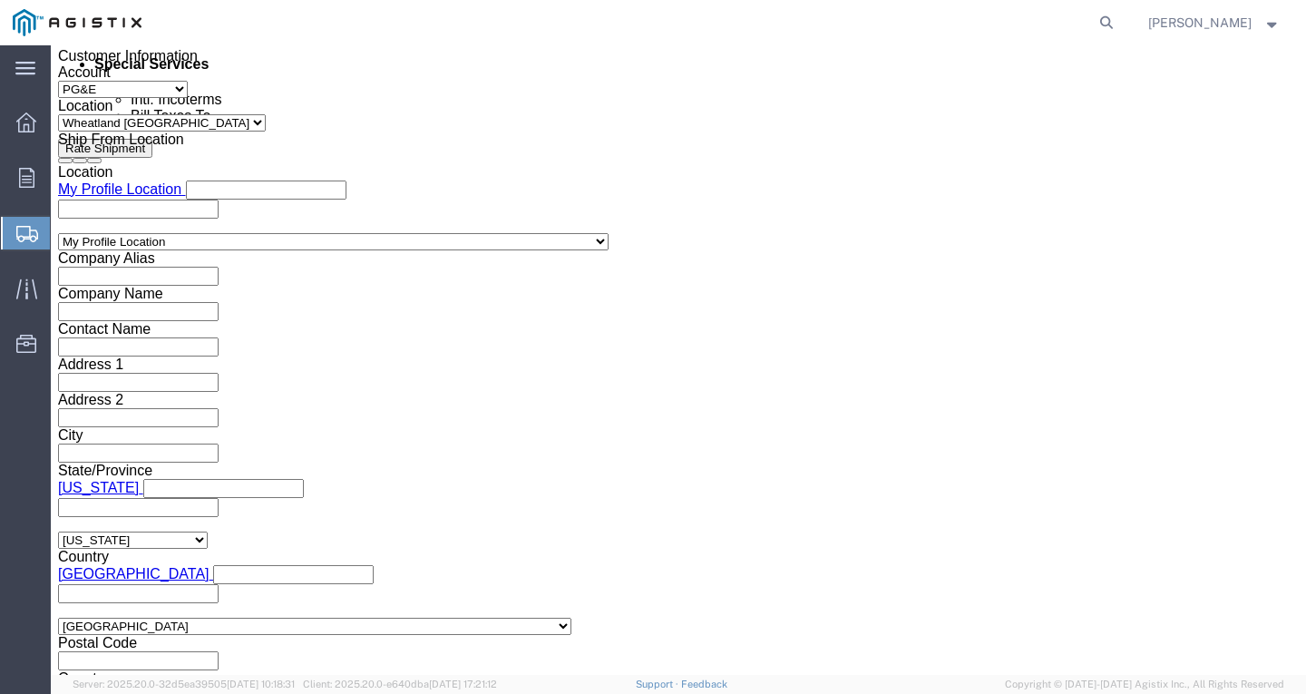
click input "2:00 PM"
type input "11:30 AM"
click button "Apply"
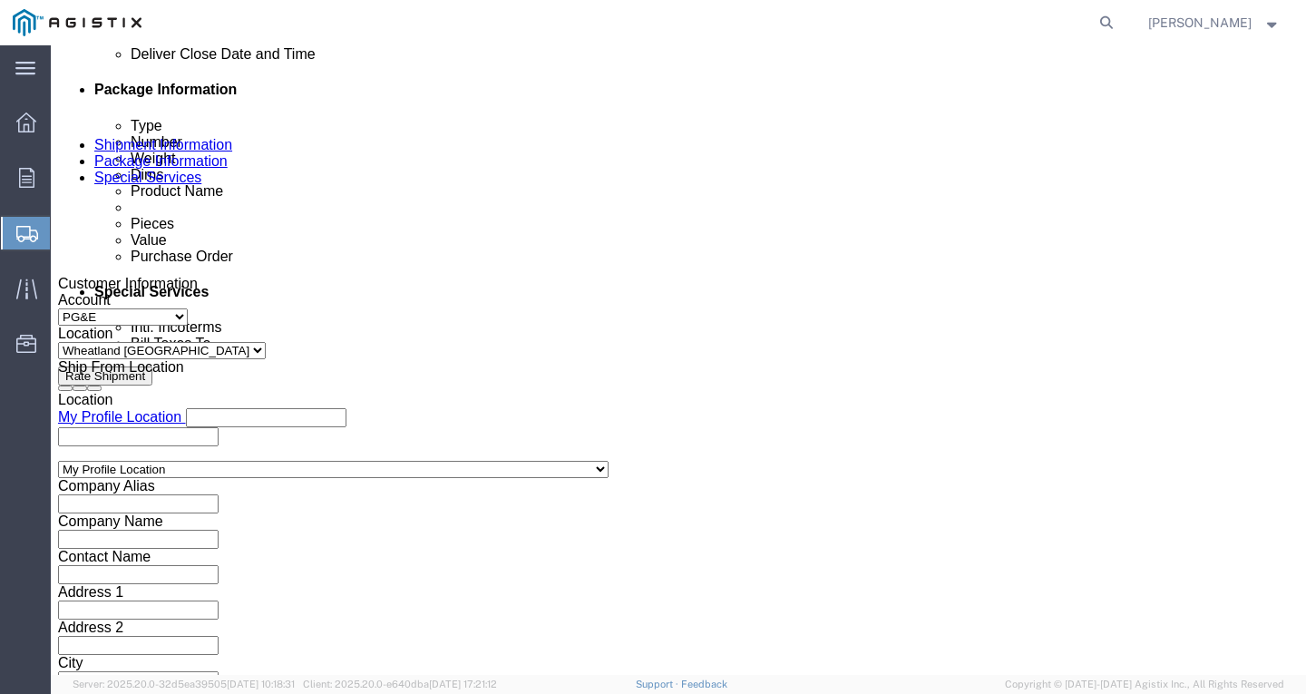
scroll to position [849, 0]
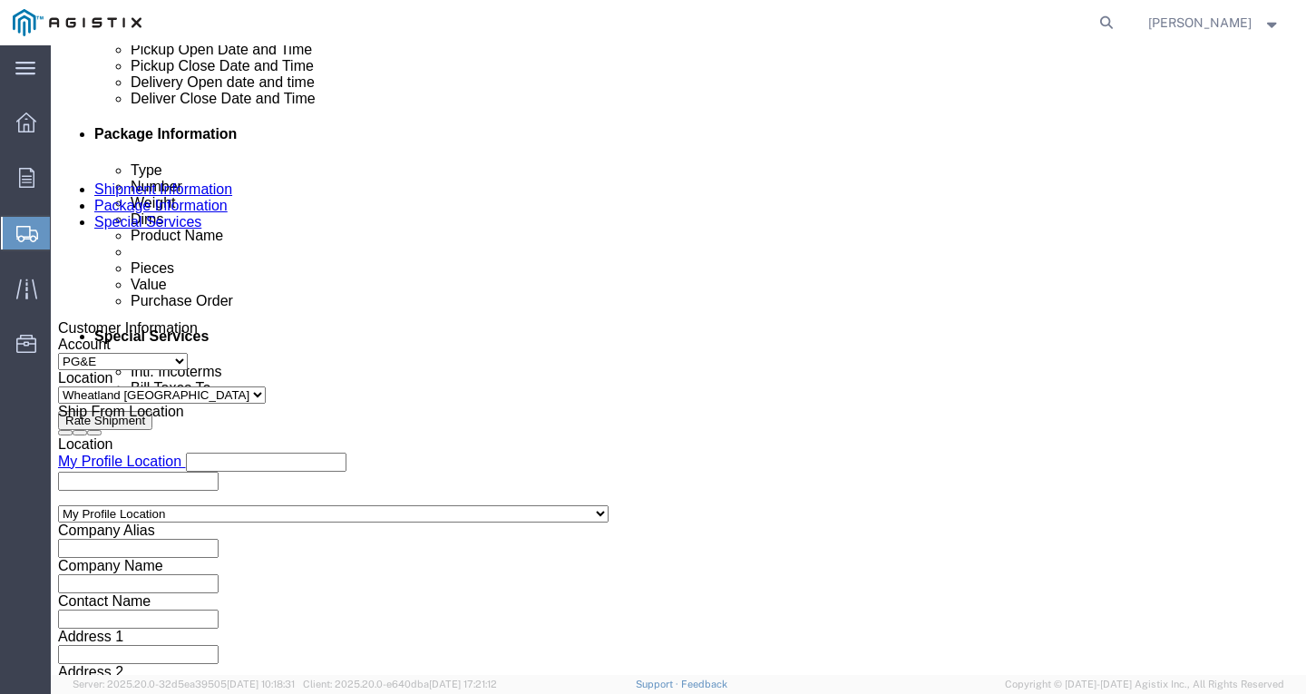
click div
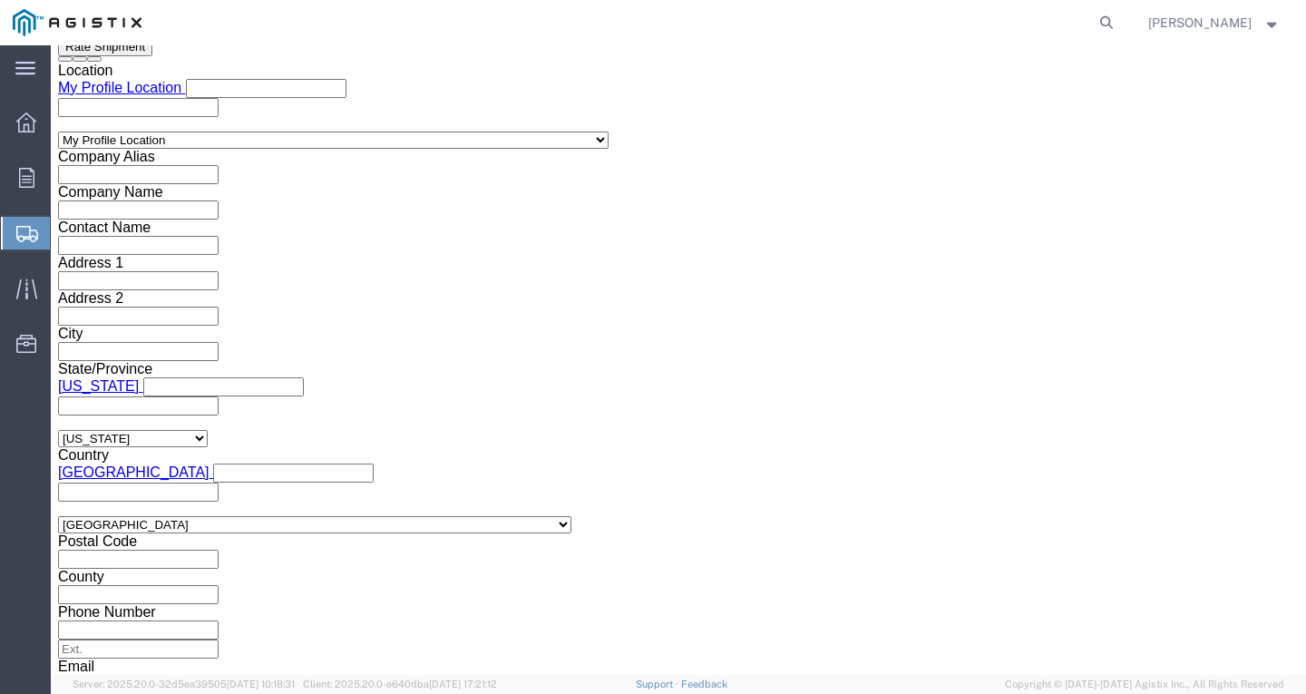
click button "Apply"
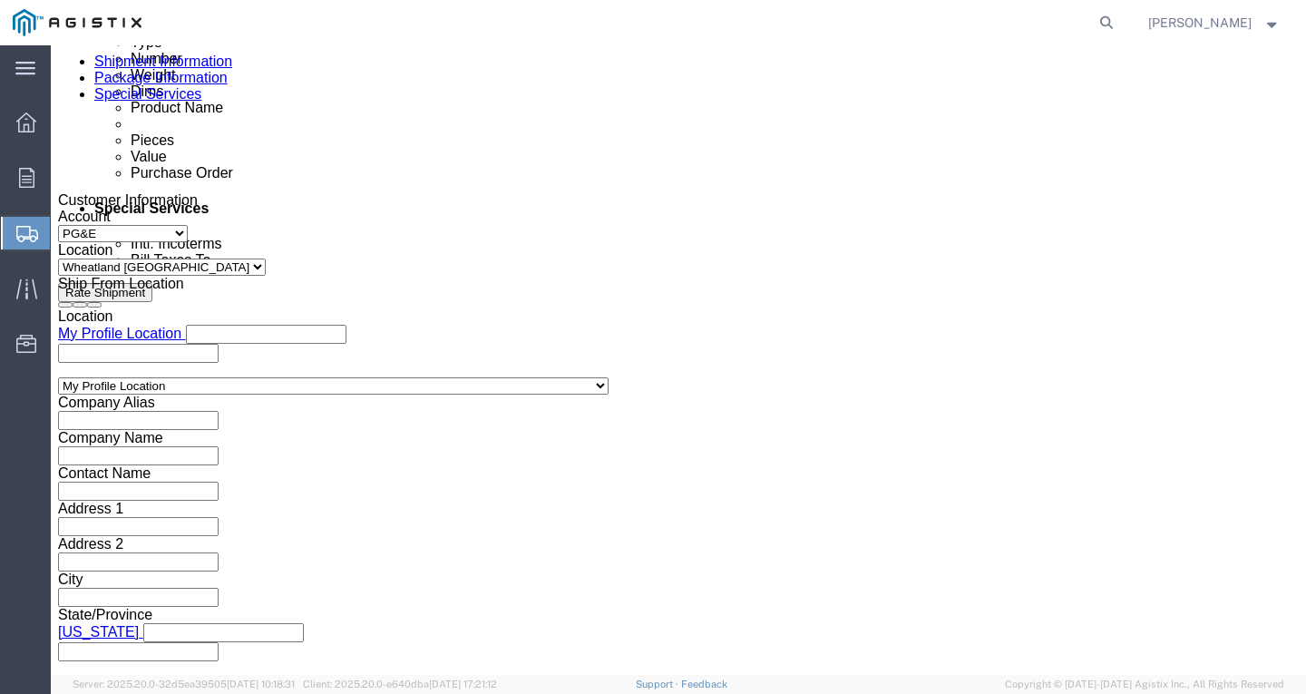
scroll to position [950, 0]
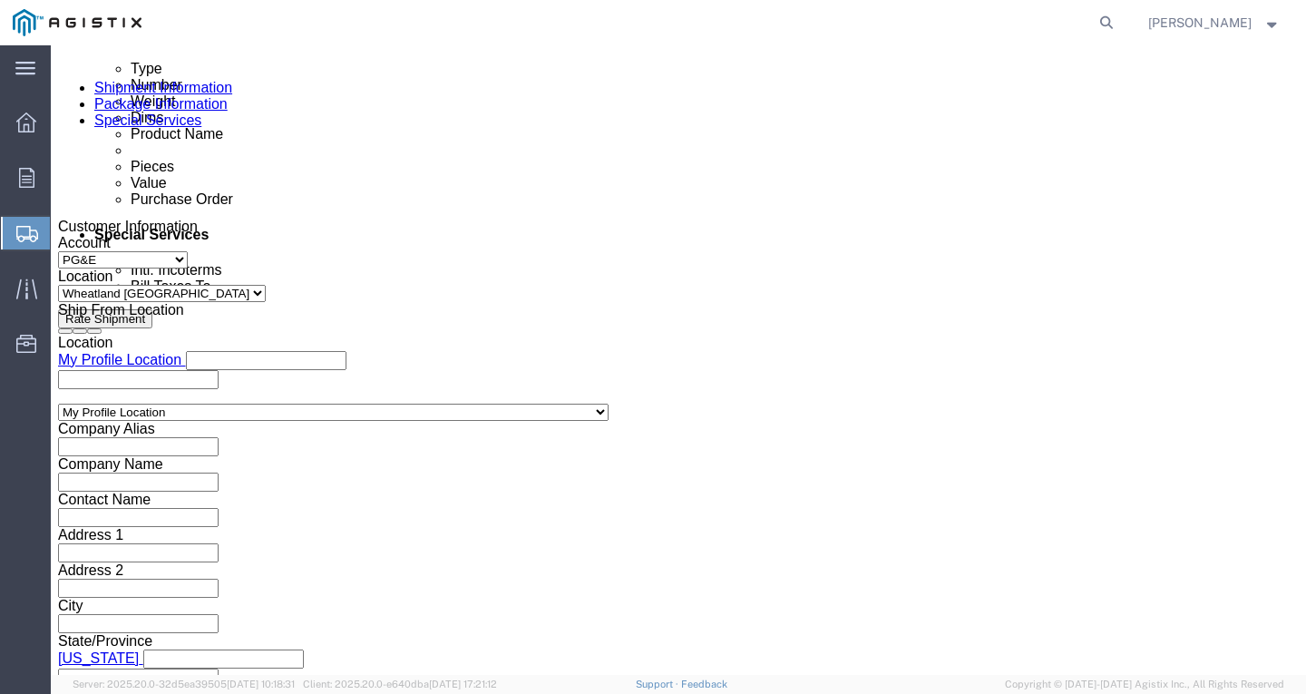
click div
click button "Apply"
click input "text"
paste input "3501414539"
type input "3501414539"
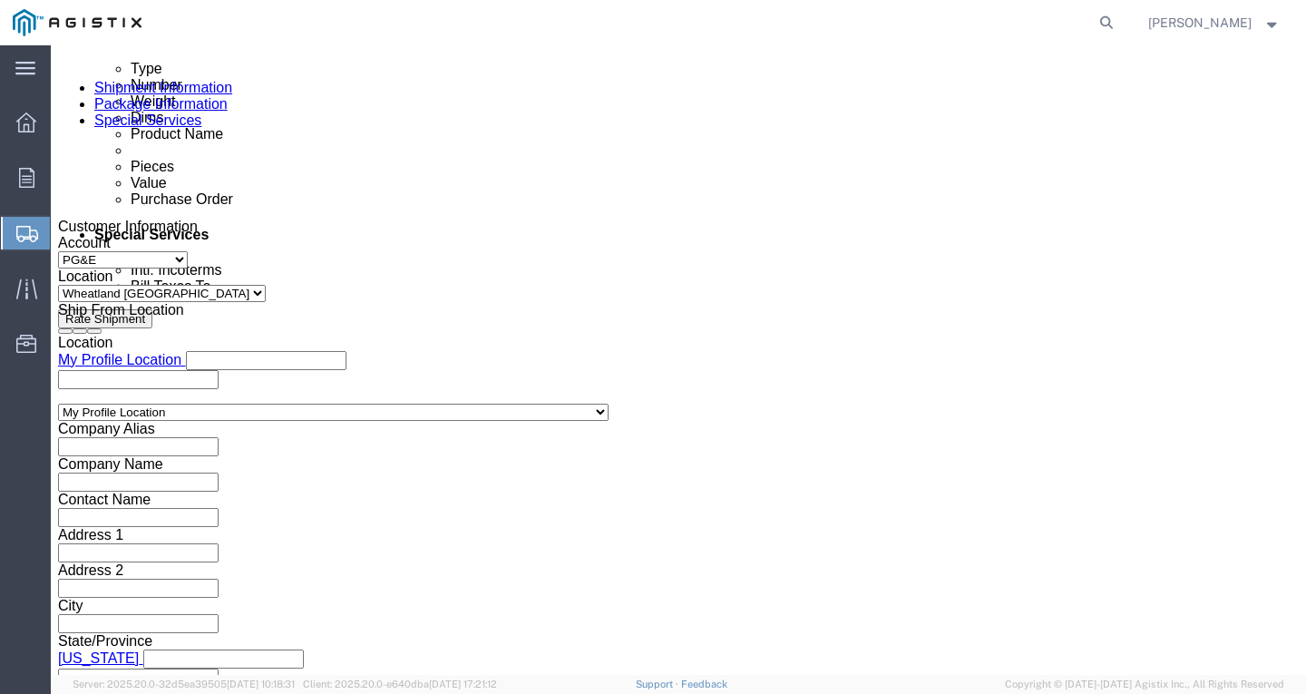
click select "Select Account Type Activity ID Airline Appointment Number ASN Batch Request # …"
select select "PURCHORD"
click select "Select Account Type Activity ID Airline Appointment Number ASN Batch Request # …"
click input "text"
paste input "3501416316"
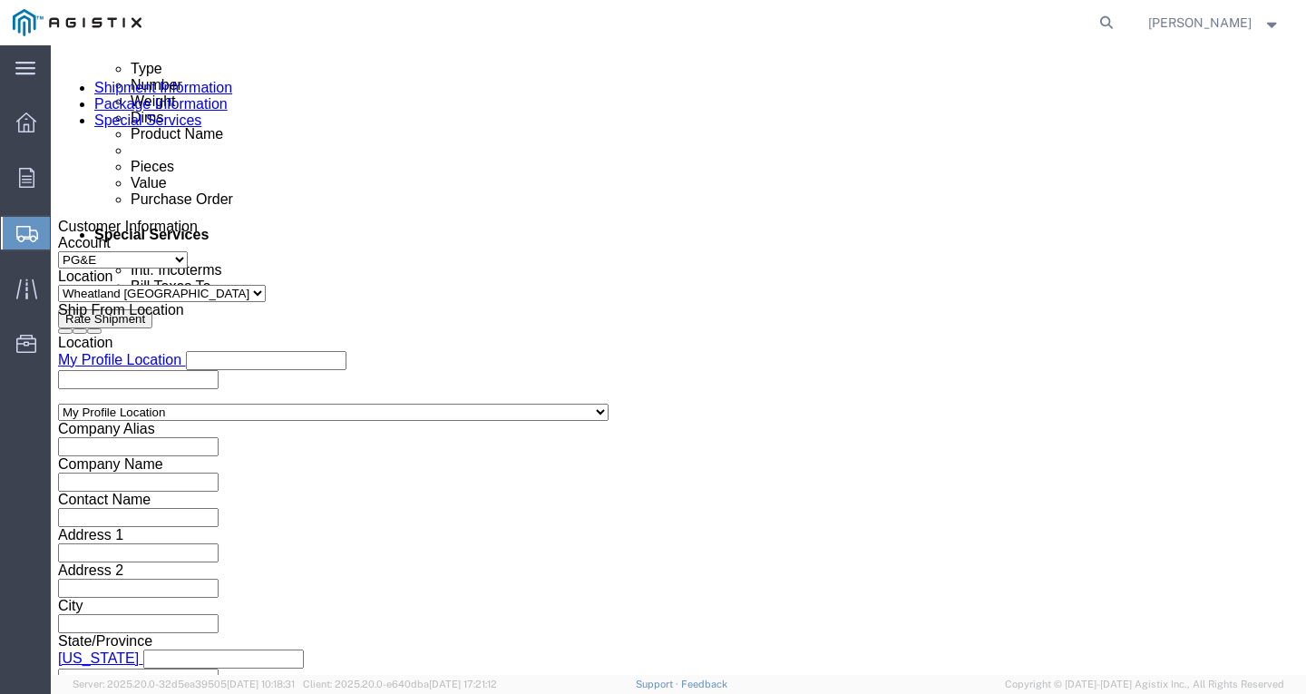
type input "3501416316"
click select "Select Account Type Activity ID Airline Appointment Number ASN Batch Request # …"
select select "PURCHORD"
click select "Select Account Type Activity ID Airline Appointment Number ASN Batch Request # …"
click input "text"
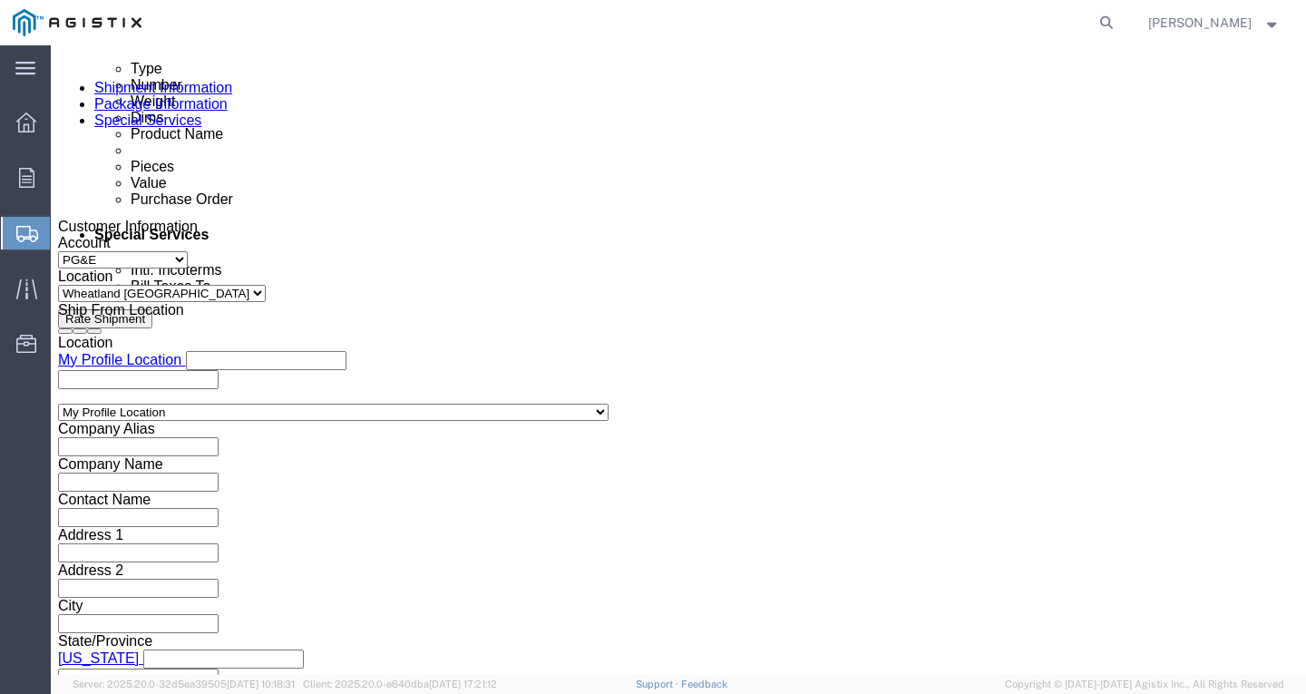
paste input "3501411377"
type input "3501411377"
click button "Add reference"
click select "Select Account Type Activity ID Airline Appointment Number ASN Batch Request # …"
select select "SHIPMENTIDNUM"
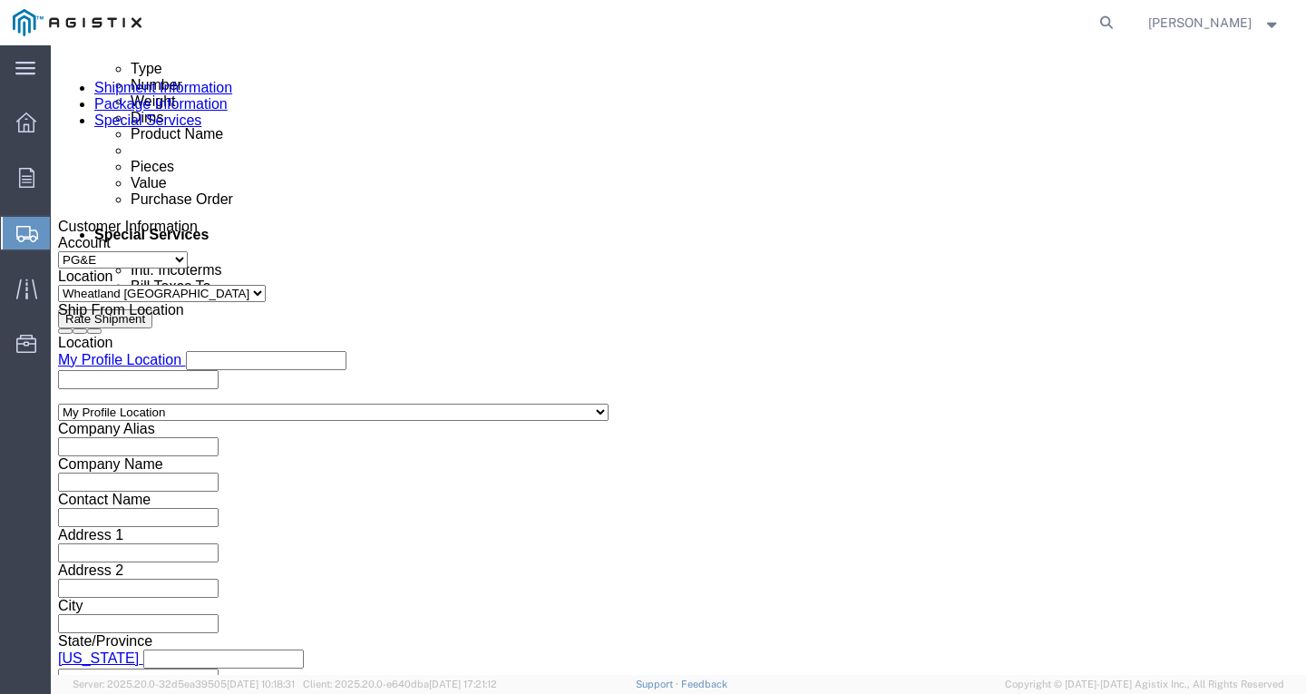
click select "Select Account Type Activity ID Airline Appointment Number ASN Batch Request # …"
click input "text"
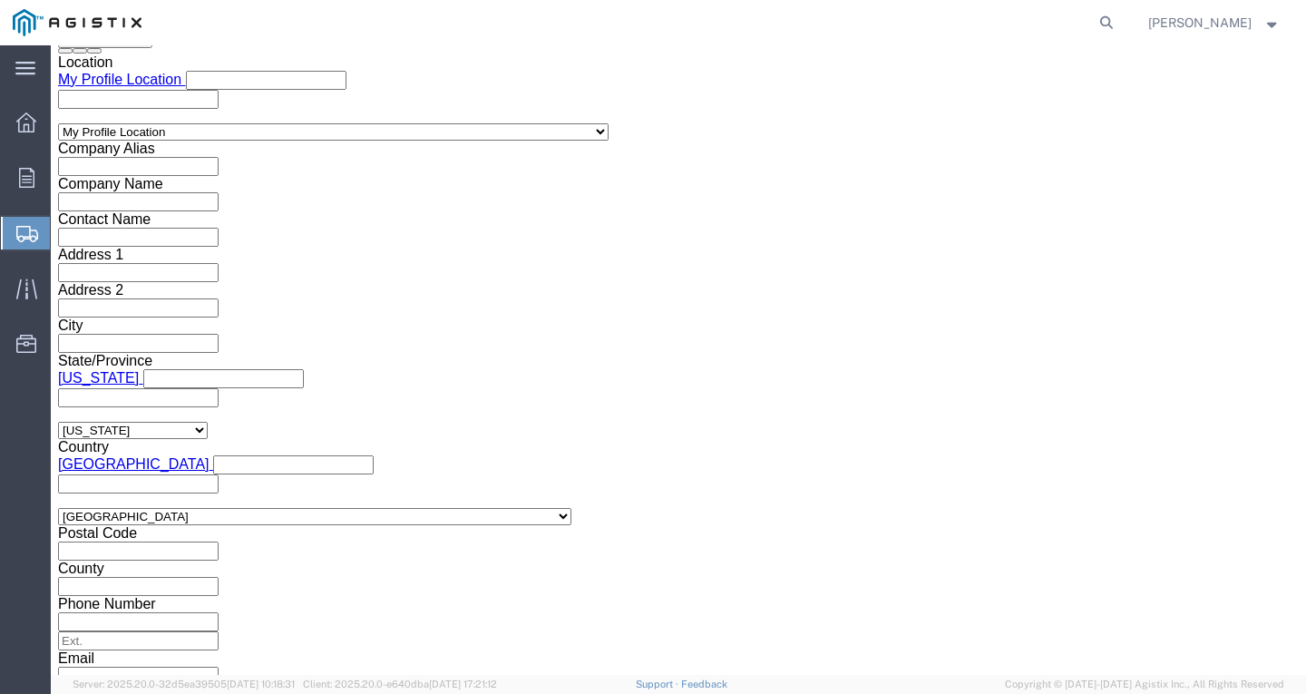
scroll to position [1257, 0]
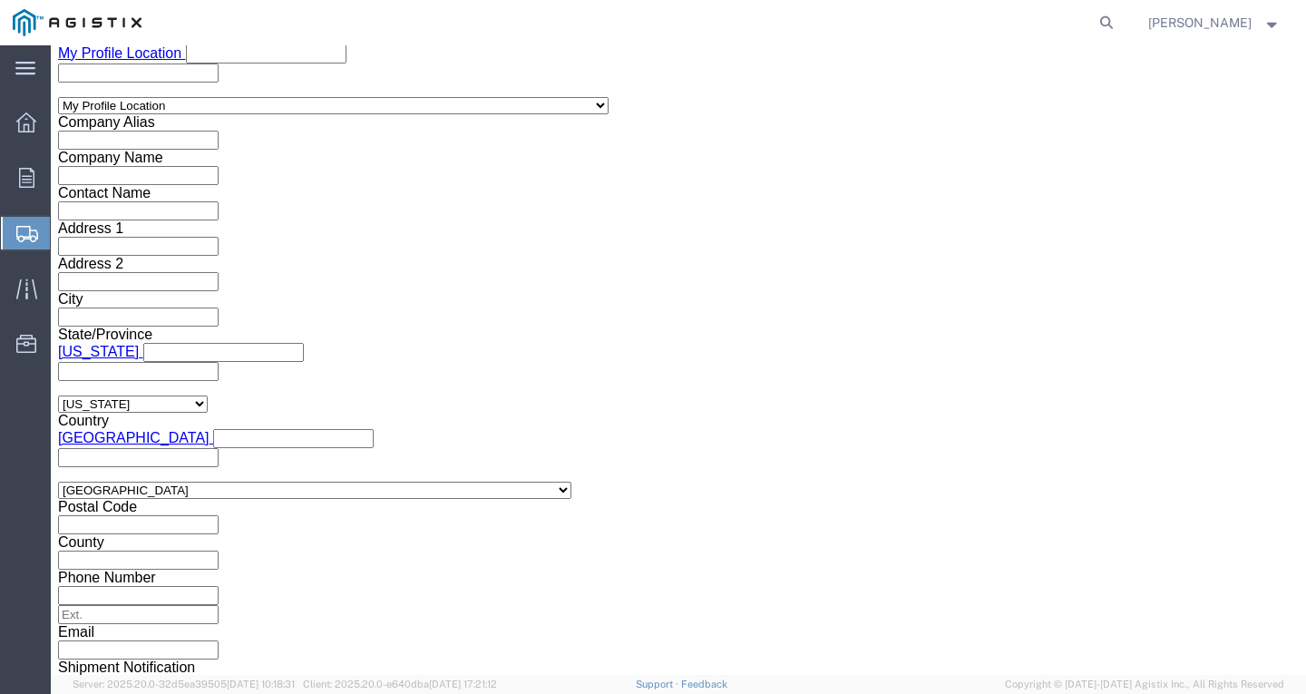
type input "7554806"
click button "Continue"
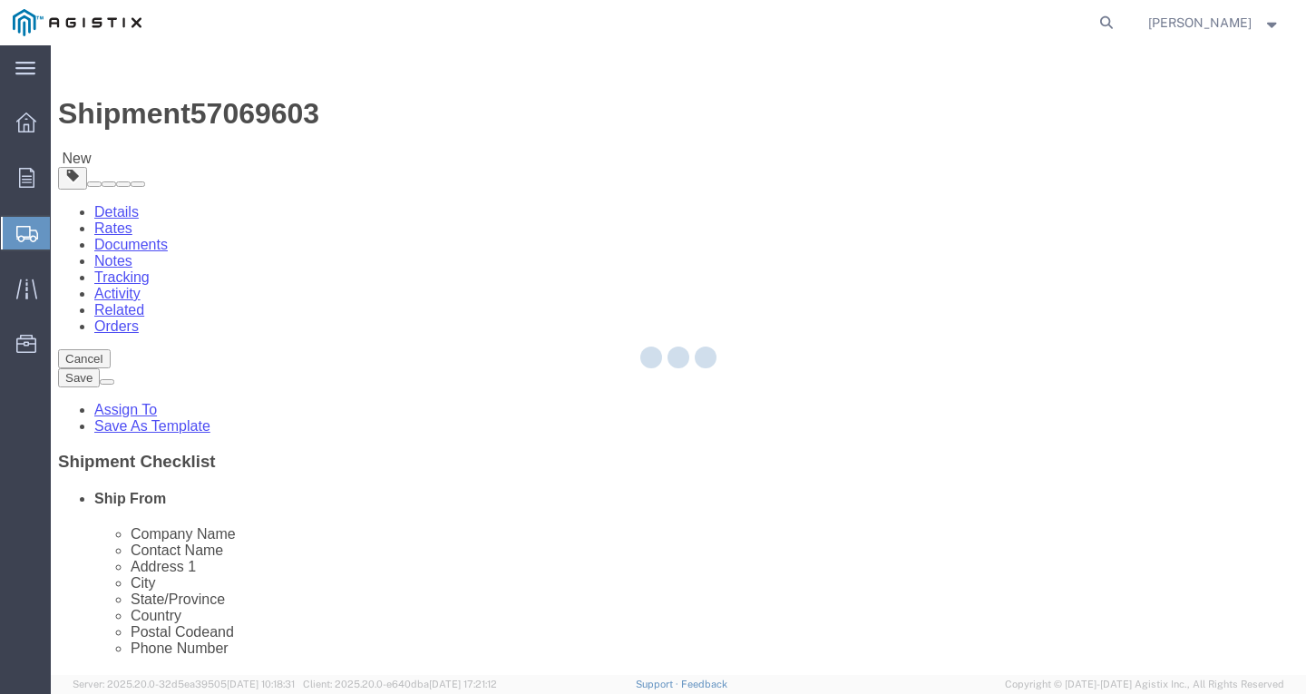
select select "CBOX"
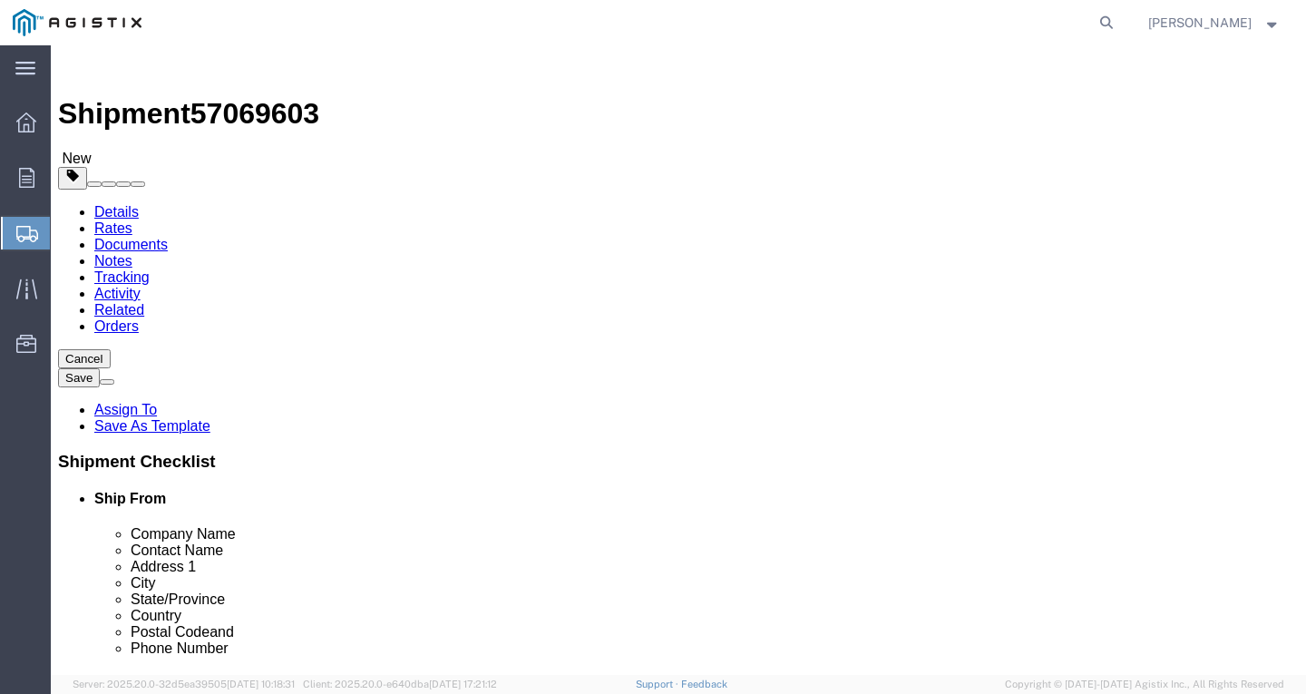
click link "Add Content"
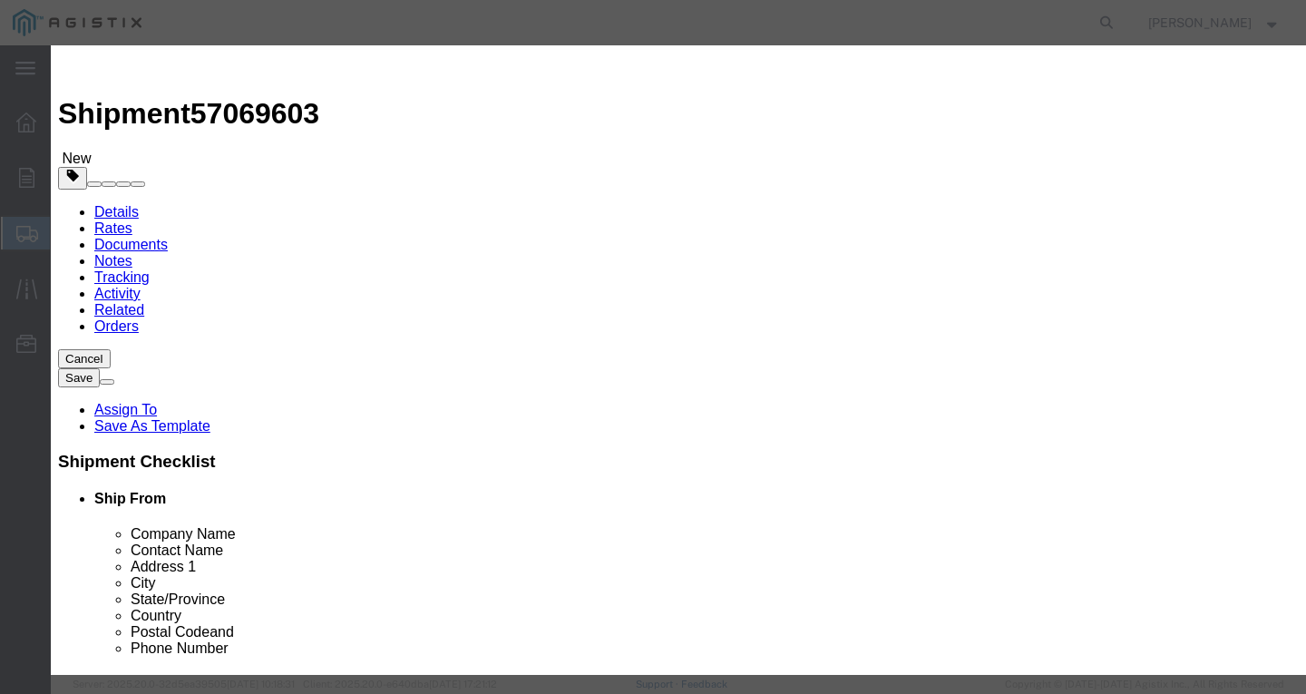
click div "Commodity library Product Name Pieces 0 Select Bag Barrels 100Board Feet Bottle…"
click input "text"
paste input "600VUD [GEOGRAPHIC_DATA]/YS [STREET_ADDRESS]"
type input "600VUD [GEOGRAPHIC_DATA]/YS [STREET_ADDRESS]"
type input "1"
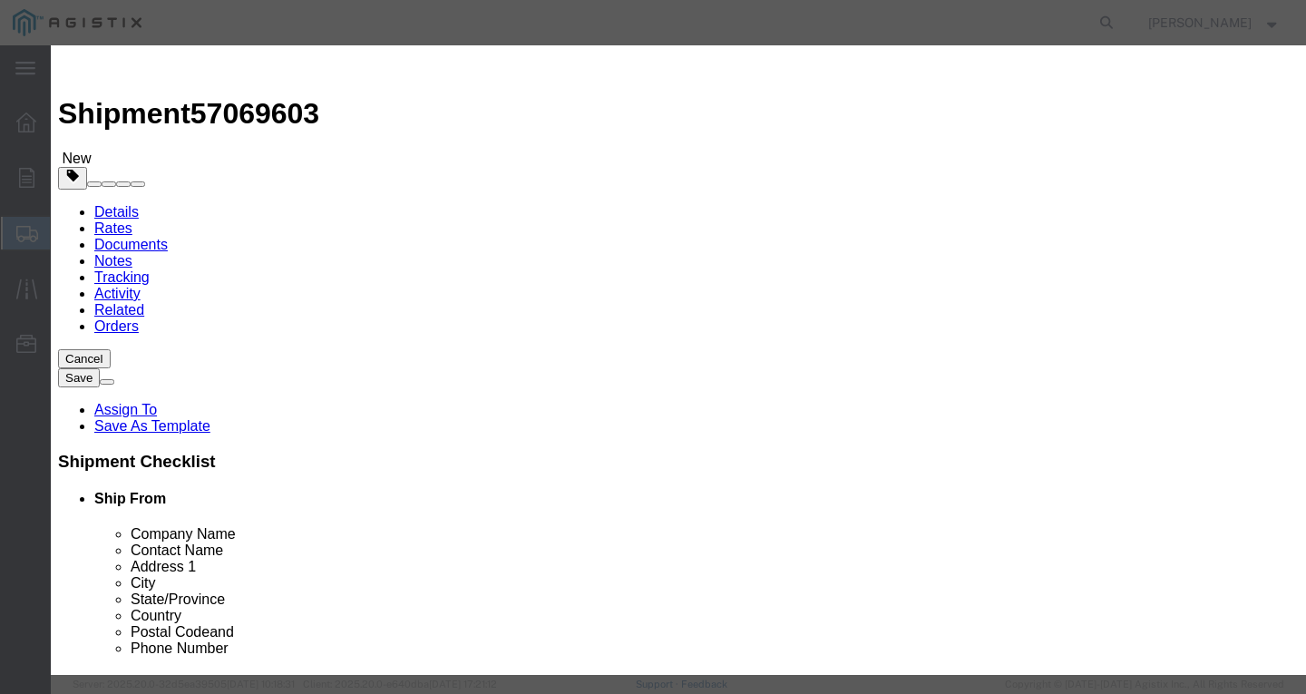
type input "1"
select select "USD"
select select "100"
click button "Save & Close"
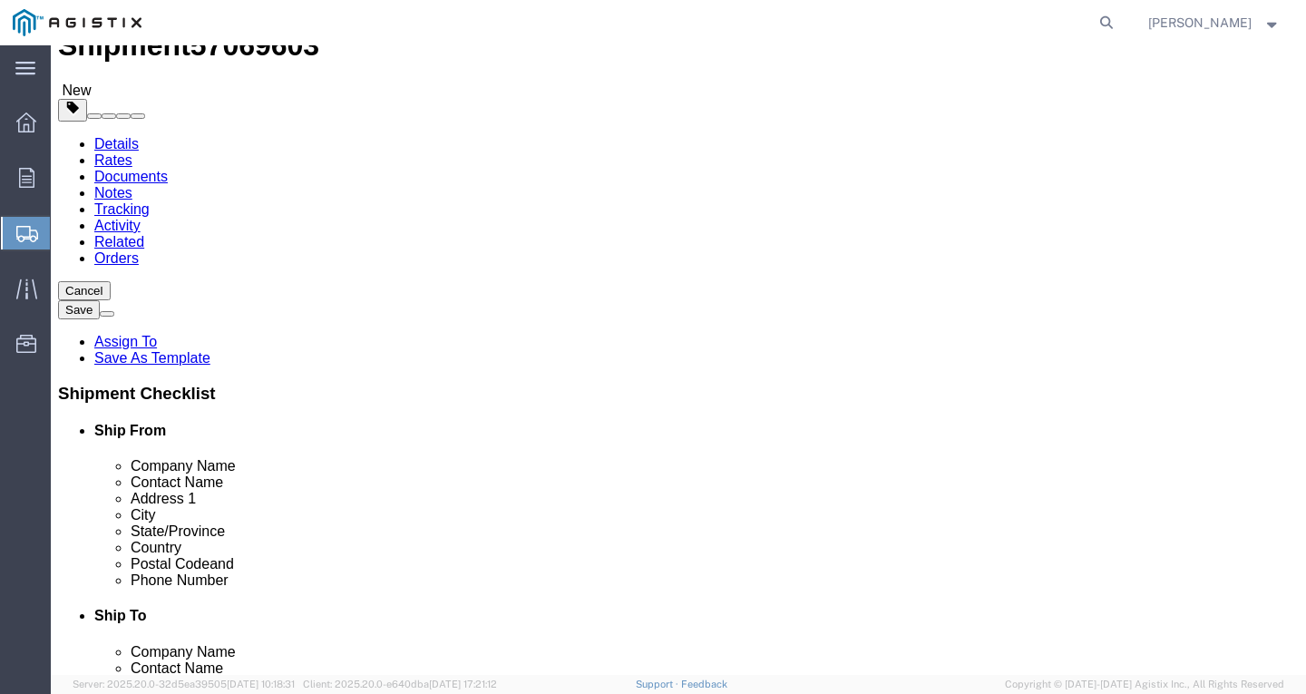
scroll to position [181, 0]
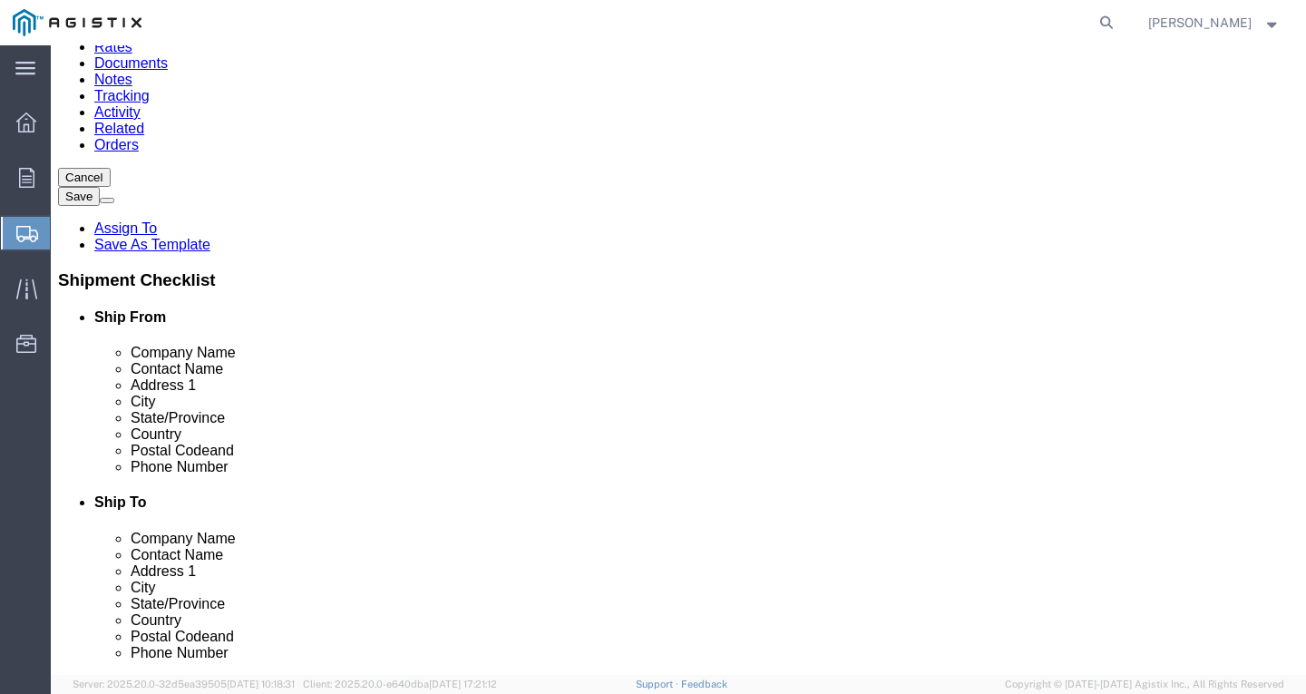
click link "Add Content"
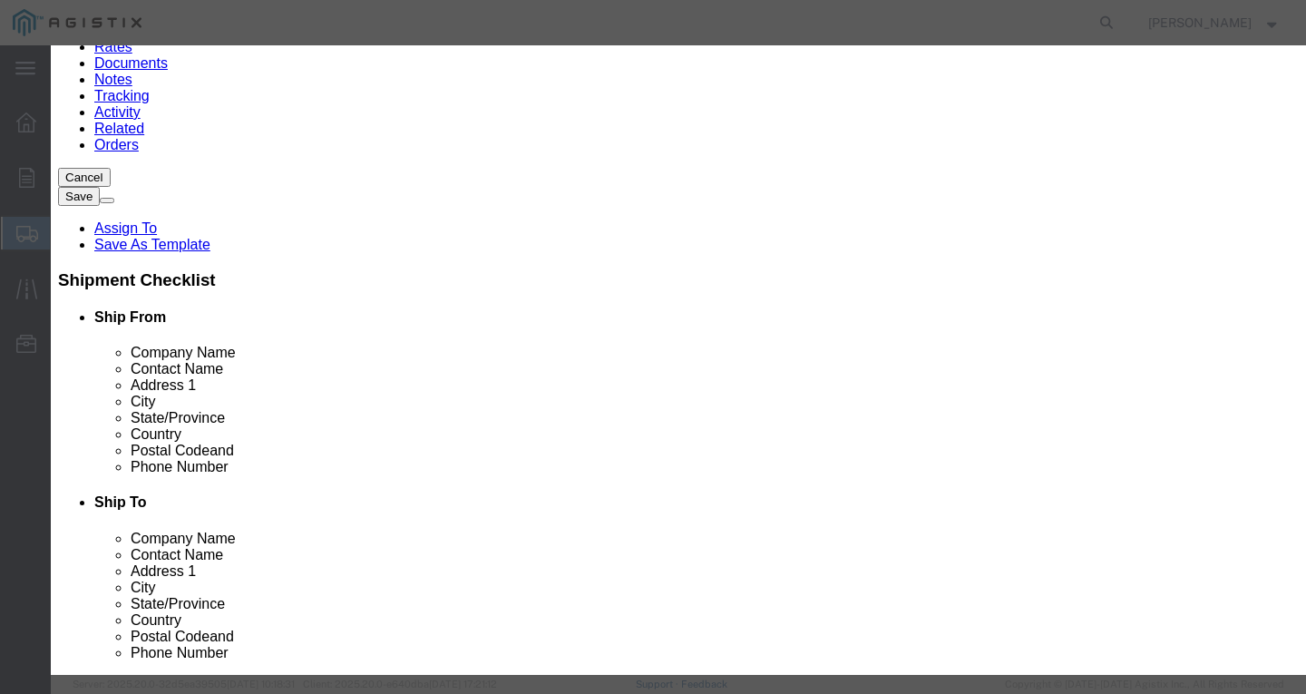
click input "text"
paste input "CCU/LDPE 6 SOL SD CU 60 MILS 260Sp"
type input "CCU/LDPE 6 SOL SD CU 60 MILS 260Sp"
drag, startPoint x: 390, startPoint y: 181, endPoint x: -51, endPoint y: 142, distance: 442.4
click html "Shipment 57069603 New Details Rates Documents Notes Tracking Activity Related O…"
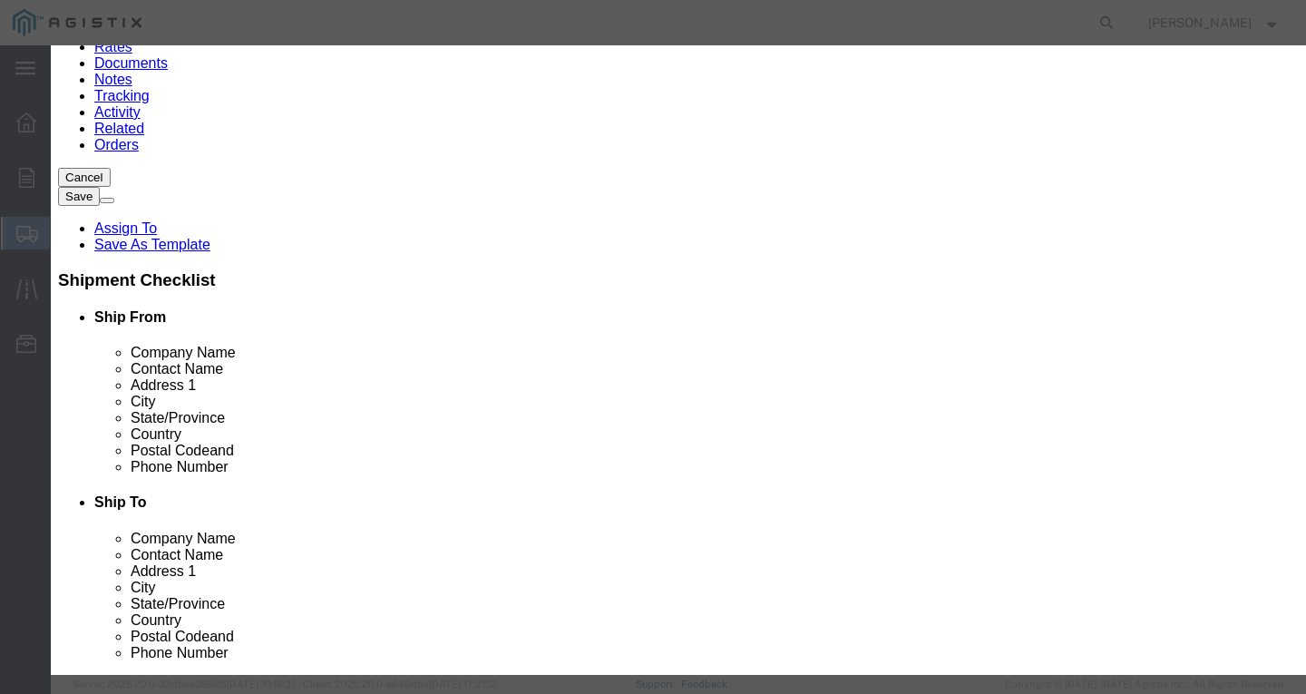
type input "3"
click button "Save & Close"
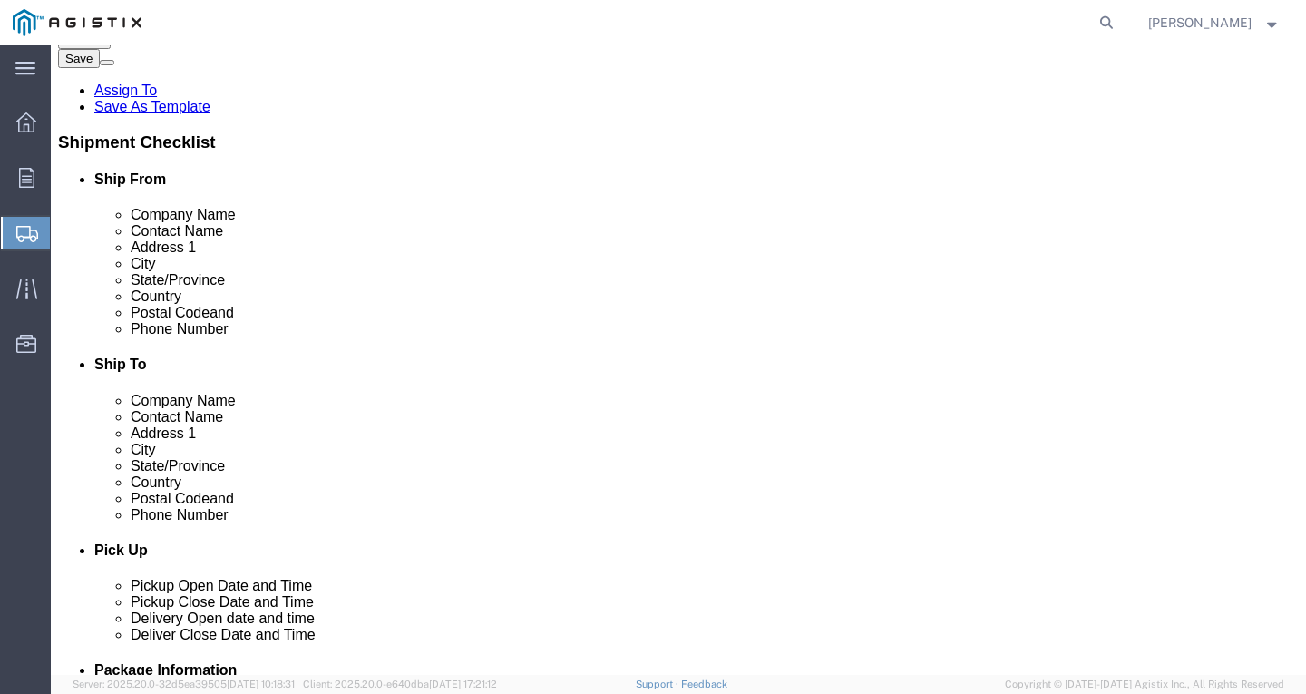
scroll to position [331, 0]
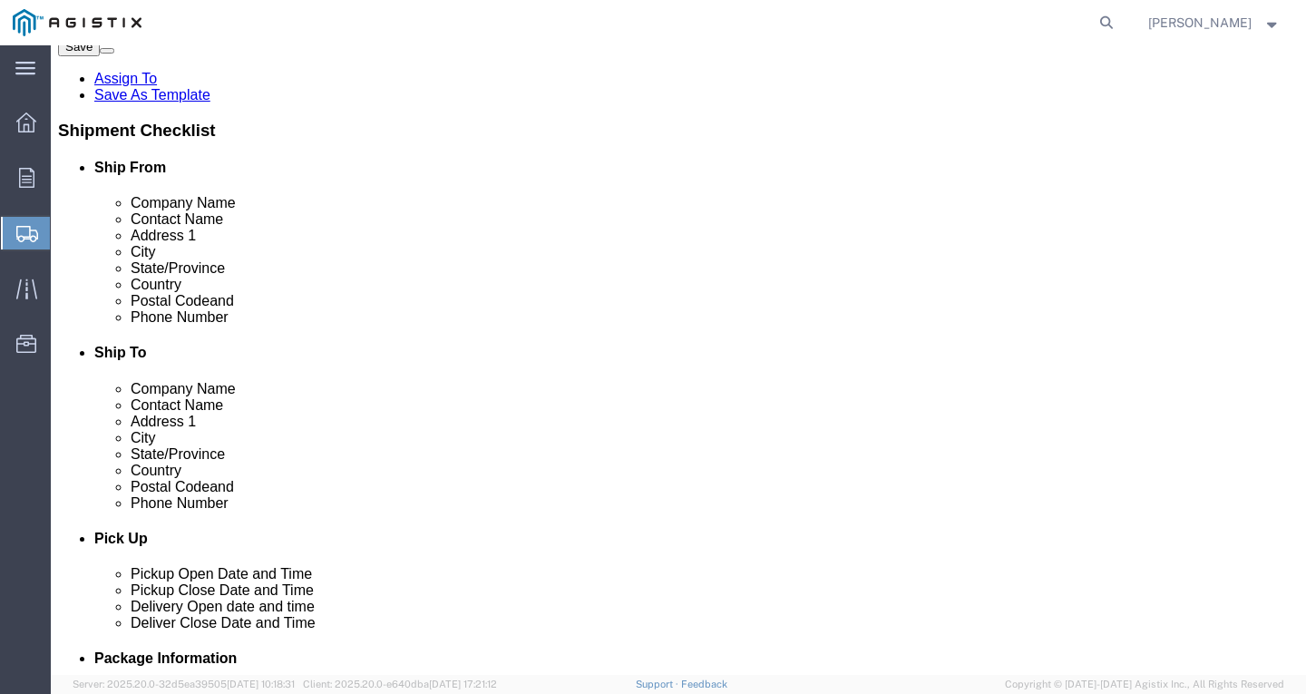
click link "Add Content"
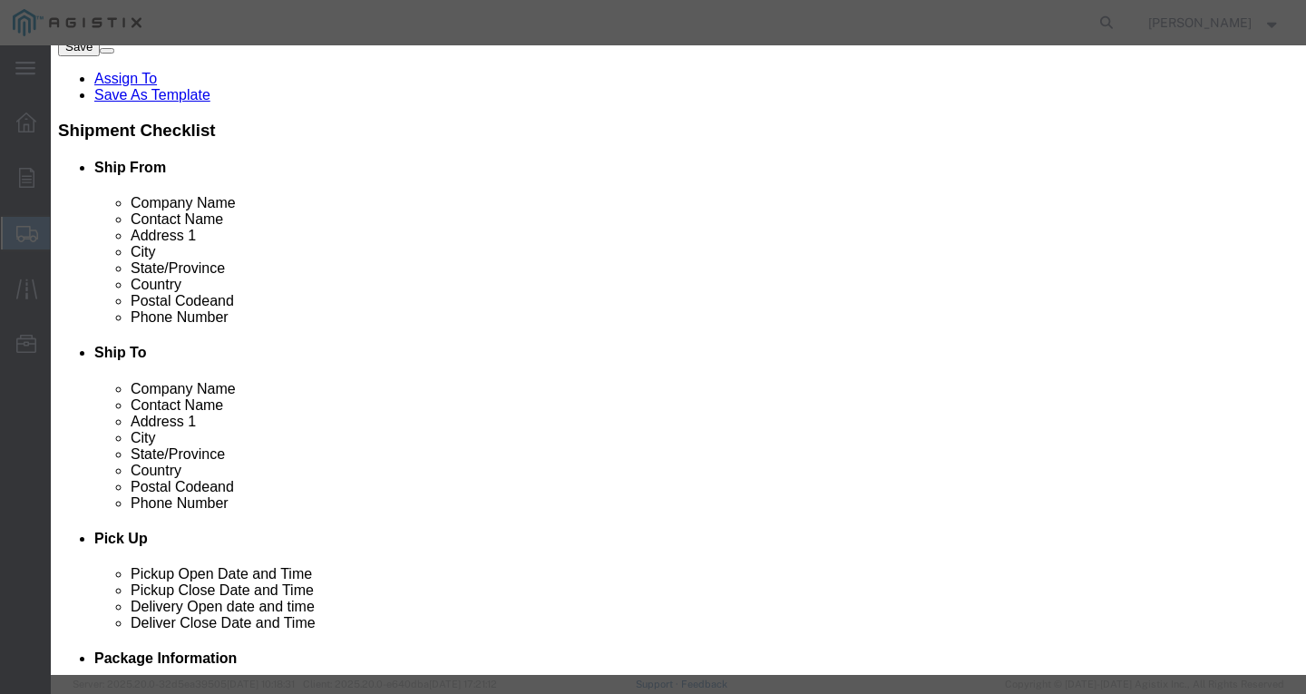
click input "text"
paste input "SSCC 250-37 CU THHN BK 600V 1200R"
drag, startPoint x: 339, startPoint y: 172, endPoint x: -51, endPoint y: 166, distance: 390.0
click html "Shipment 57069603 New Details Rates Documents Notes Tracking Activity Related O…"
click button "Save & Close"
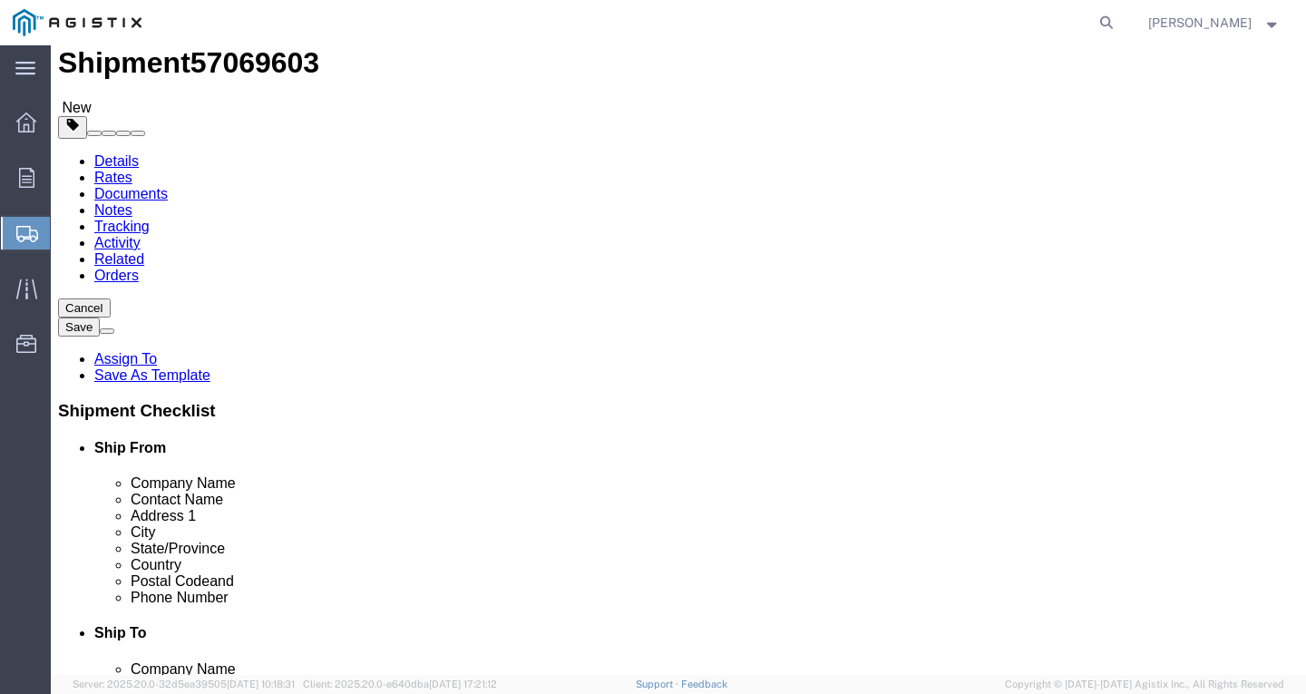
scroll to position [0, 0]
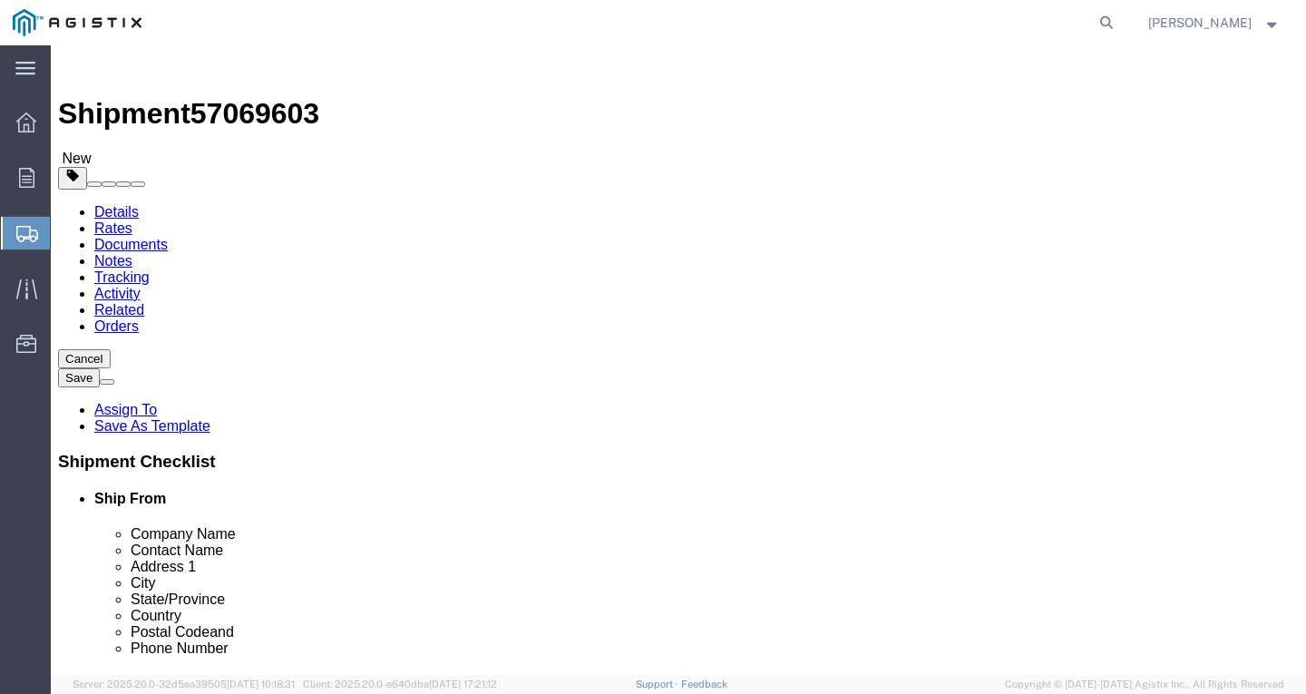
click select "Select Bulk Bundle(s) Cardboard Box(es) Carton(s) Crate(s) Drum(s) (Fiberboard)…"
drag, startPoint x: 222, startPoint y: 381, endPoint x: 244, endPoint y: 394, distance: 25.2
click input "1"
drag, startPoint x: 229, startPoint y: 457, endPoint x: 35, endPoint y: 446, distance: 193.5
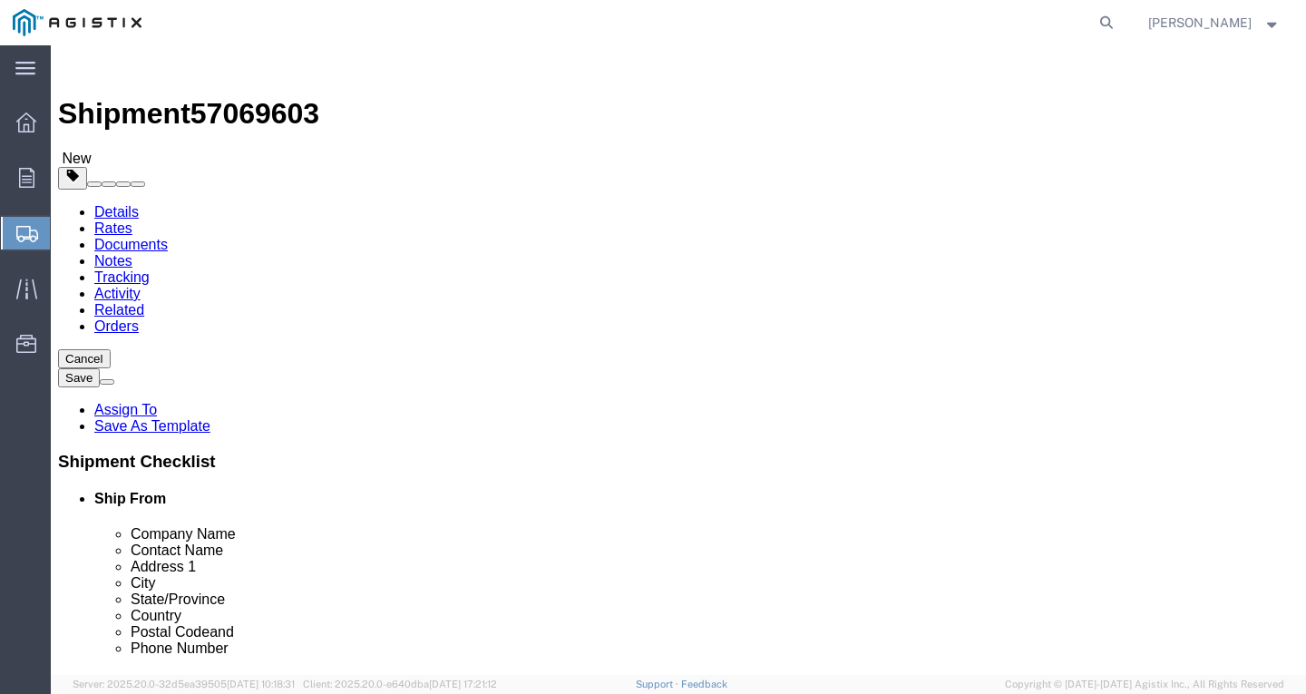
click div "Weight 0.00 Select kgs lbs Ship. t°"
click button "Rate Shipment"
